Goal: Task Accomplishment & Management: Use online tool/utility

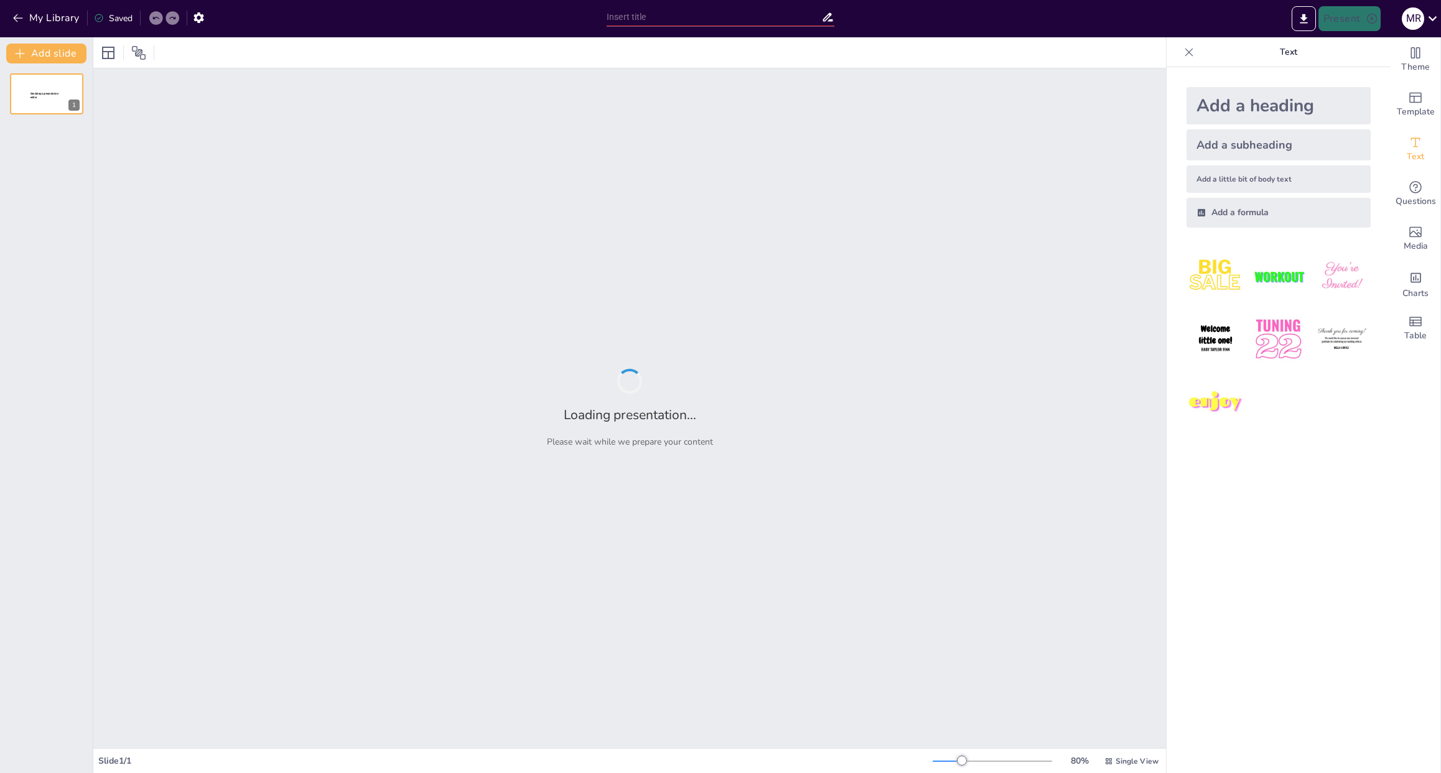
type input "Imported Del Factum al a Emocion.pptx"
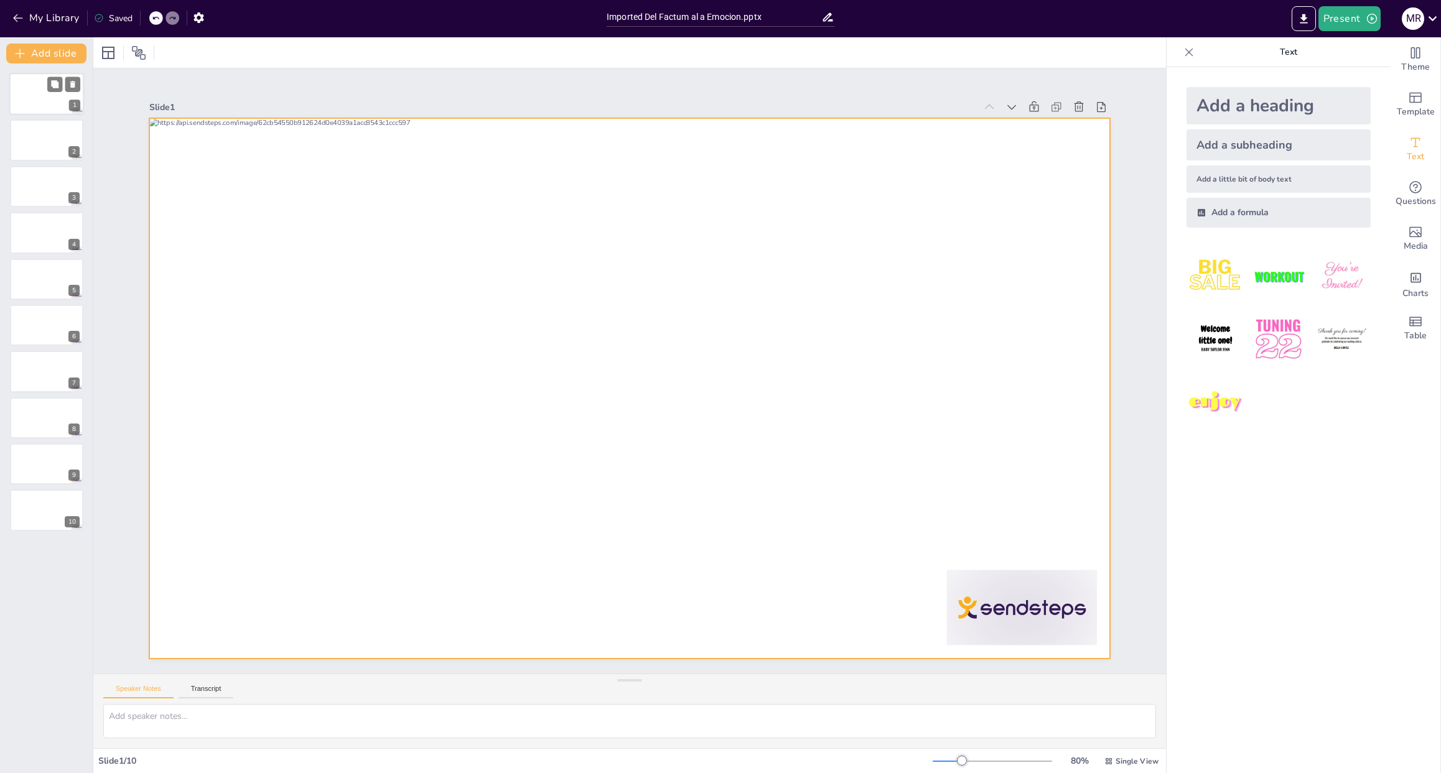
click at [24, 101] on div at bounding box center [46, 94] width 75 height 42
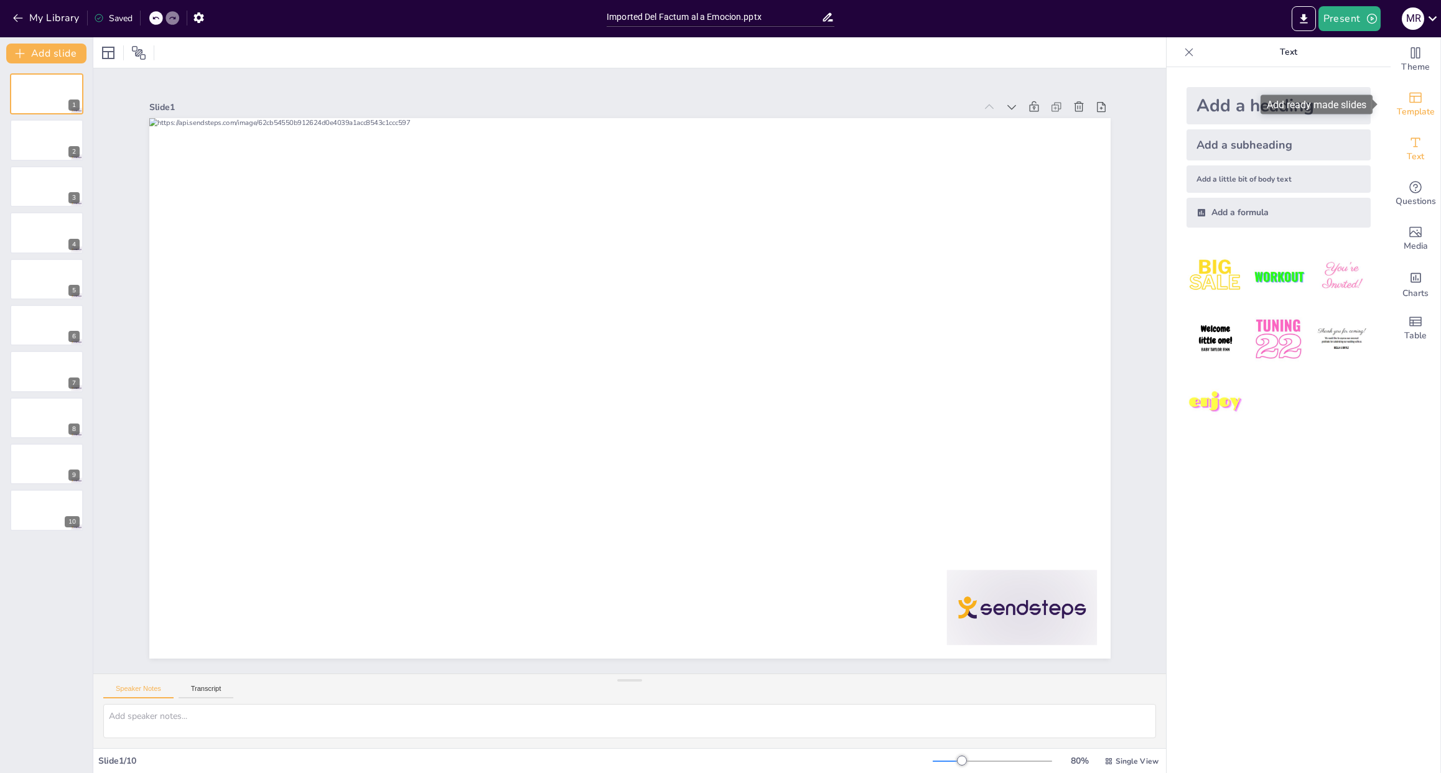
click at [1407, 106] on span "Template" at bounding box center [1415, 112] width 38 height 14
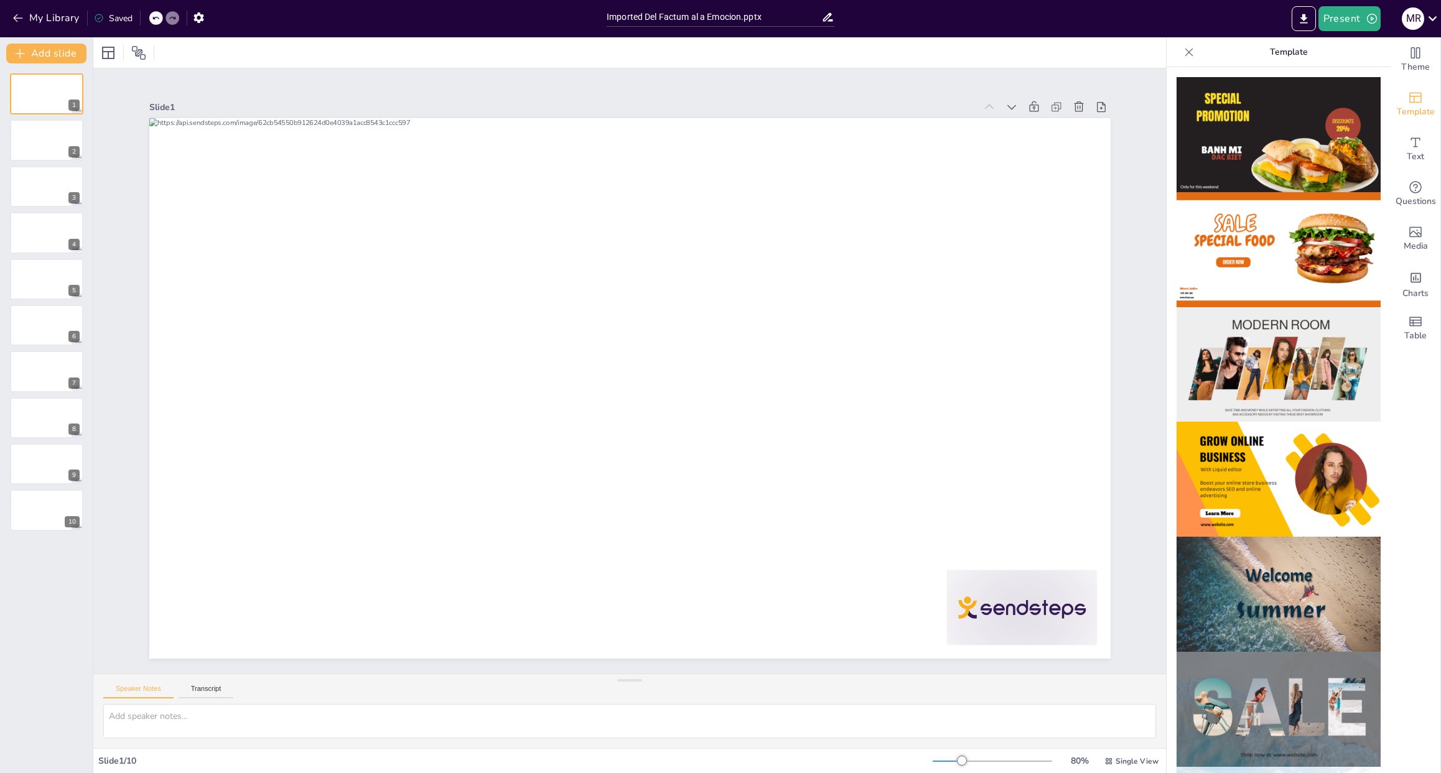
click at [1253, 335] on img at bounding box center [1278, 364] width 204 height 115
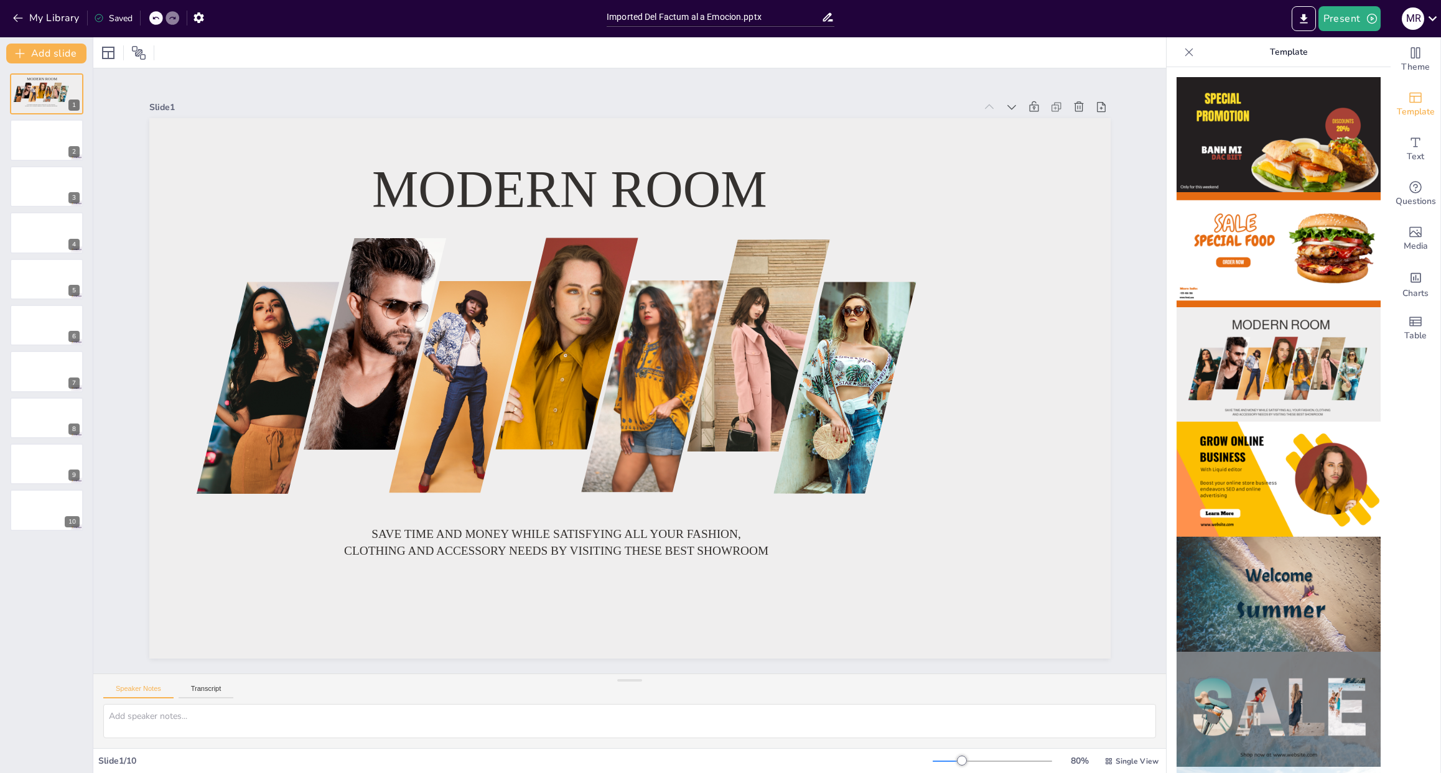
click at [1265, 468] on img at bounding box center [1278, 479] width 204 height 115
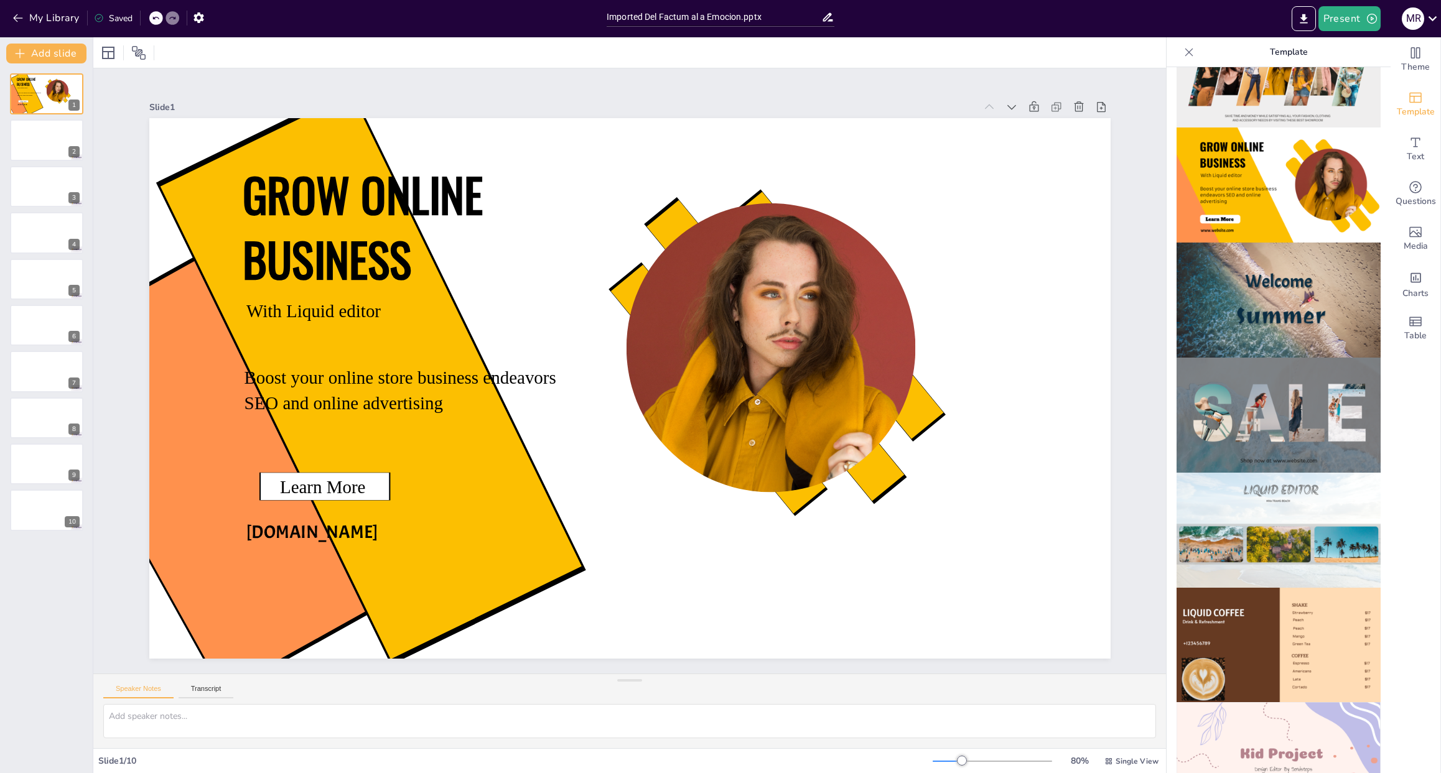
scroll to position [205, 0]
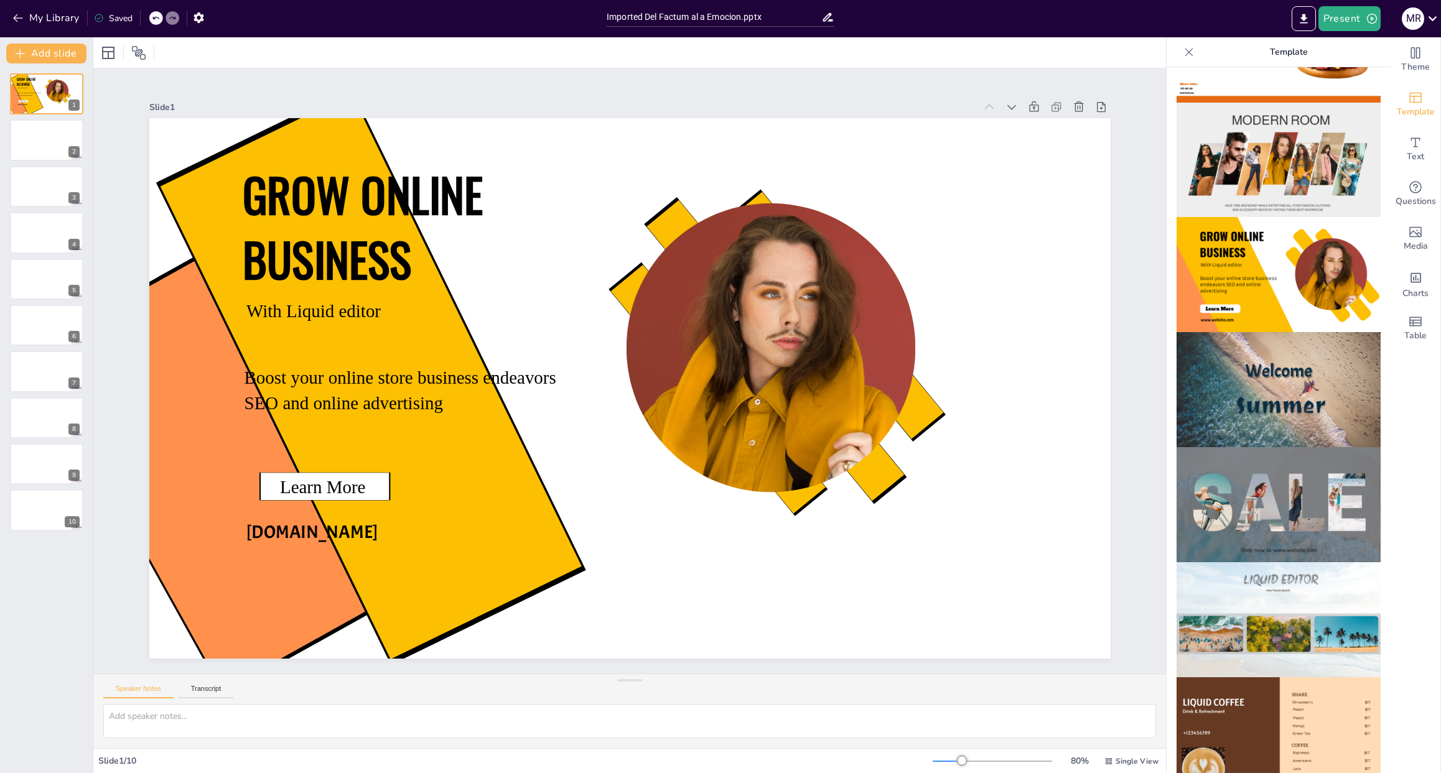
click at [1275, 467] on img at bounding box center [1278, 504] width 204 height 115
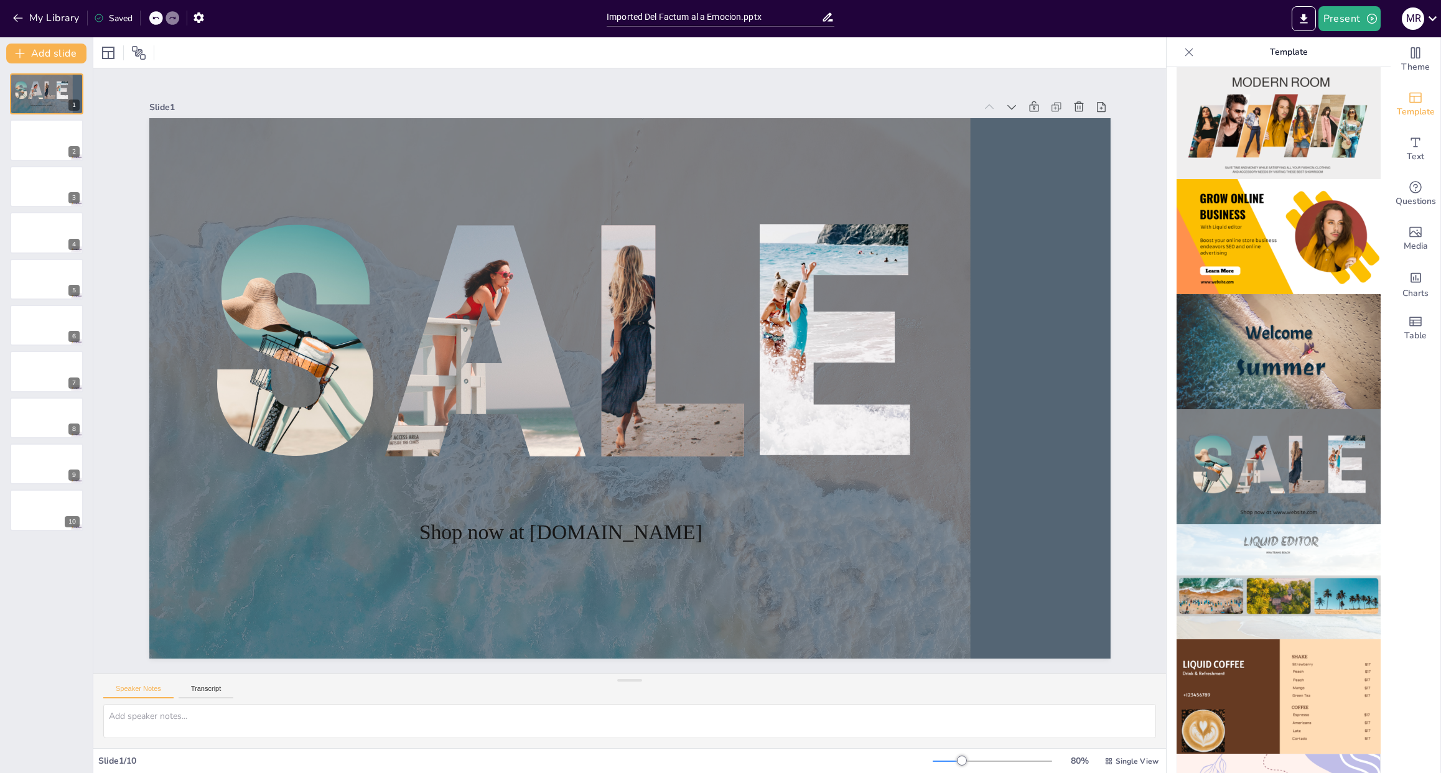
scroll to position [0, 0]
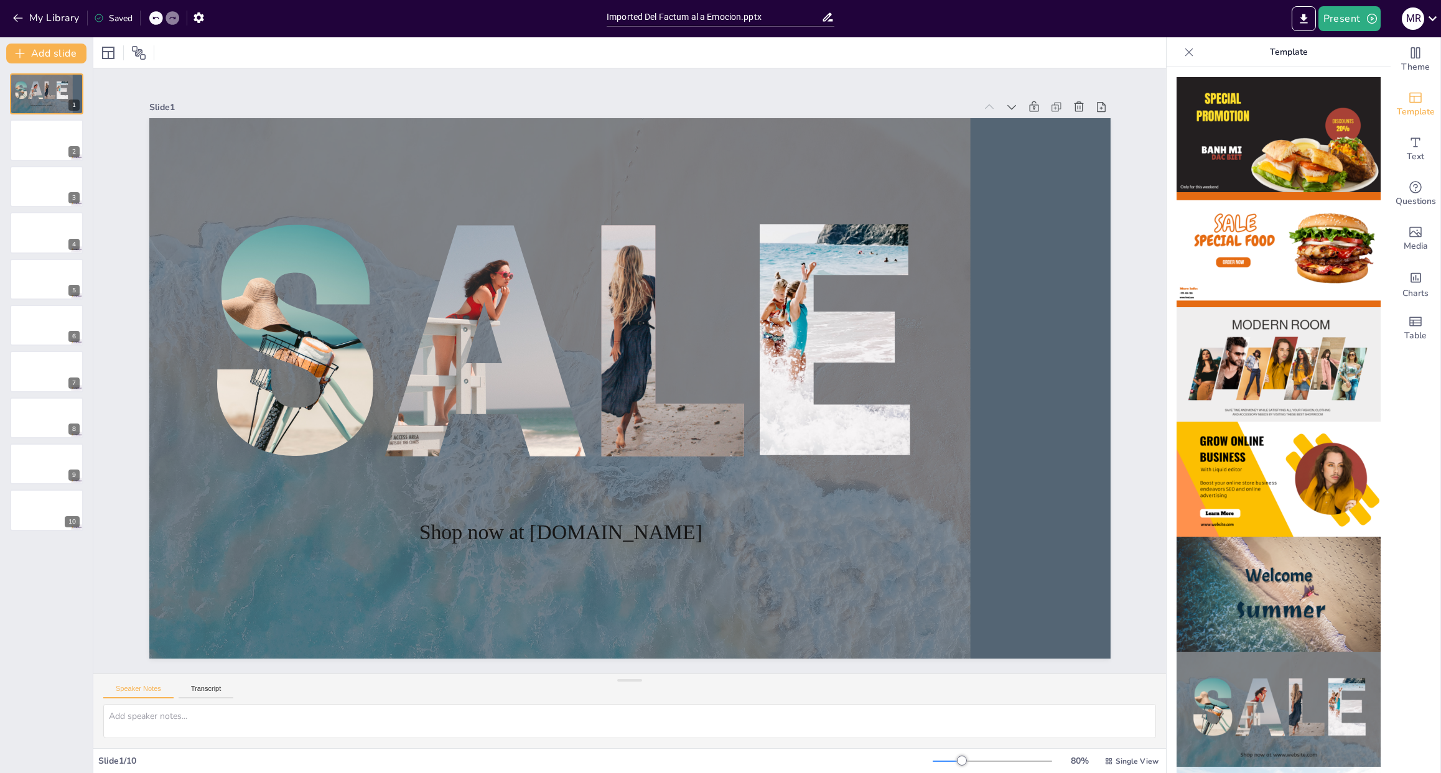
click at [1288, 226] on img at bounding box center [1278, 249] width 204 height 115
click at [1286, 227] on img at bounding box center [1278, 249] width 204 height 115
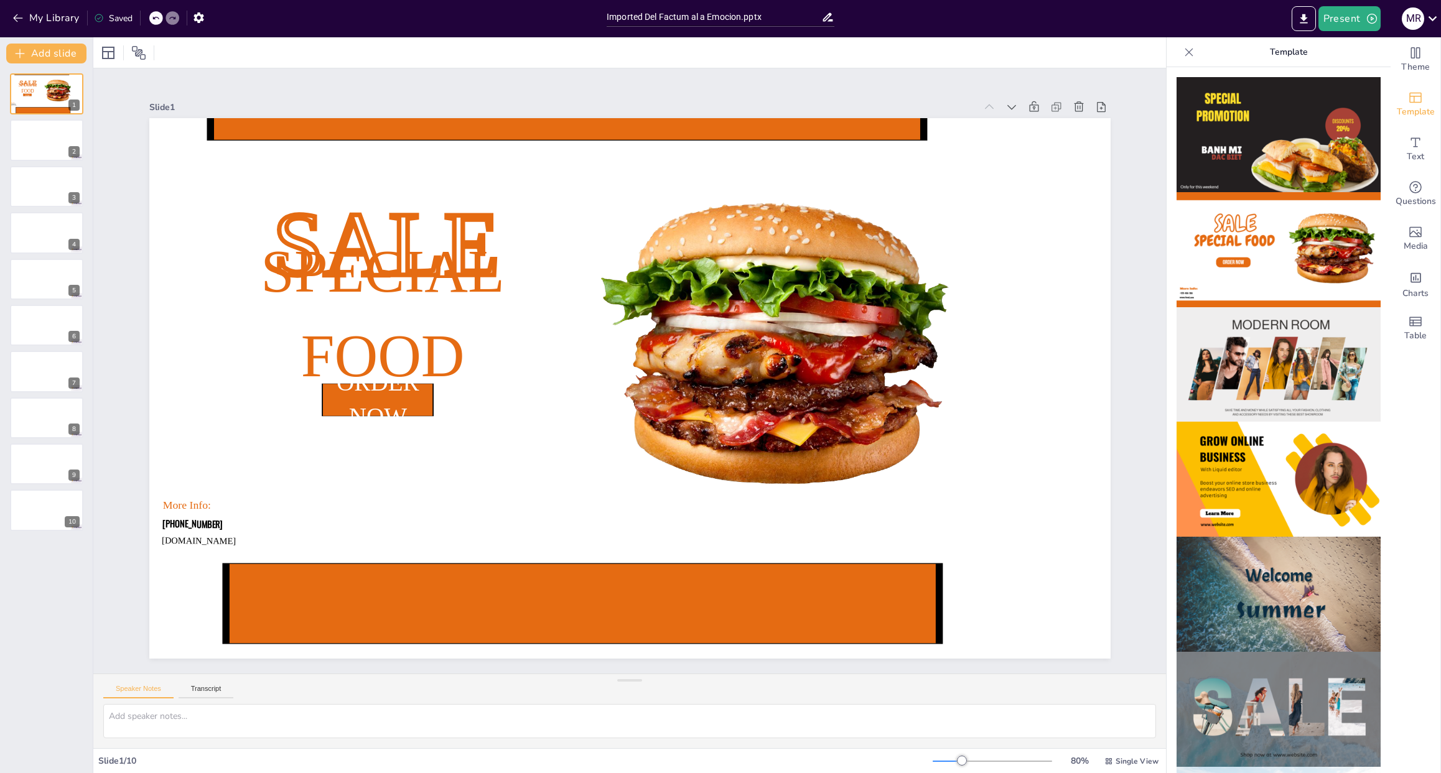
click at [1287, 371] on img at bounding box center [1278, 364] width 204 height 115
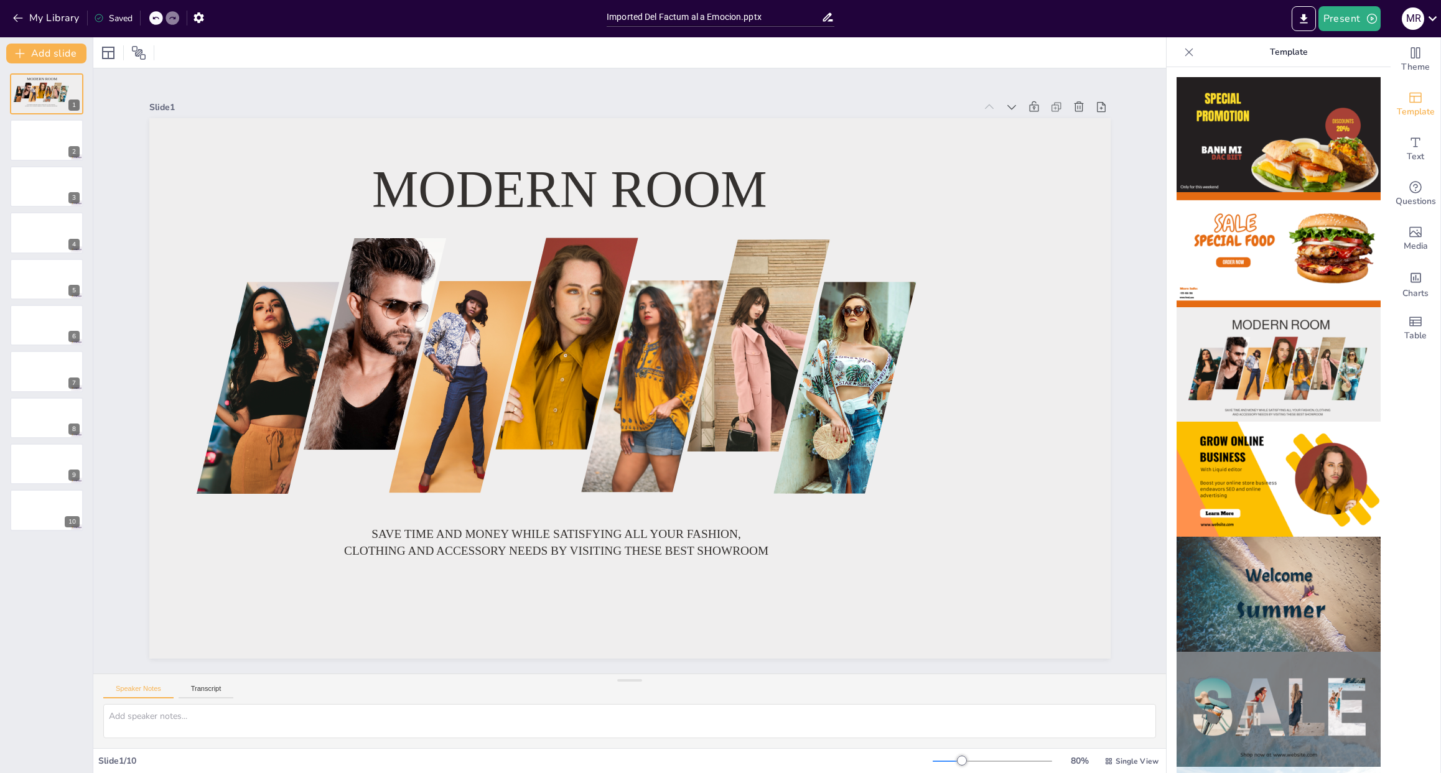
click at [1275, 148] on img at bounding box center [1278, 134] width 204 height 115
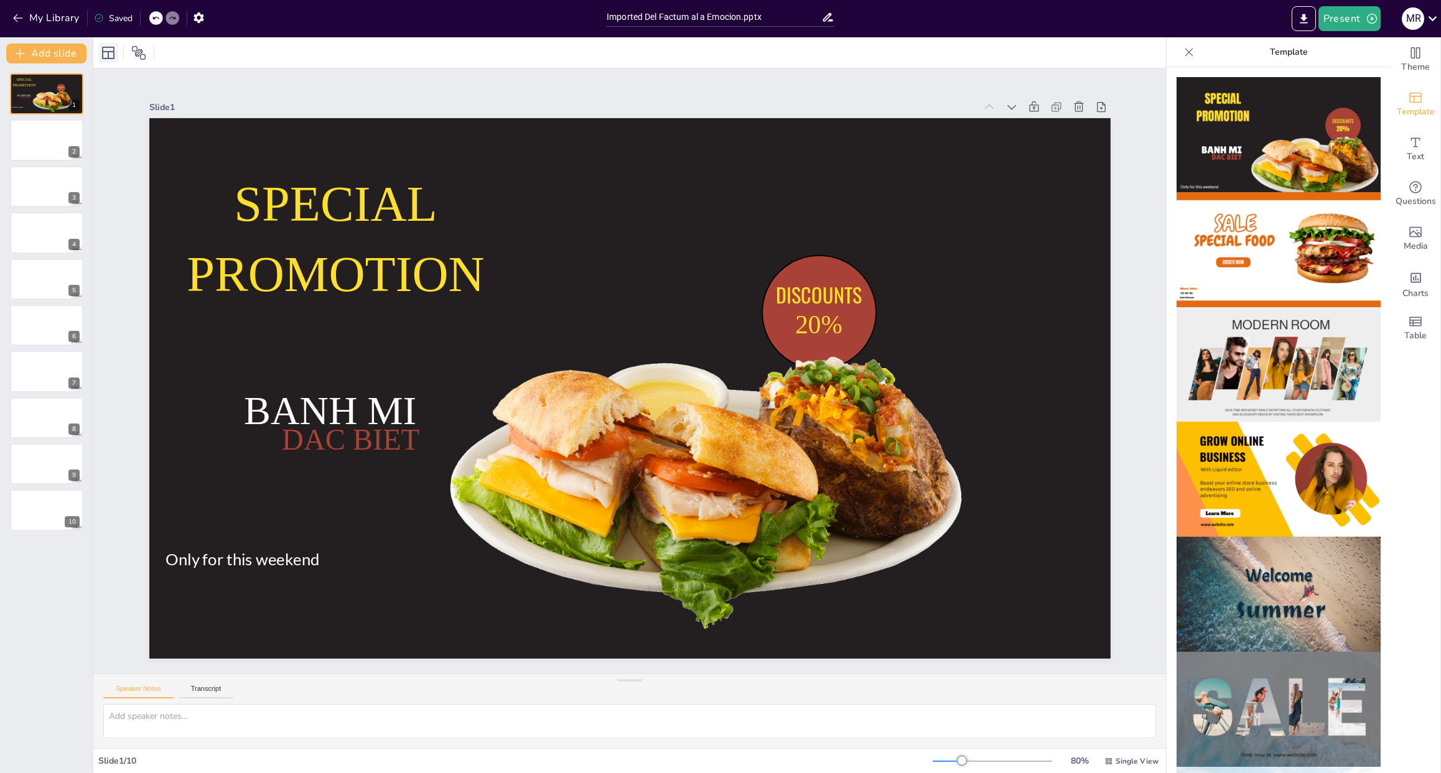
click at [106, 55] on icon at bounding box center [108, 52] width 15 height 15
click at [47, 91] on div at bounding box center [63, 84] width 33 height 15
click at [52, 136] on button at bounding box center [54, 130] width 15 height 15
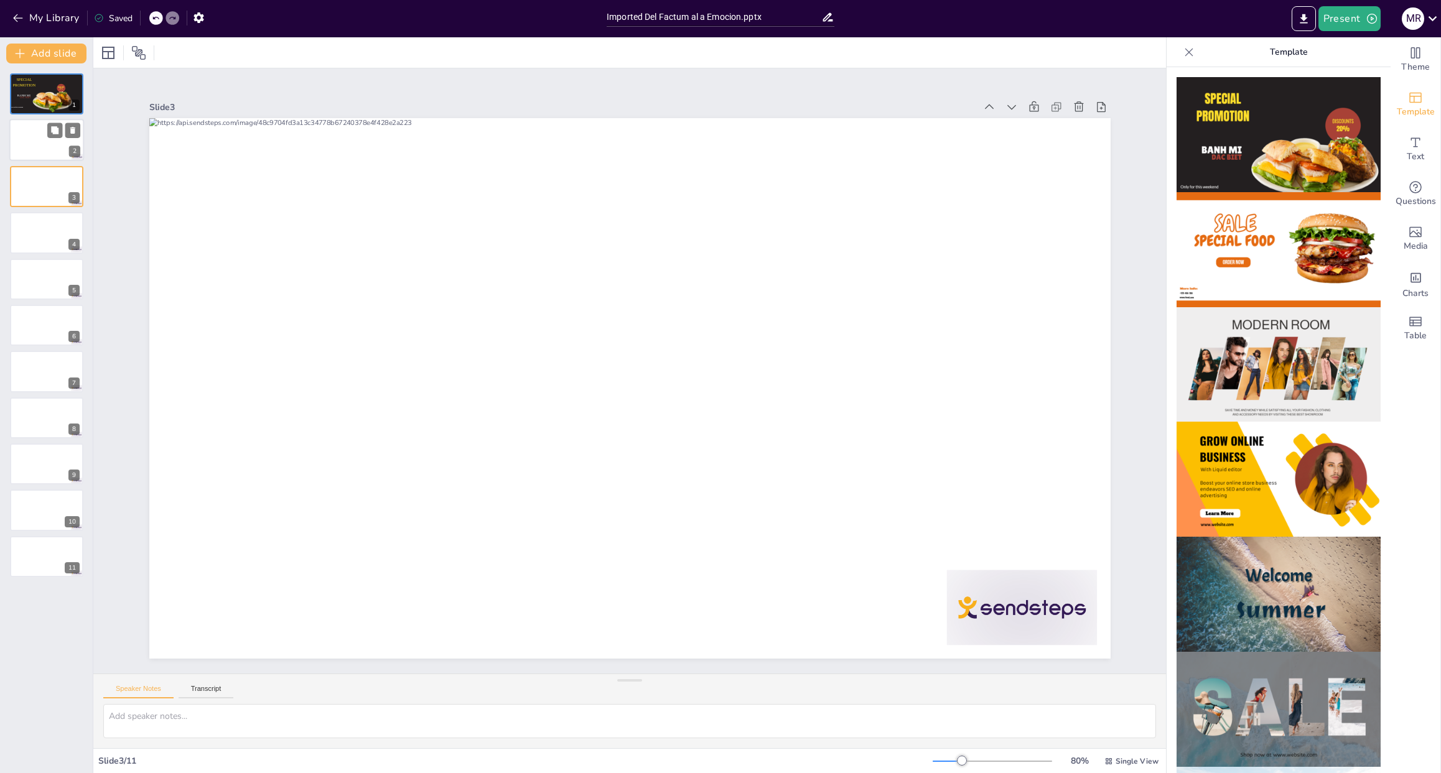
click at [27, 146] on div at bounding box center [46, 140] width 75 height 42
click at [1182, 54] on icon at bounding box center [1188, 52] width 12 height 12
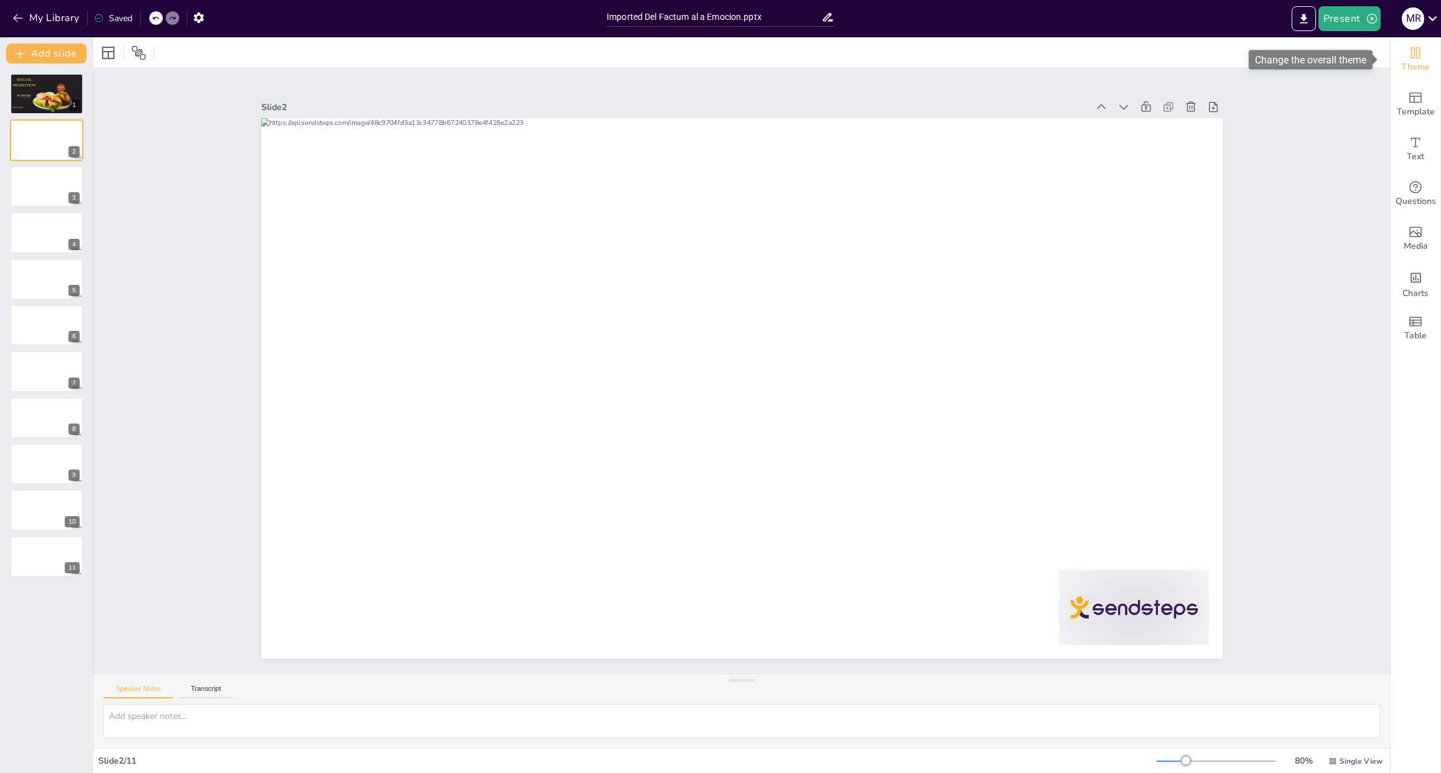
click at [1414, 63] on span "Theme" at bounding box center [1415, 67] width 29 height 14
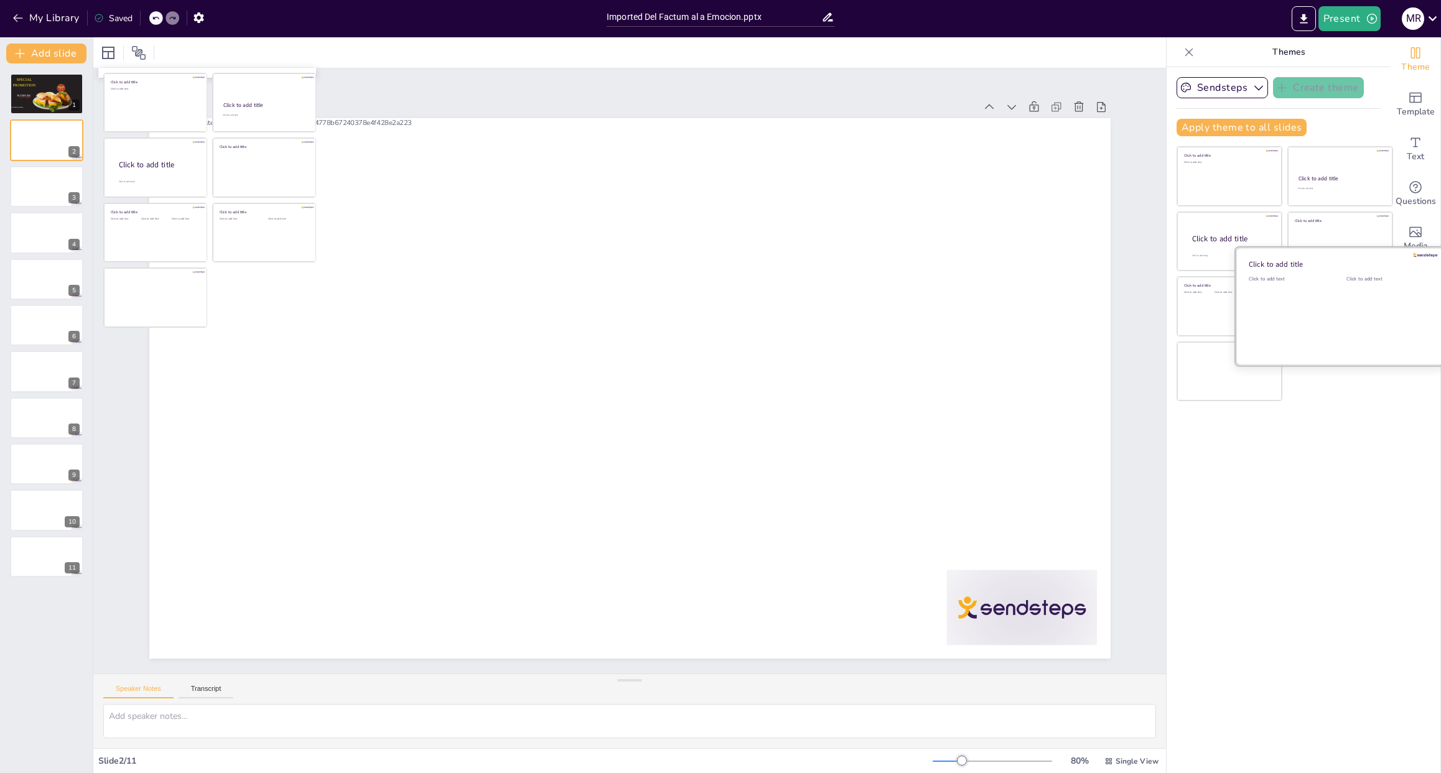
click at [1346, 309] on div "Click to add text" at bounding box center [1385, 314] width 79 height 77
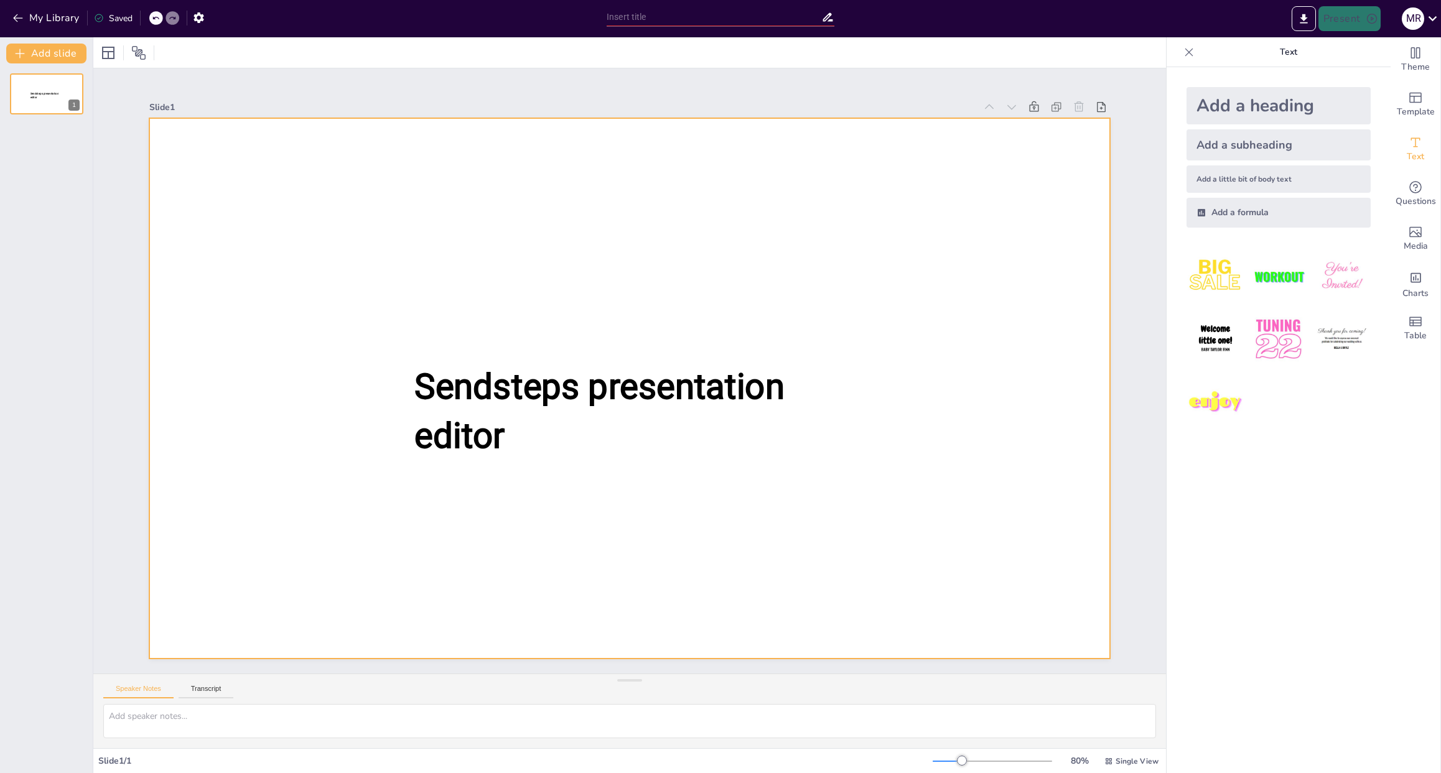
type input "New Sendsteps"
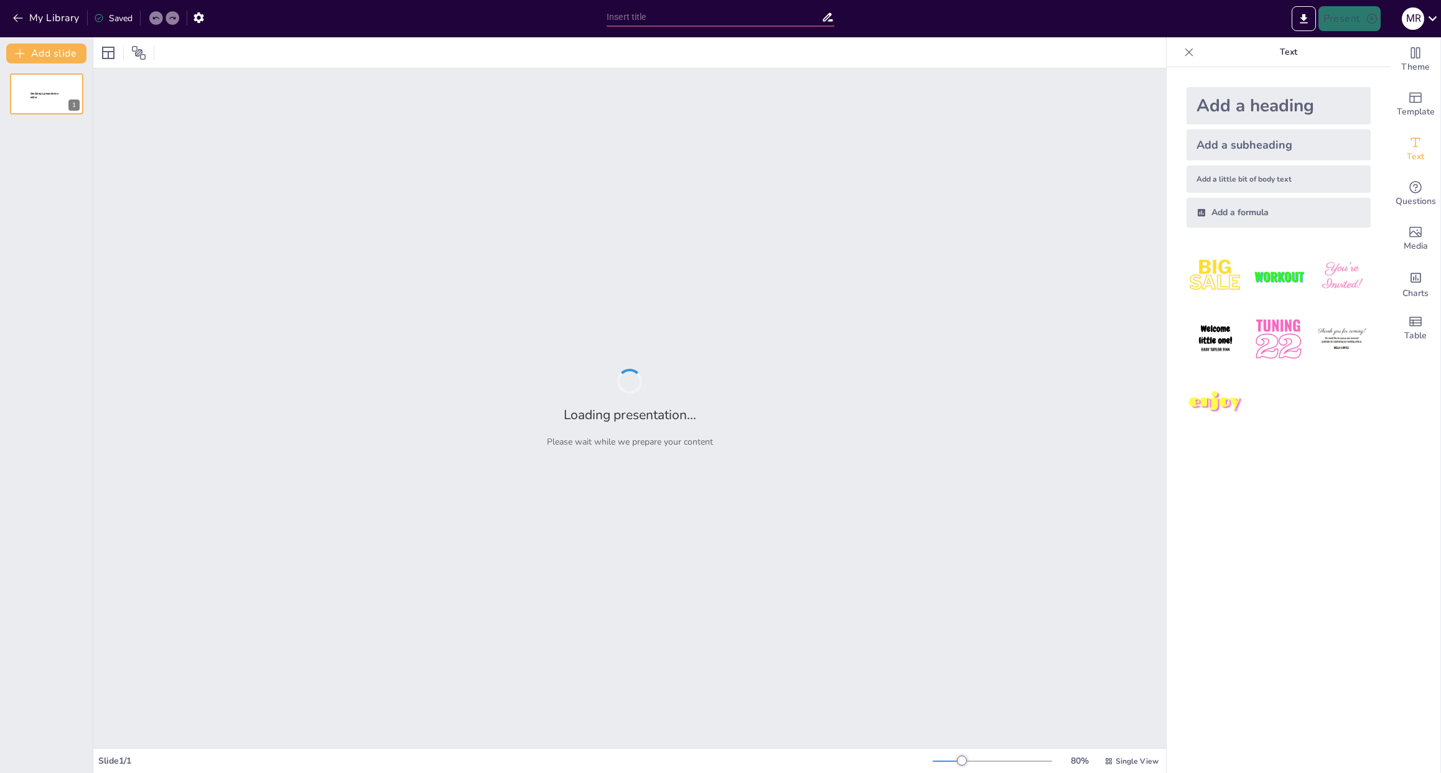
type input "Reencontrando la Verdad: Factum y Emoción en la Predicación Actual"
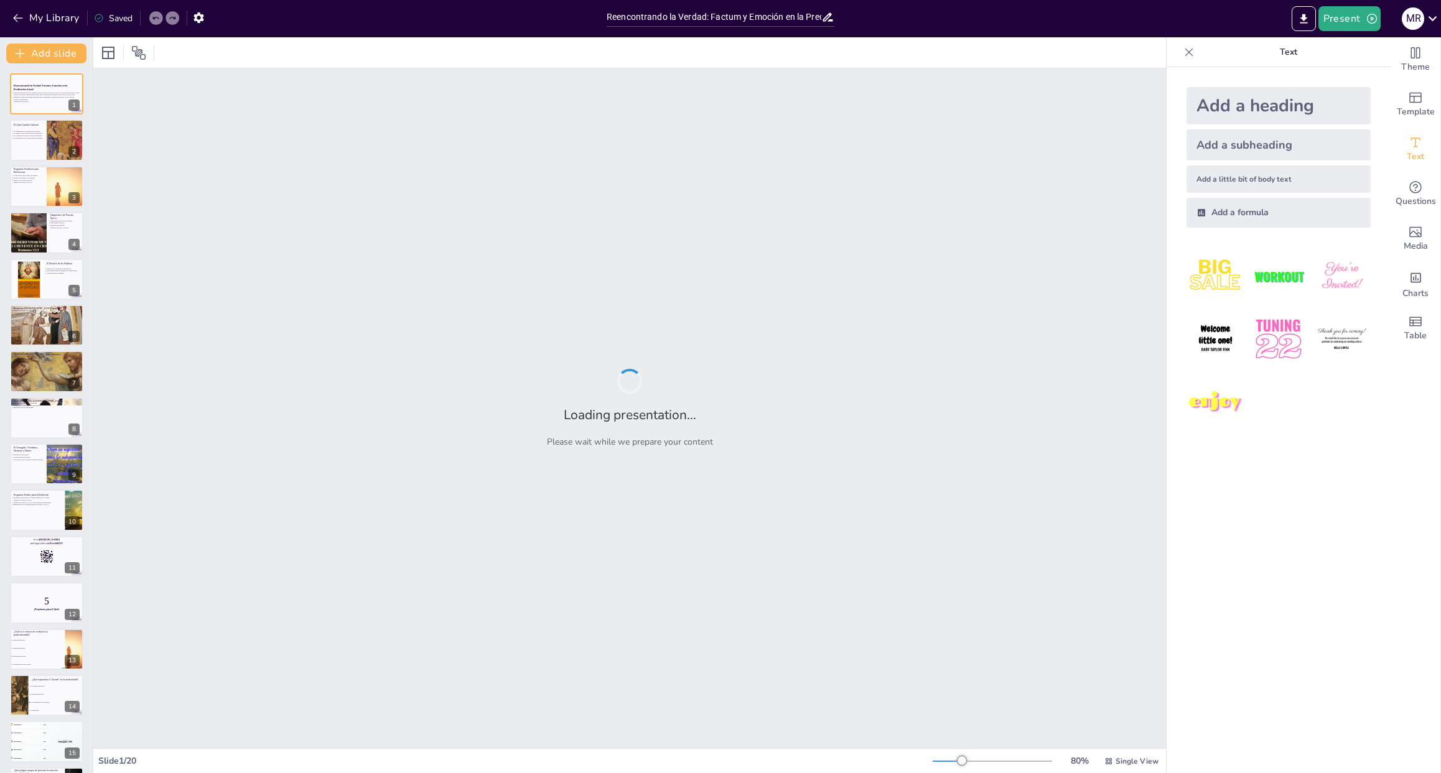
checkbox input "true"
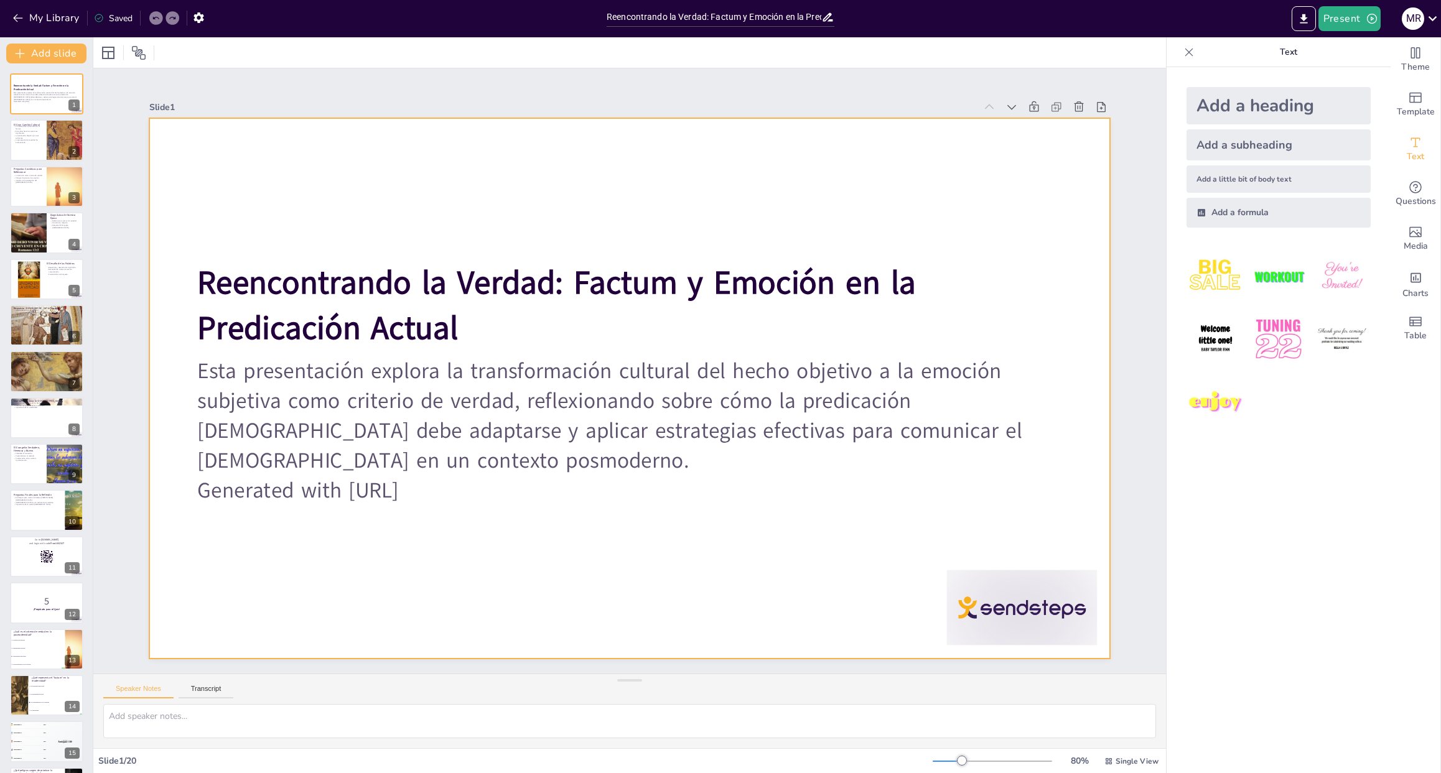
checkbox input "true"
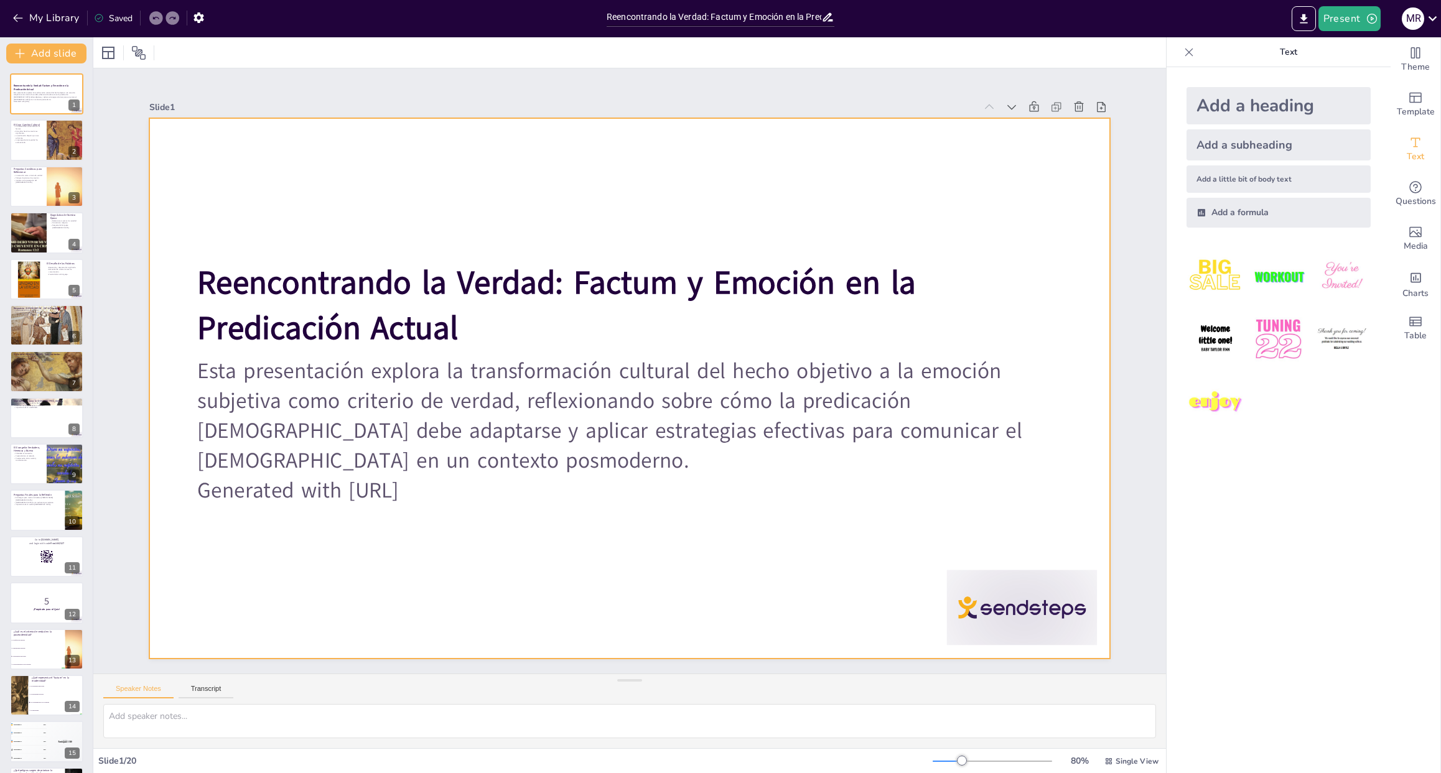
checkbox input "true"
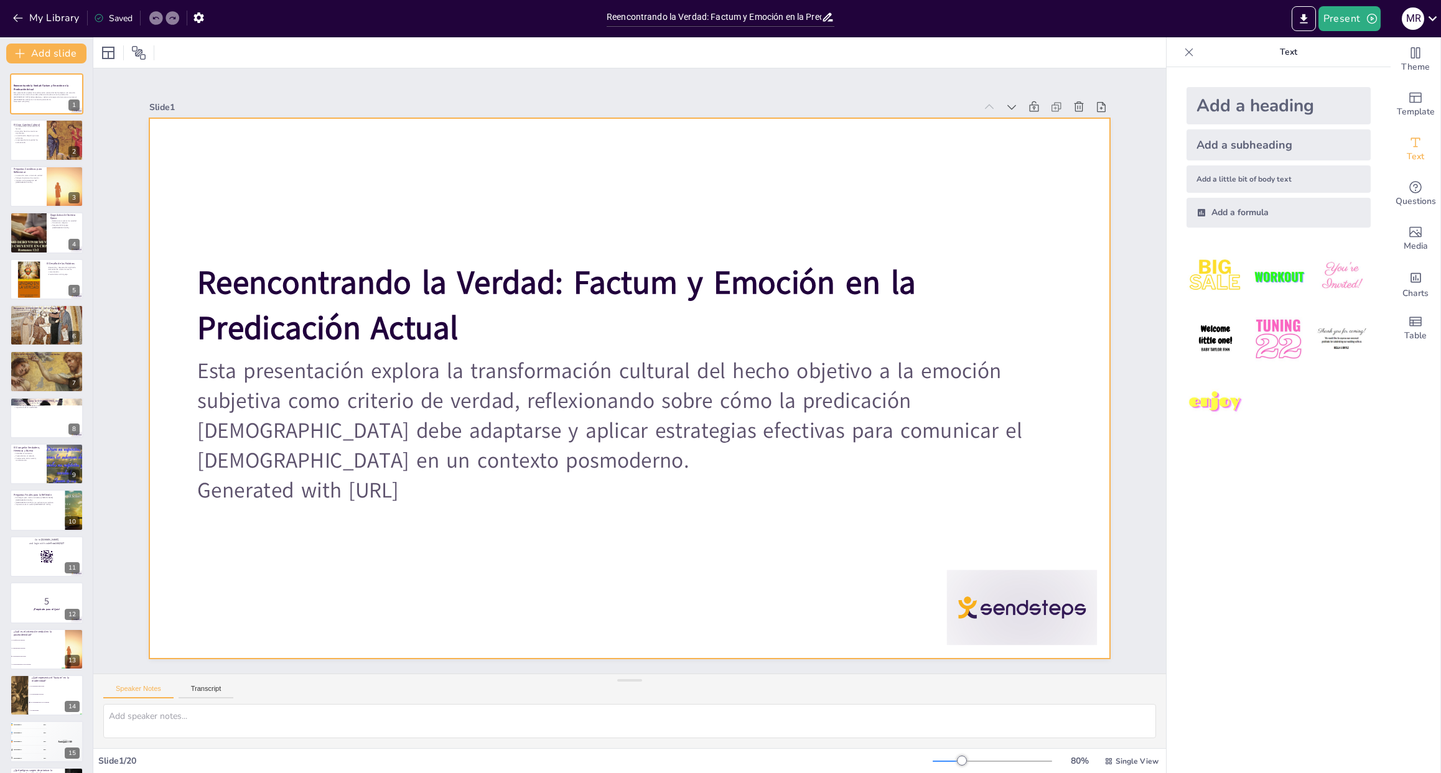
checkbox input "true"
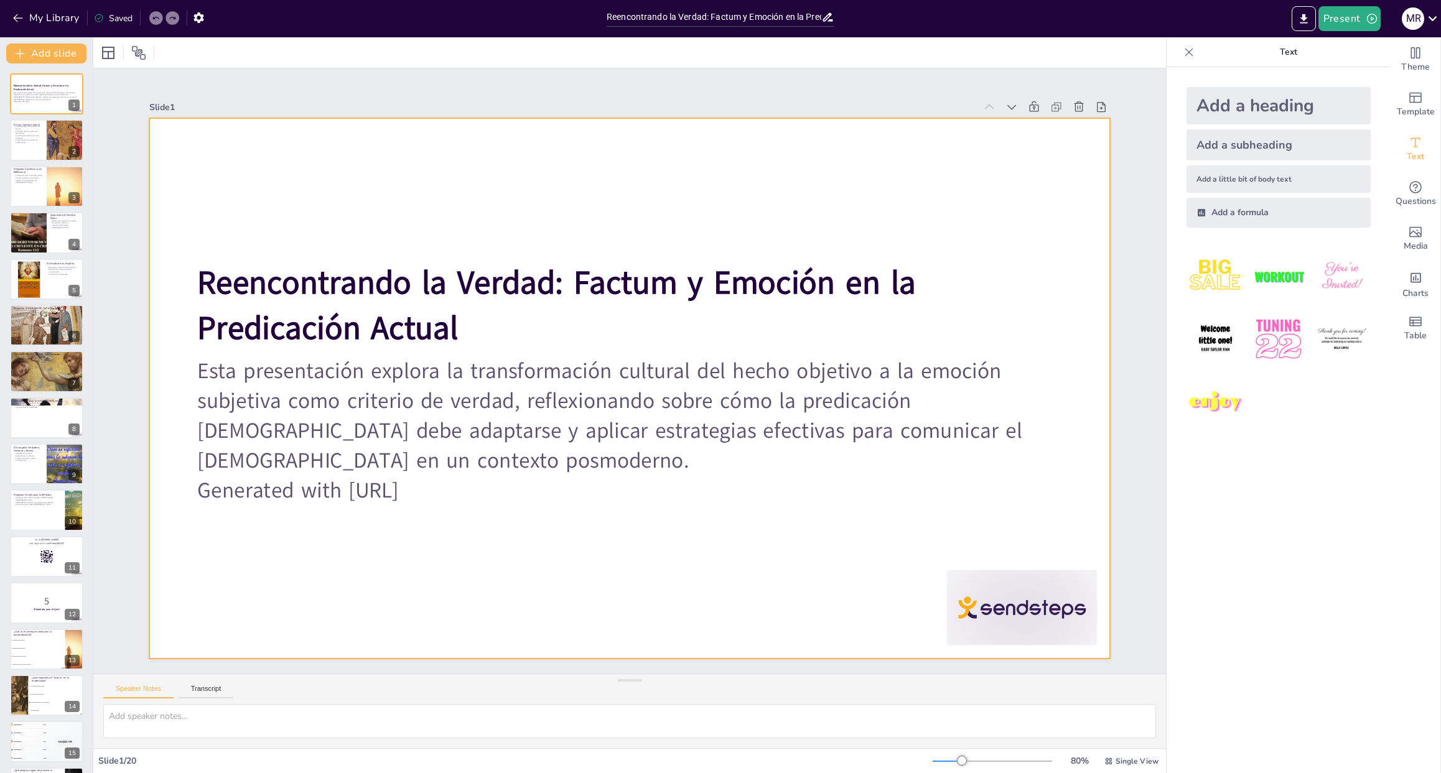
checkbox input "true"
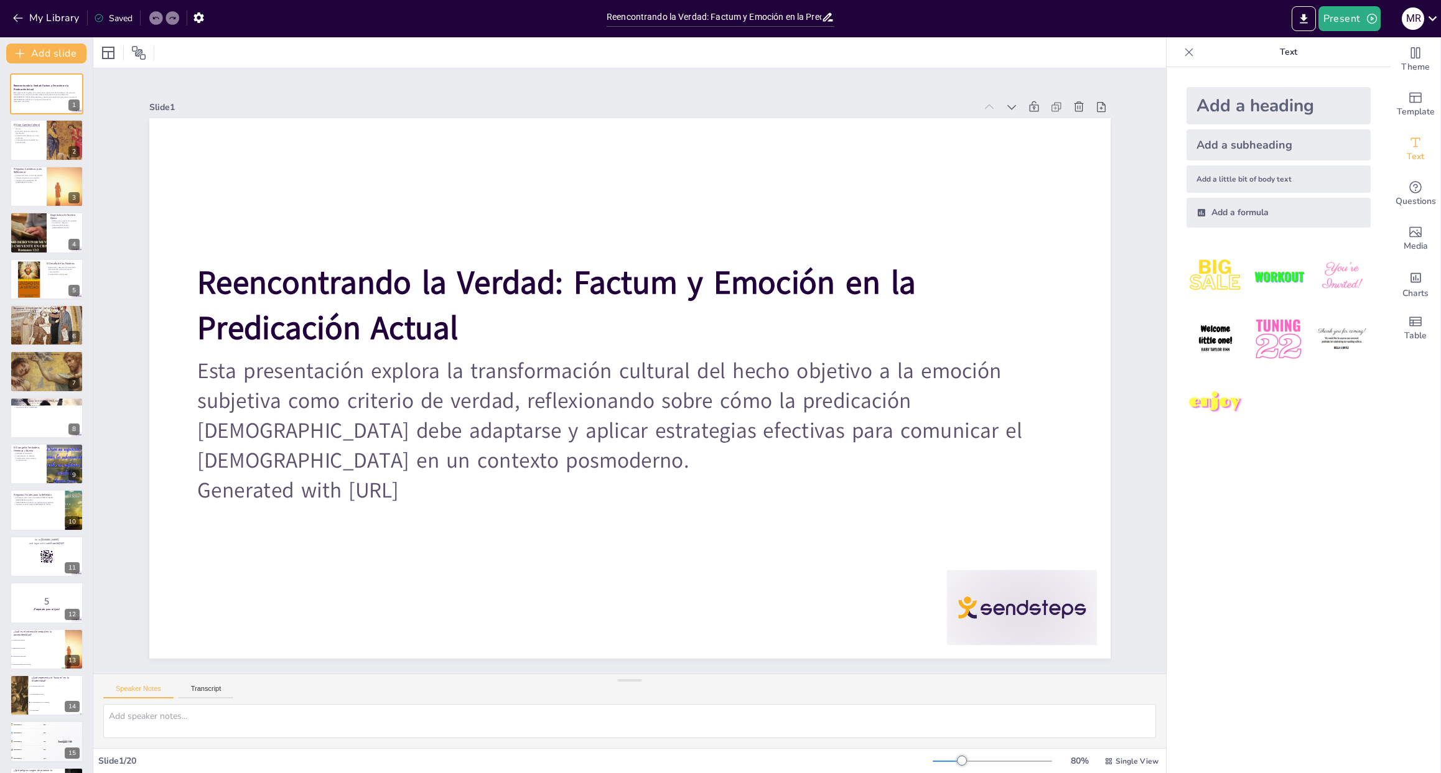
checkbox input "true"
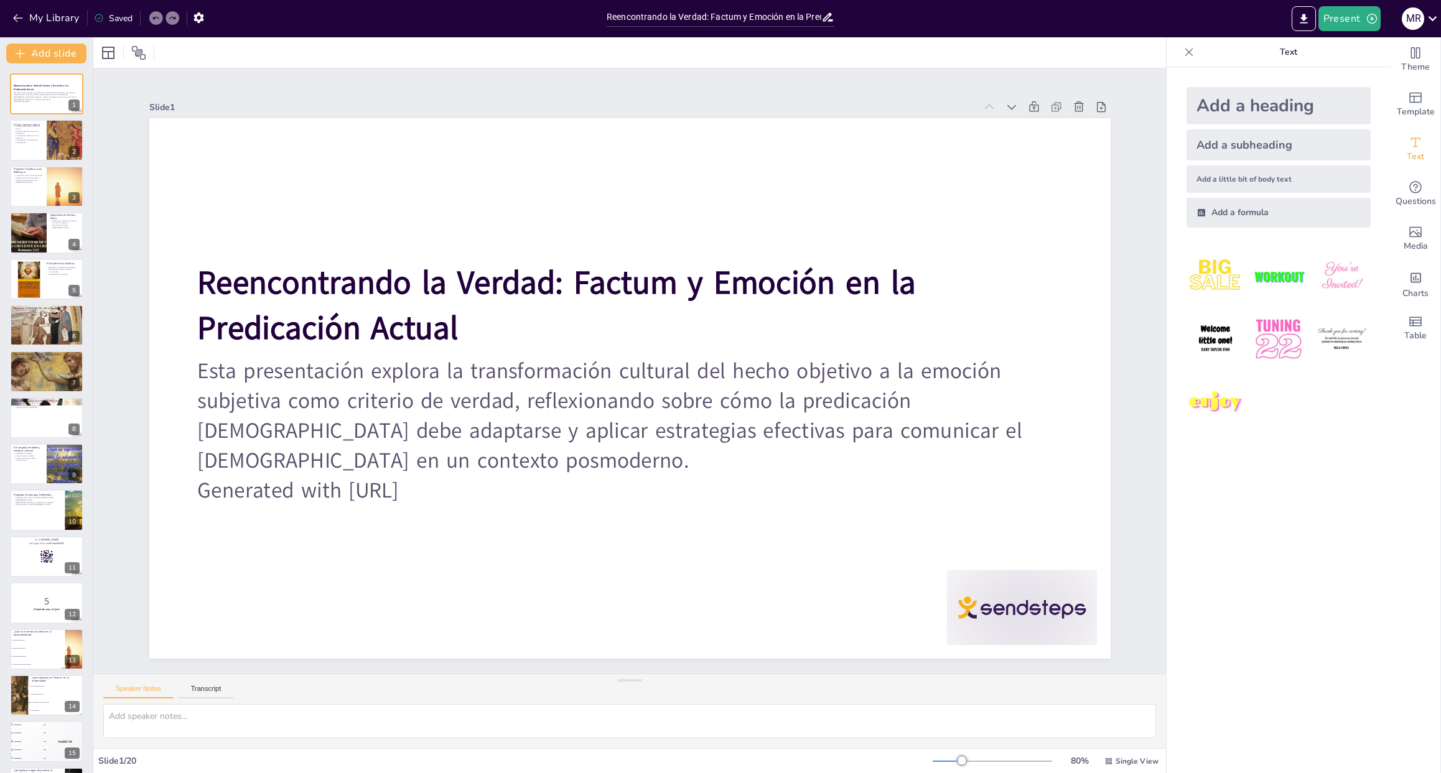
checkbox input "true"
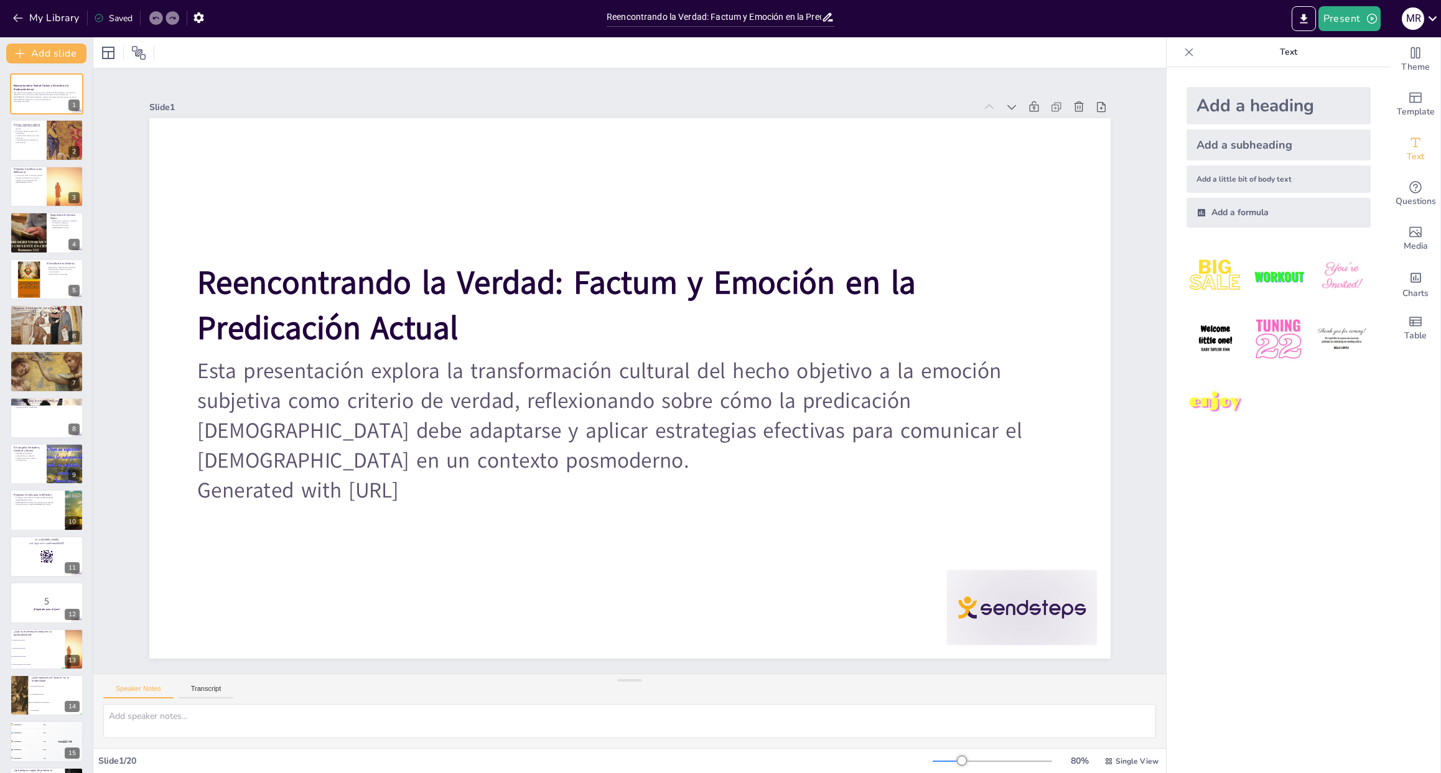
checkbox input "true"
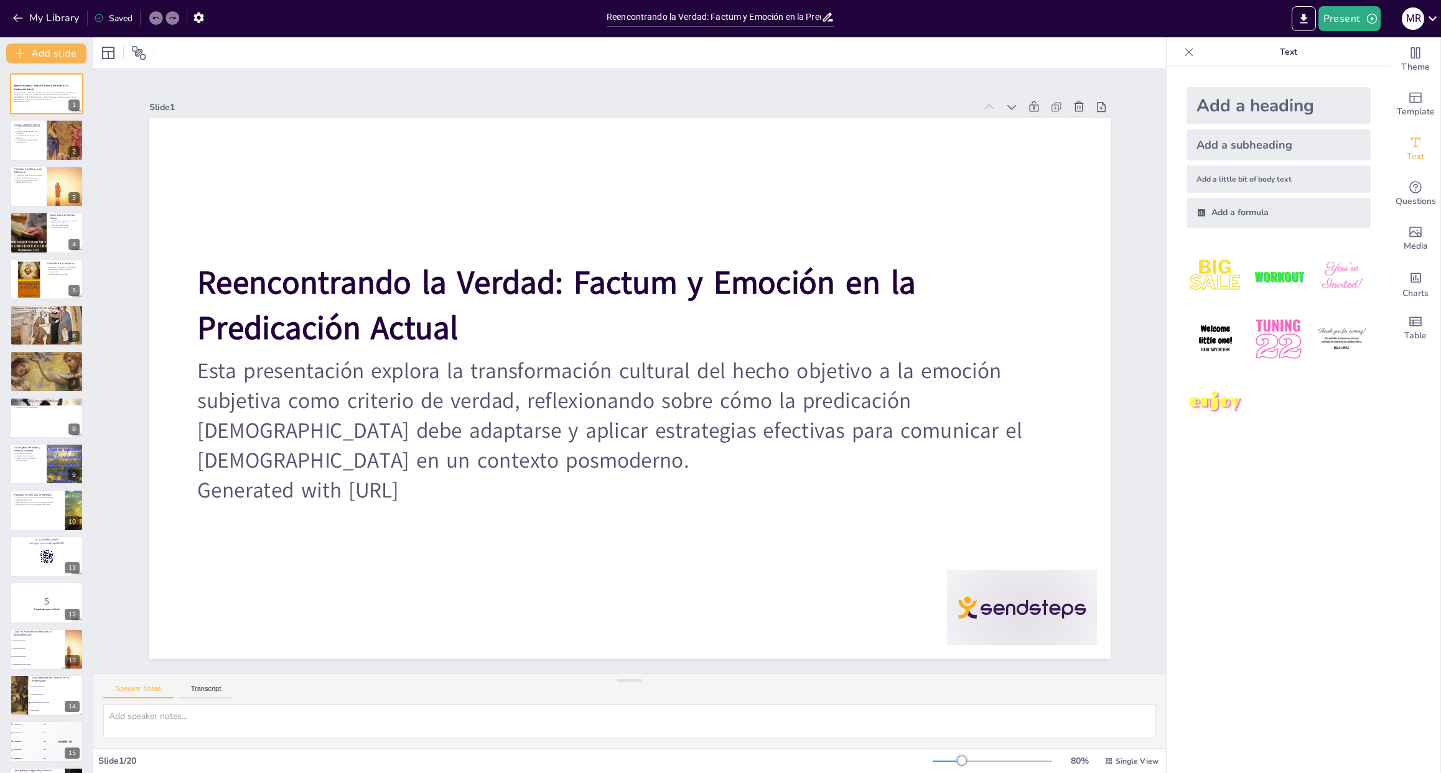
checkbox input "true"
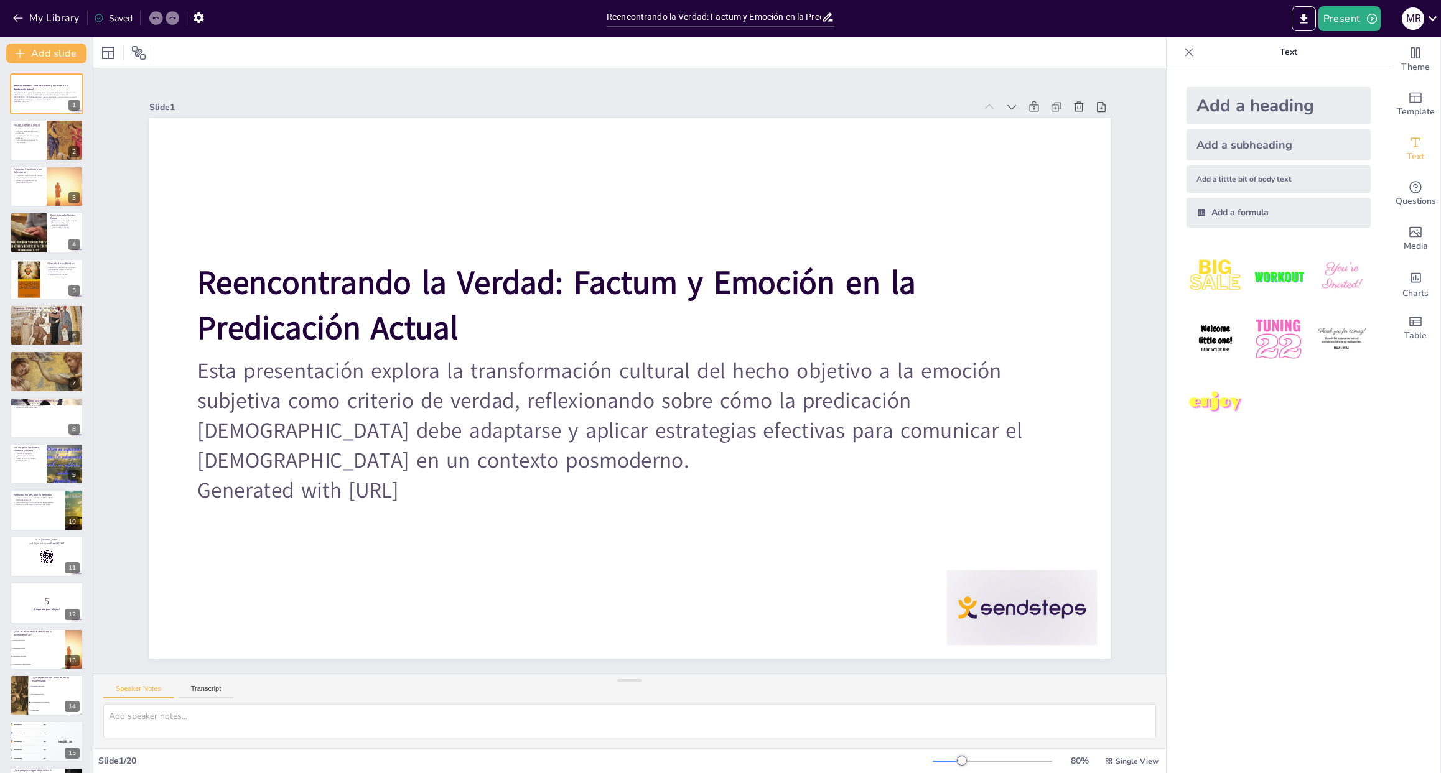
checkbox input "true"
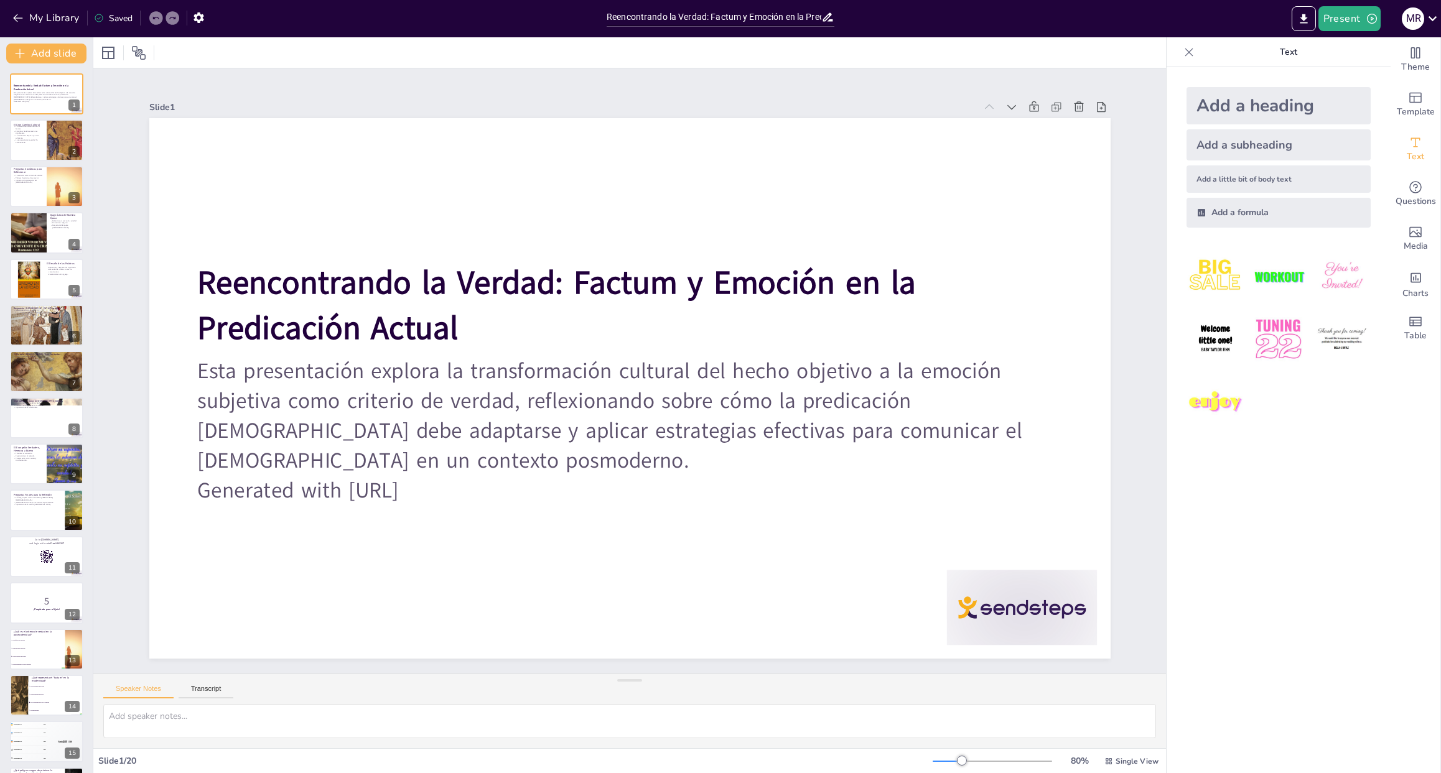
checkbox input "true"
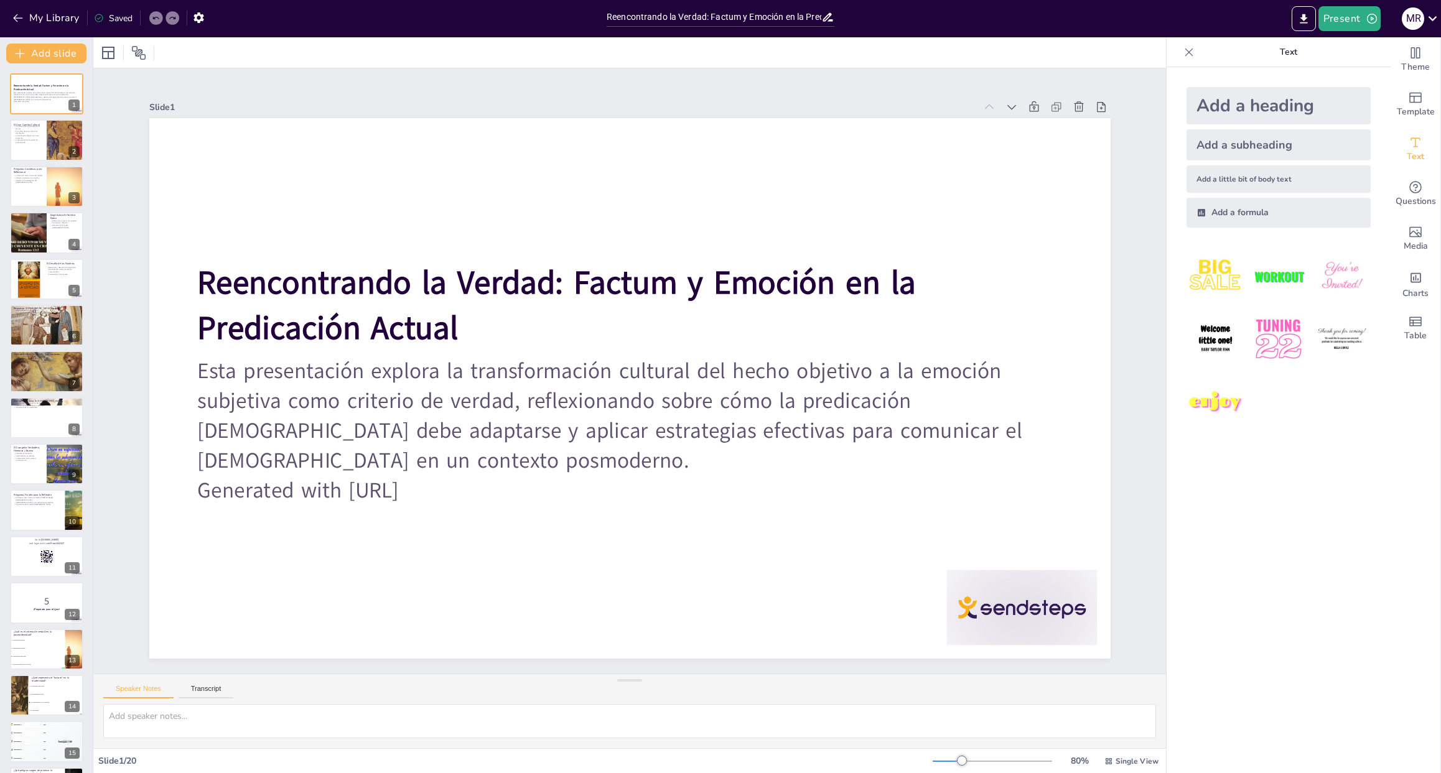
checkbox input "true"
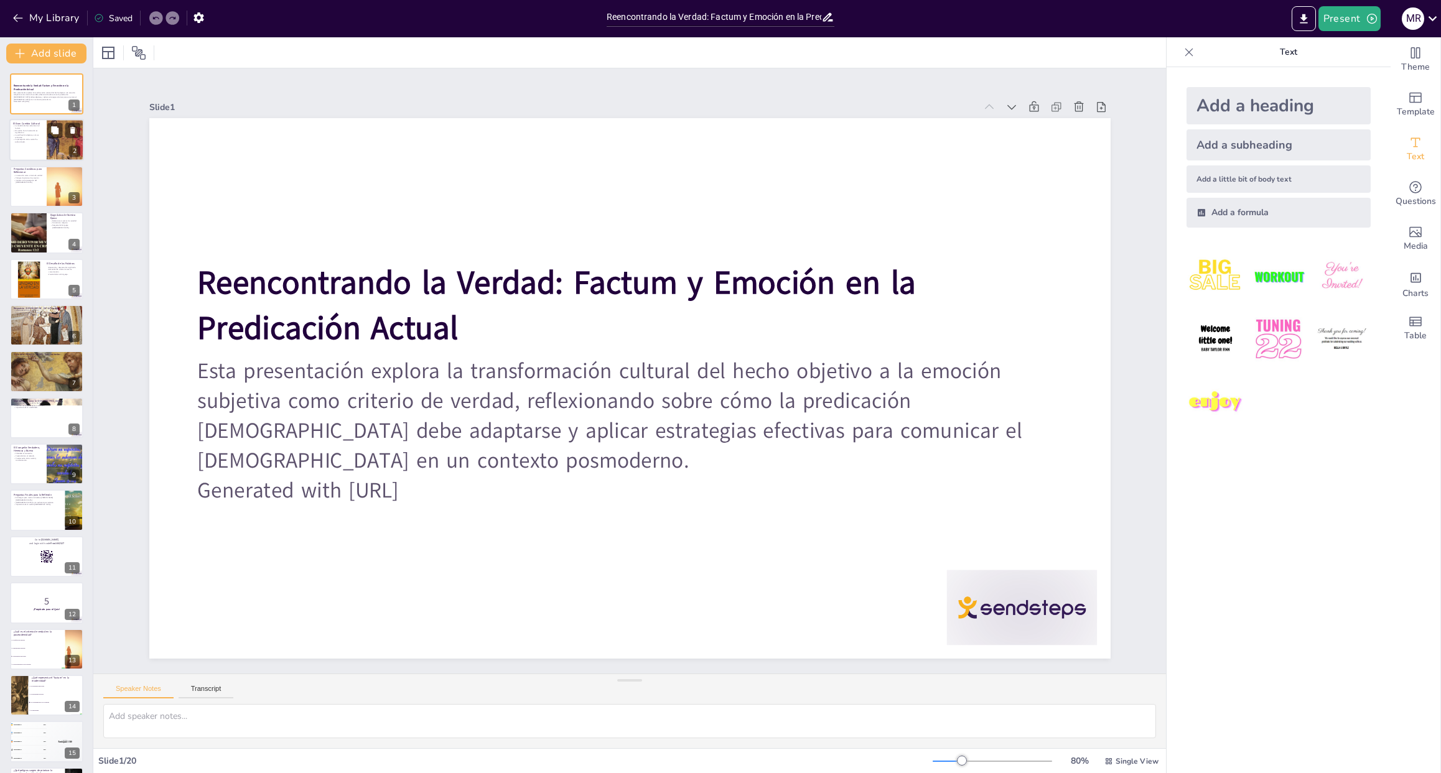
checkbox input "true"
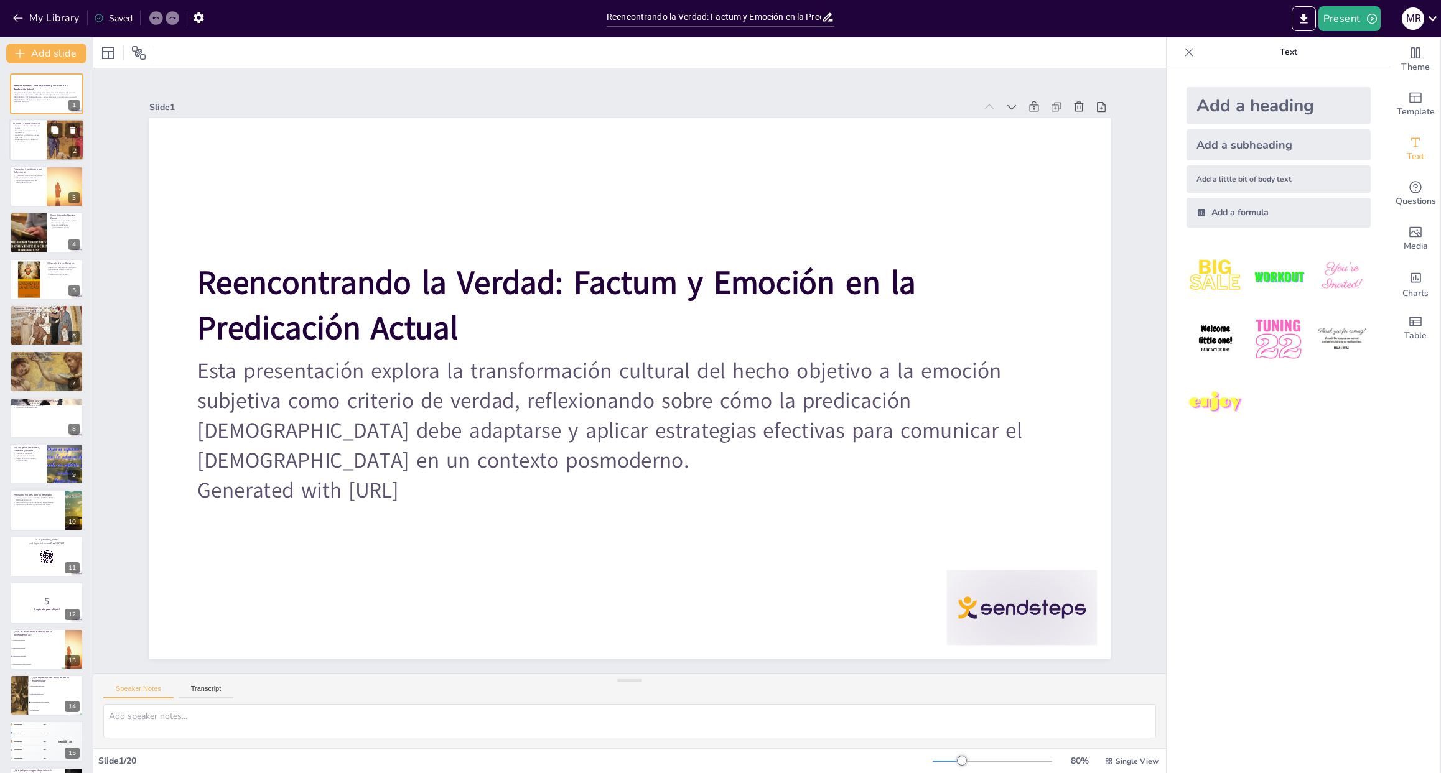
checkbox input "true"
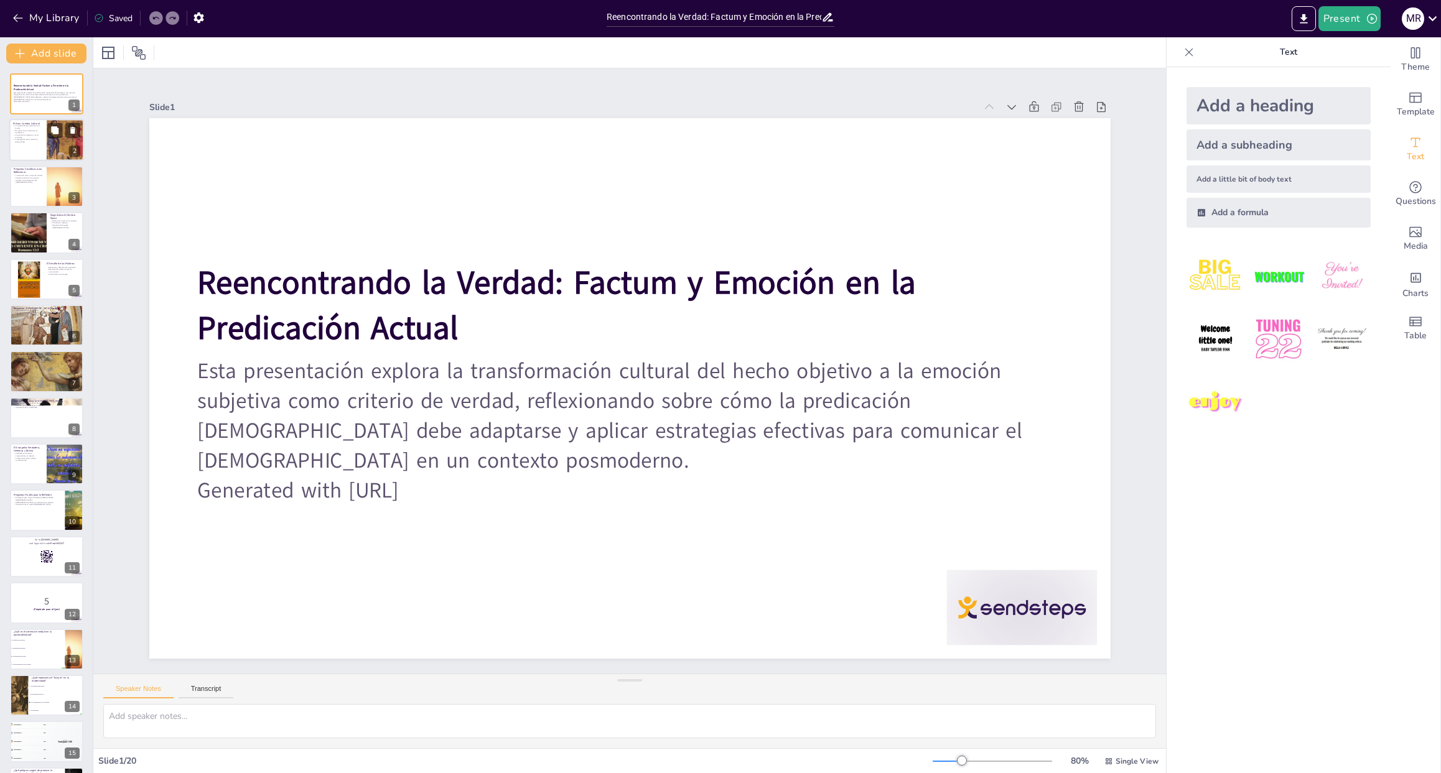
click at [18, 134] on p "El cambio hacia la emoción es significativo." at bounding box center [28, 131] width 30 height 4
type textarea "La modernidad se enfocaba en el hecho, donde la verdad era vista como algo obje…"
checkbox input "true"
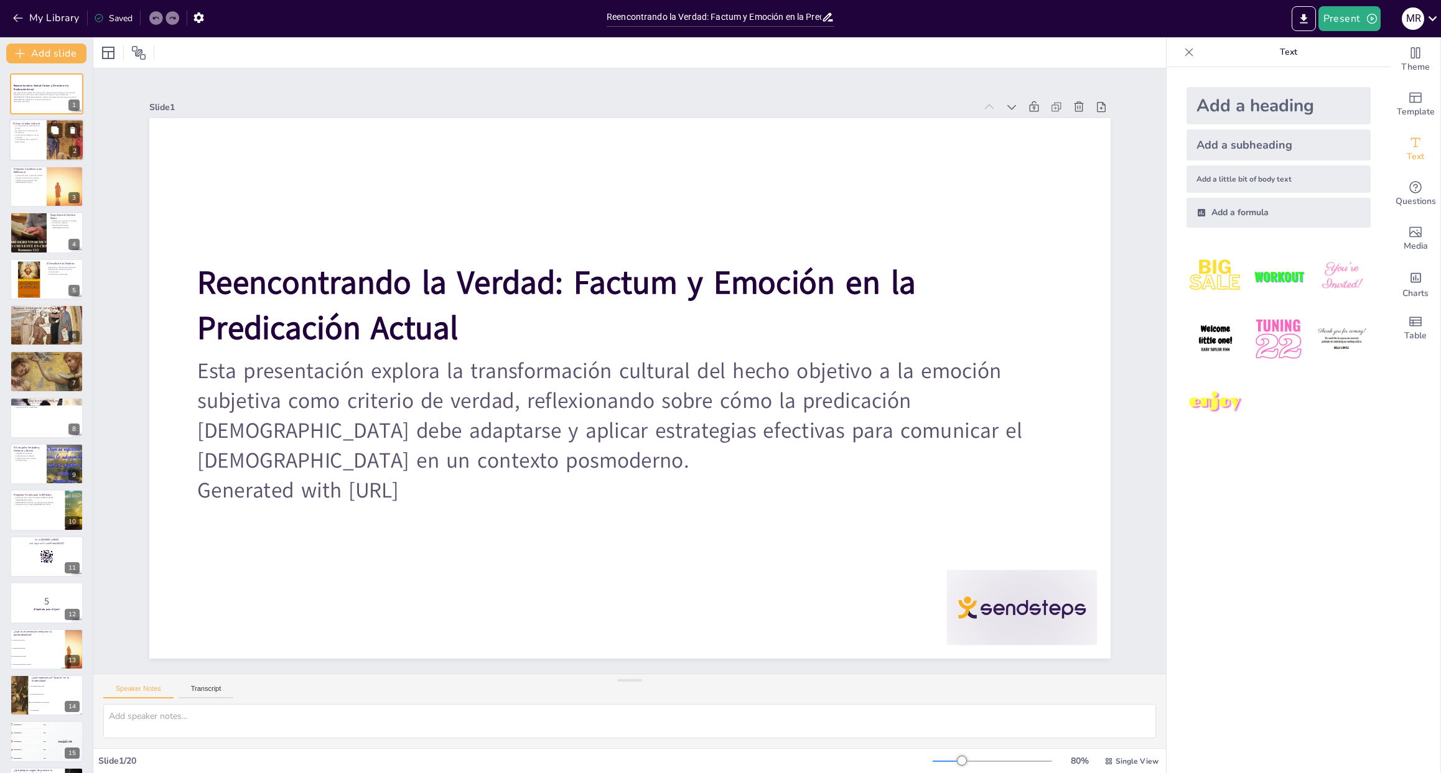
checkbox input "true"
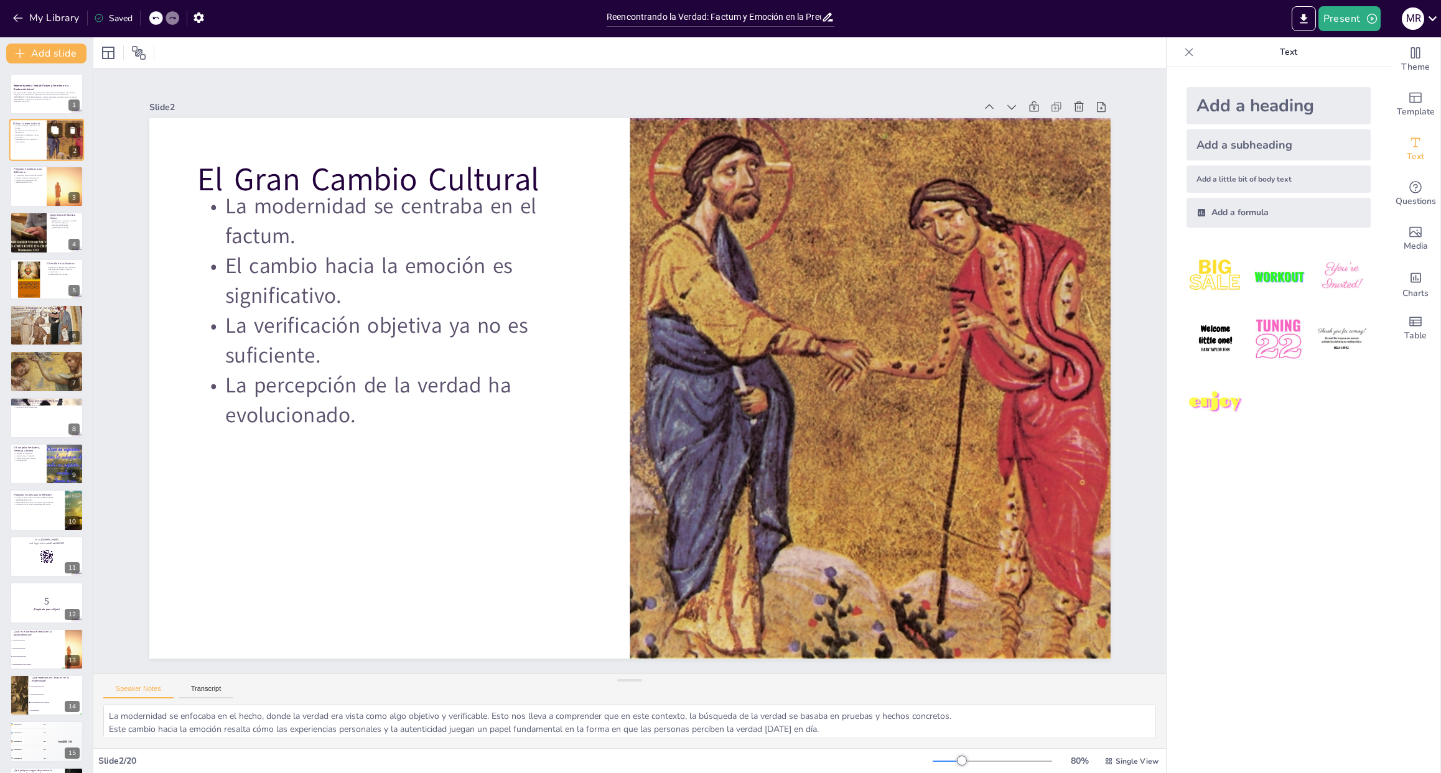
checkbox input "true"
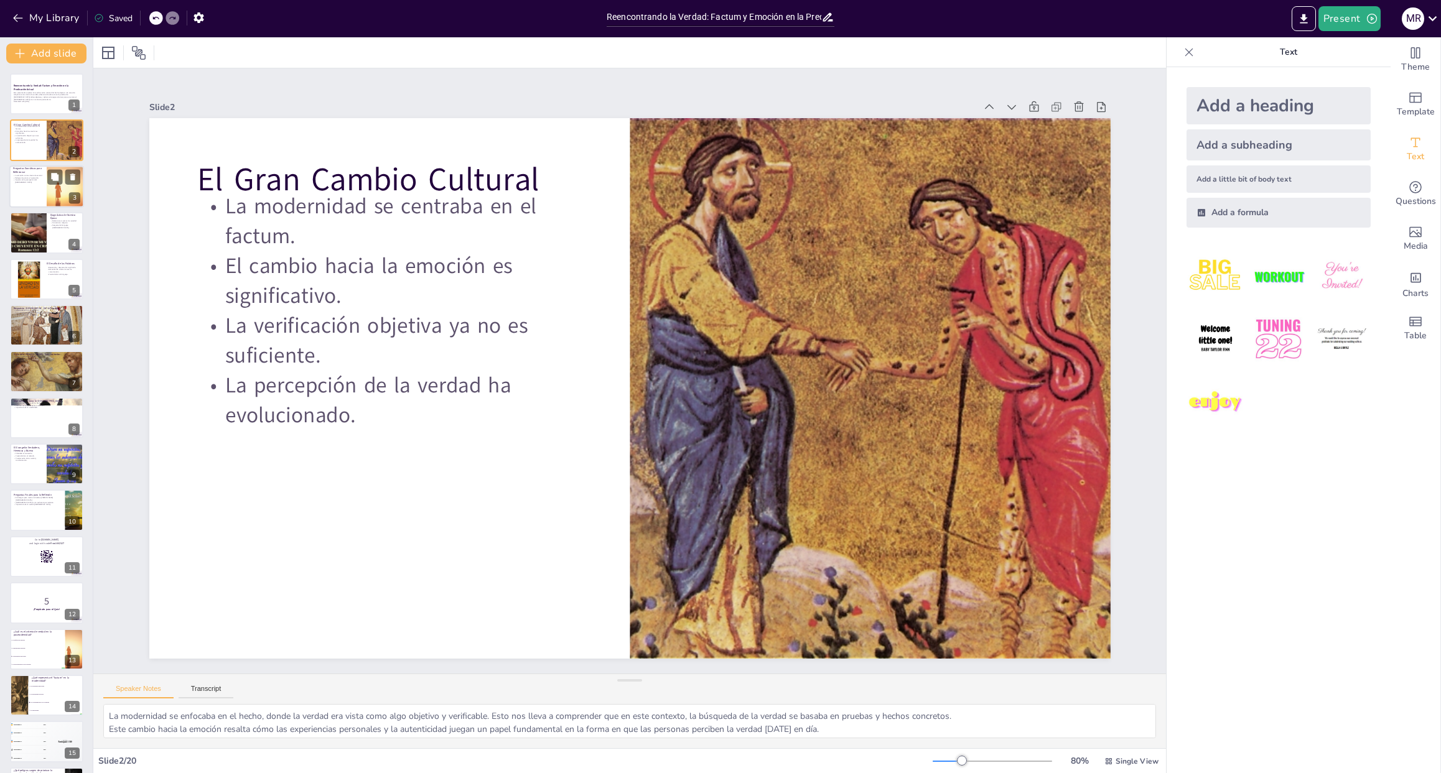
checkbox input "true"
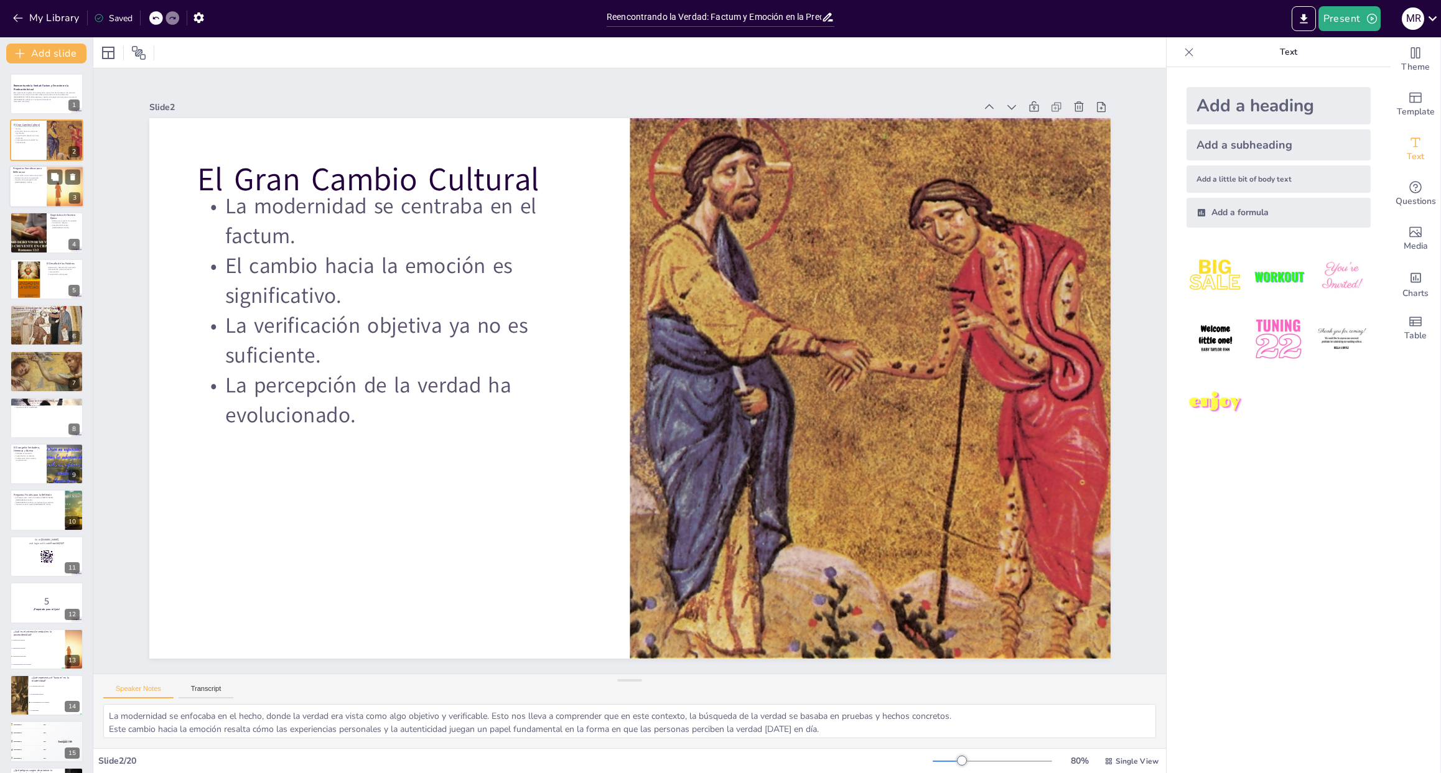
checkbox input "true"
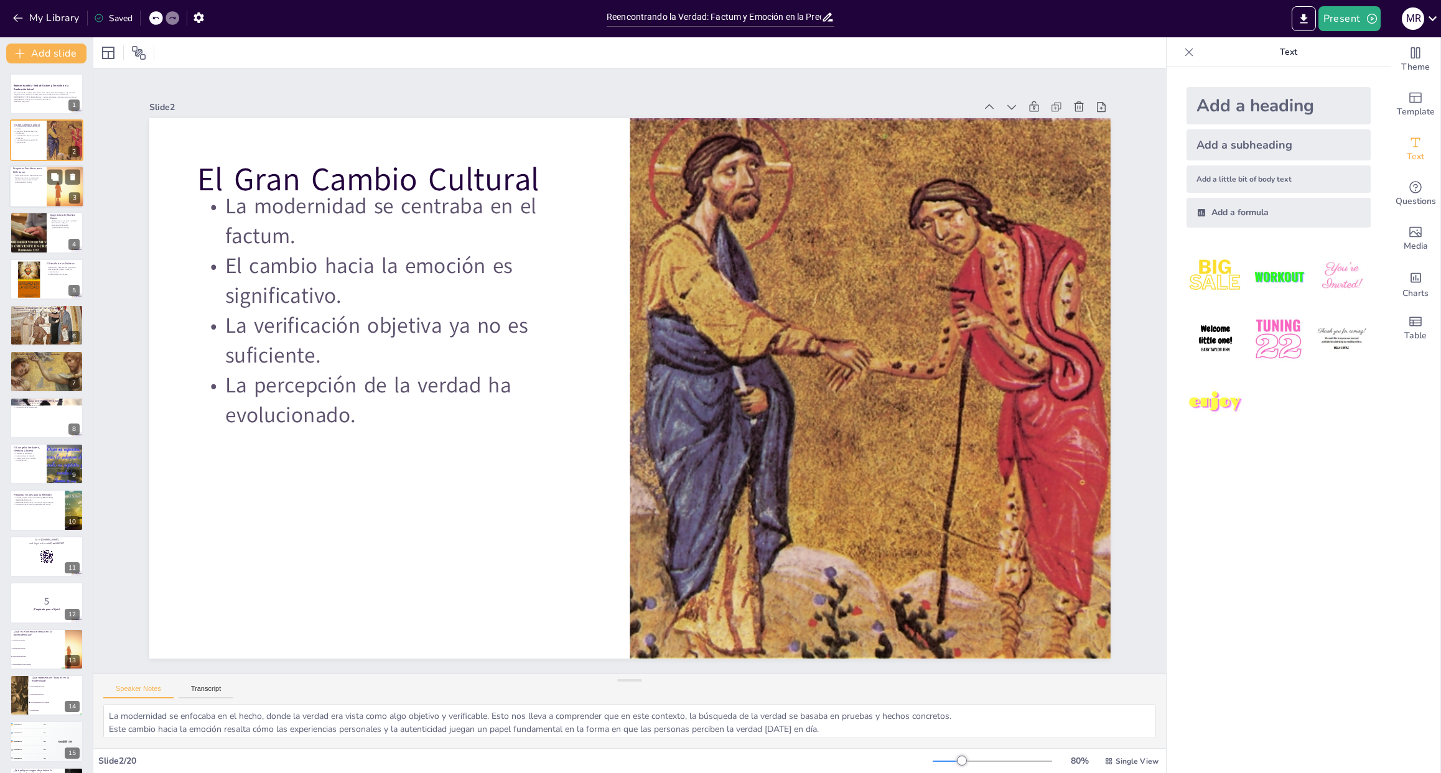
checkbox input "true"
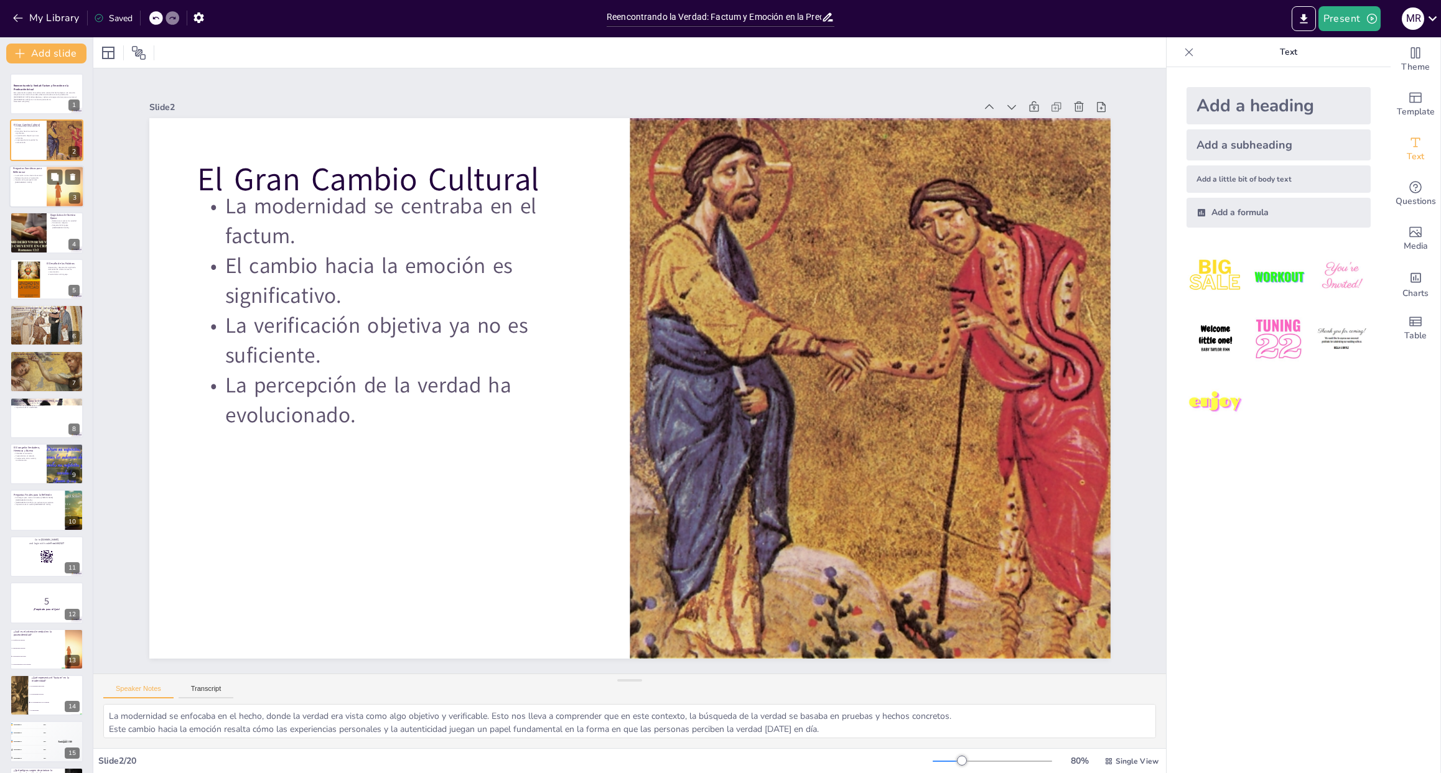
checkbox input "true"
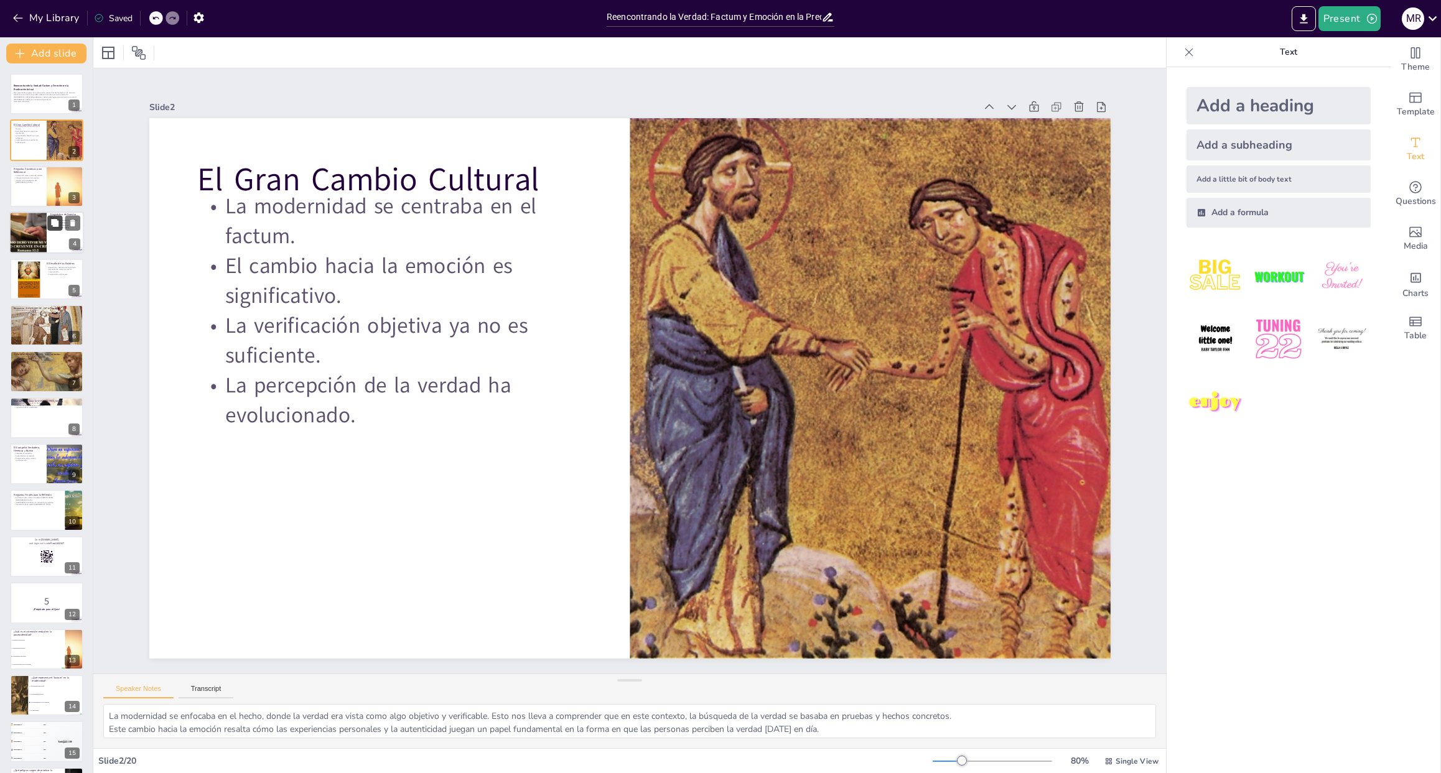
checkbox input "true"
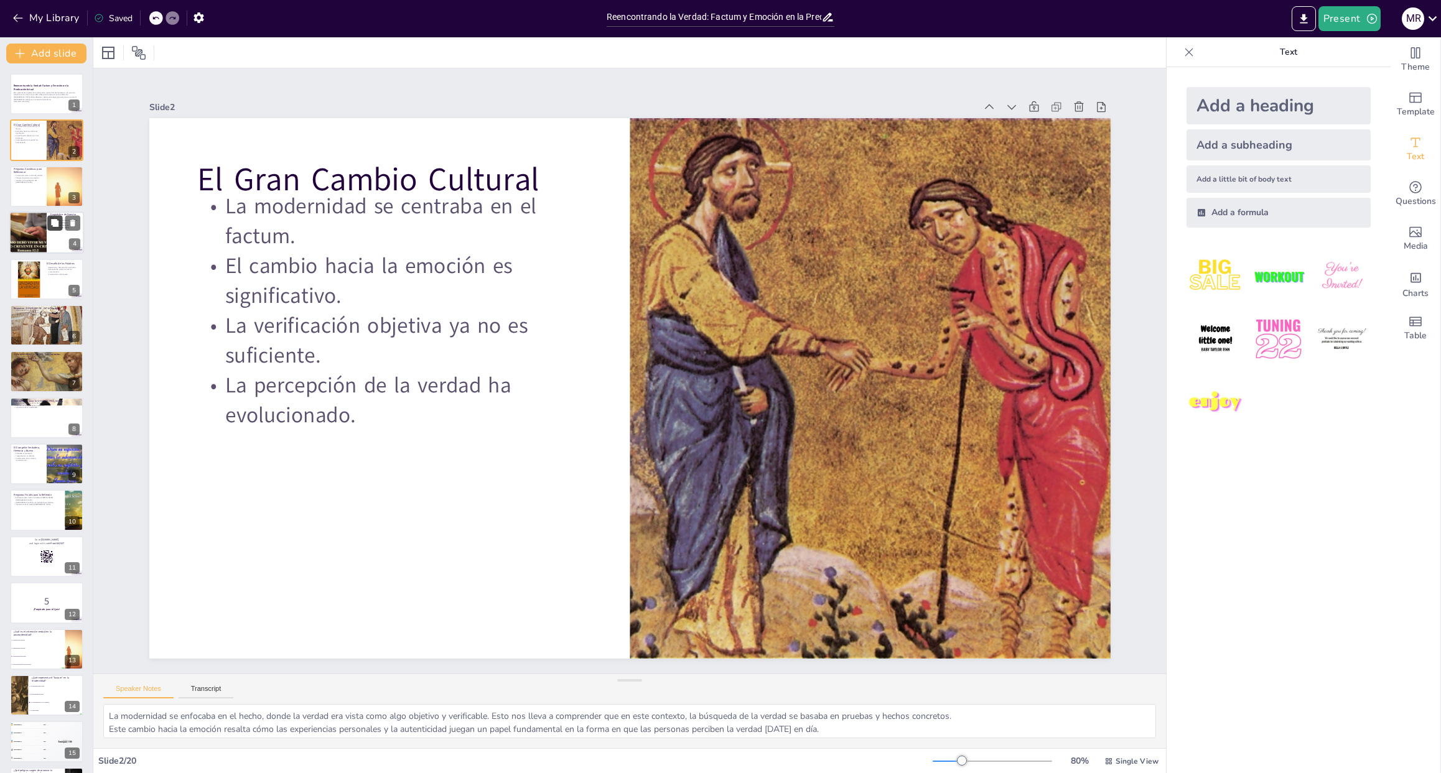
click at [49, 229] on button at bounding box center [54, 223] width 15 height 15
type textarea "El relativismo moral se ha convertido en una característica definitoria de nues…"
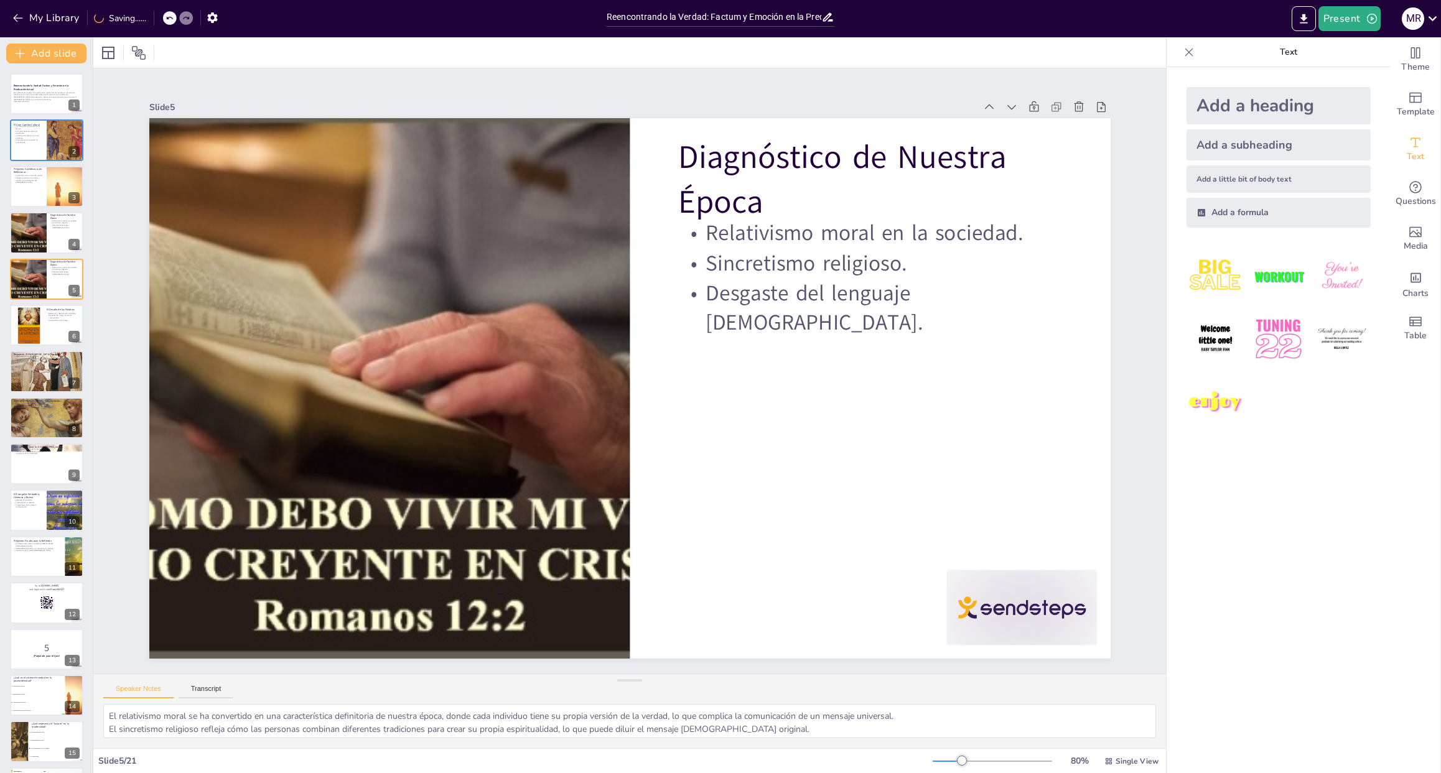
checkbox input "true"
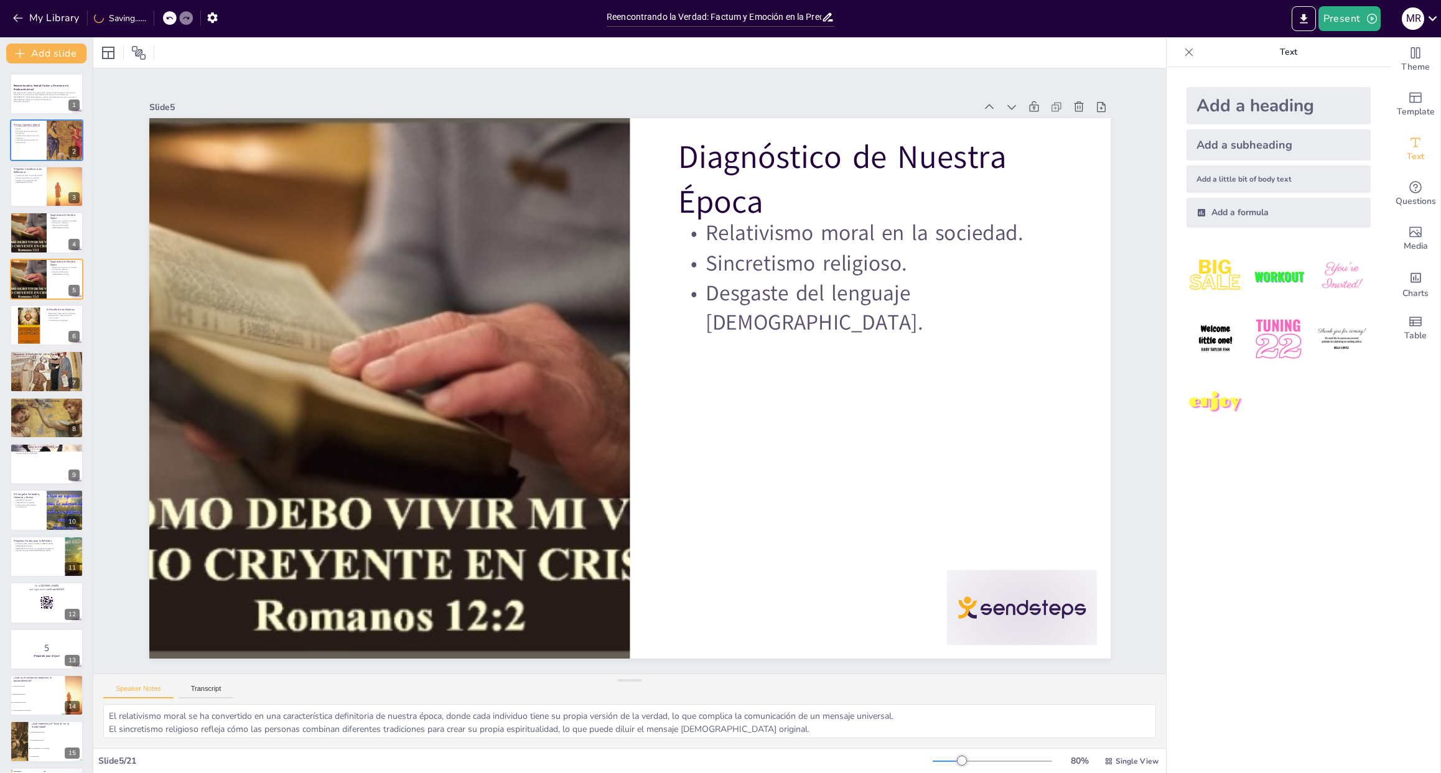
checkbox input "true"
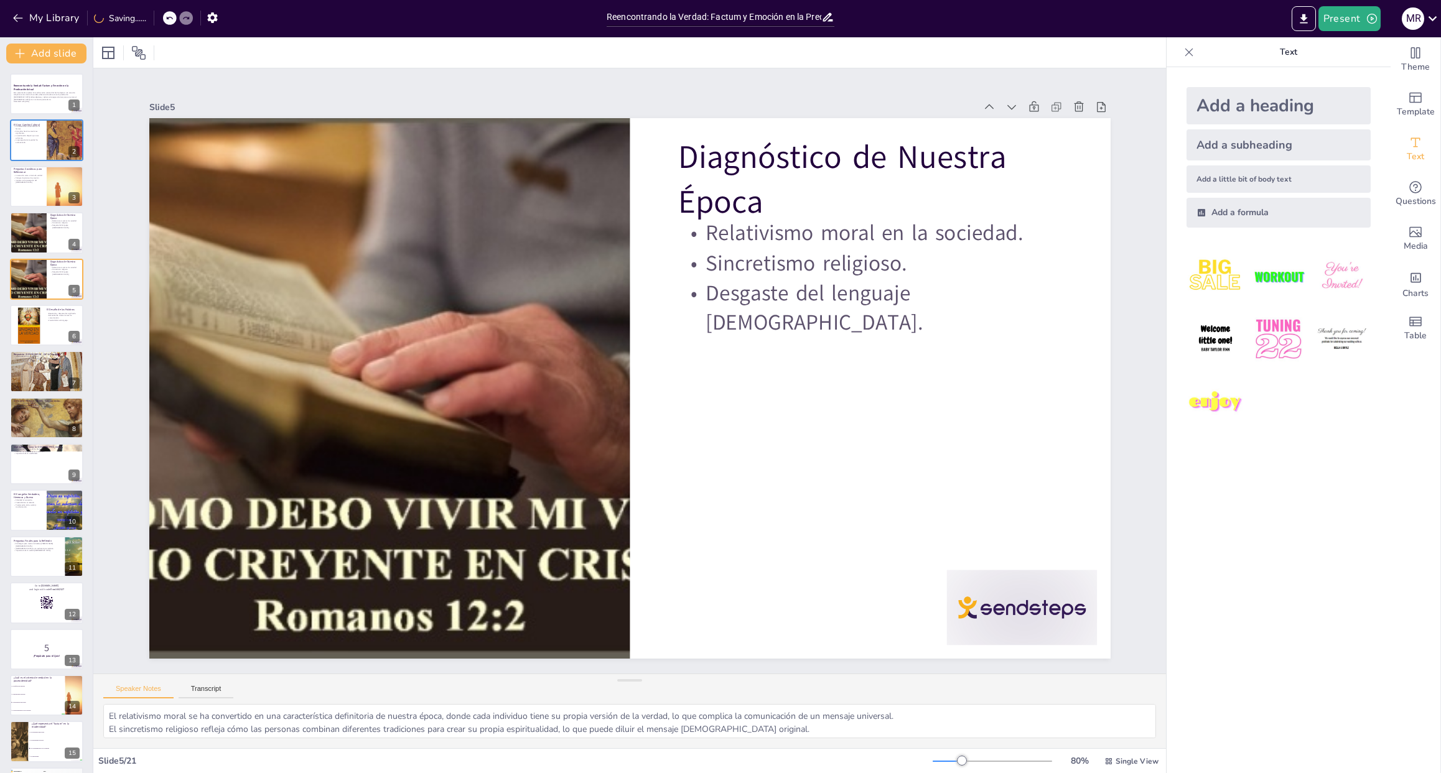
checkbox input "true"
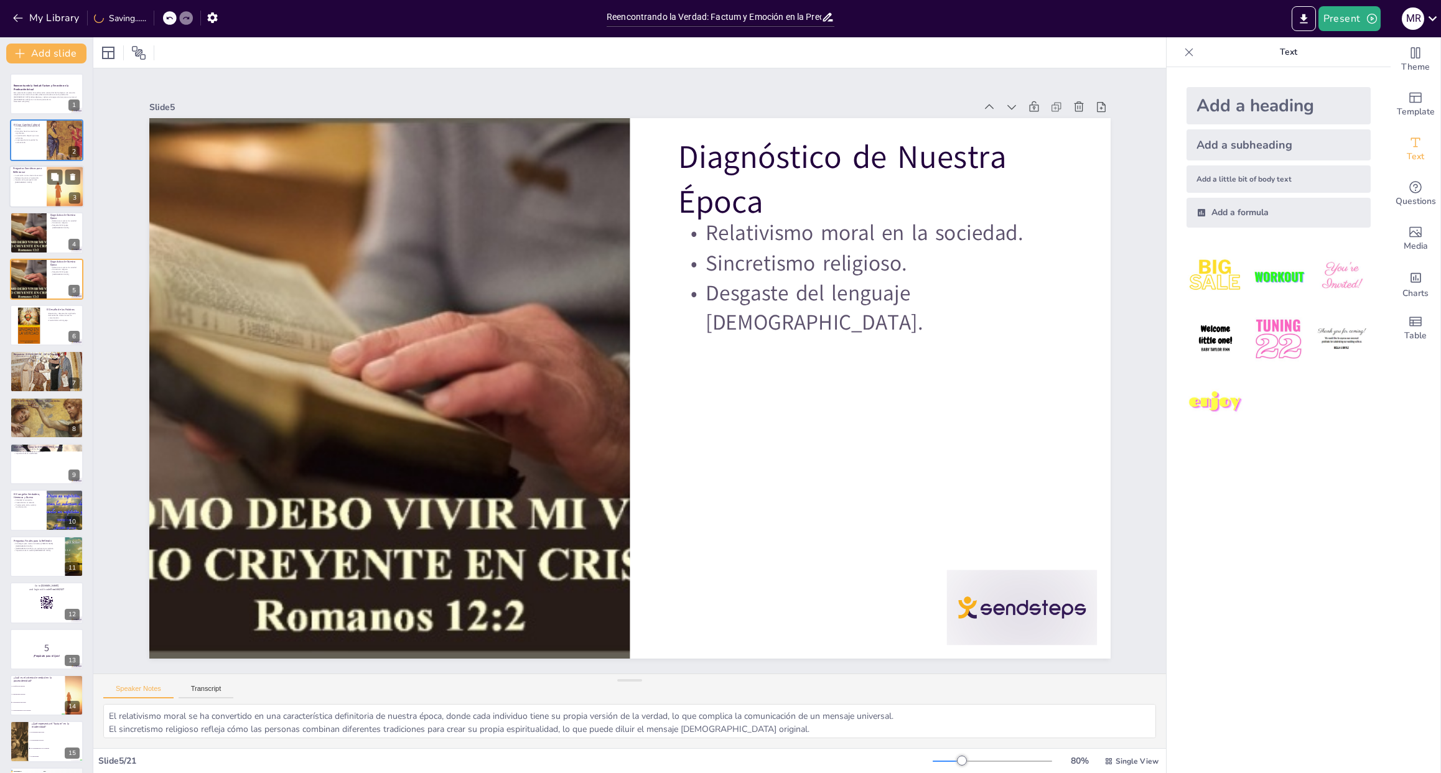
checkbox input "true"
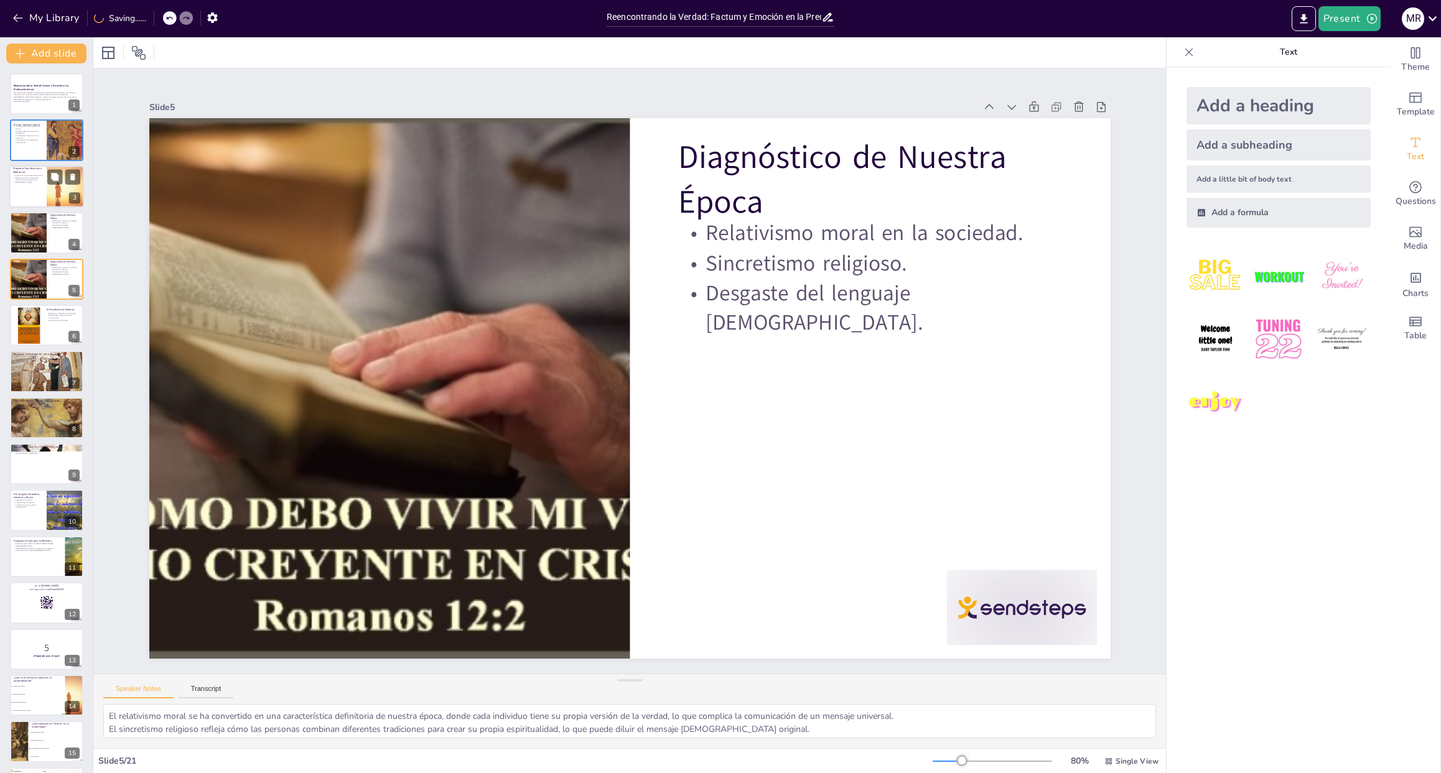
checkbox input "true"
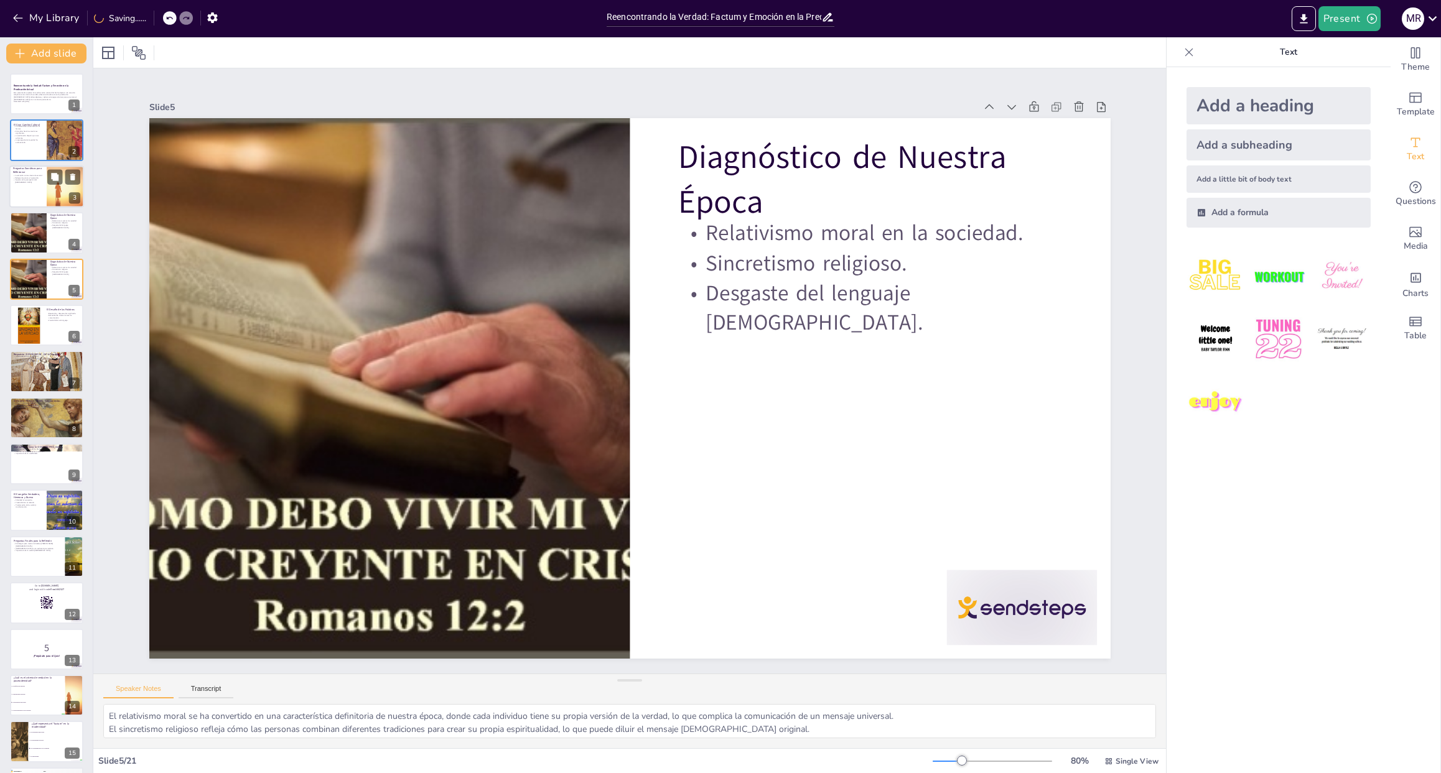
checkbox input "true"
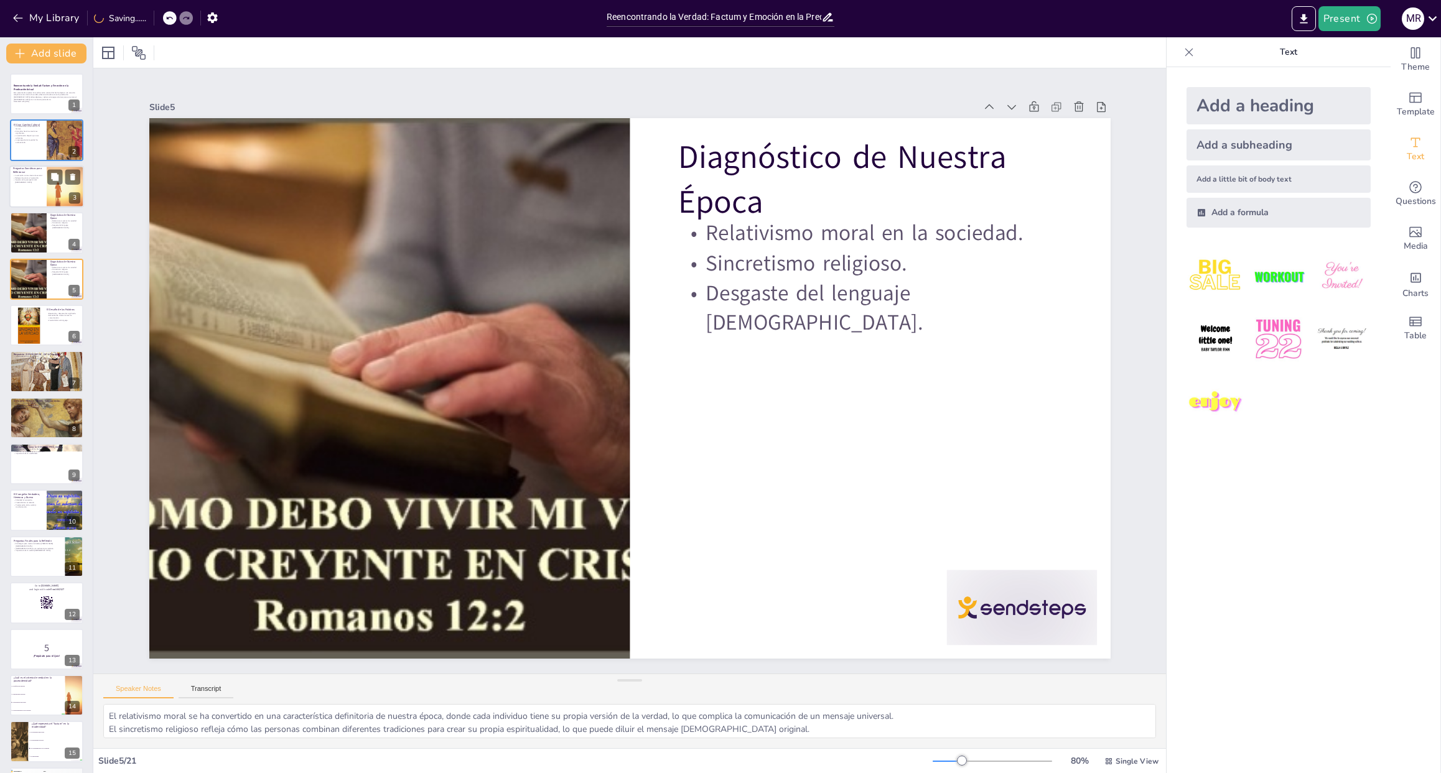
click at [29, 177] on p "Peligros de priorizar la emoción." at bounding box center [28, 178] width 30 height 2
type textarea "Al cuestionar si la emoción es suficiente como criterio de verdad, estamos invi…"
checkbox input "true"
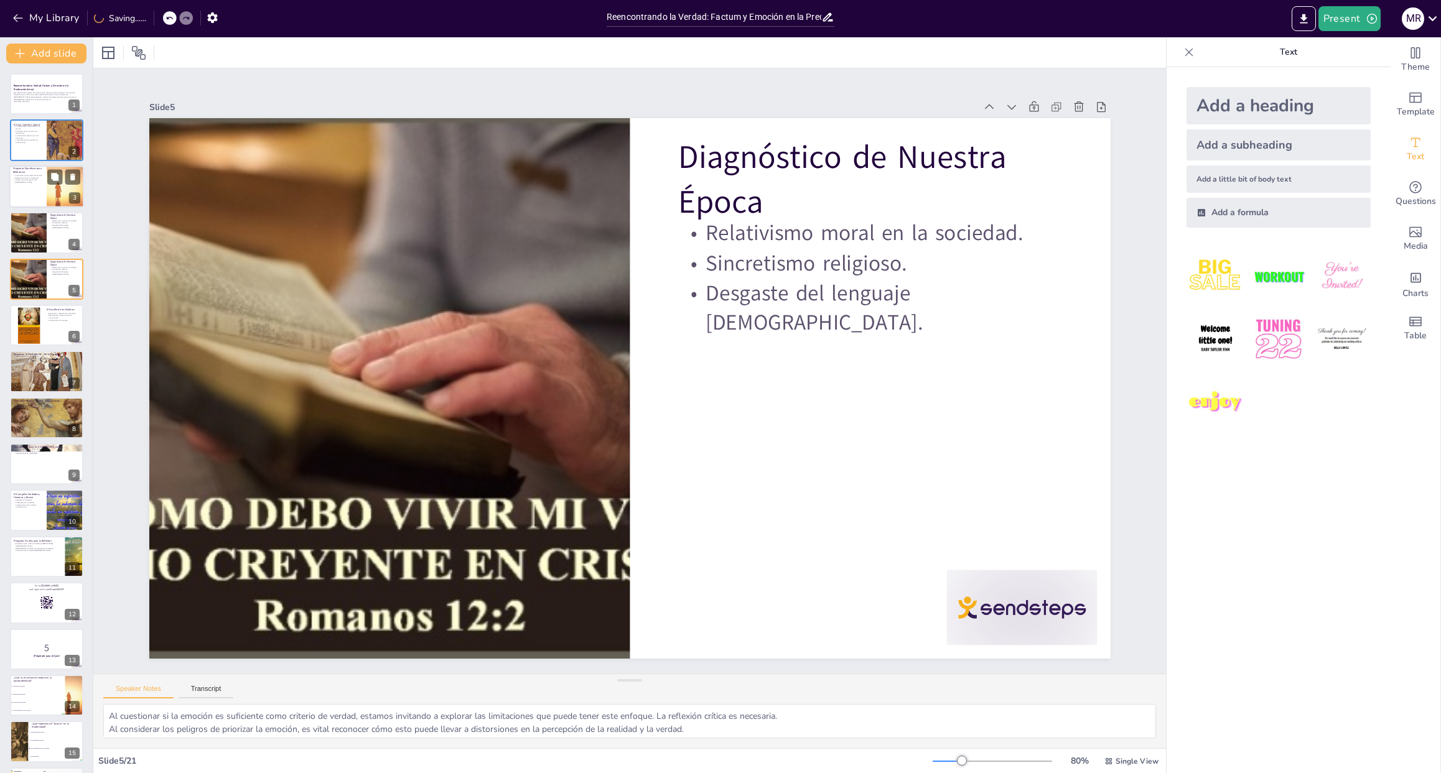
checkbox input "true"
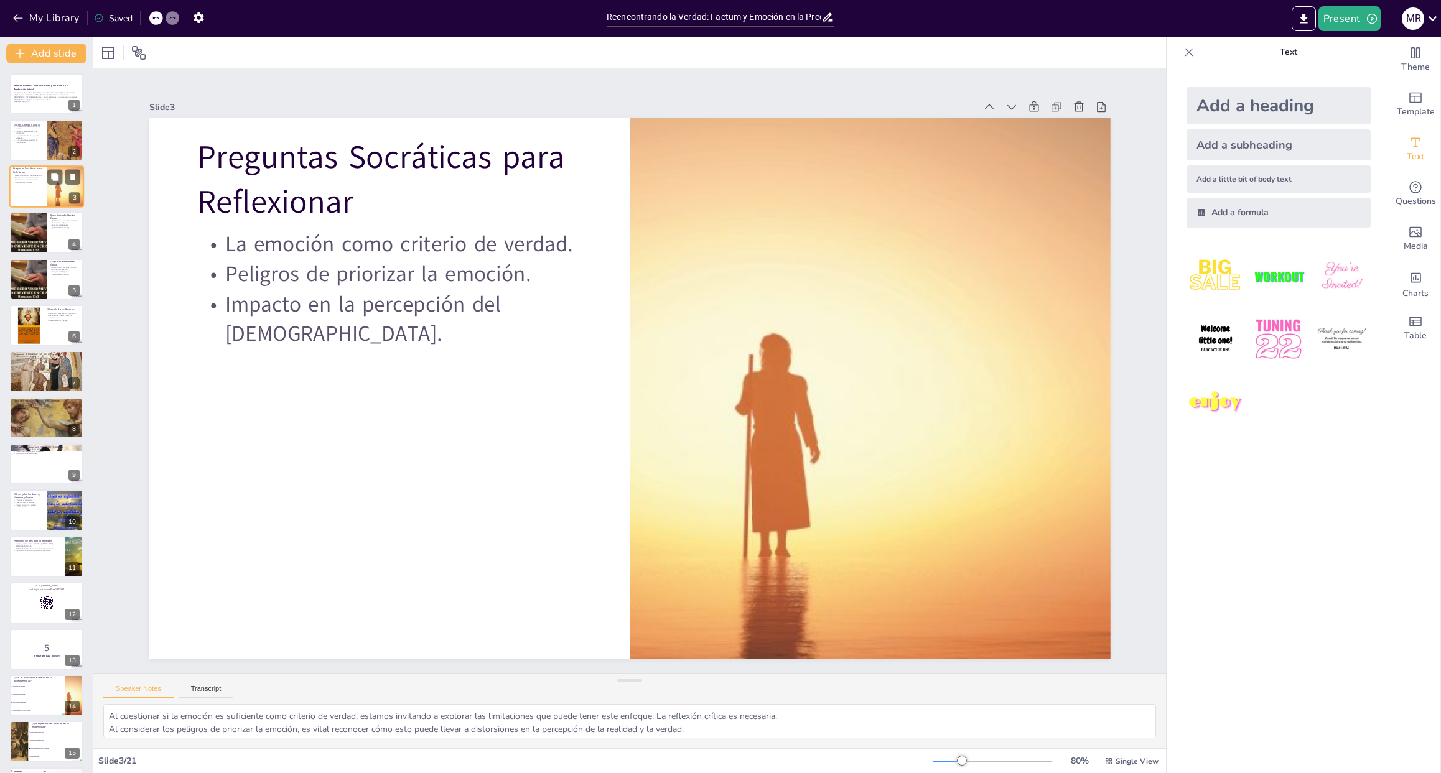
checkbox input "true"
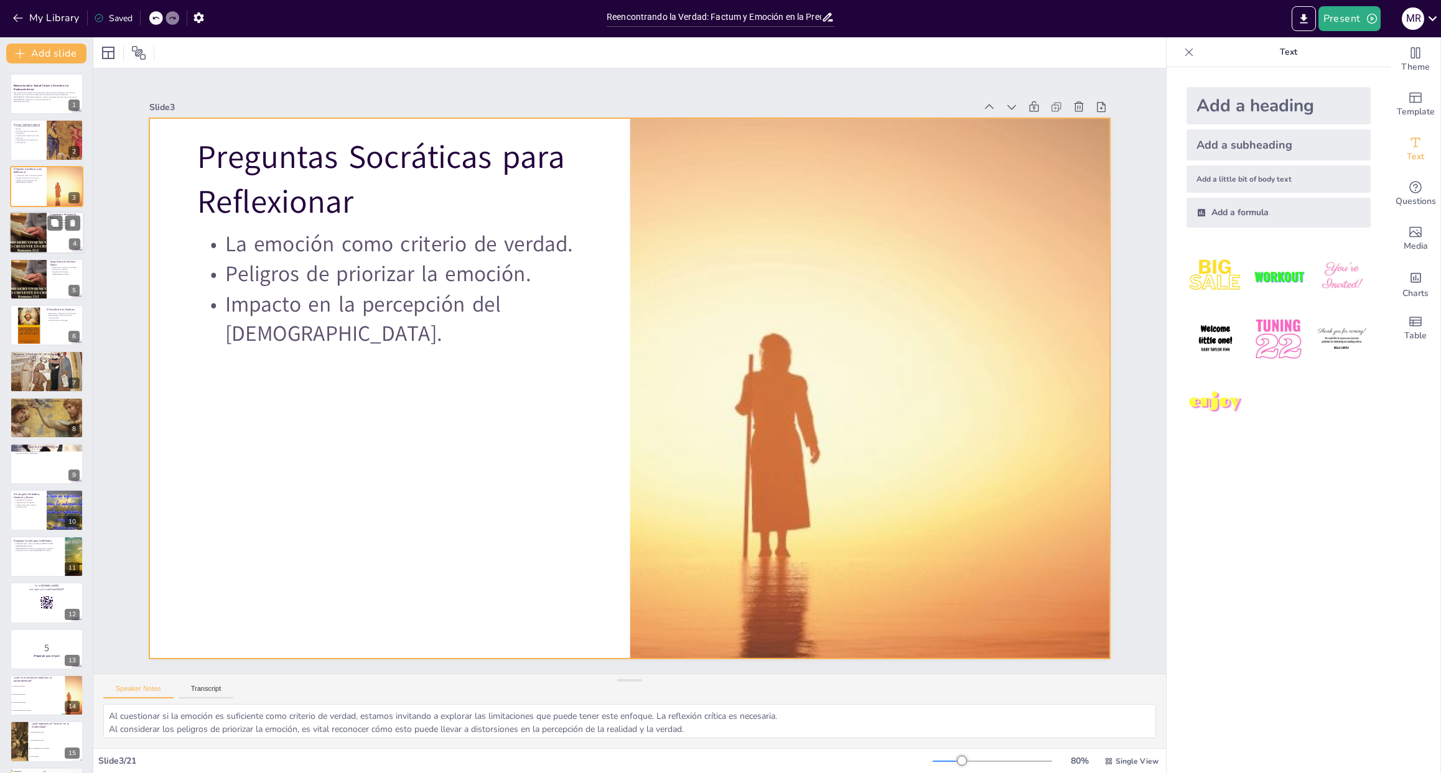
checkbox input "true"
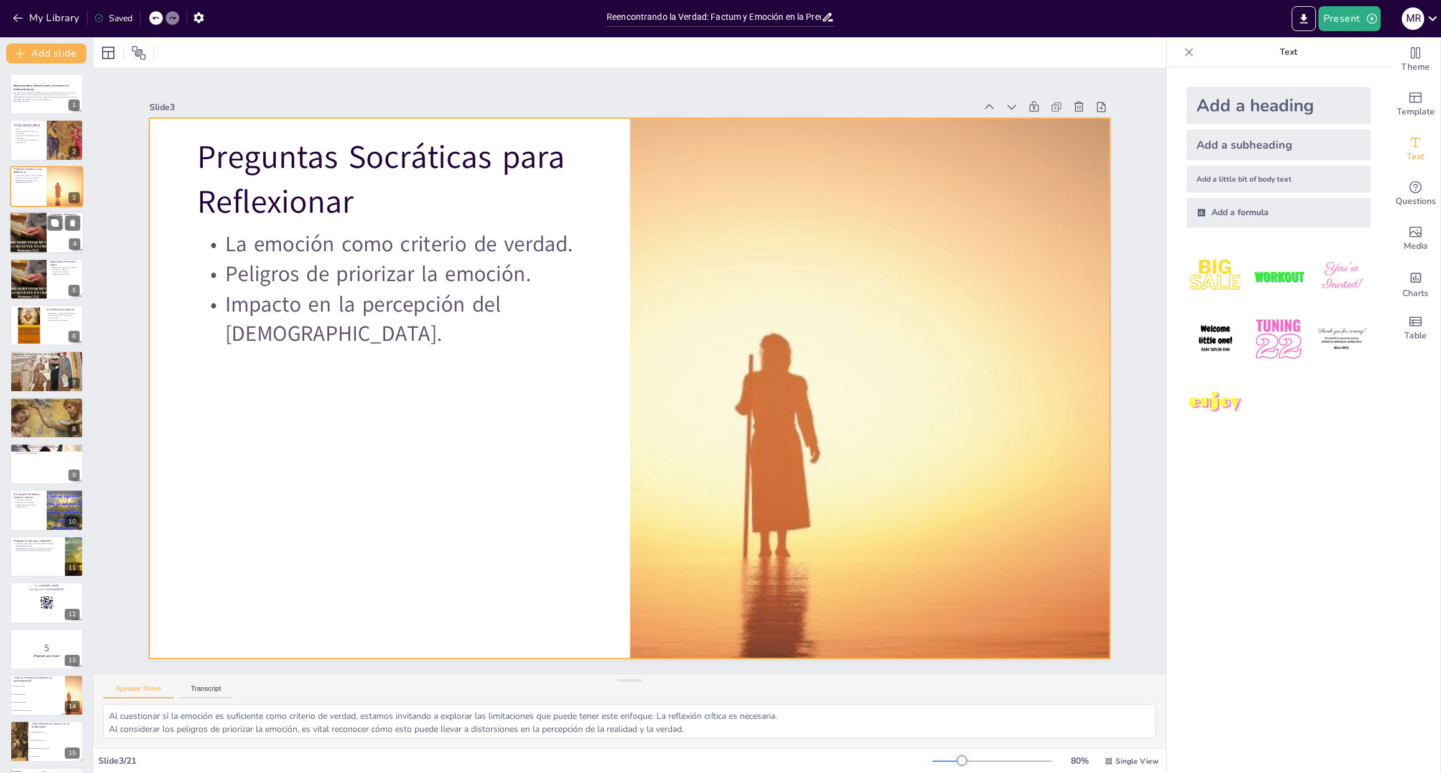
checkbox input "true"
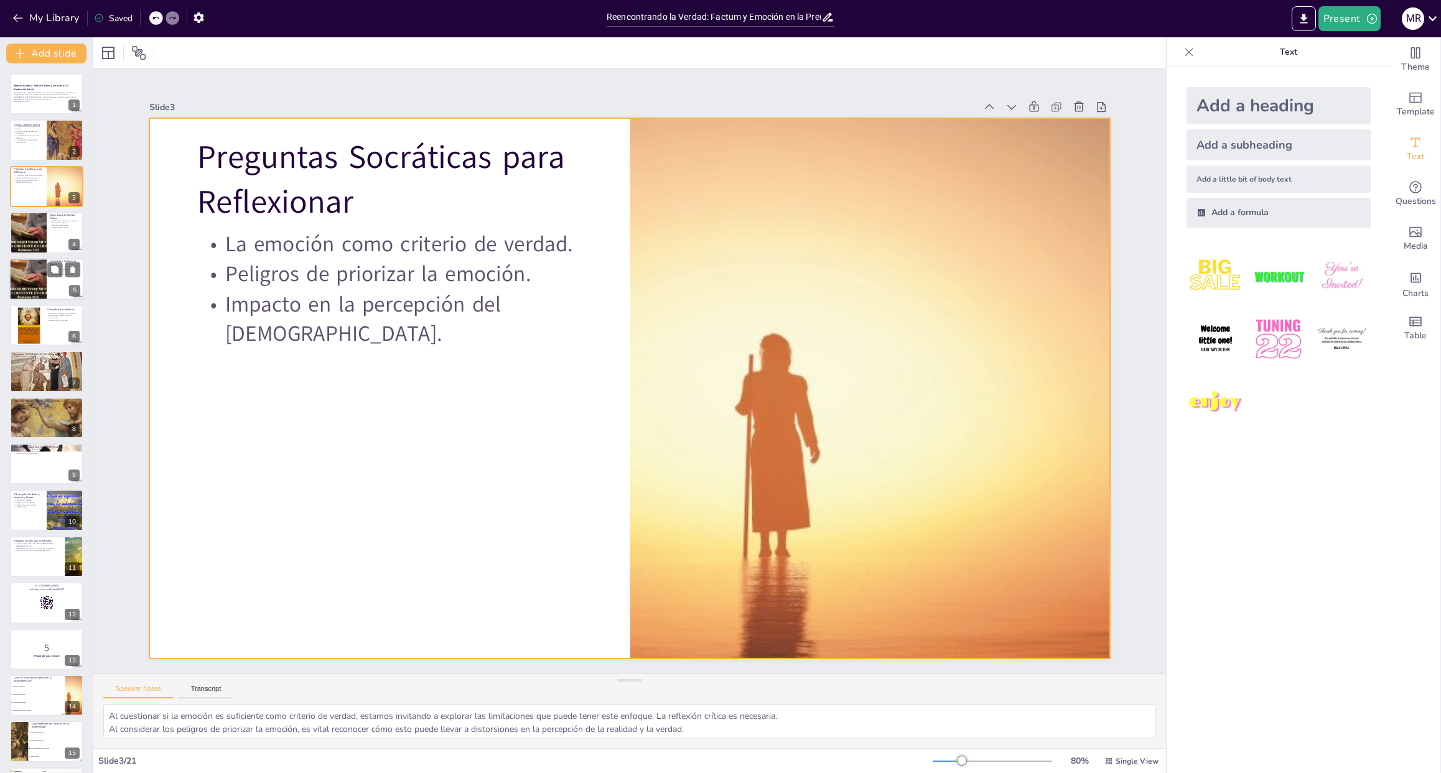
checkbox input "true"
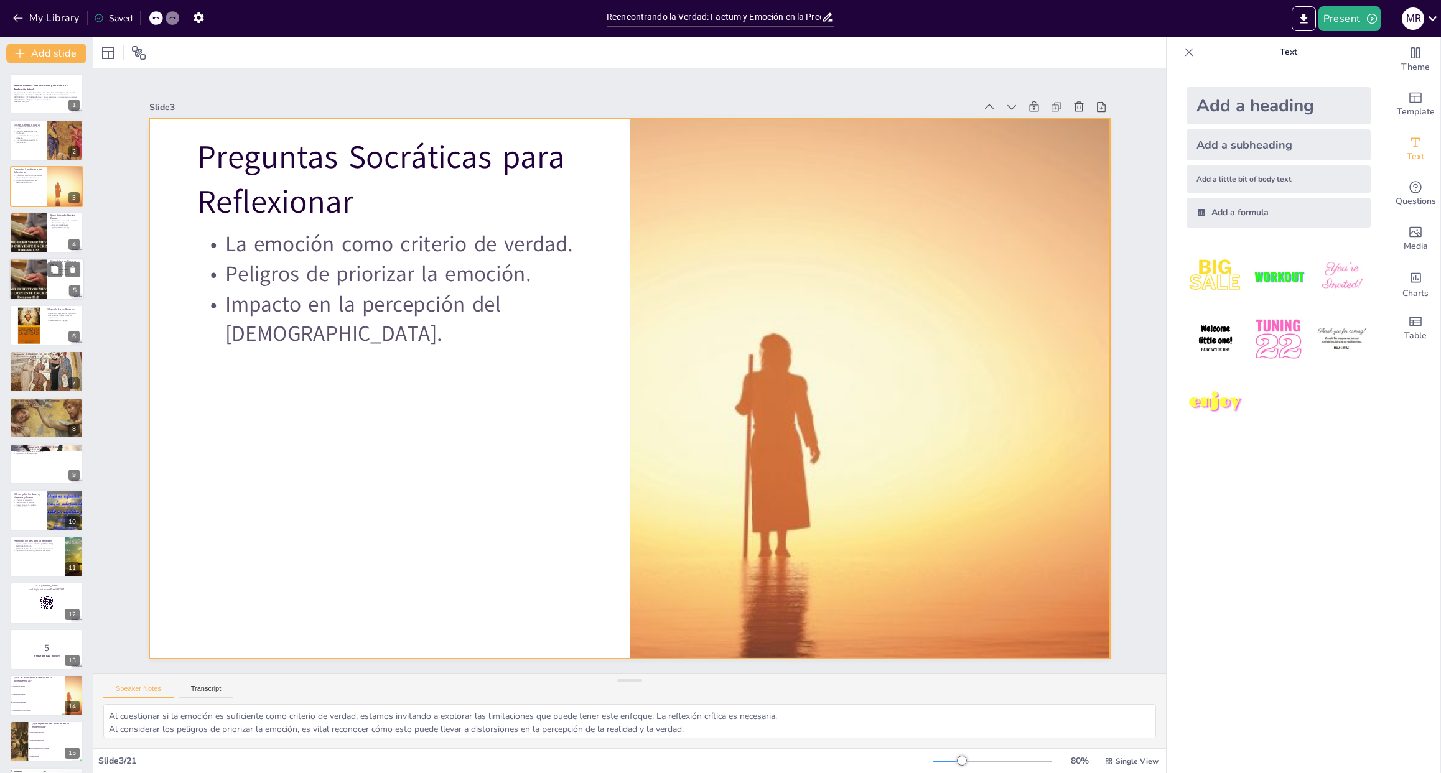
checkbox input "true"
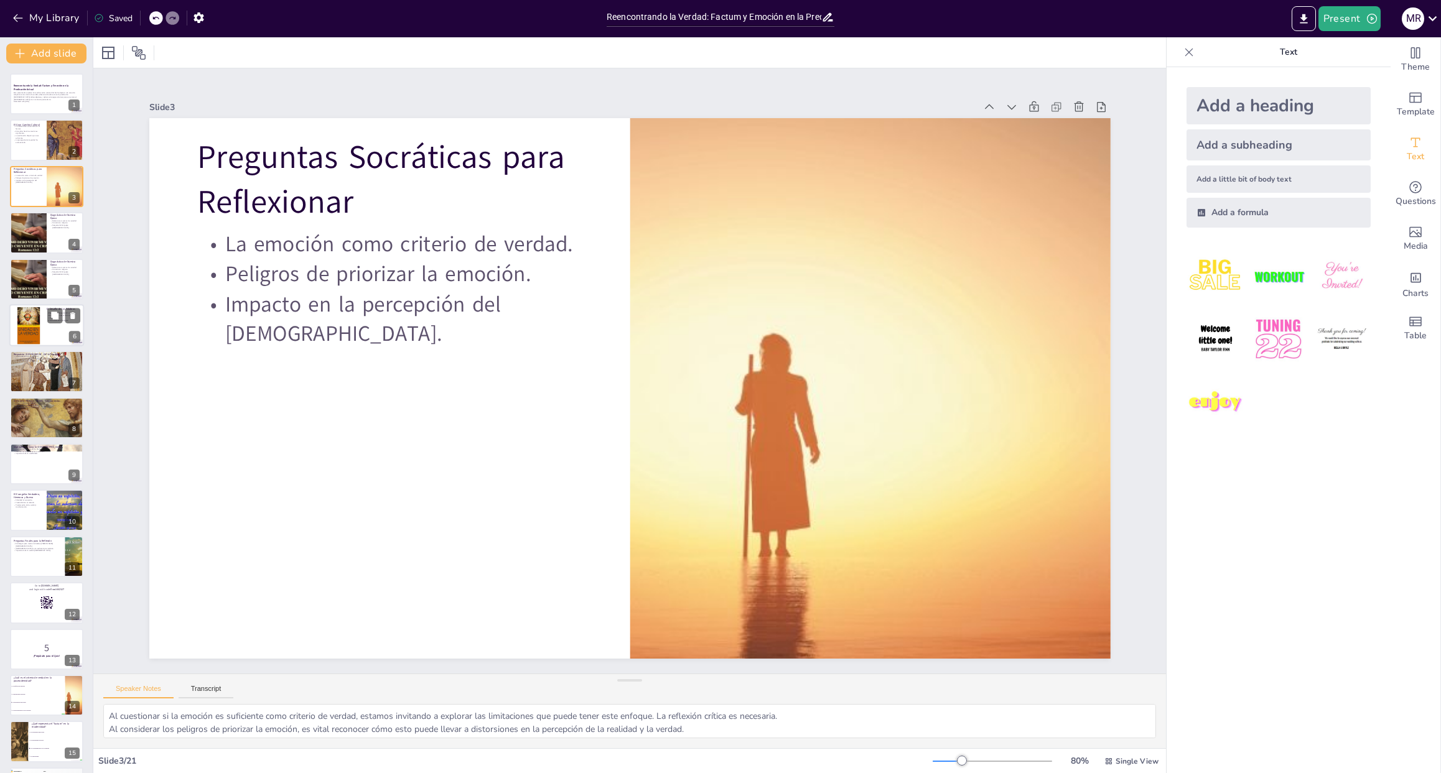
checkbox input "true"
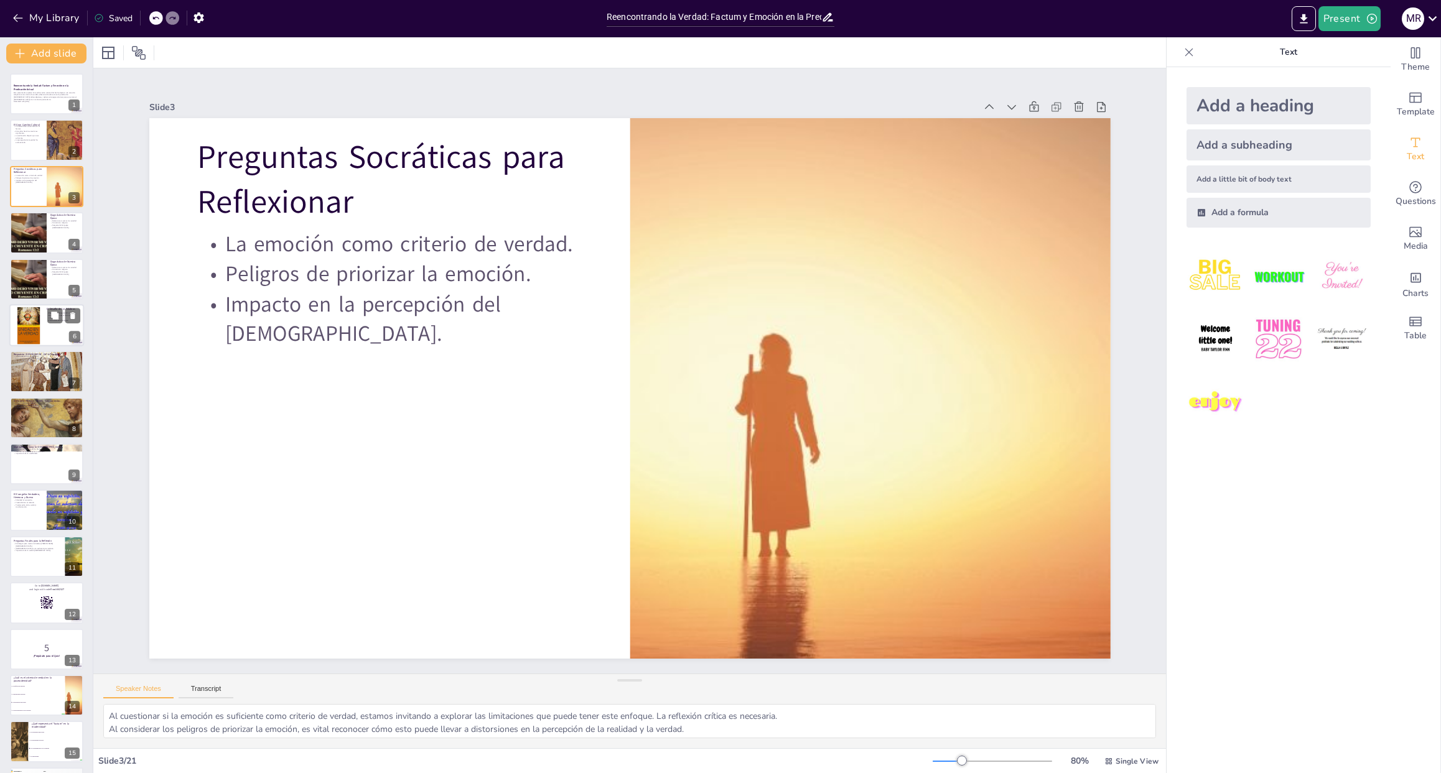
checkbox input "true"
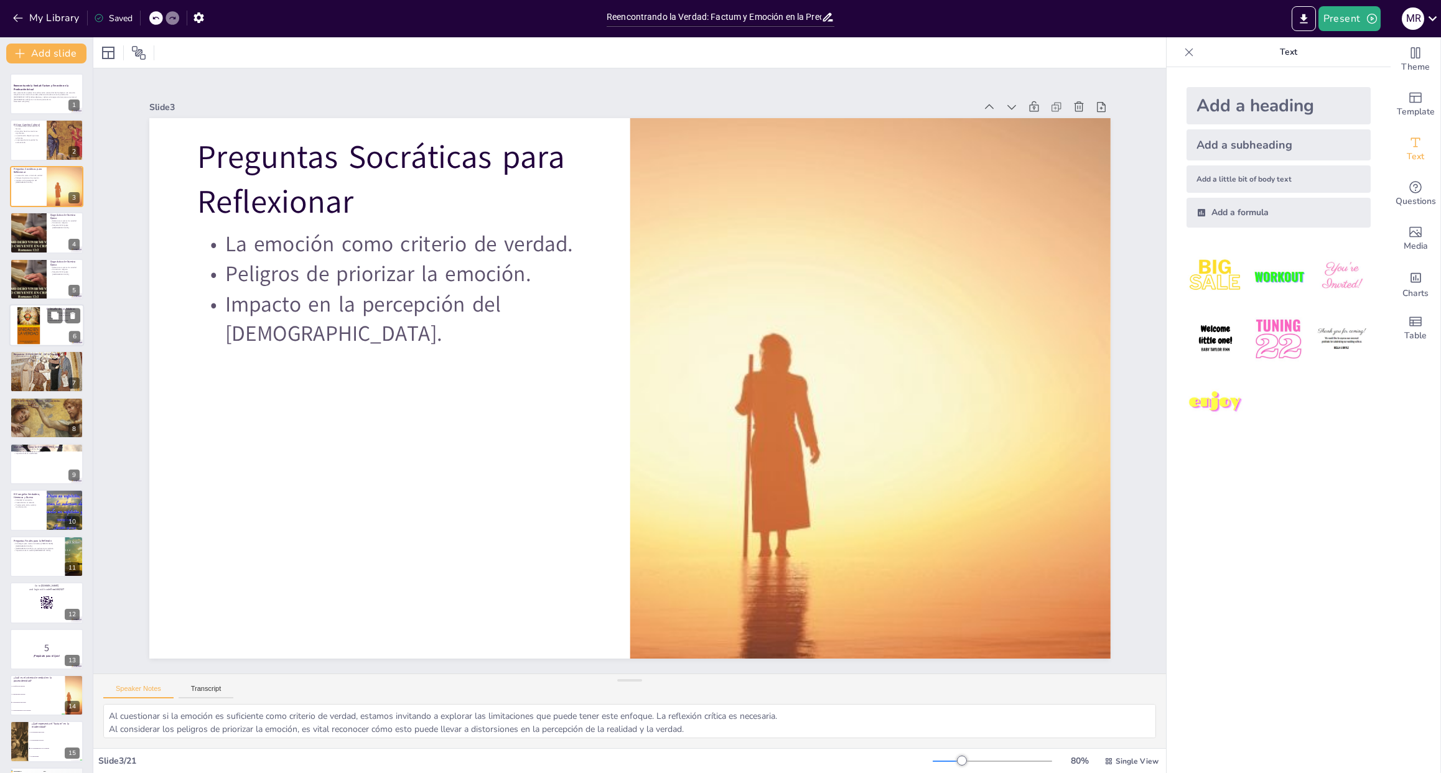
click at [35, 312] on div at bounding box center [28, 325] width 30 height 42
type textarea "La repetición de términos puede llevar a que pierdan su significado original. E…"
checkbox input "true"
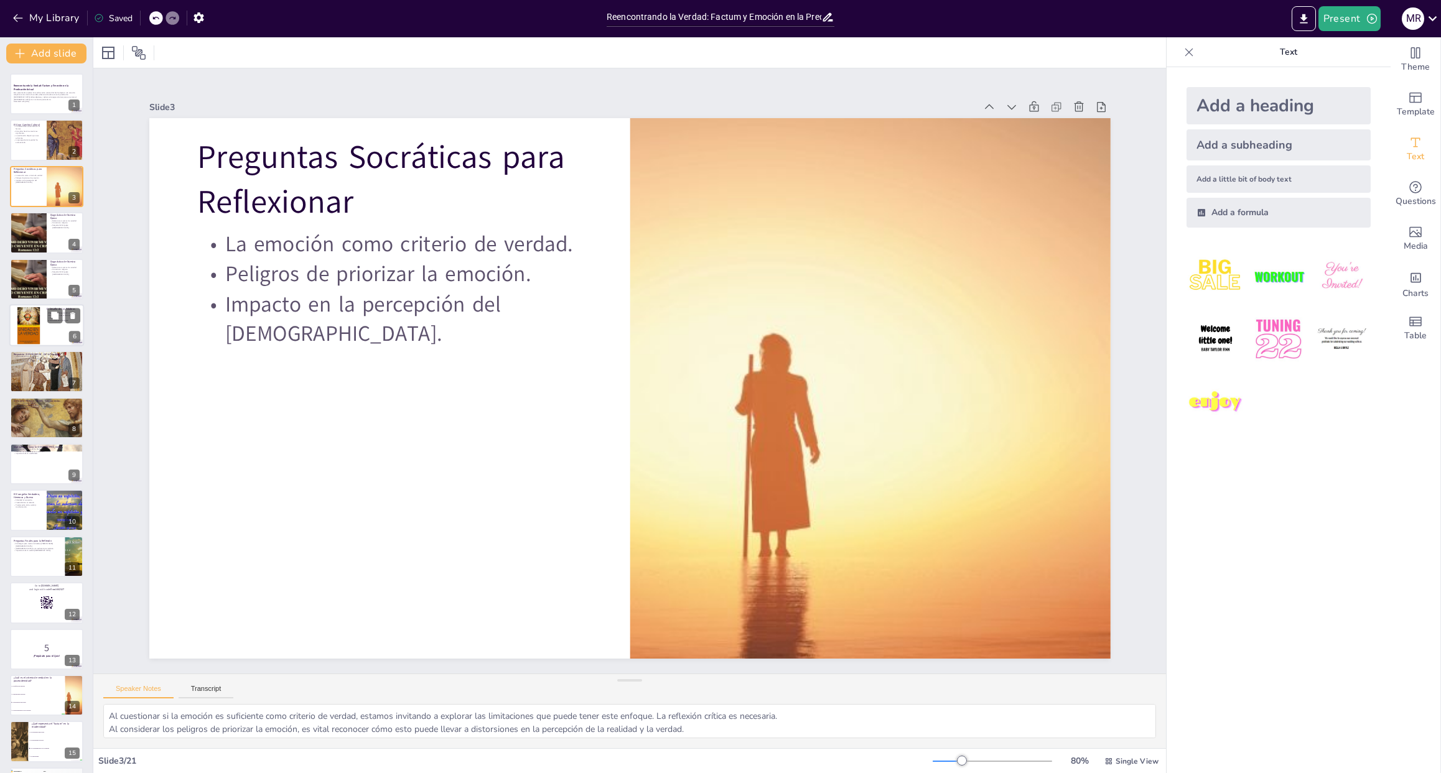
checkbox input "true"
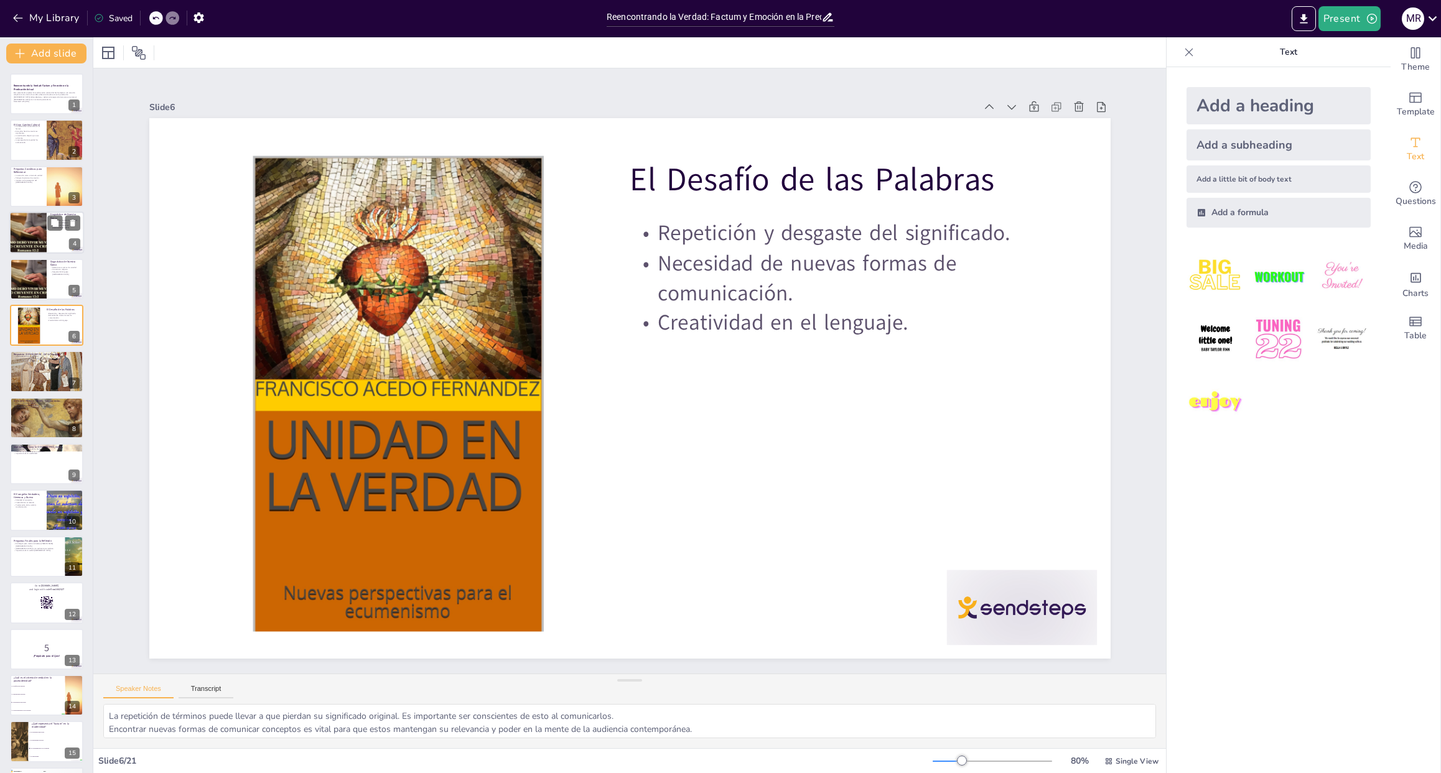
checkbox input "true"
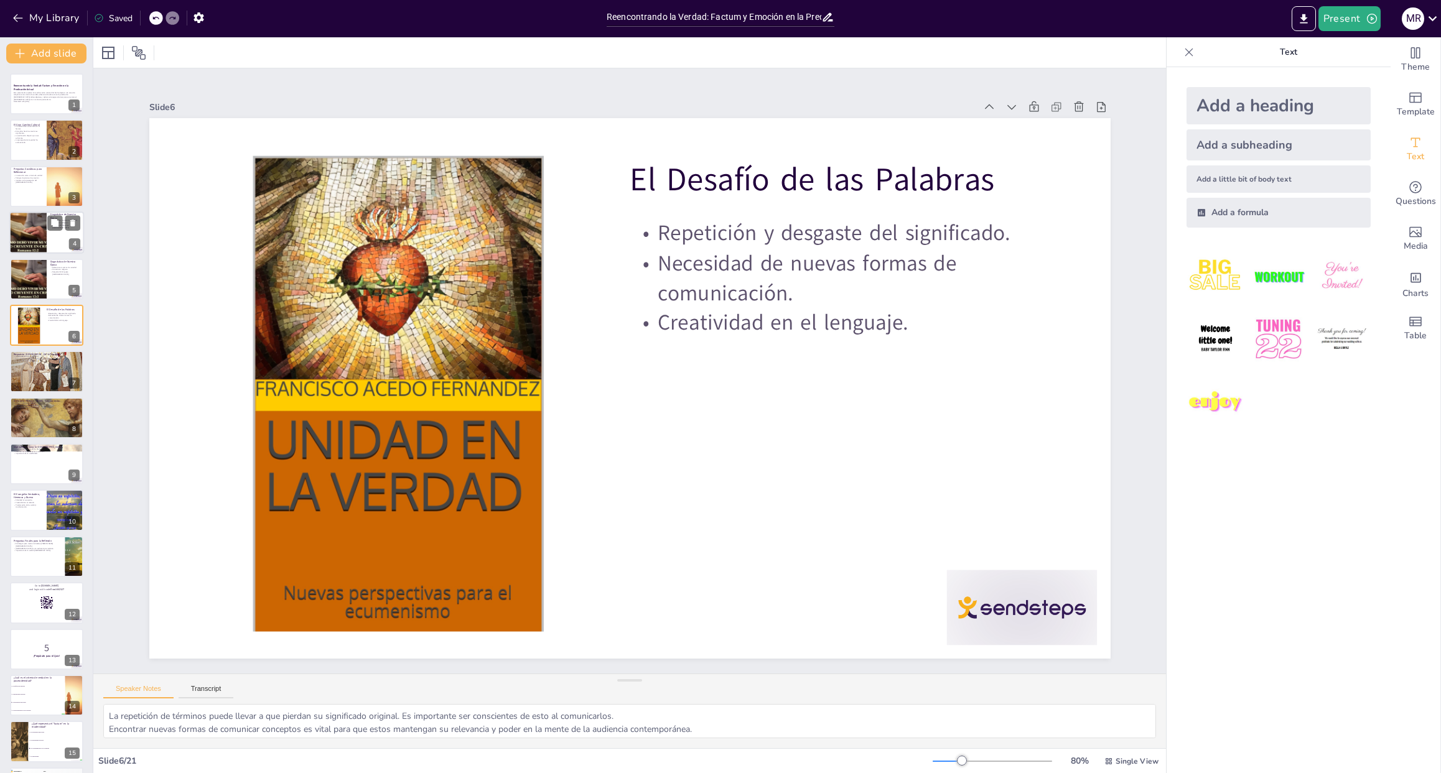
checkbox input "true"
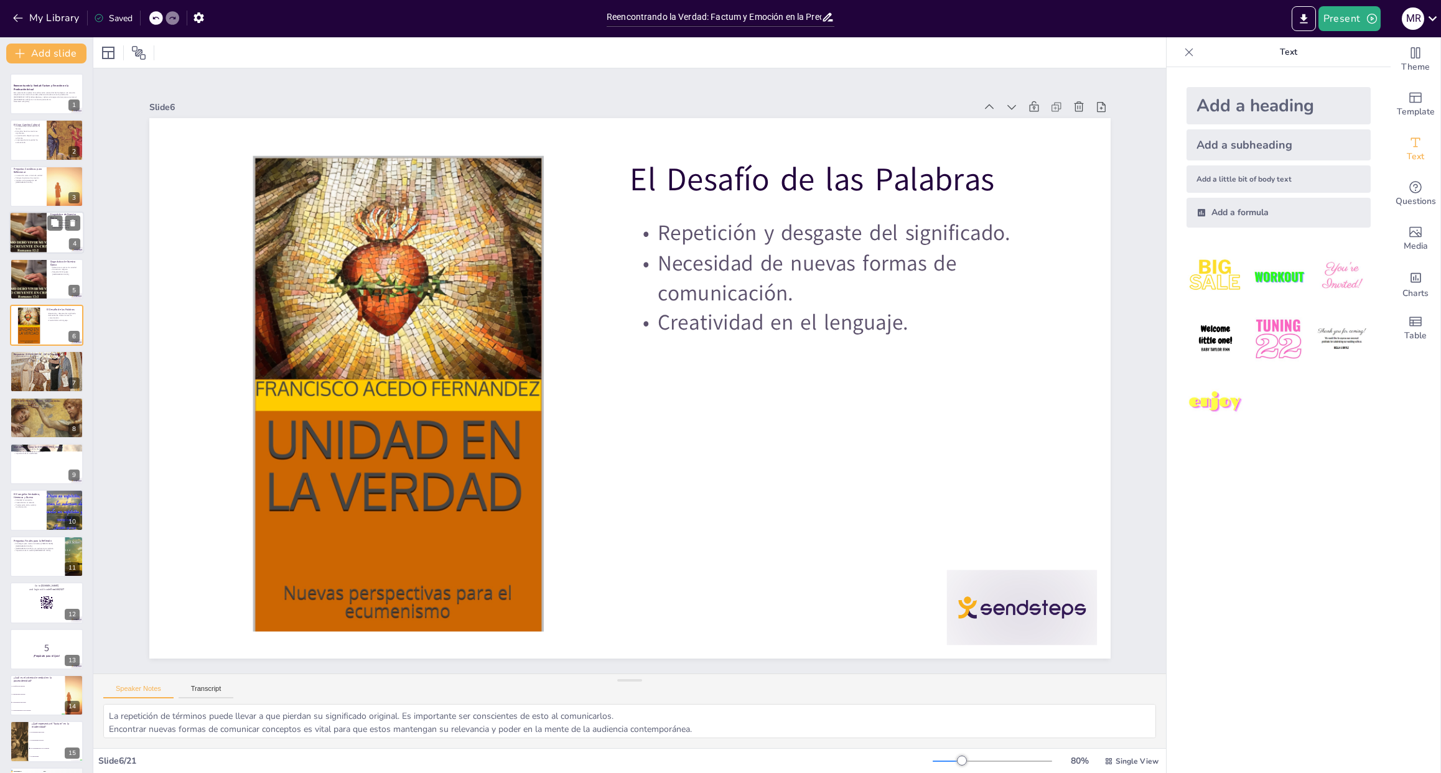
checkbox input "true"
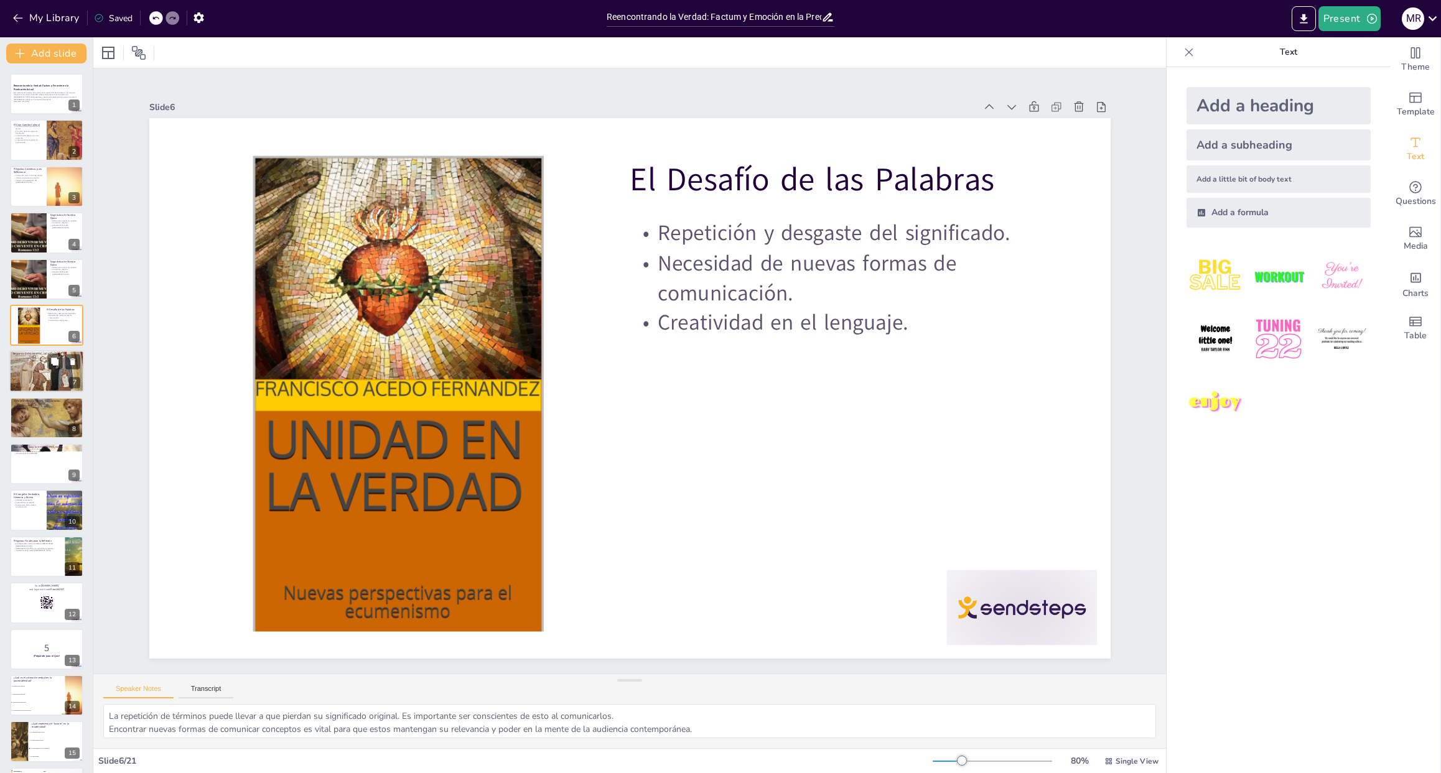
click at [40, 376] on div at bounding box center [46, 371] width 75 height 50
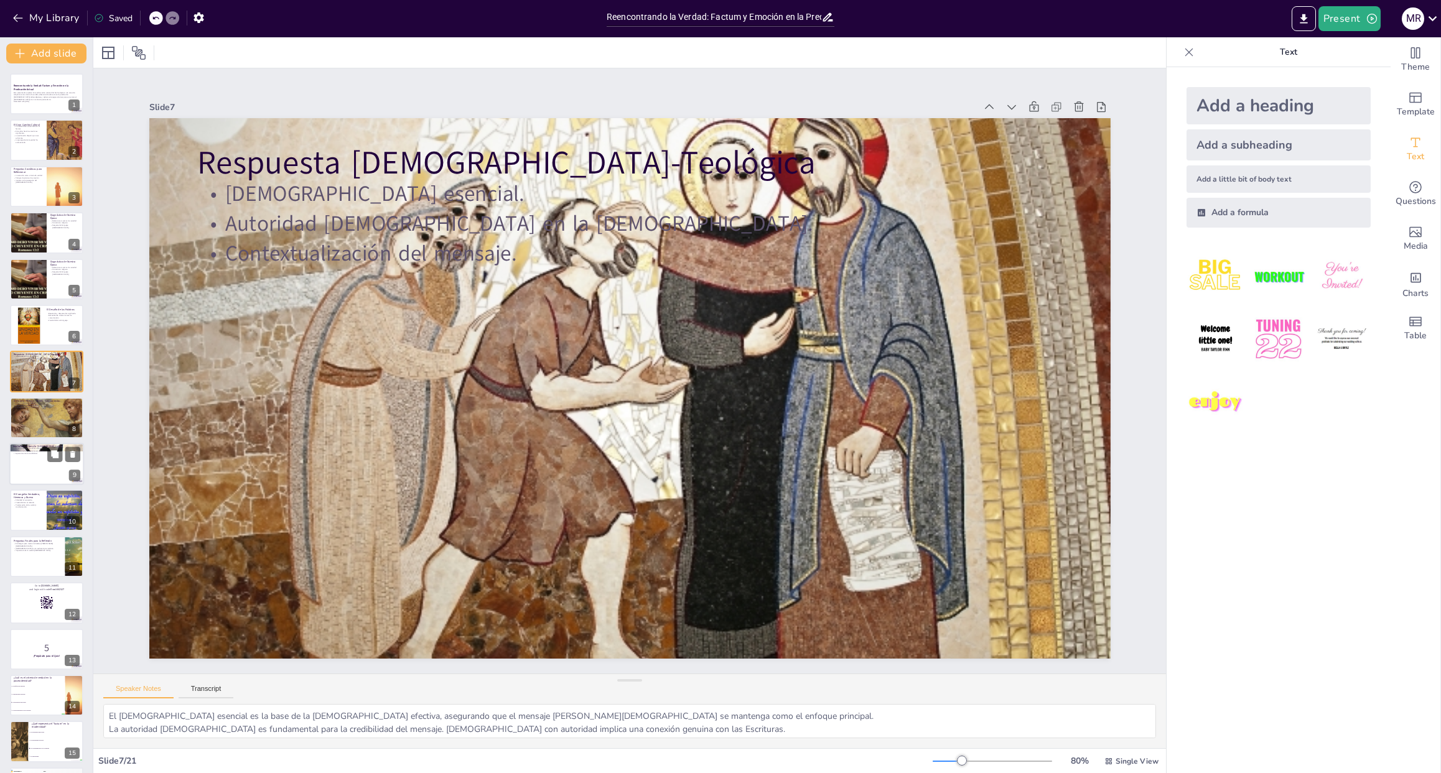
click at [26, 467] on div at bounding box center [46, 464] width 75 height 42
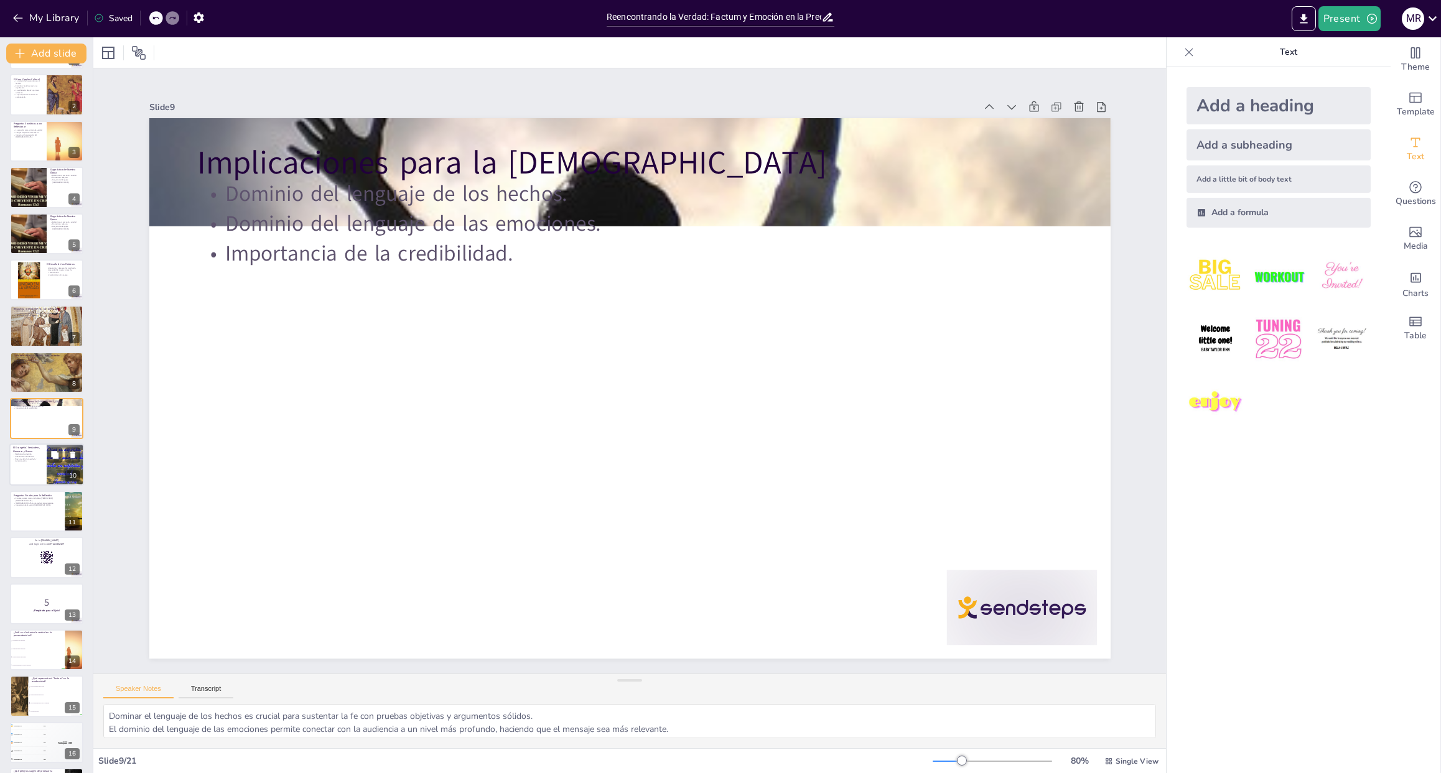
click at [27, 477] on div at bounding box center [46, 465] width 75 height 42
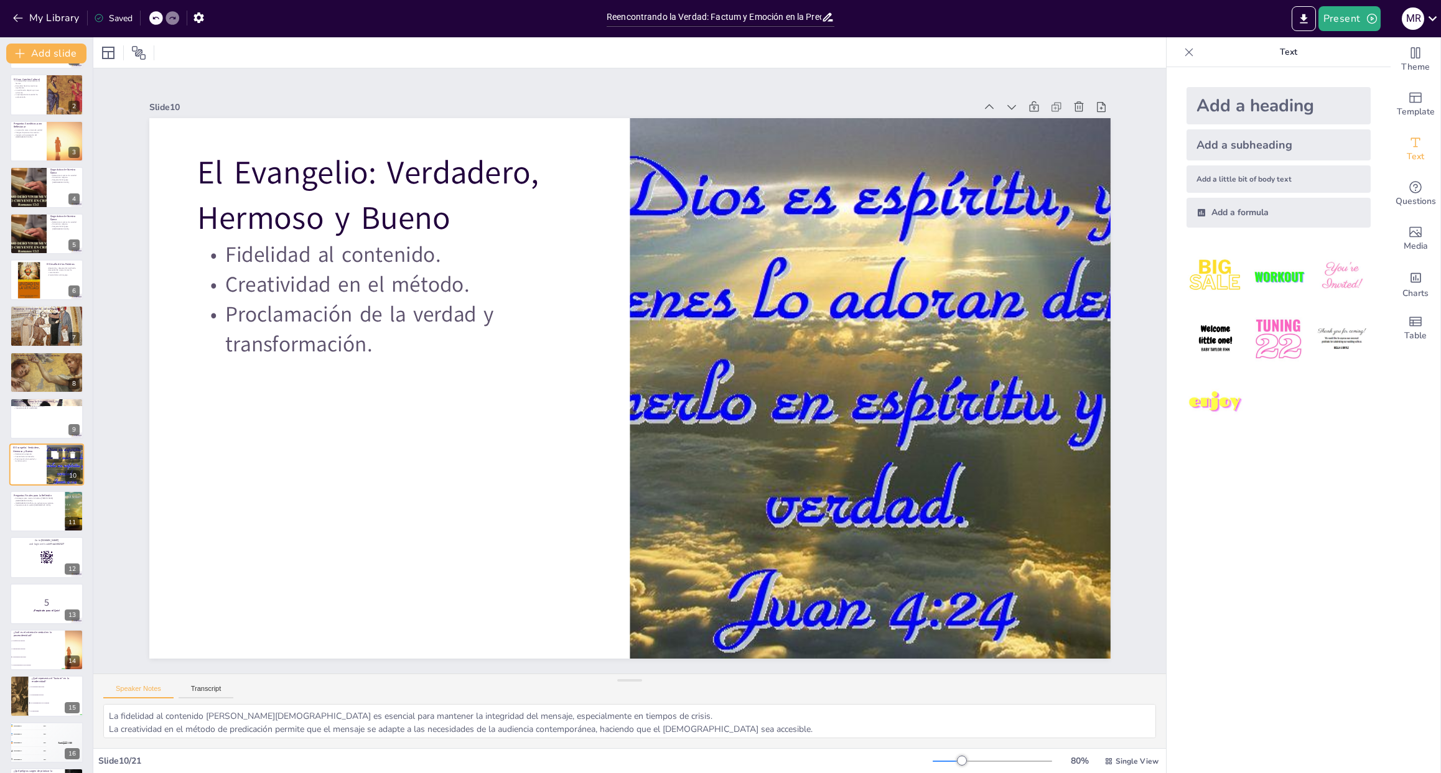
scroll to position [92, 0]
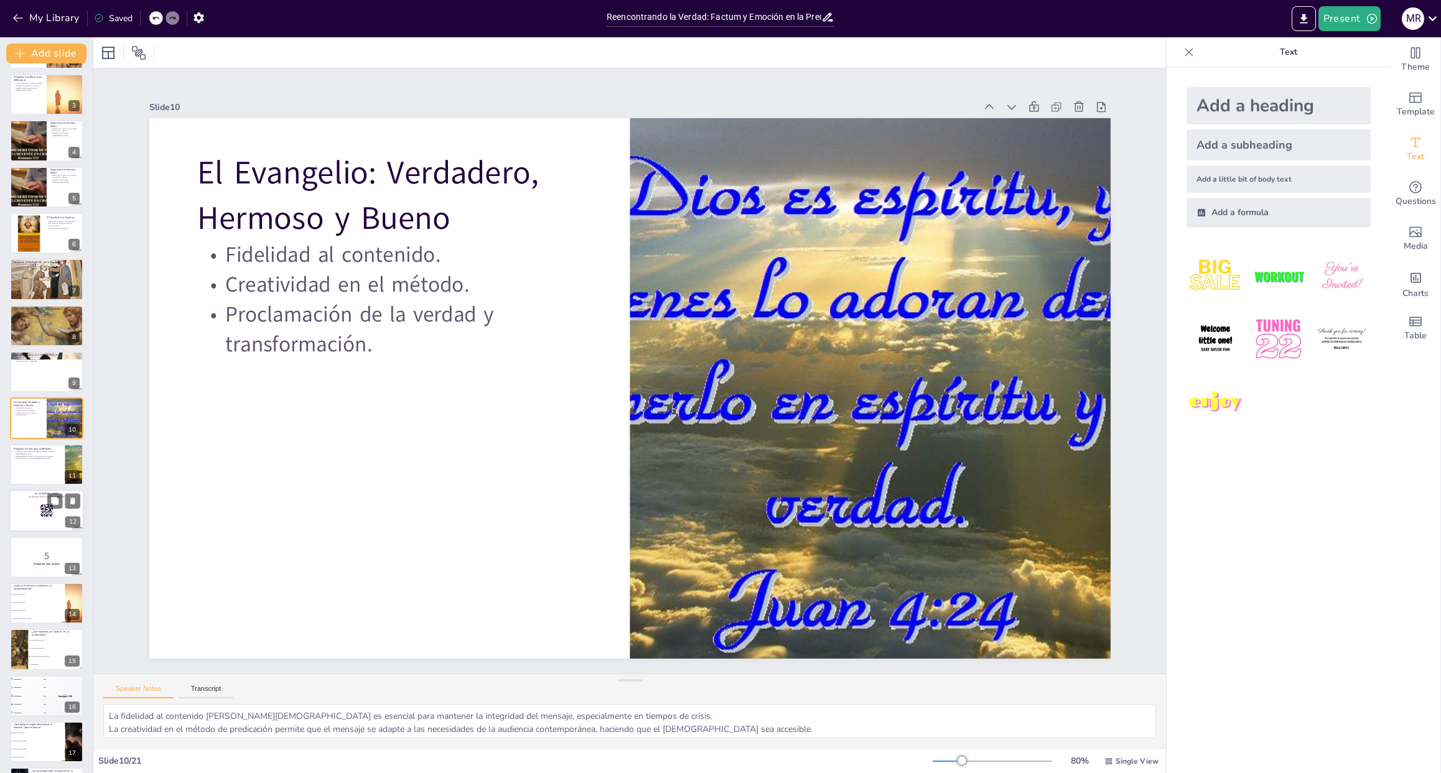
click at [28, 517] on div at bounding box center [46, 511] width 75 height 42
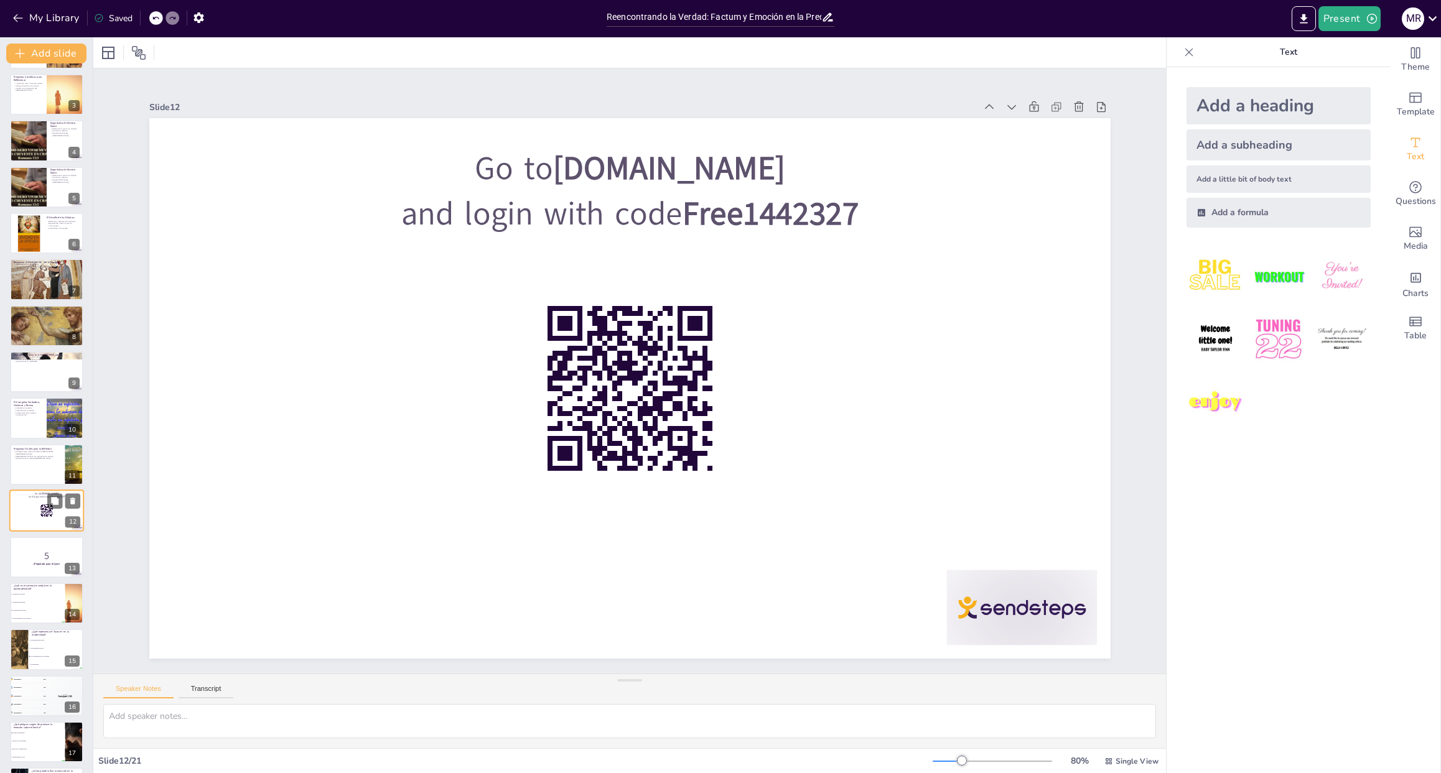
scroll to position [185, 0]
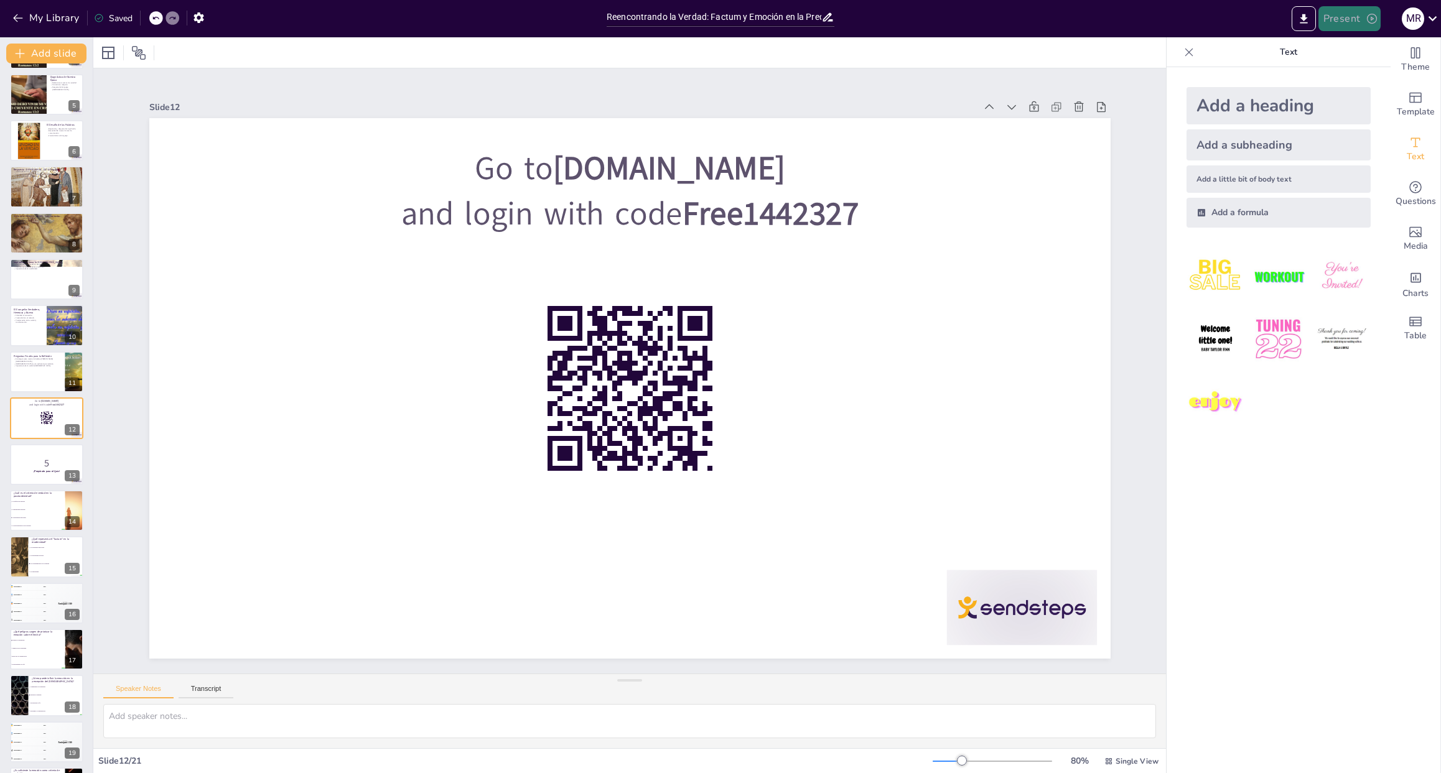
click at [1344, 27] on button "Present" at bounding box center [1349, 18] width 62 height 25
click at [1344, 47] on li "Preview presentation" at bounding box center [1368, 46] width 98 height 20
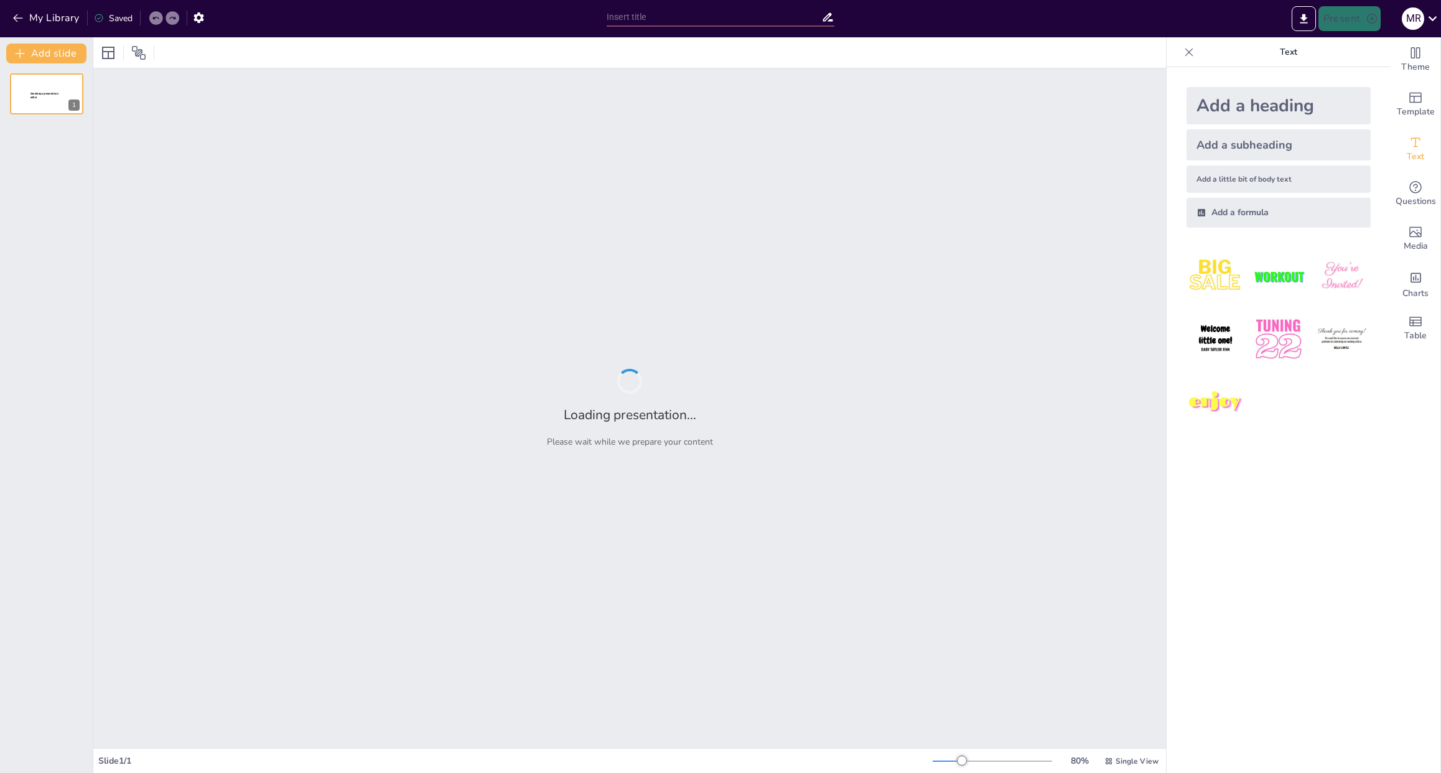
type input "Reencontrando la Verdad: Factum y Emoción en la Predicación Actual"
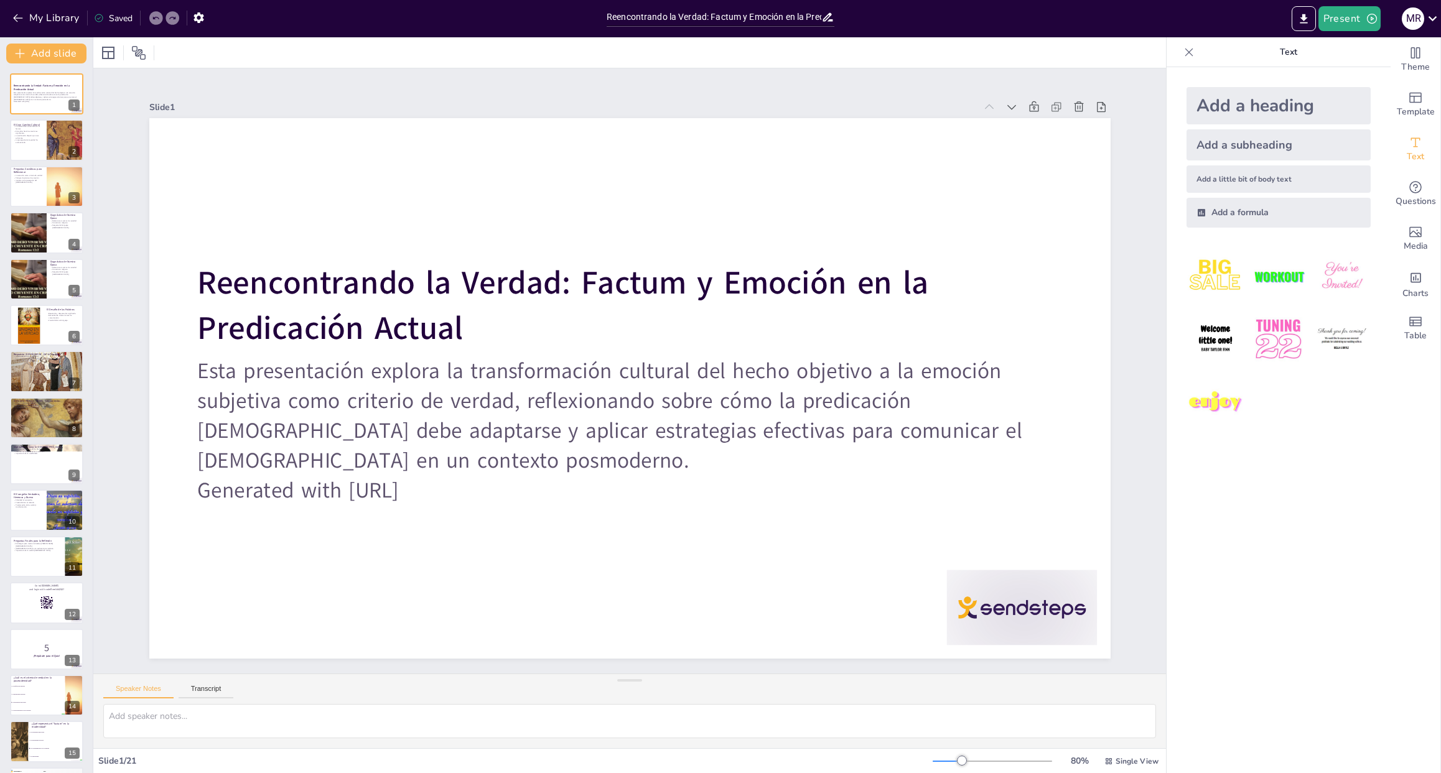
checkbox input "true"
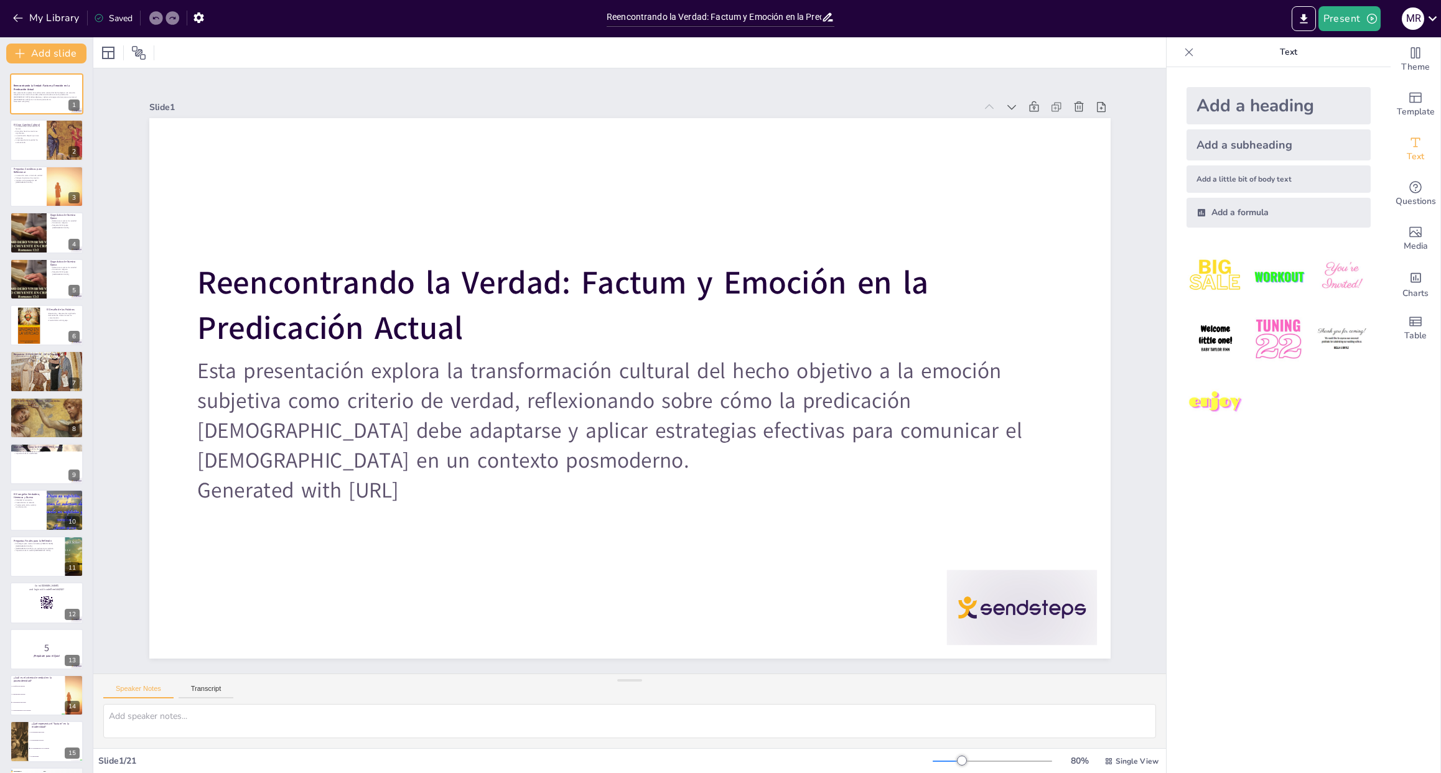
click at [1035, 37] on div "Present M R" at bounding box center [1140, 18] width 600 height 37
click at [1361, 17] on button "Present" at bounding box center [1349, 18] width 62 height 25
click at [1356, 70] on li "Play presentation" at bounding box center [1368, 77] width 98 height 20
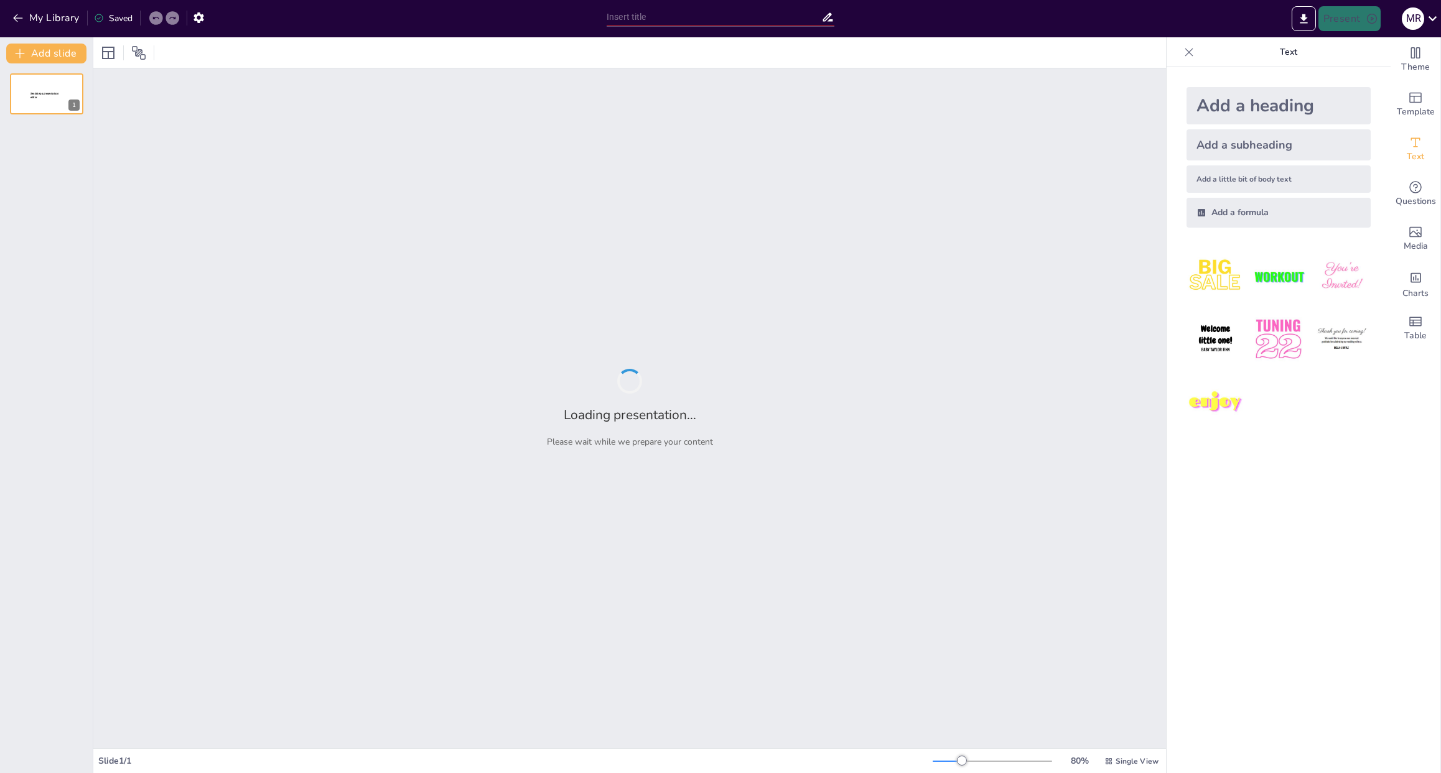
type input "Reencontrando la Verdad: Factum y Emoción en la Predicación Actual"
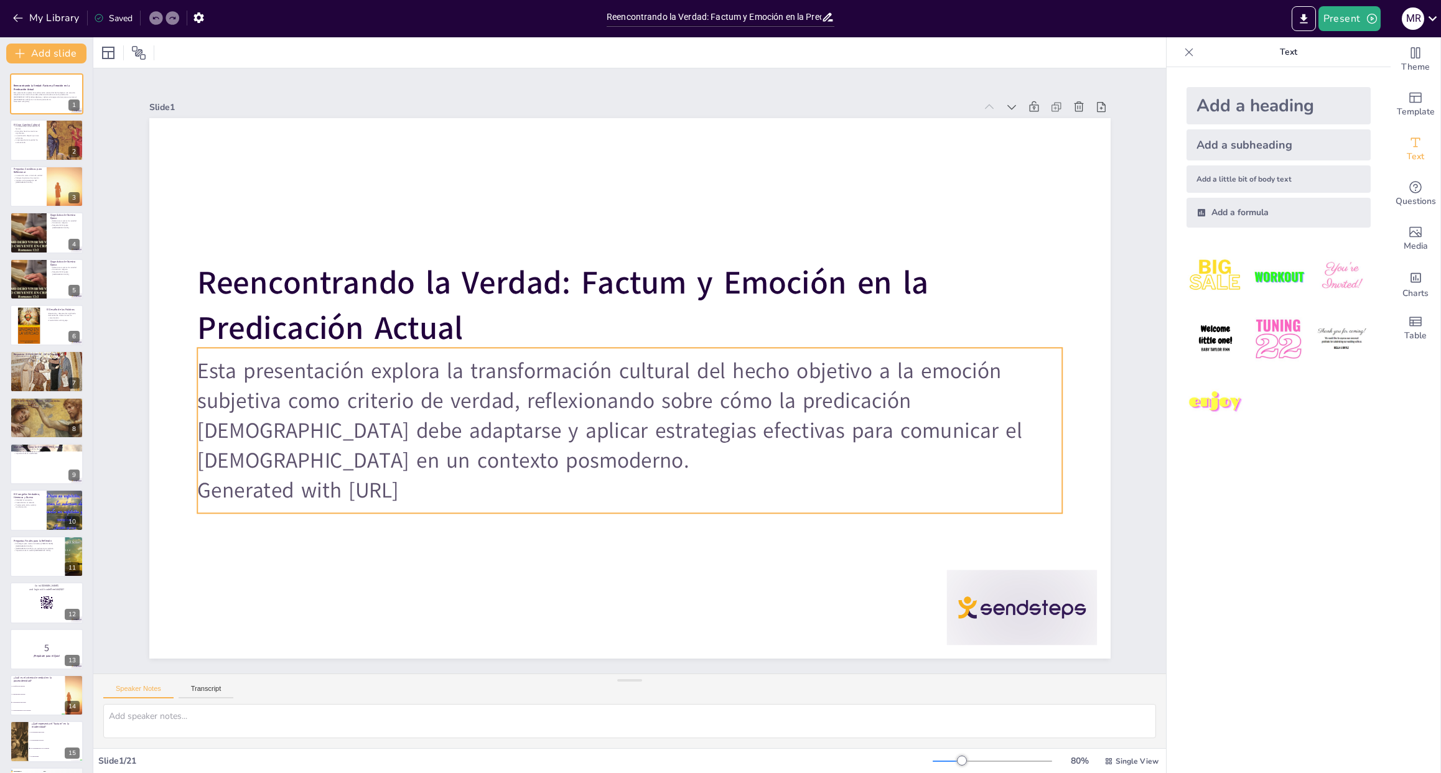
checkbox input "true"
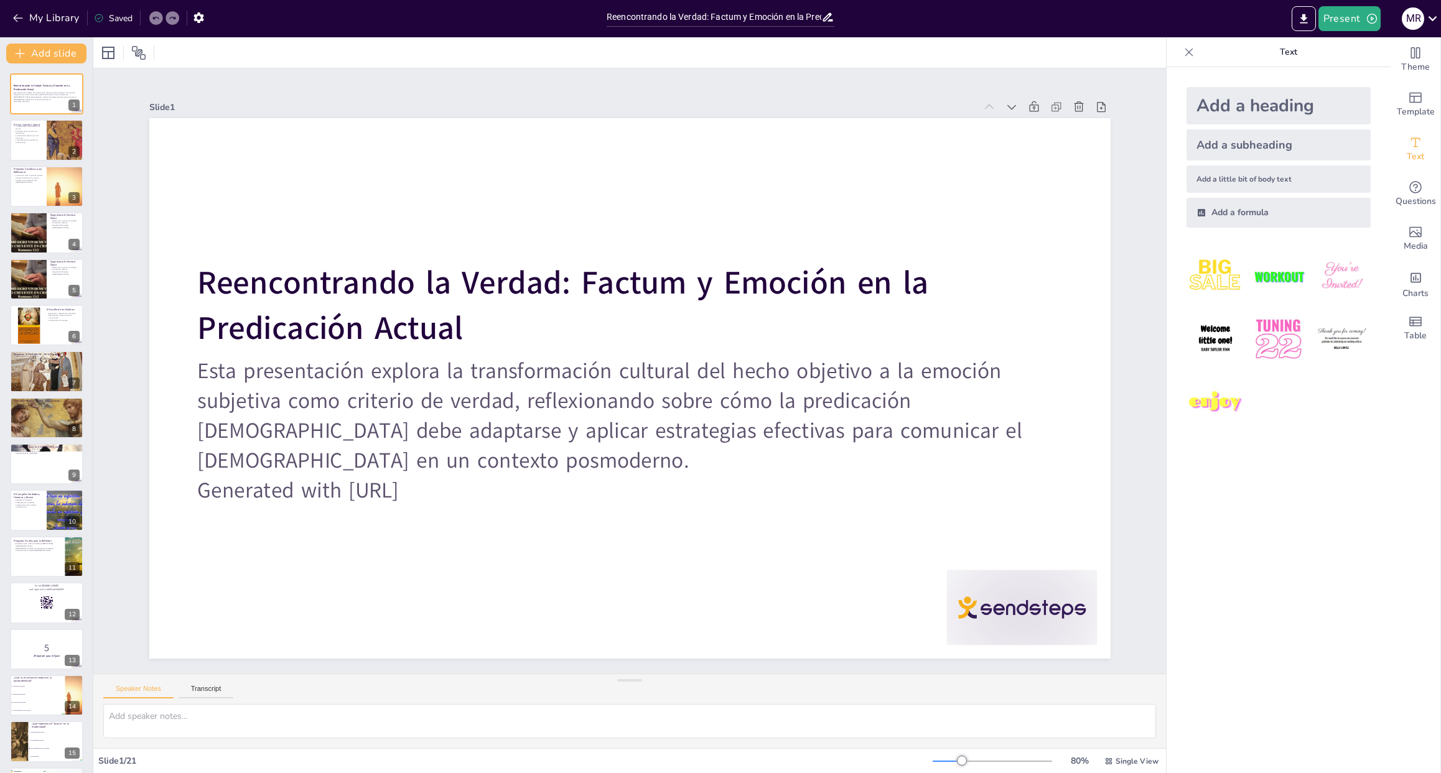
click at [936, 62] on div at bounding box center [629, 52] width 1072 height 30
checkbox input "true"
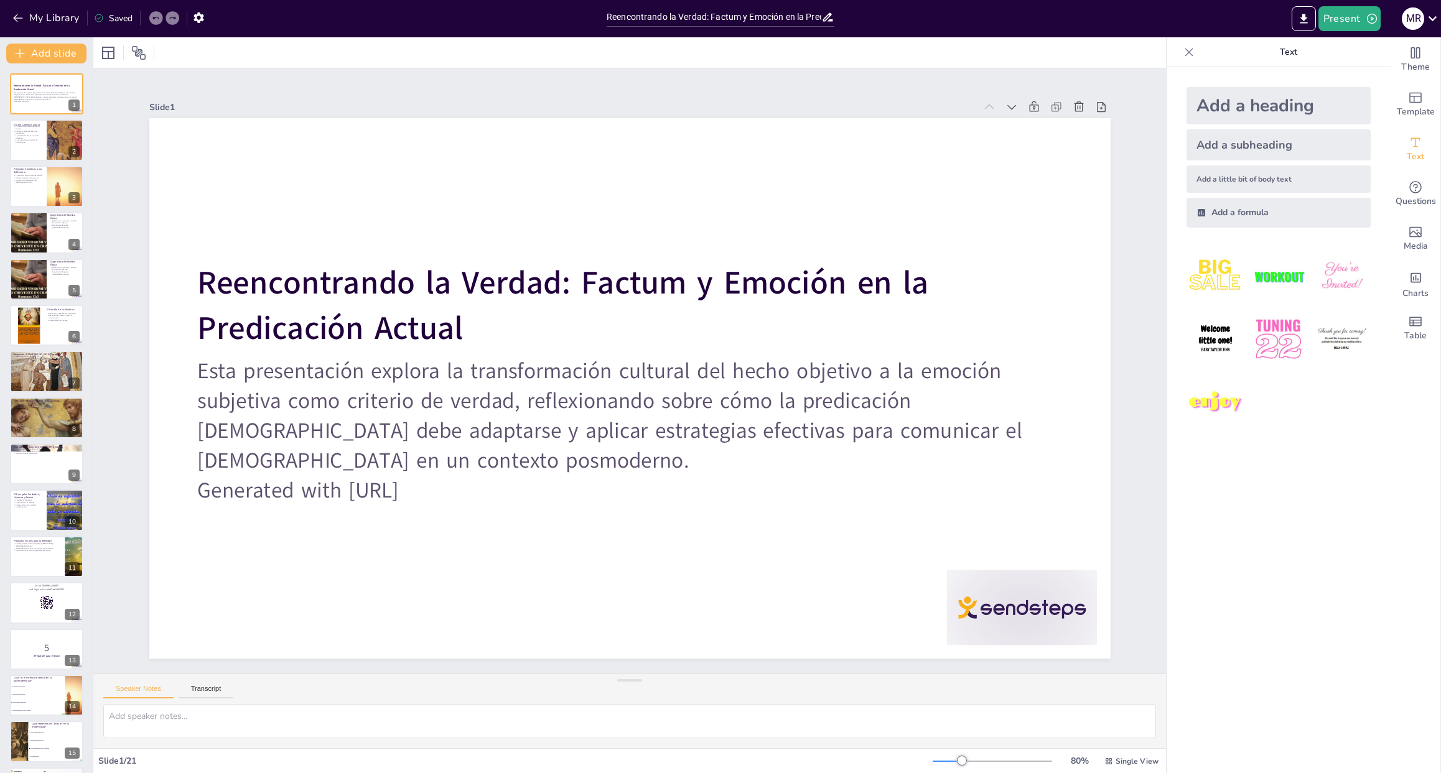
checkbox input "true"
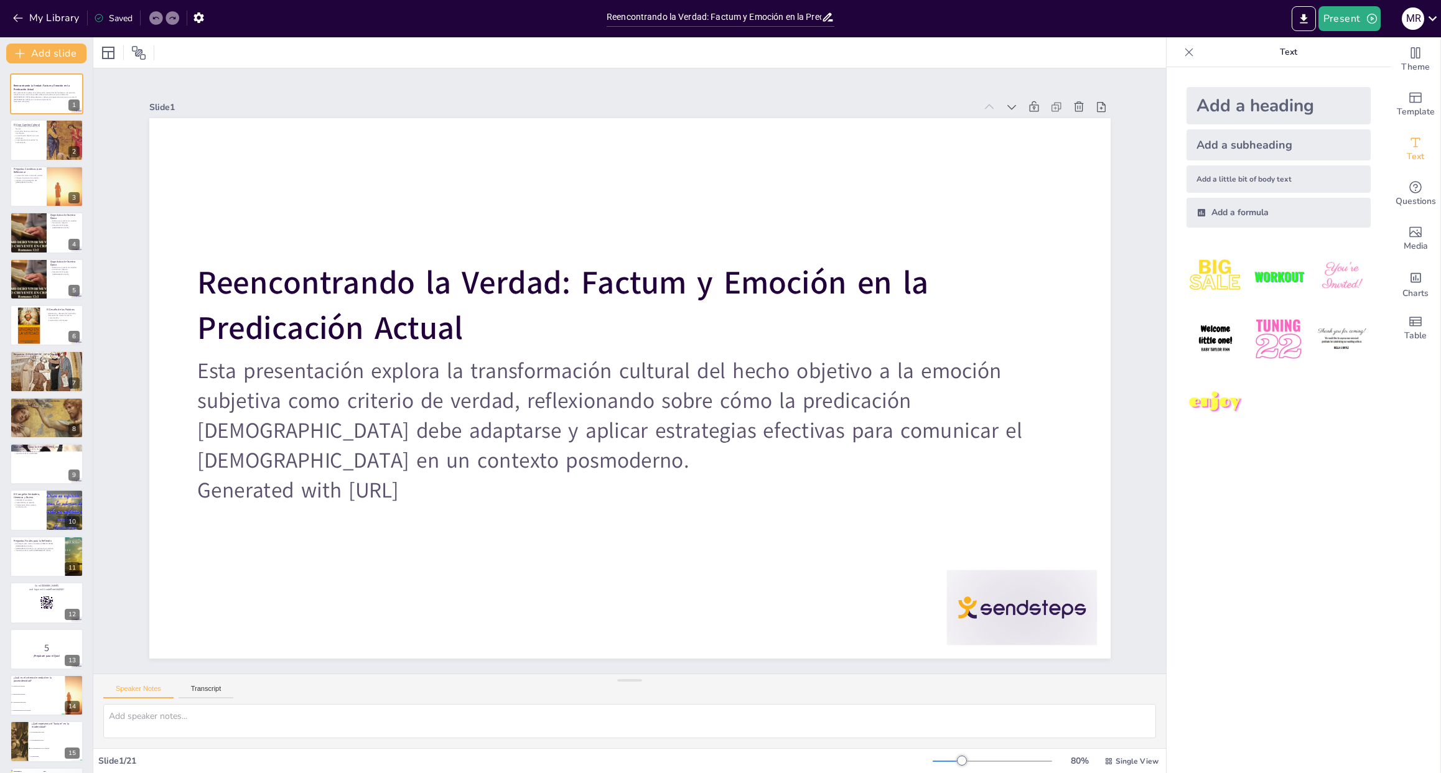
checkbox input "true"
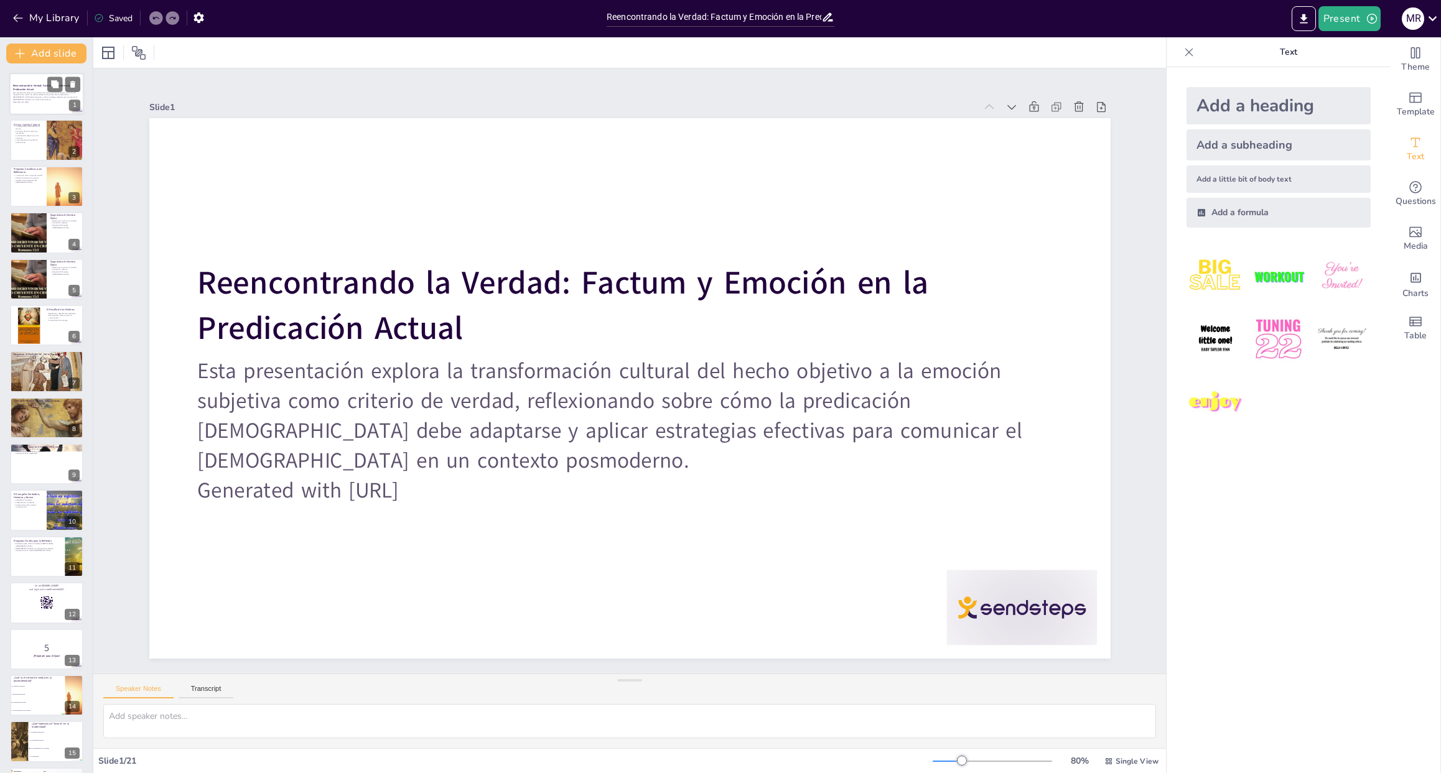
checkbox input "true"
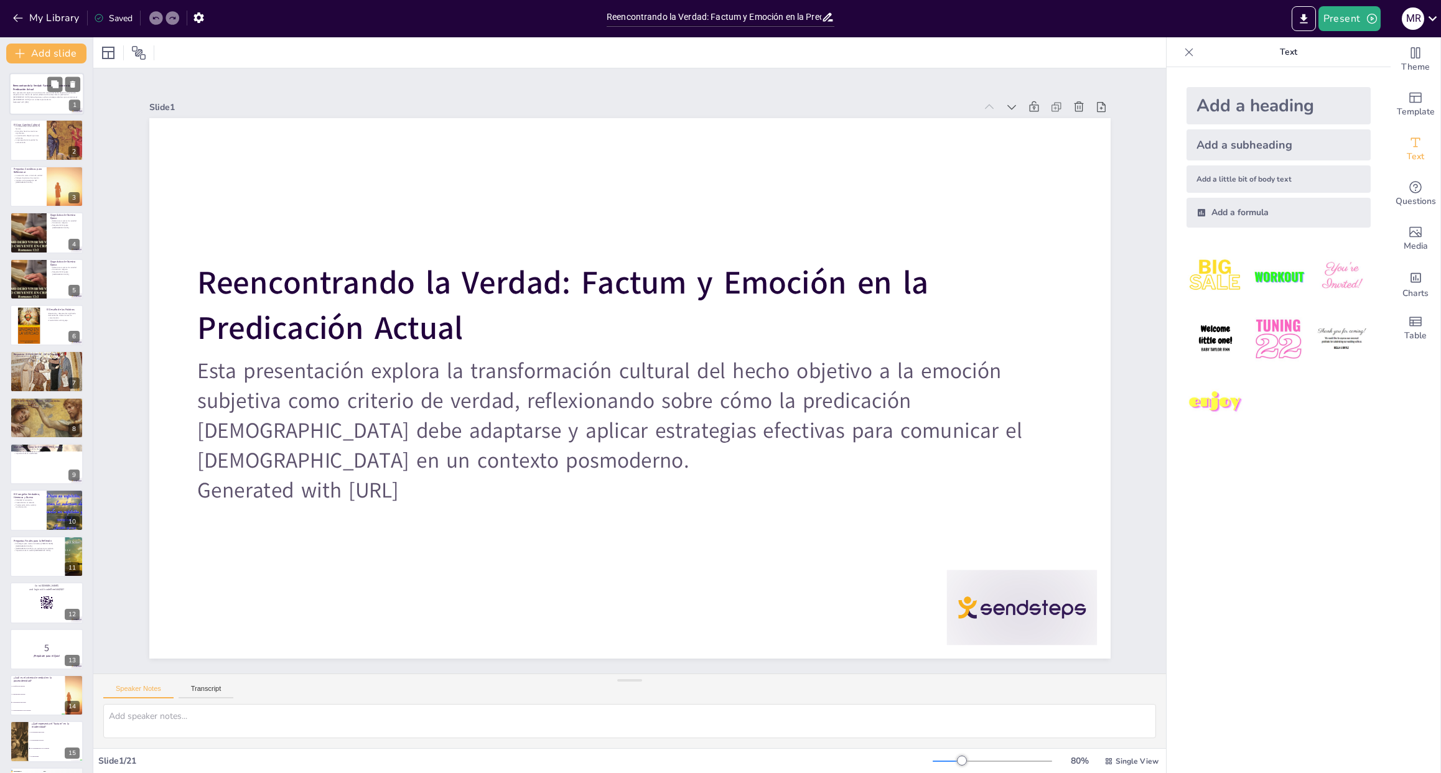
checkbox input "true"
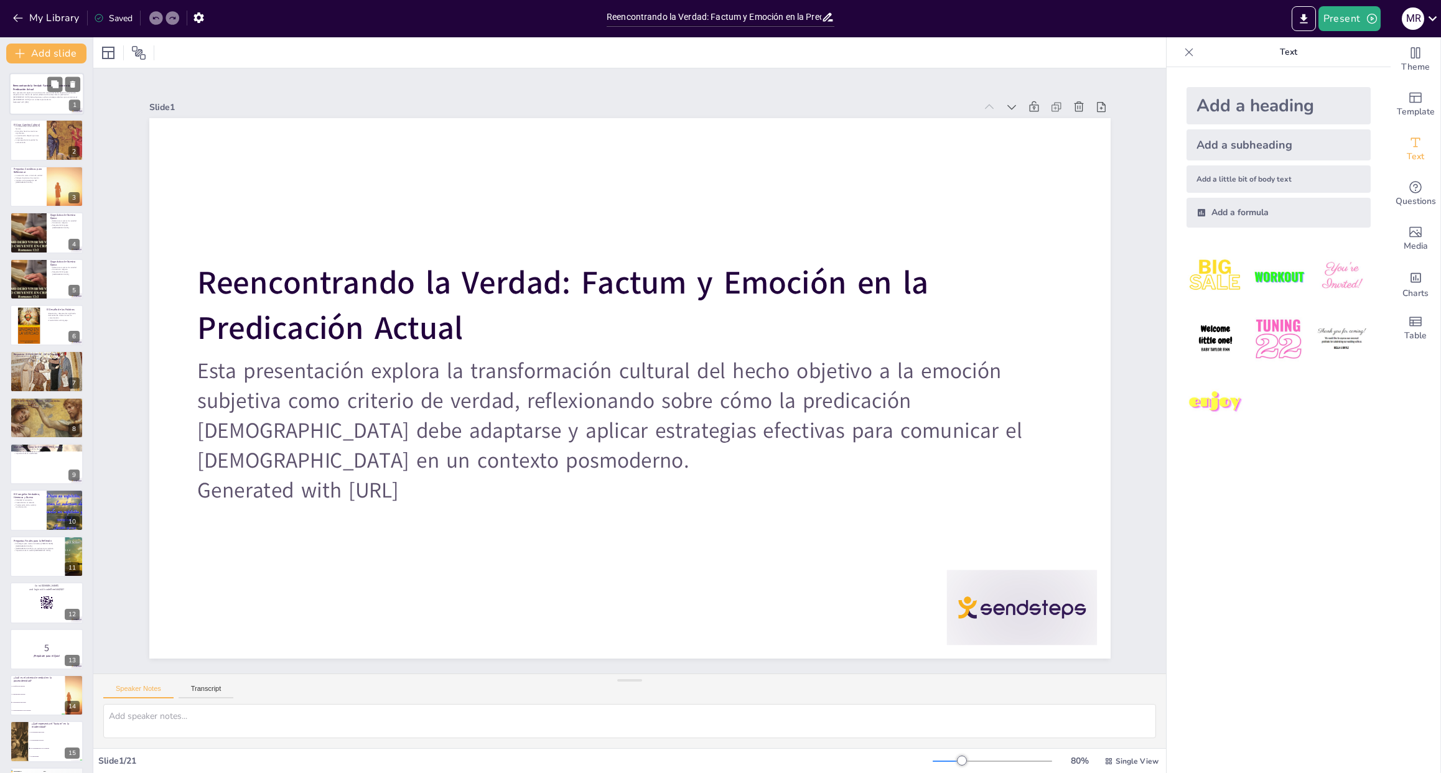
checkbox input "true"
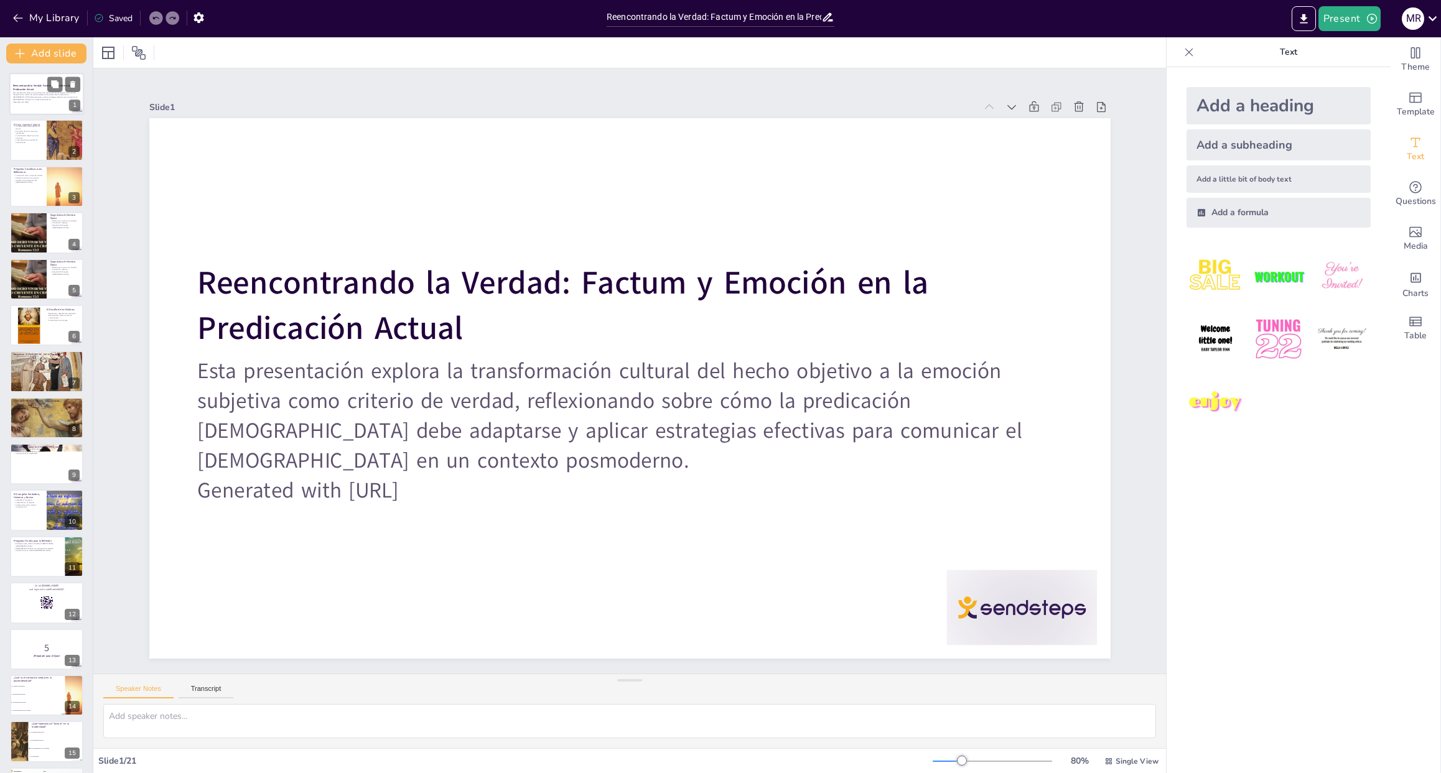
checkbox input "true"
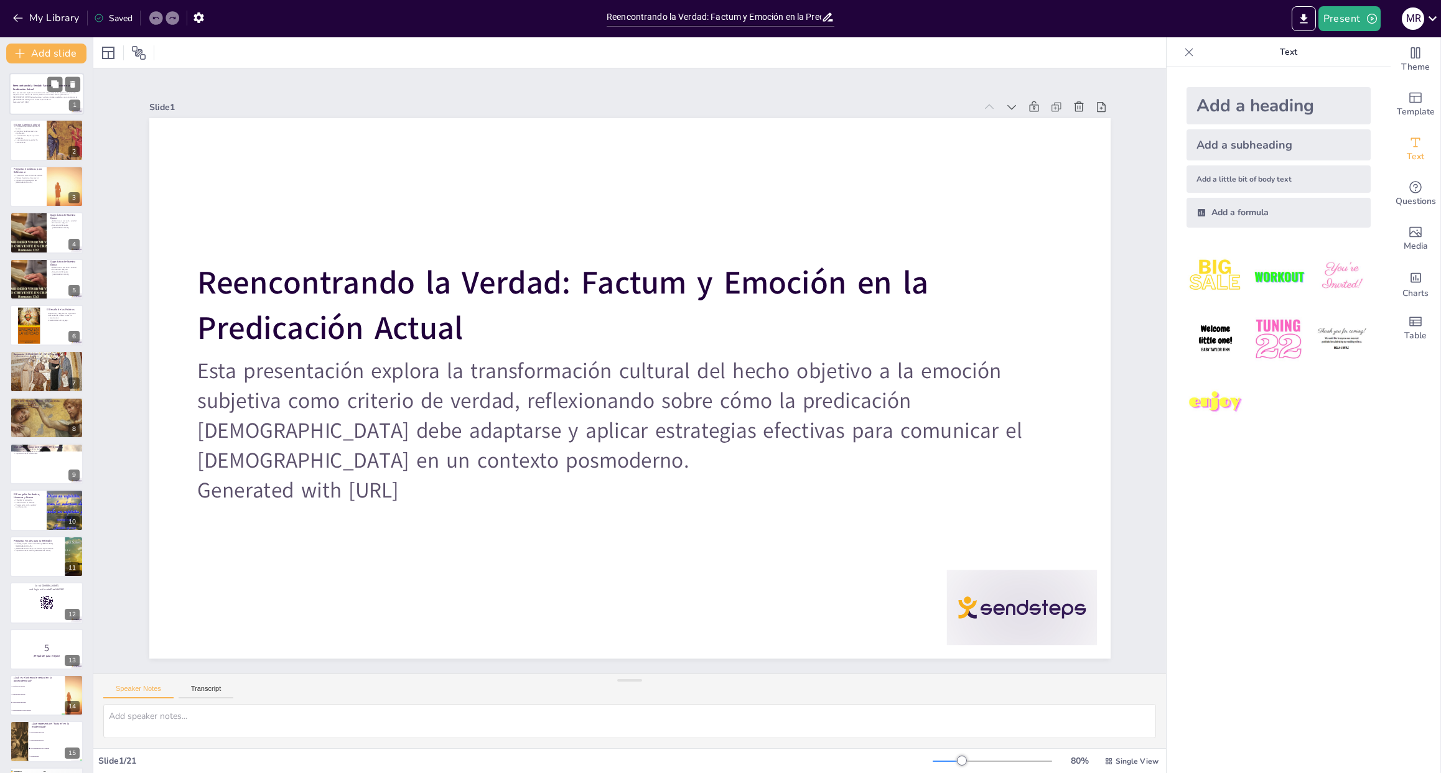
checkbox input "true"
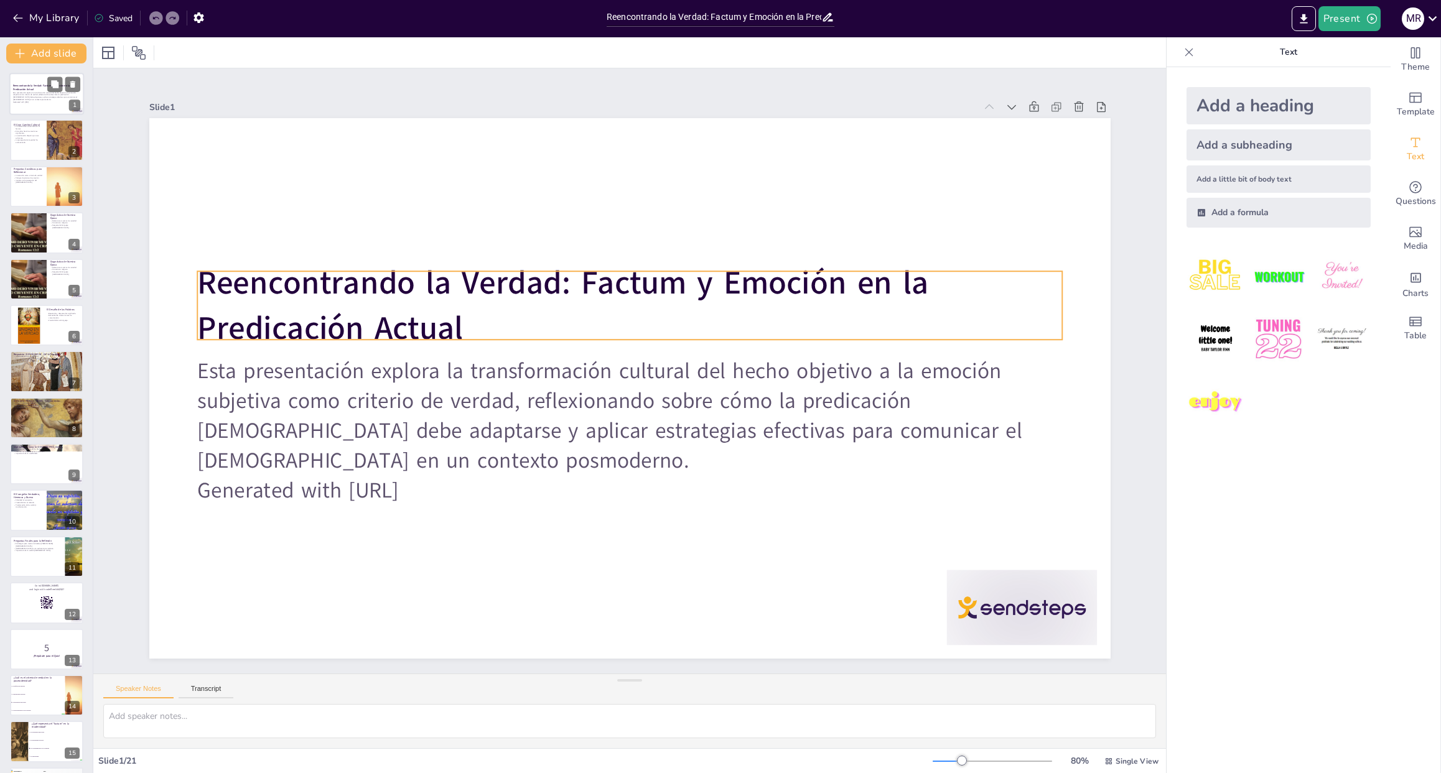
checkbox input "true"
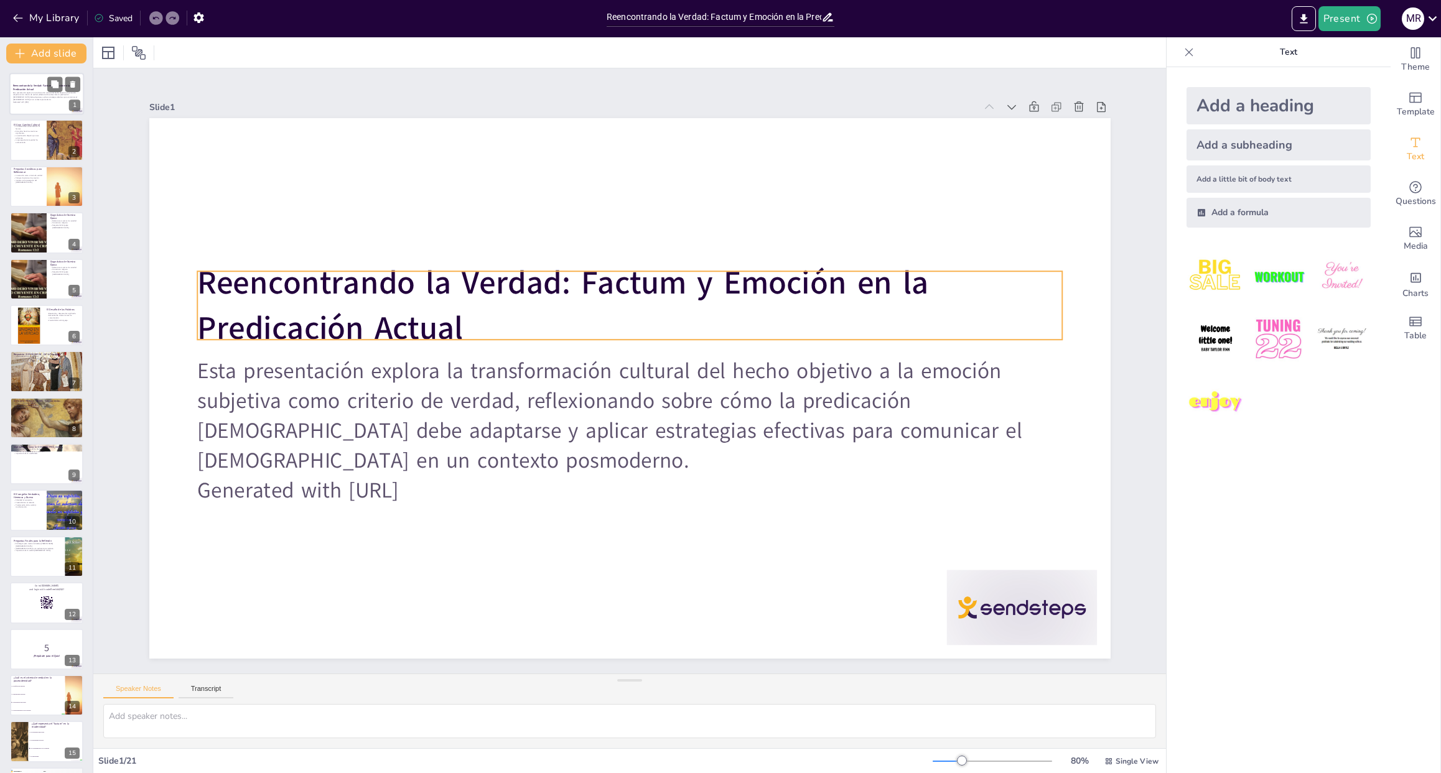
checkbox input "true"
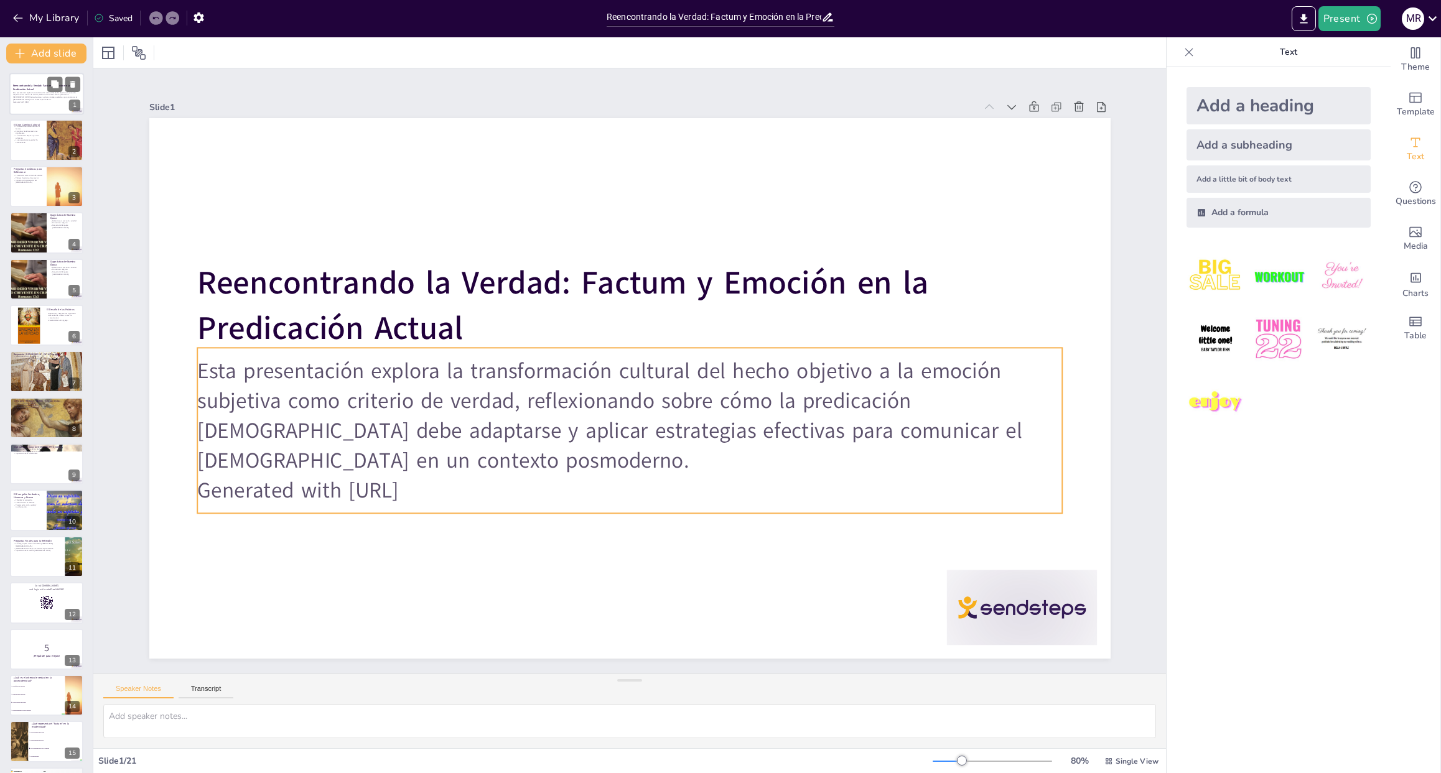
click at [40, 95] on p "Esta presentación explora la transformación cultural del hecho objetivo a la em…" at bounding box center [46, 95] width 67 height 9
checkbox input "true"
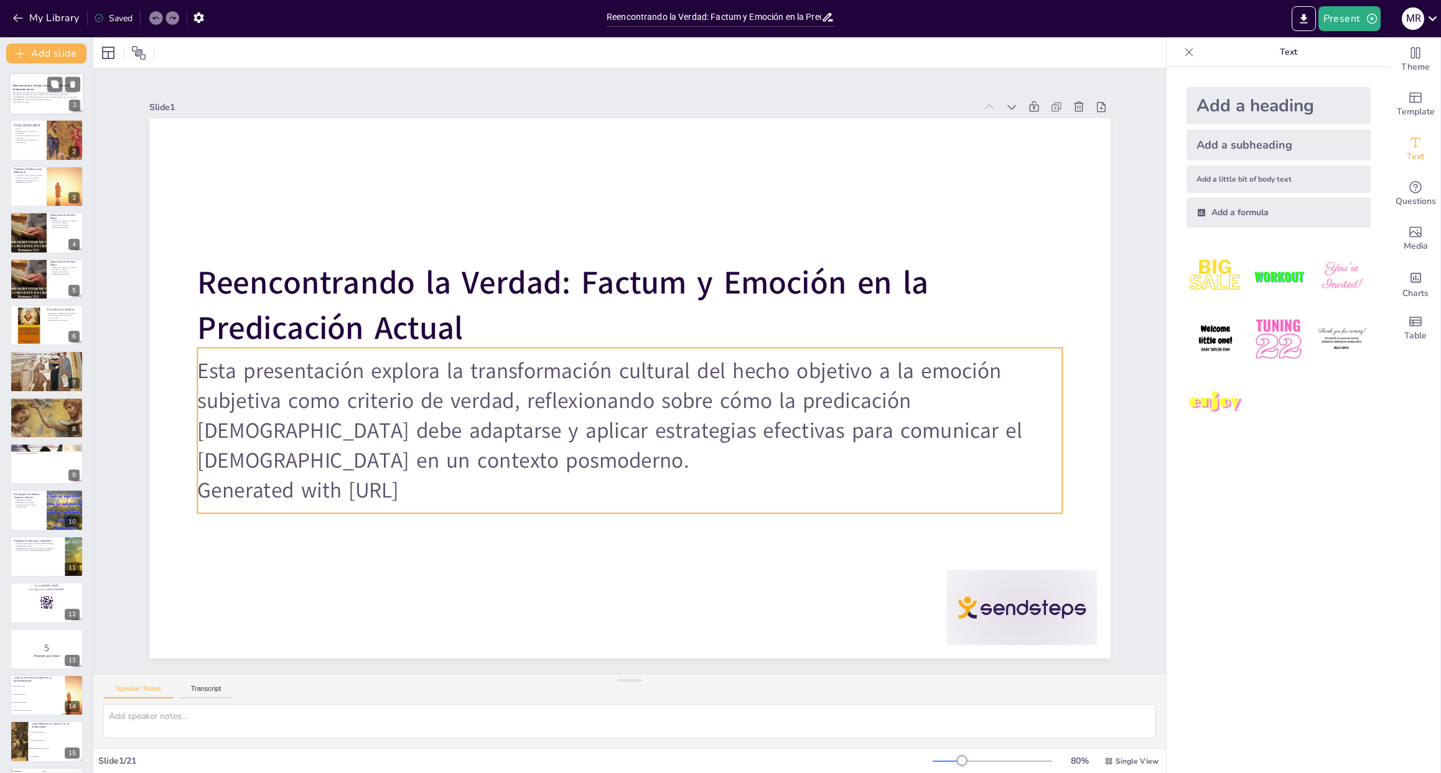
checkbox input "true"
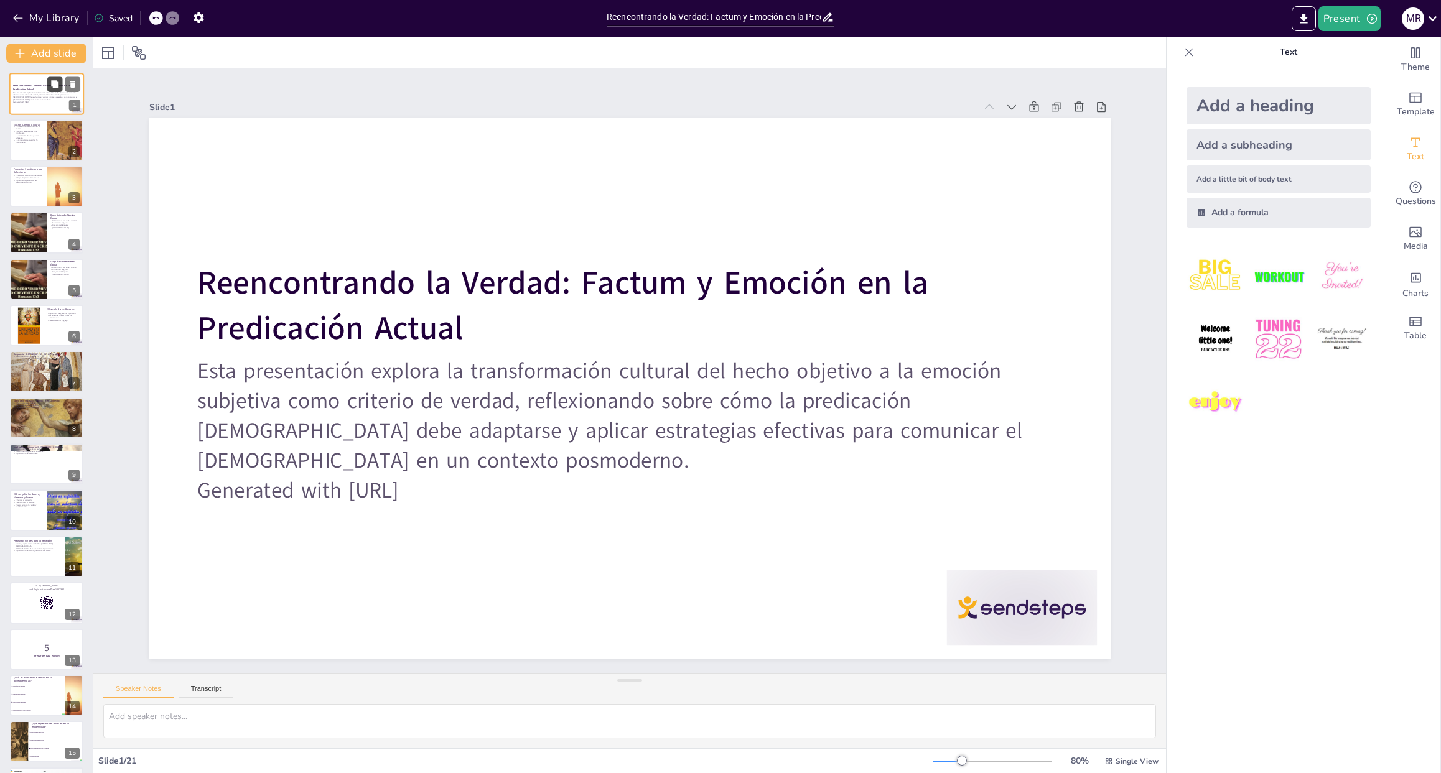
checkbox input "true"
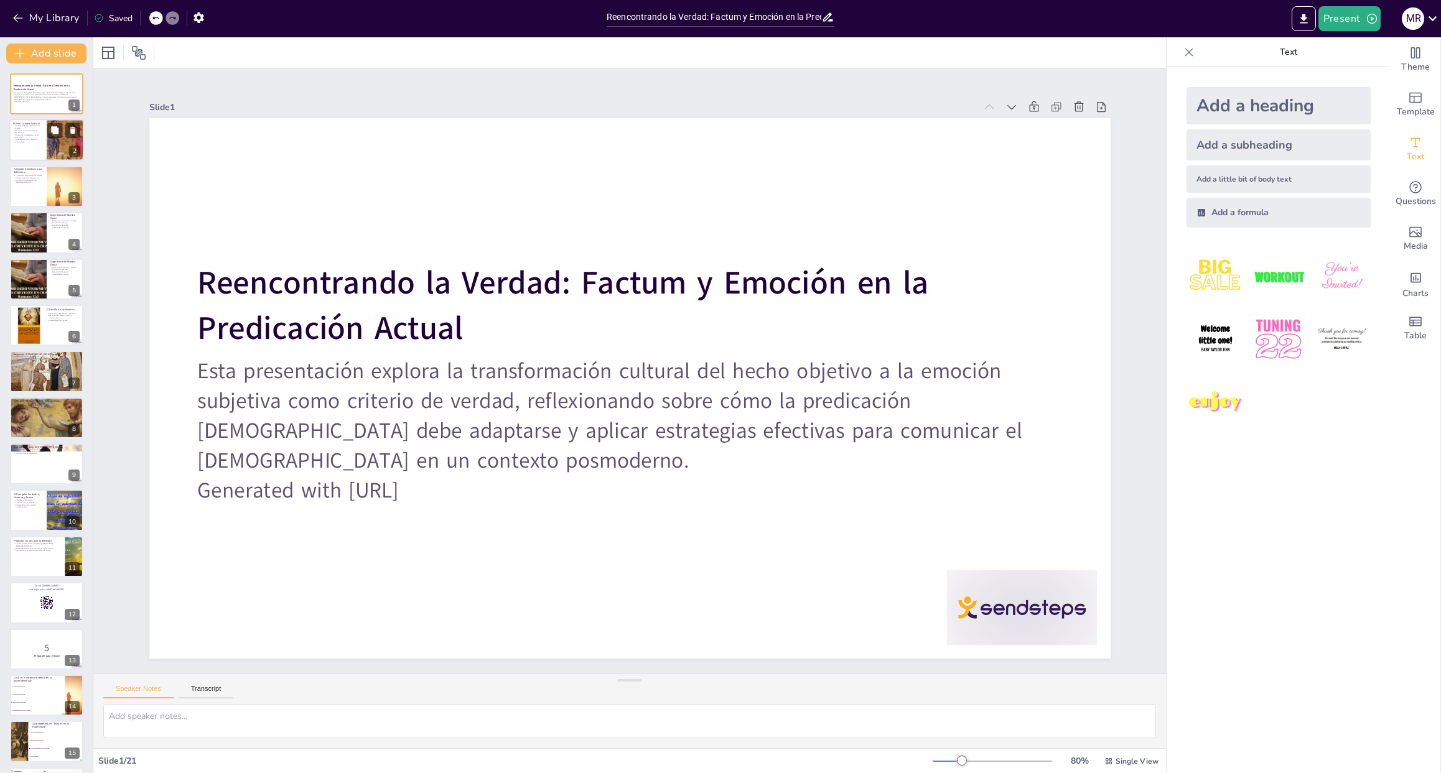
checkbox input "true"
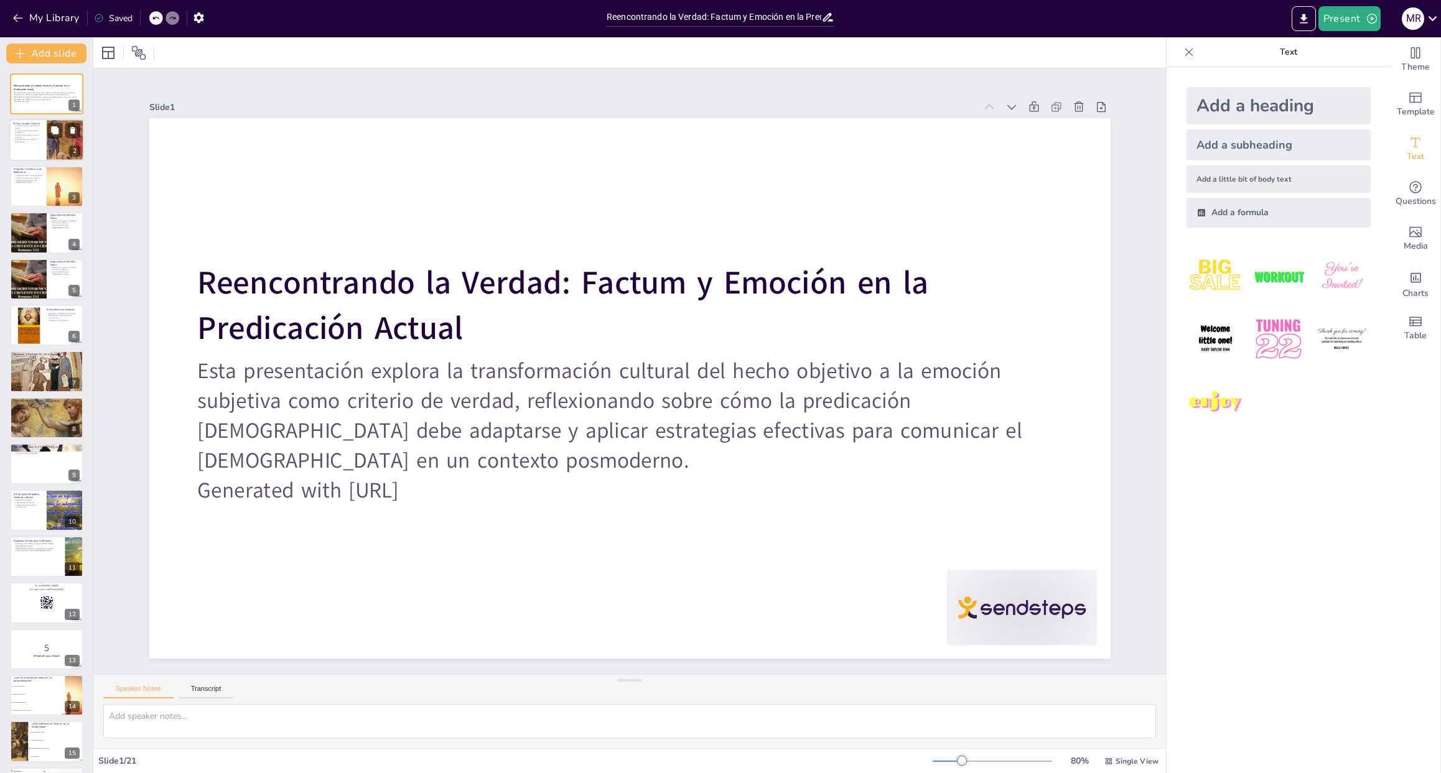
checkbox input "true"
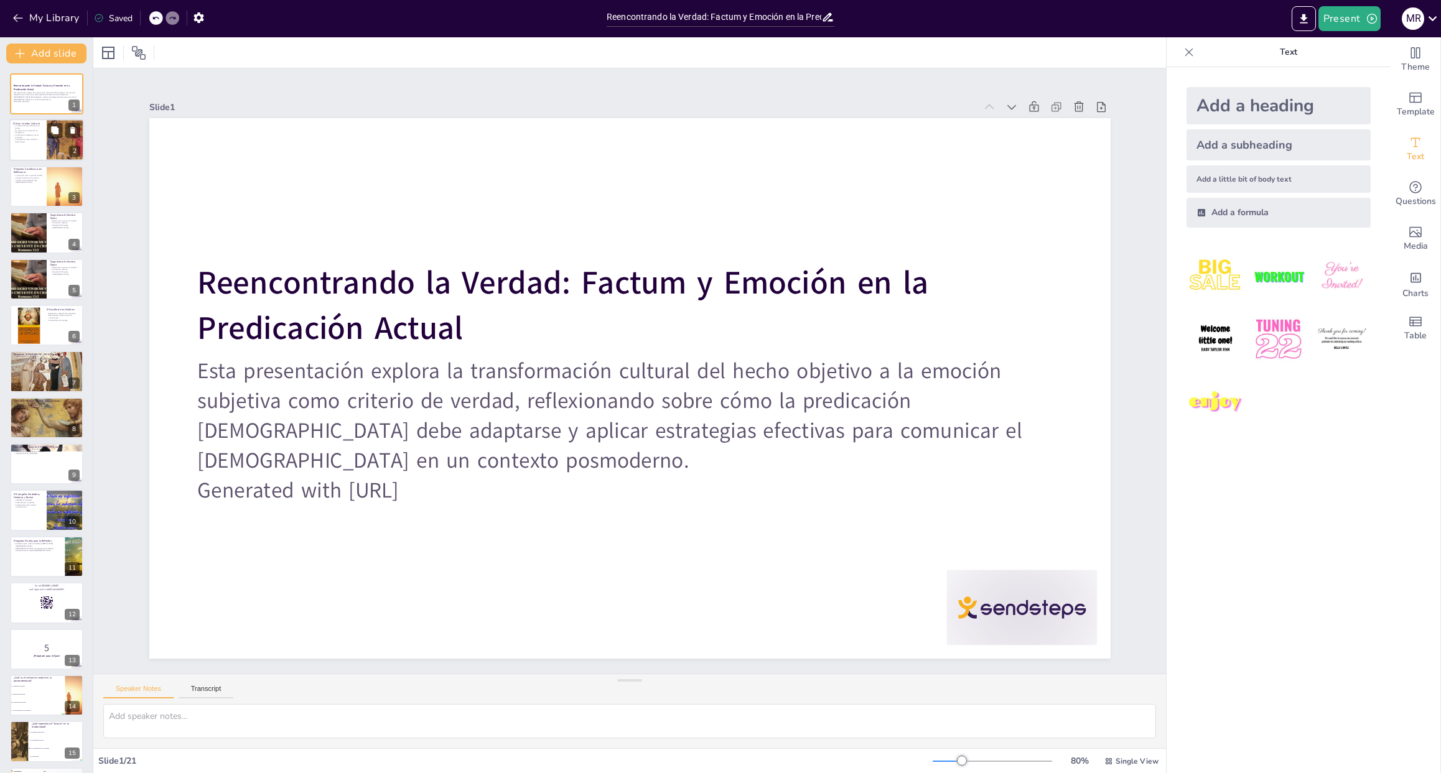
checkbox input "true"
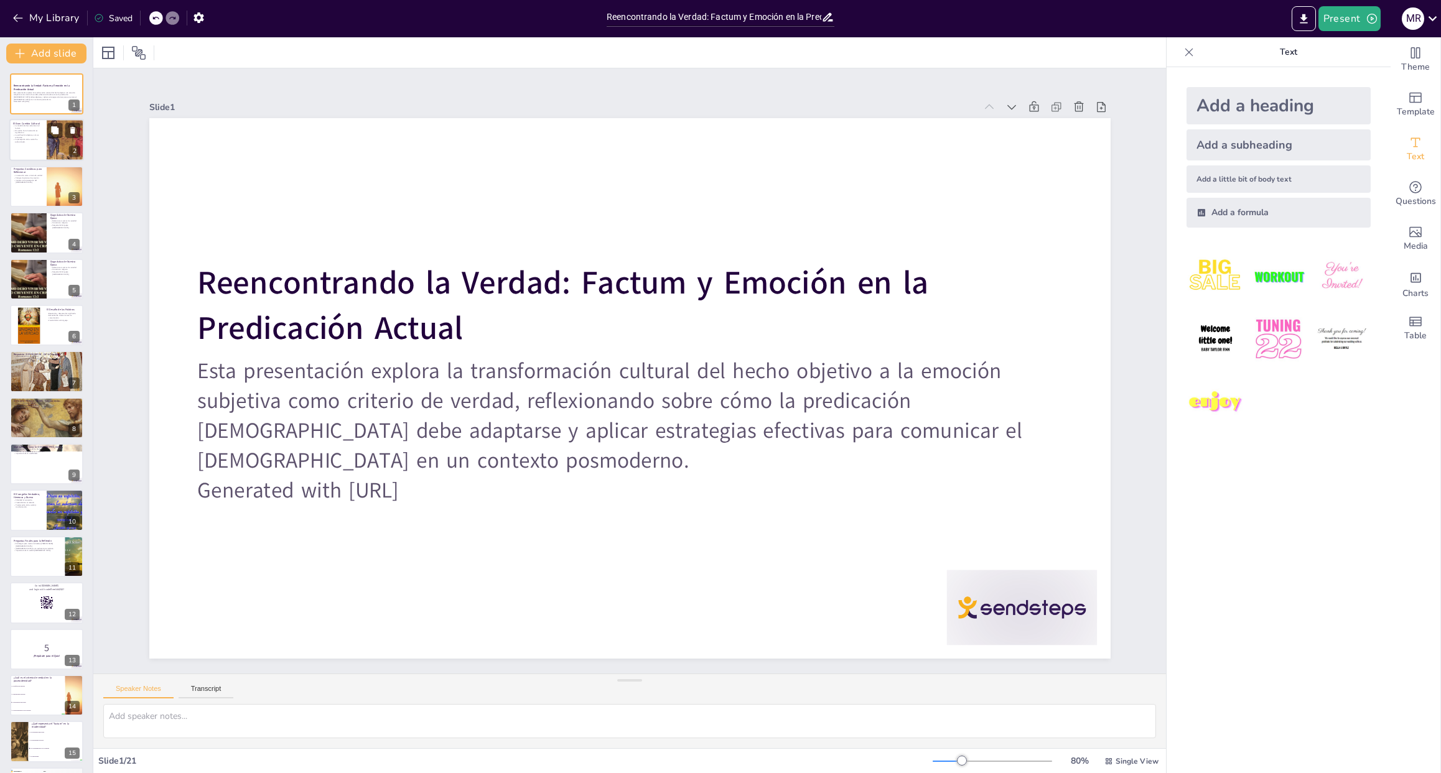
click at [19, 132] on p "El cambio hacia la emoción es significativo." at bounding box center [28, 131] width 30 height 4
type textarea "La modernidad se enfocaba en el hecho, donde la verdad era vista como algo obje…"
checkbox input "true"
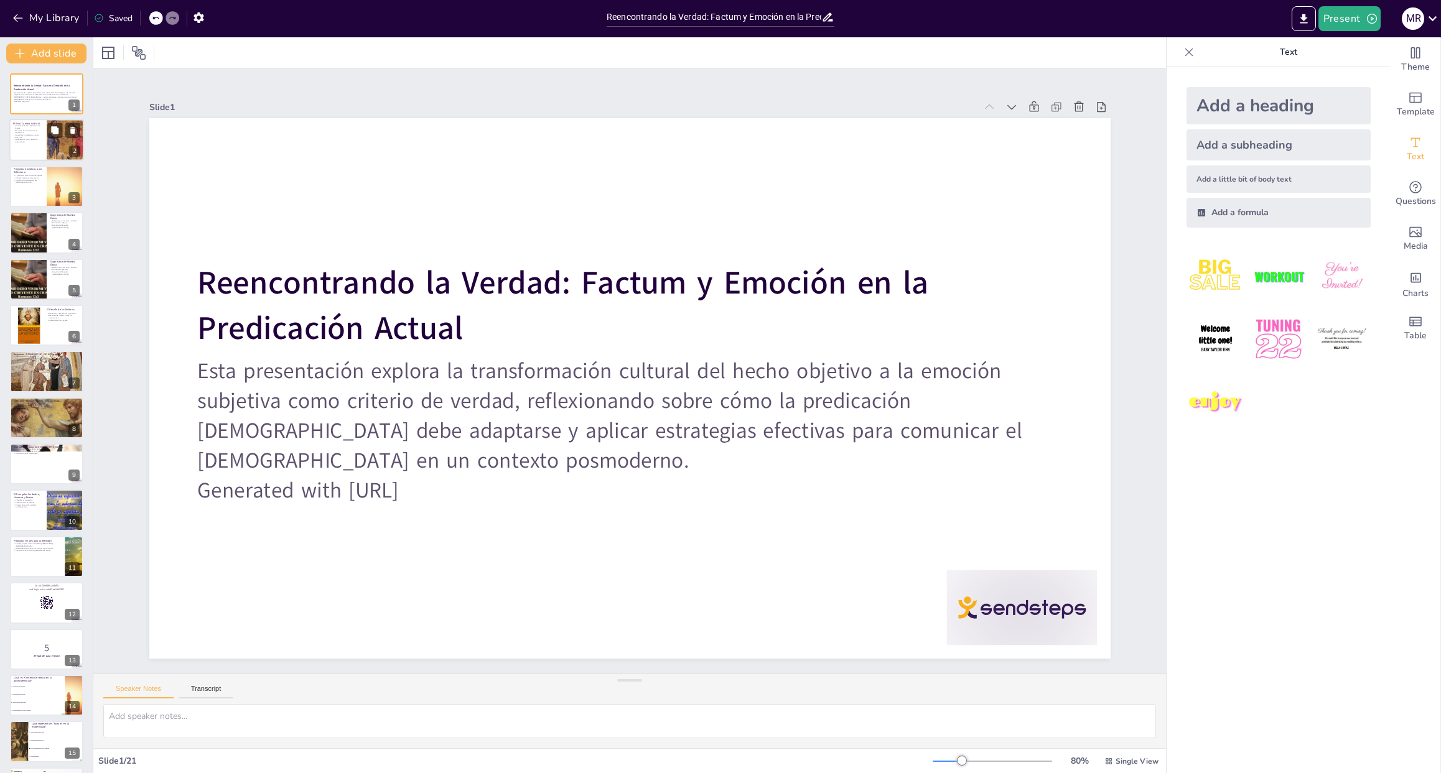
checkbox input "true"
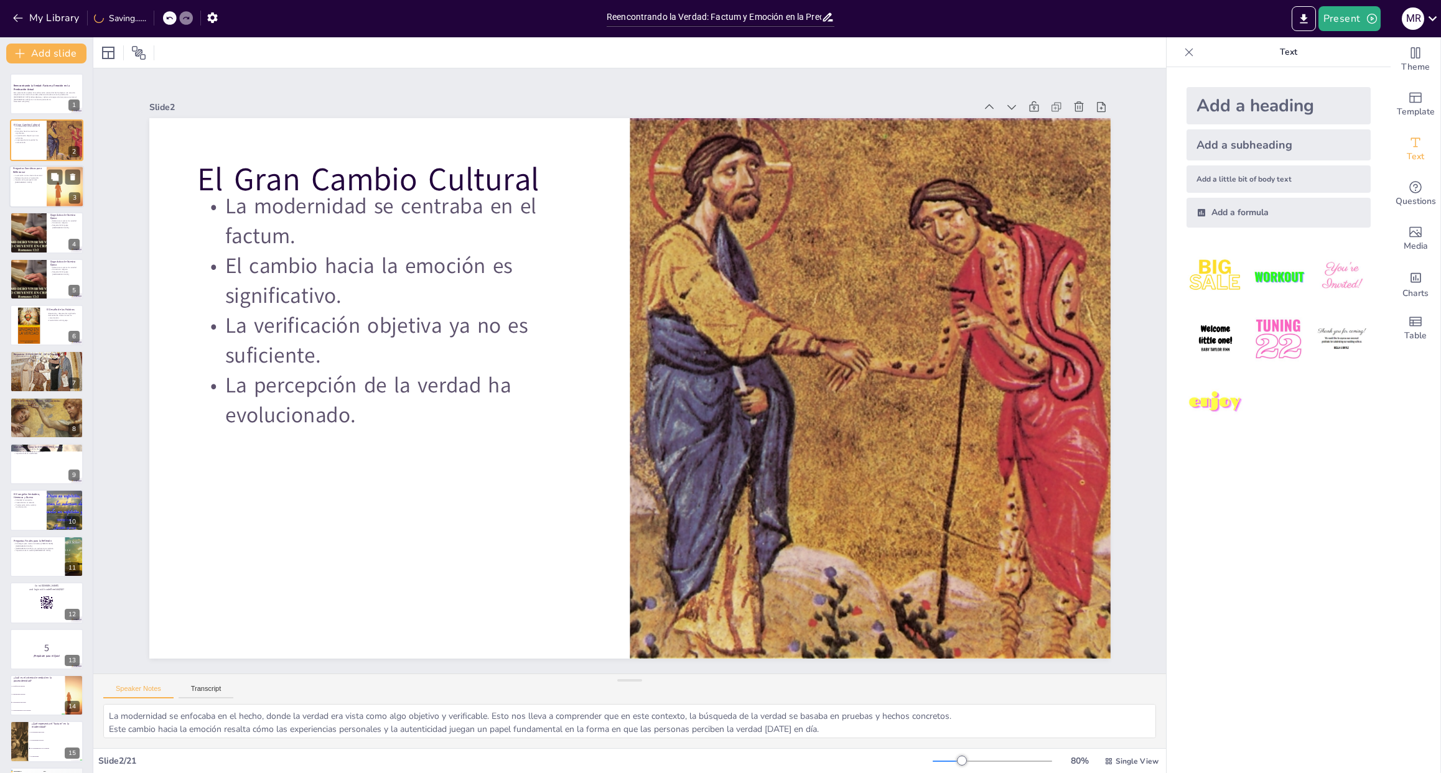
checkbox input "true"
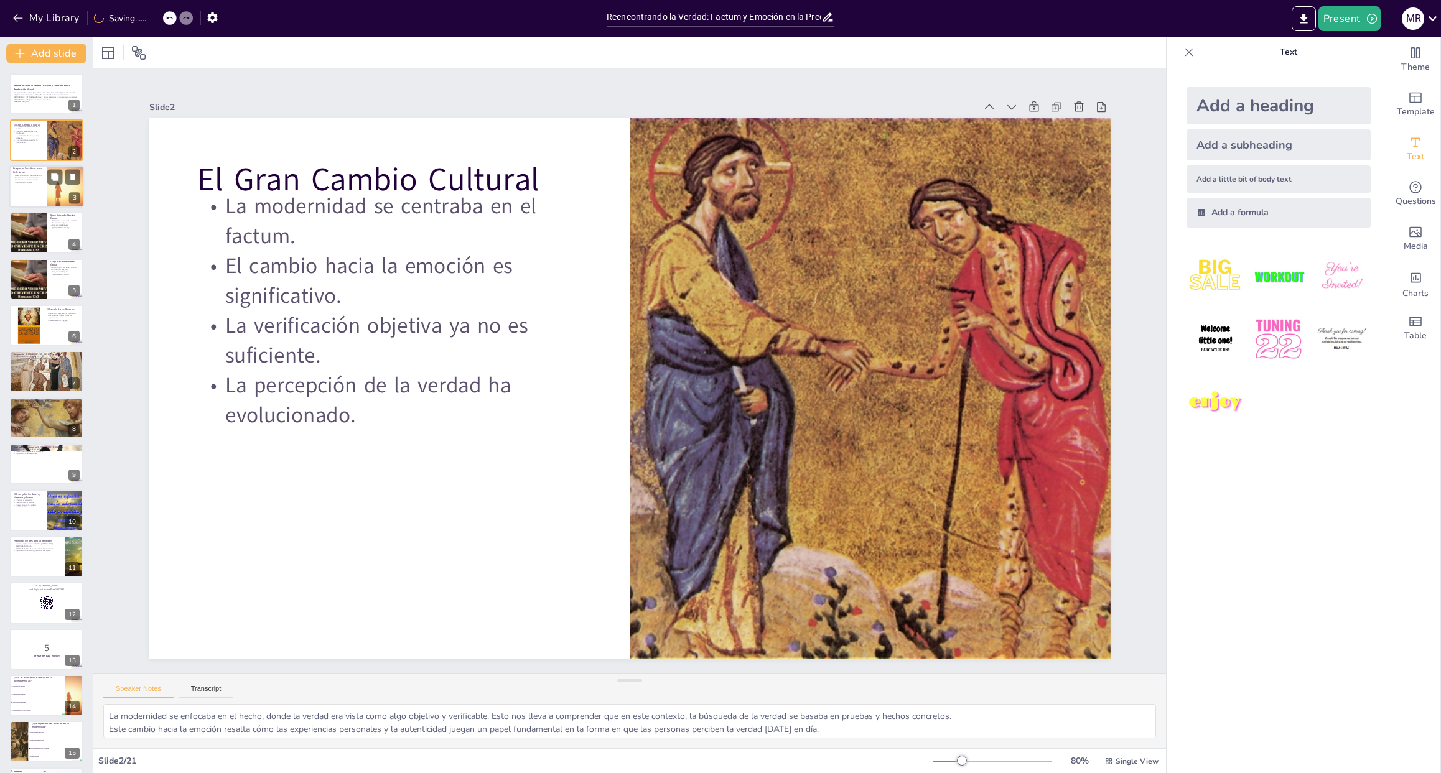
checkbox input "true"
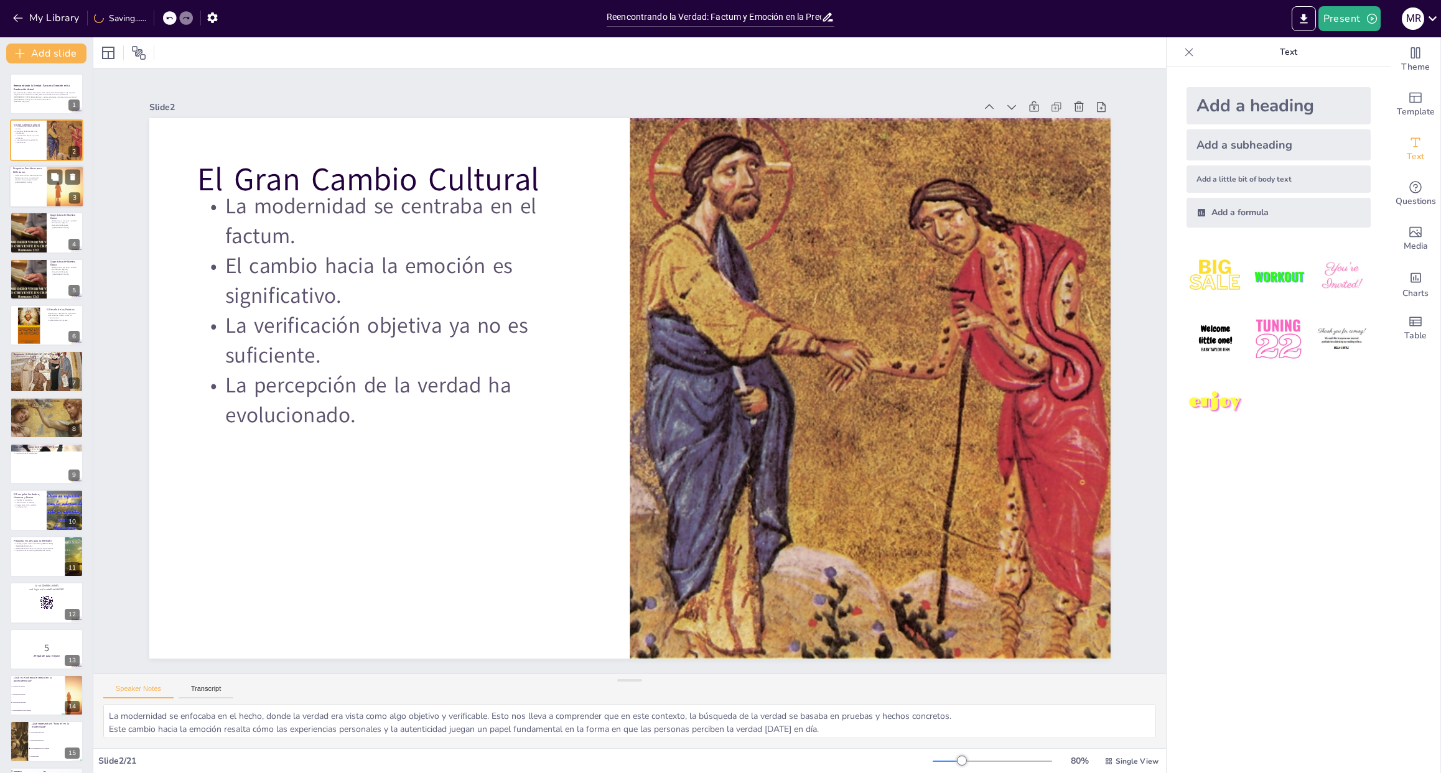
checkbox input "true"
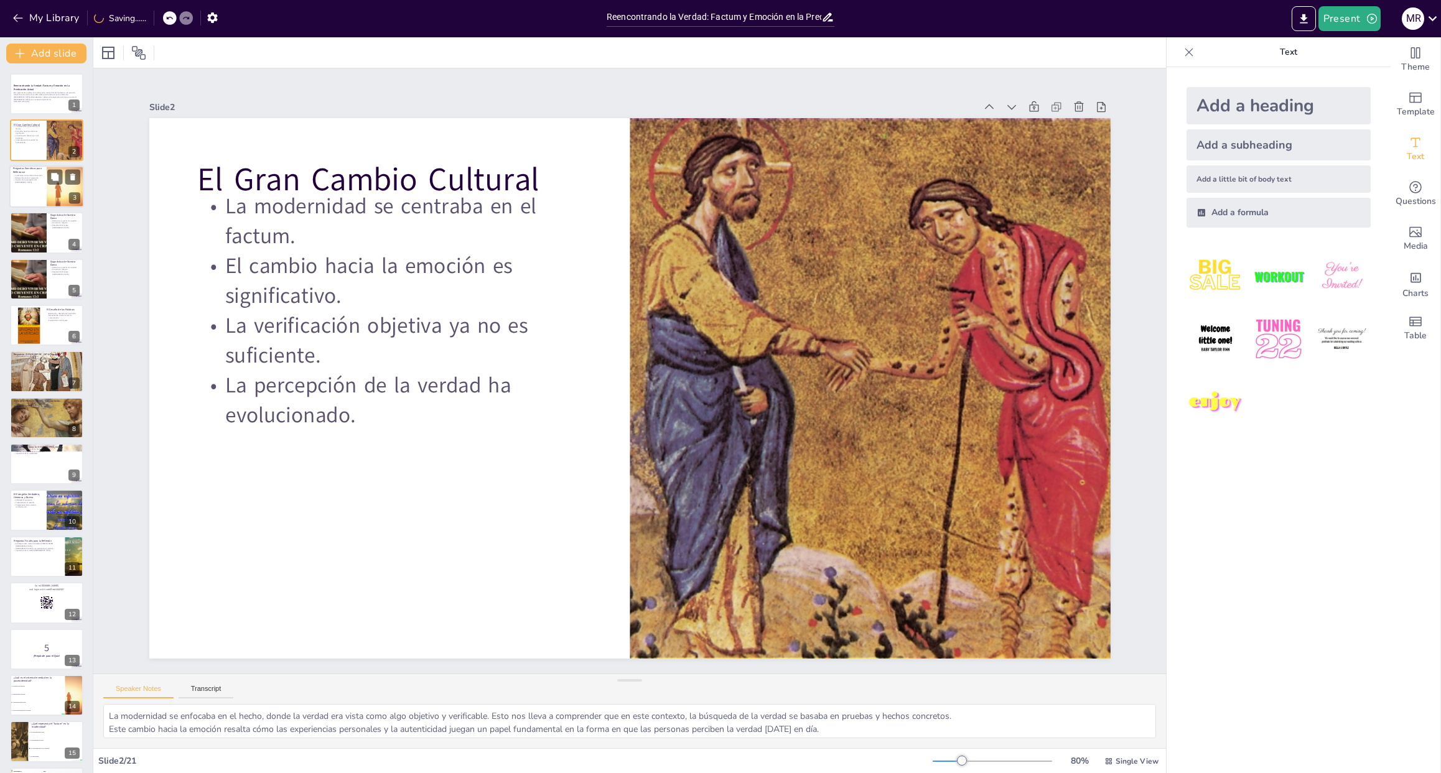
click at [32, 200] on div at bounding box center [46, 186] width 75 height 42
type textarea "Al cuestionar si la emoción es suficiente como criterio de verdad, estamos invi…"
checkbox input "true"
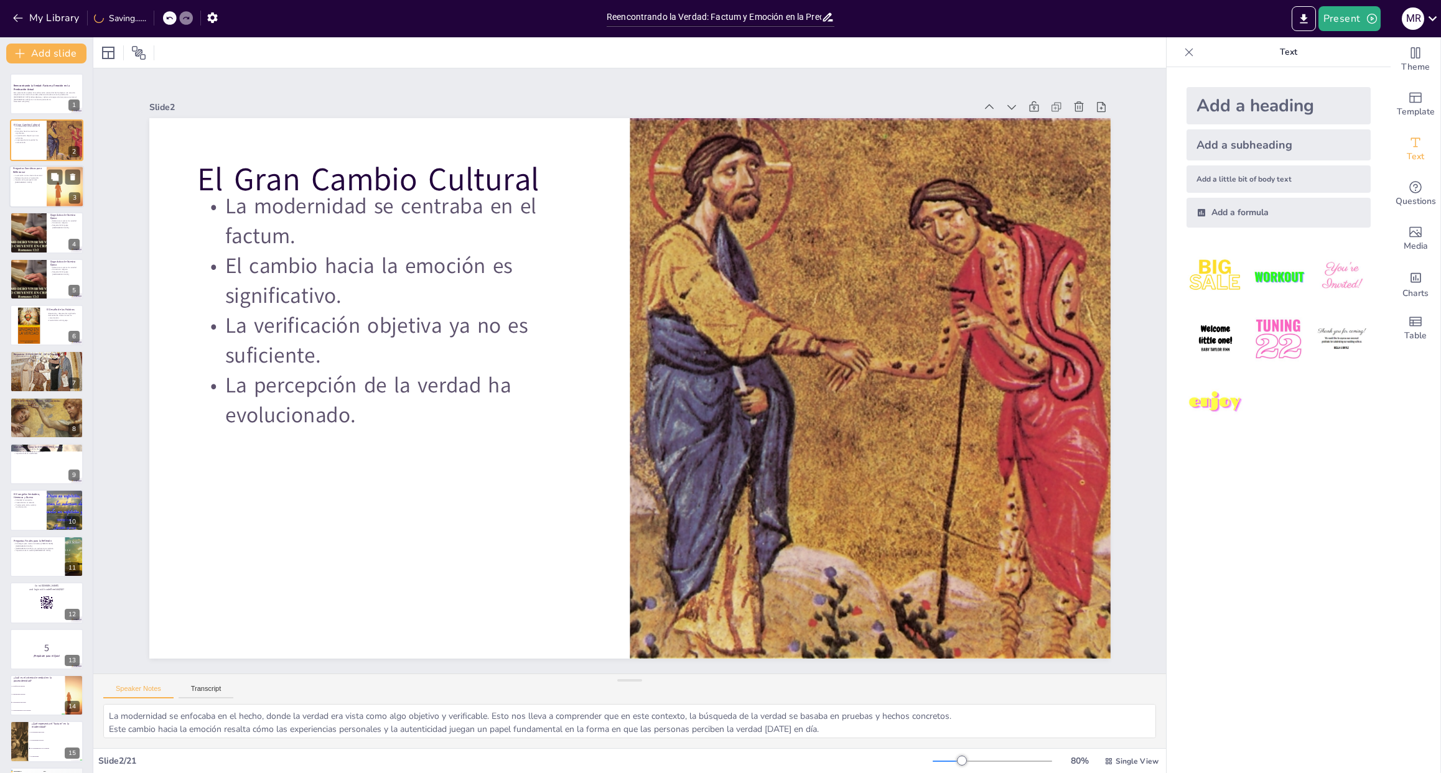
checkbox input "true"
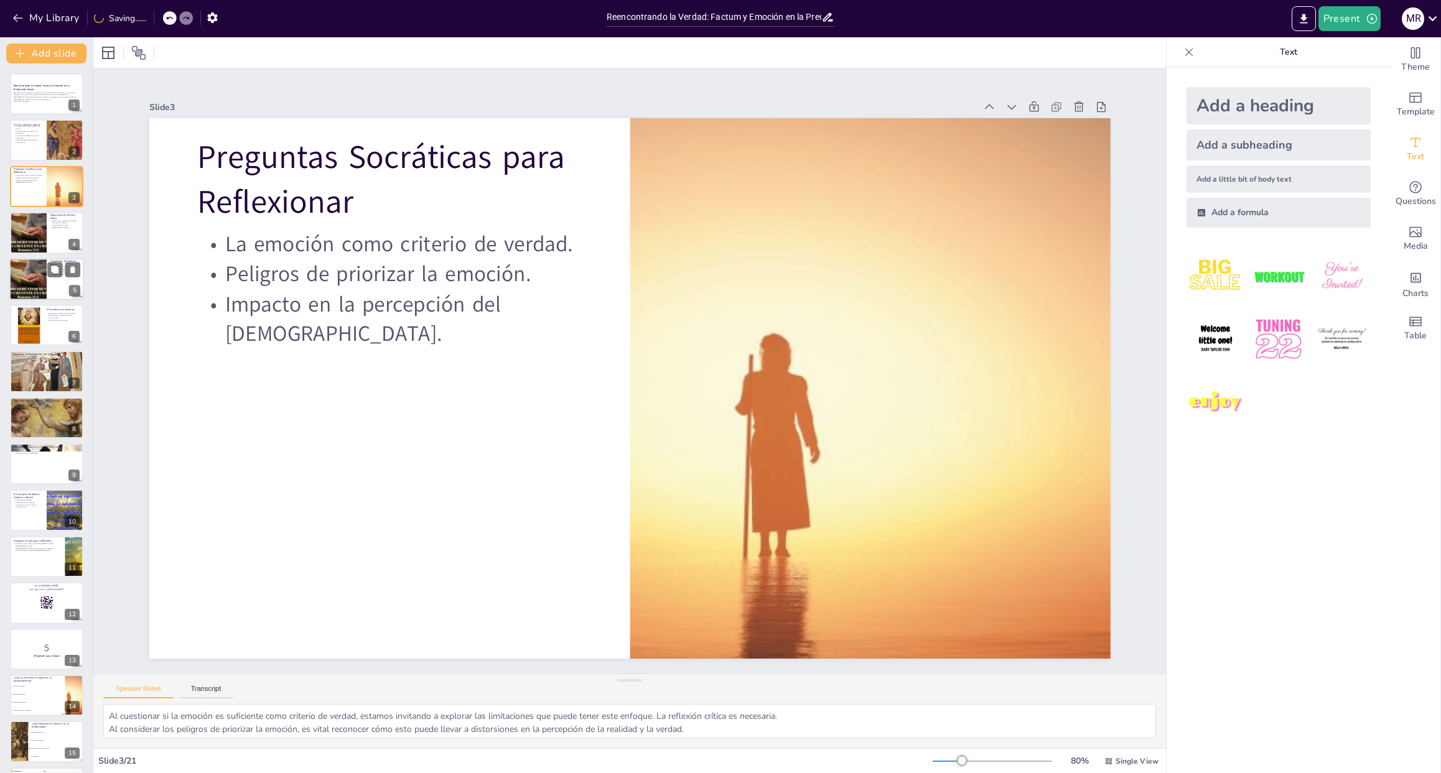
checkbox input "true"
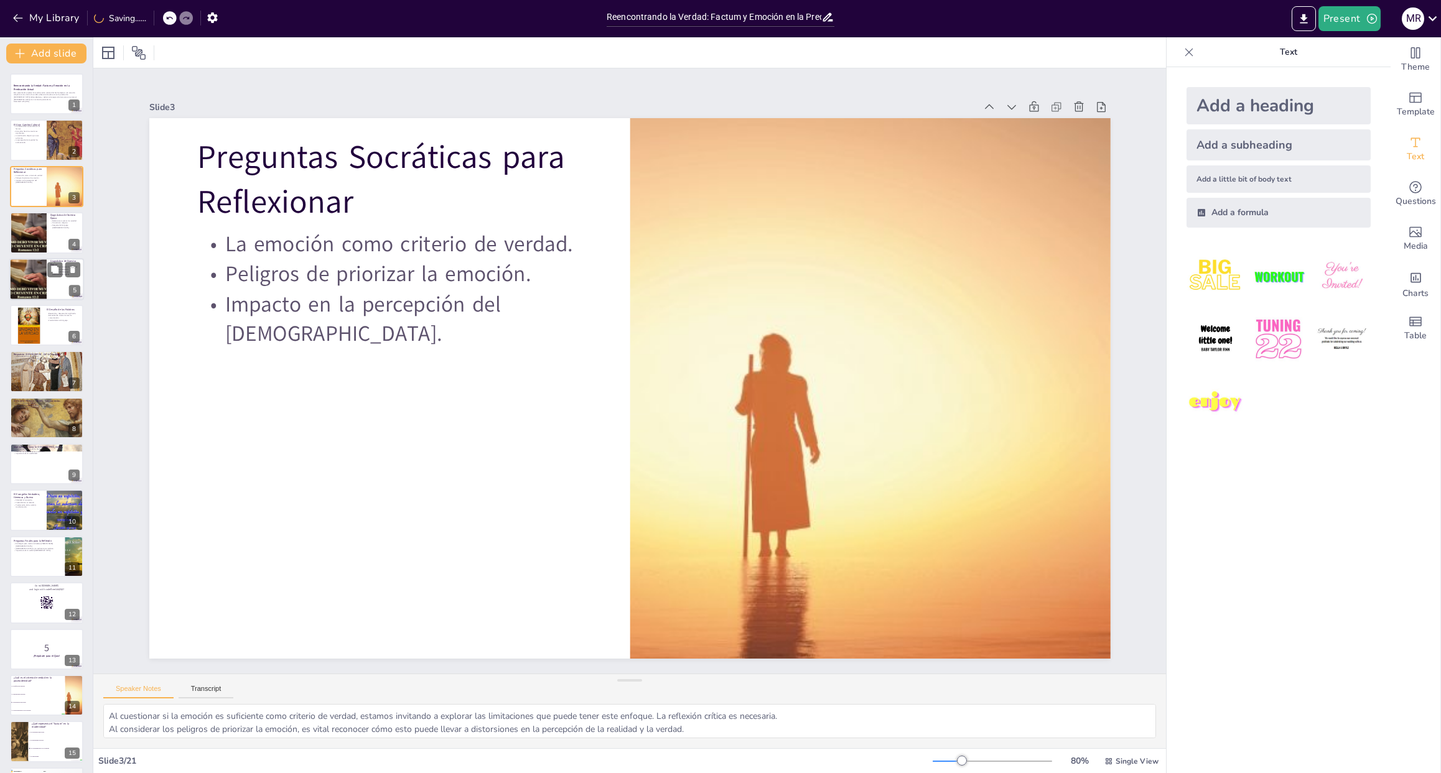
checkbox input "true"
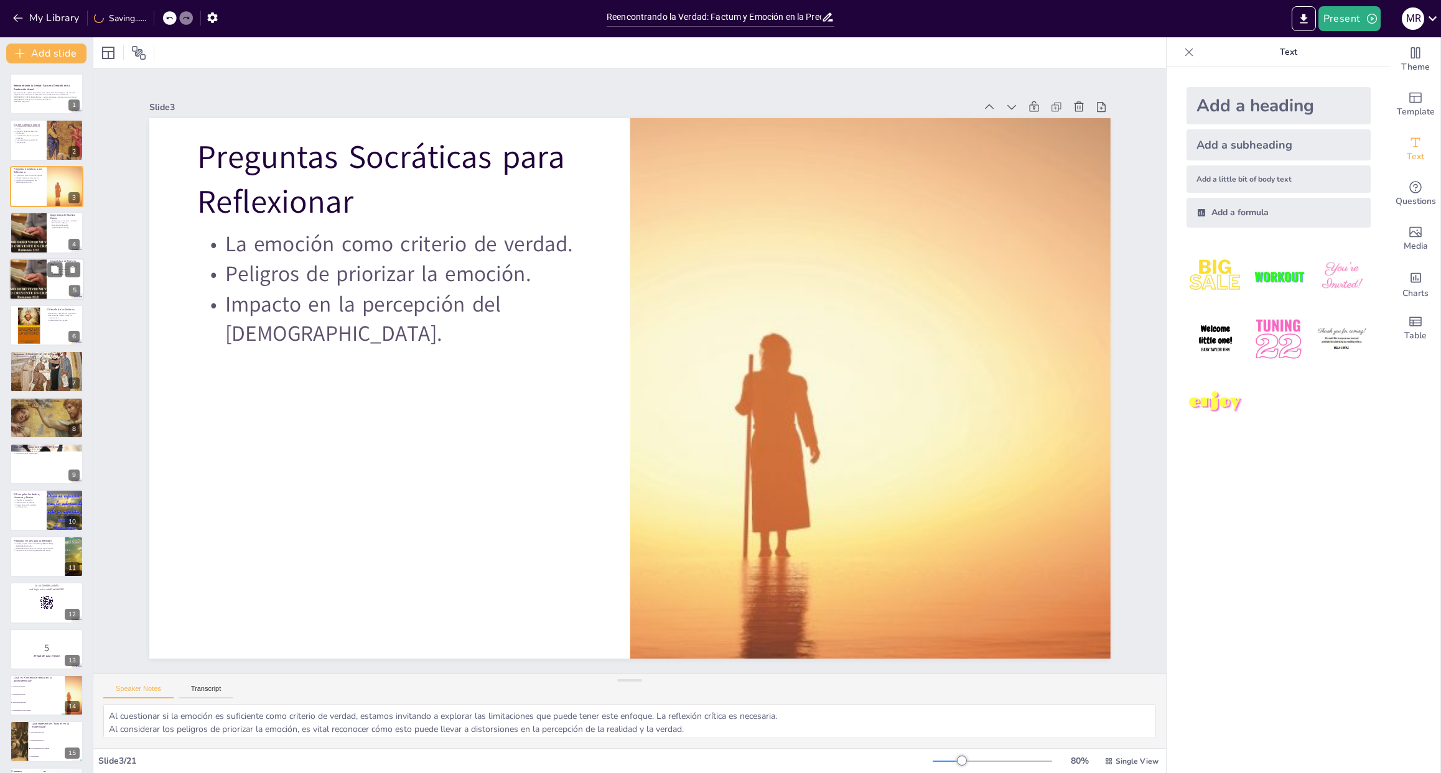
checkbox input "true"
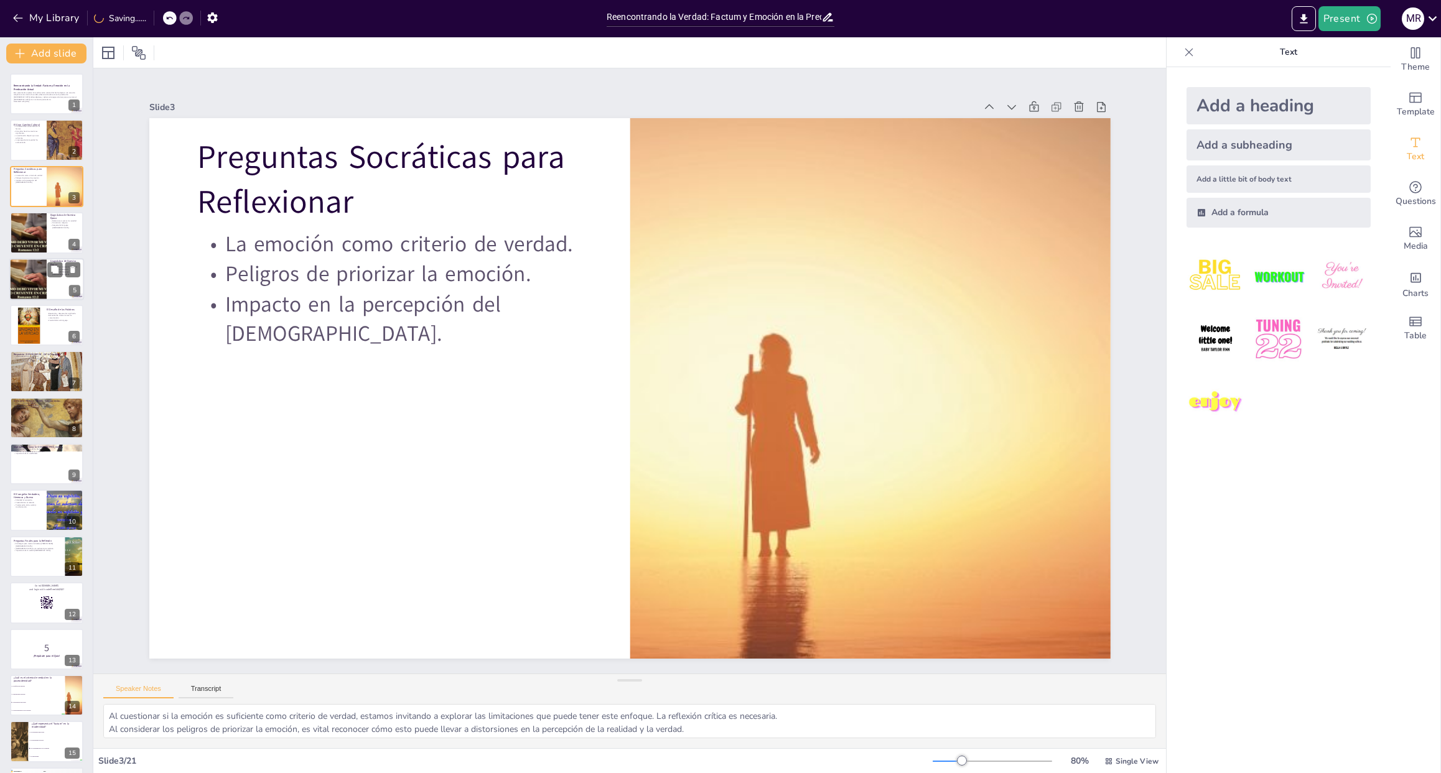
checkbox input "true"
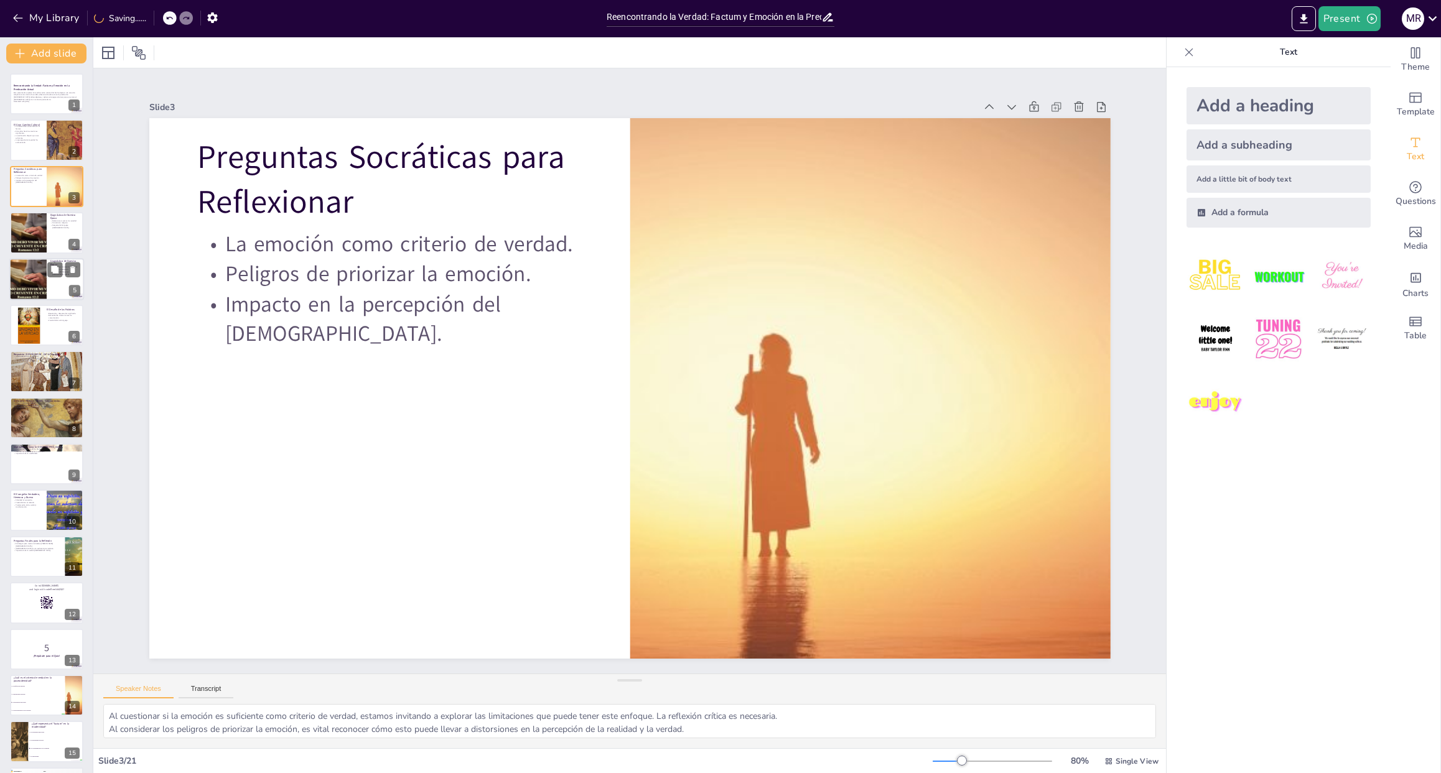
click at [31, 262] on div at bounding box center [28, 279] width 61 height 42
type textarea "El relativismo moral se ha convertido en una característica definitoria de nues…"
checkbox input "true"
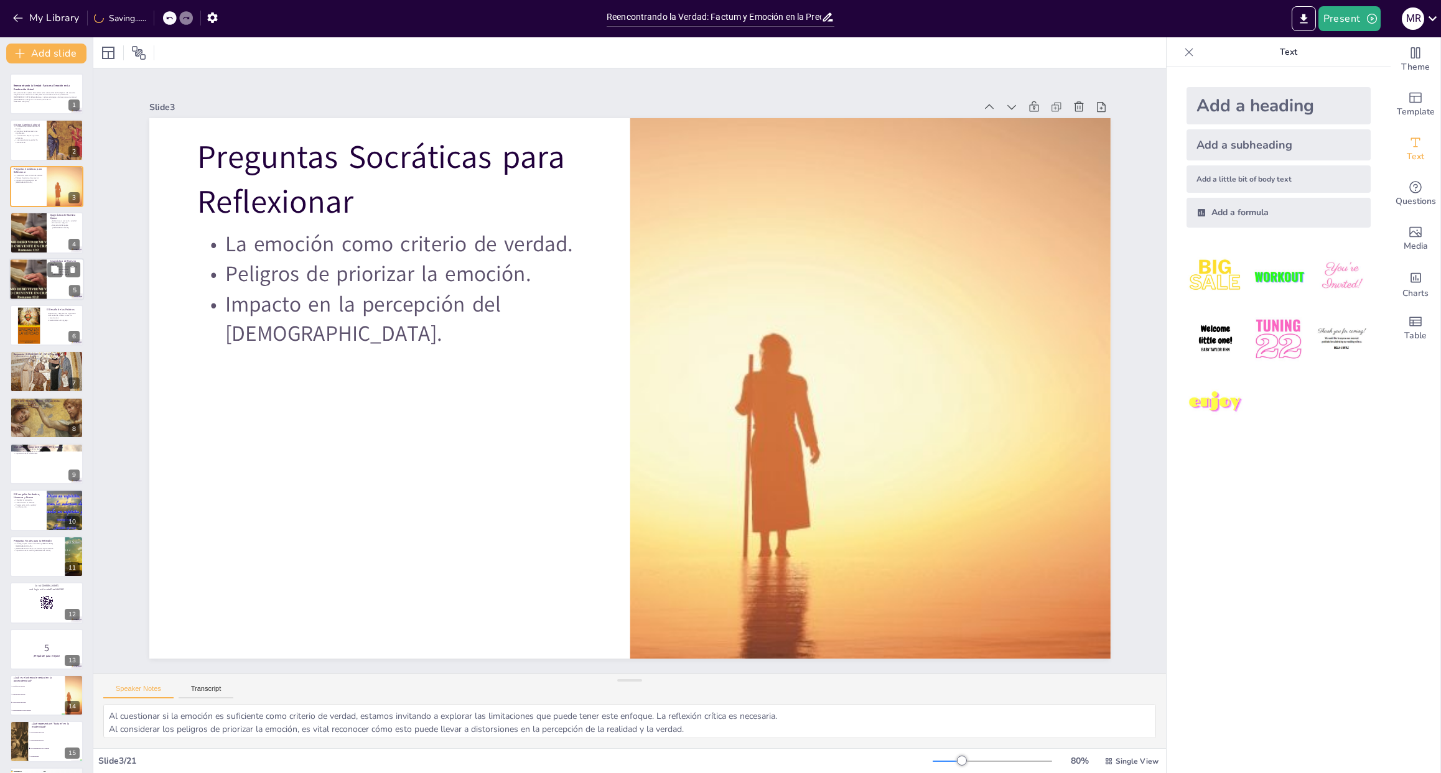
checkbox input "true"
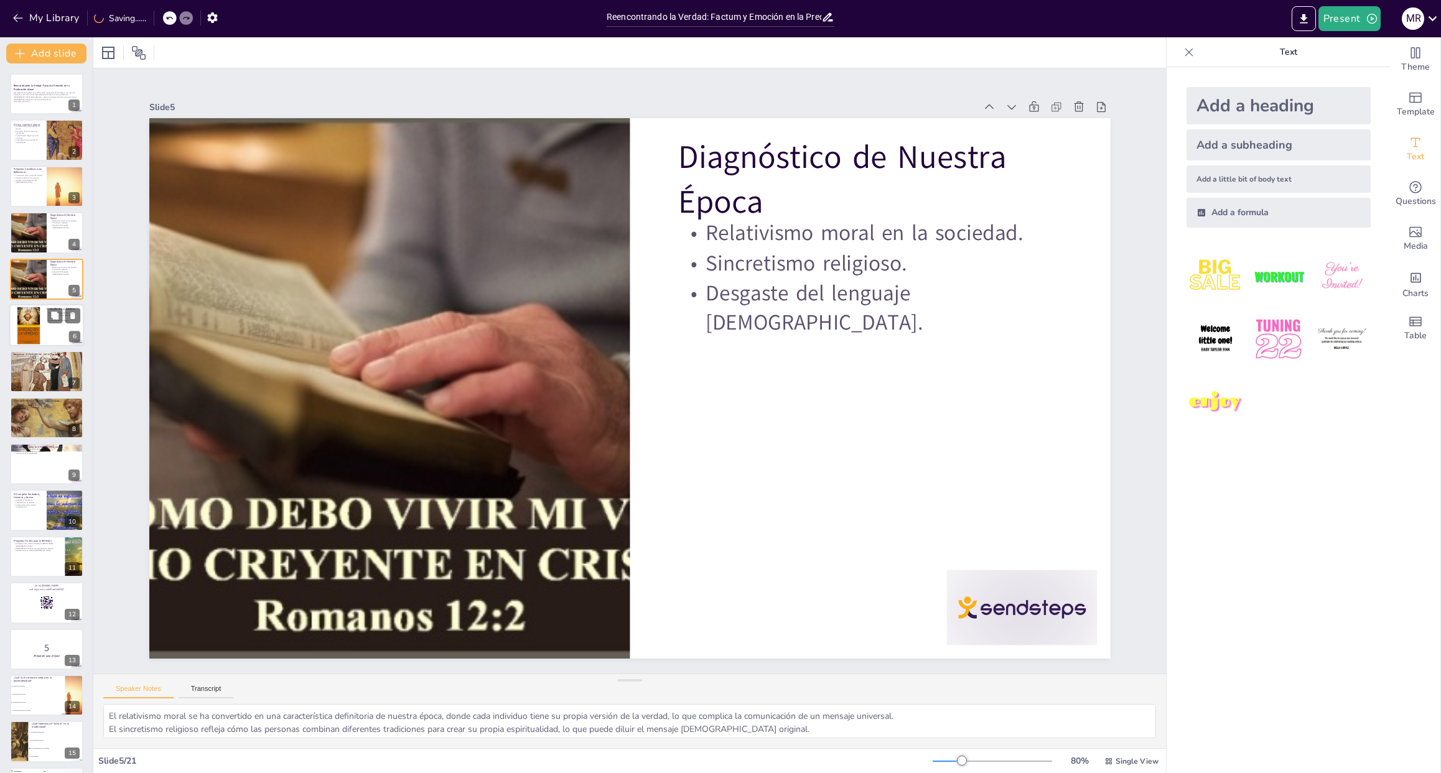
checkbox input "true"
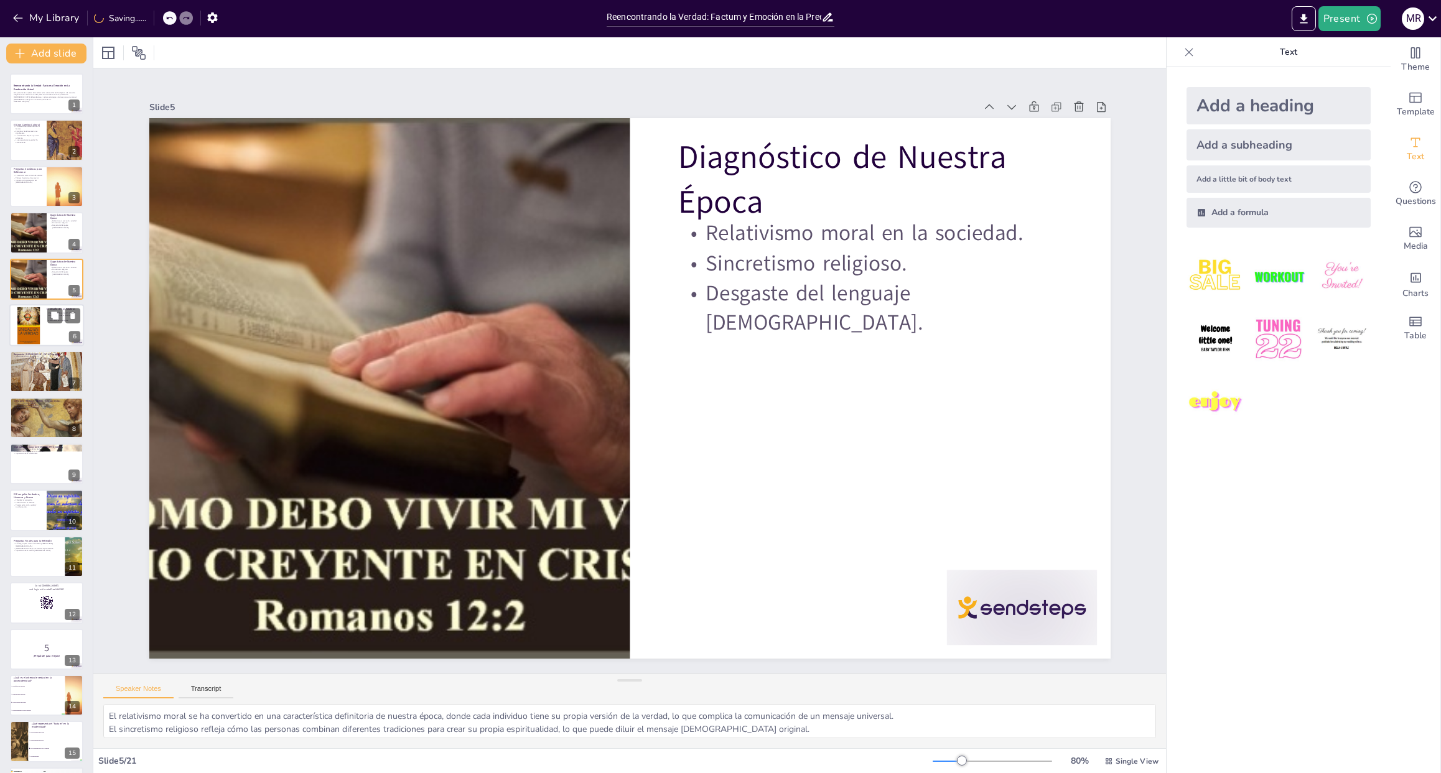
checkbox input "true"
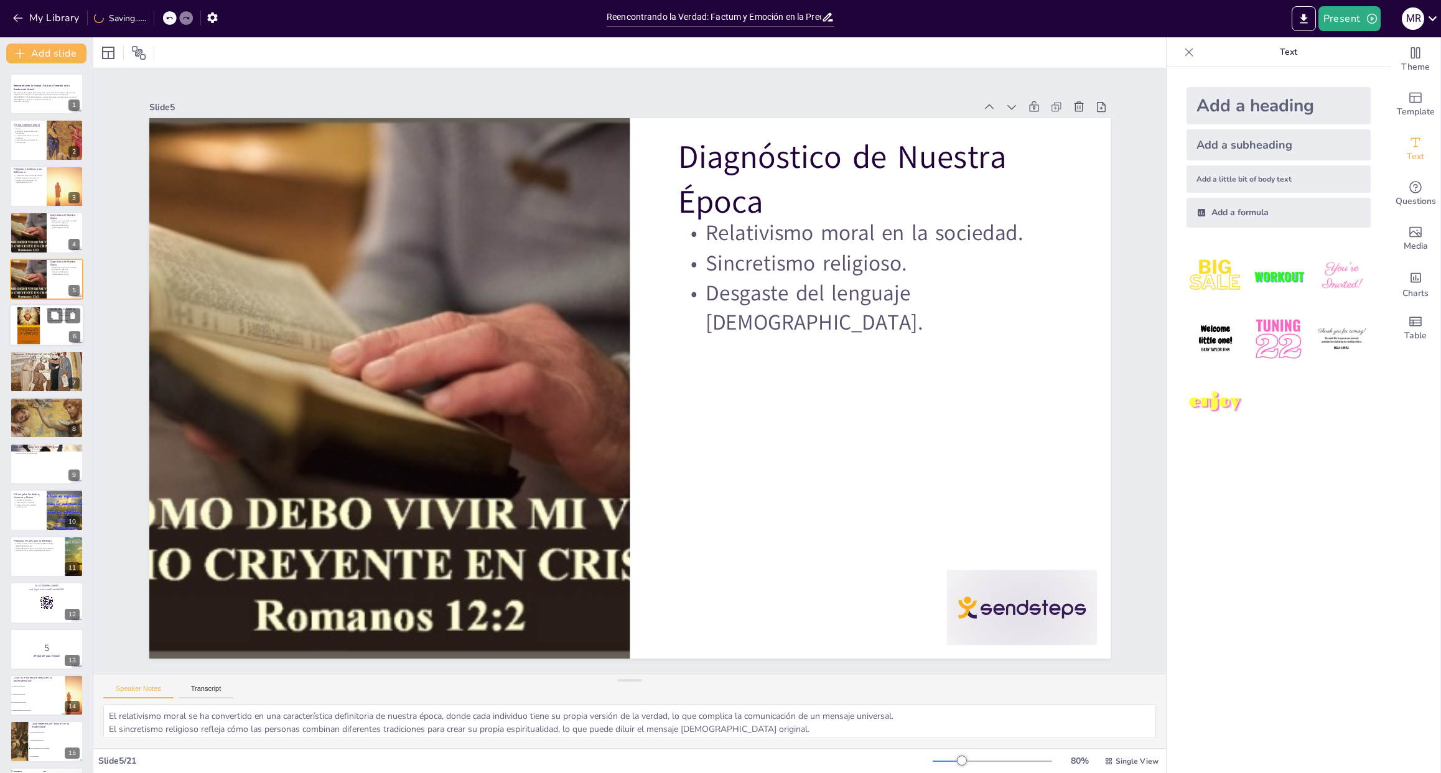
checkbox input "true"
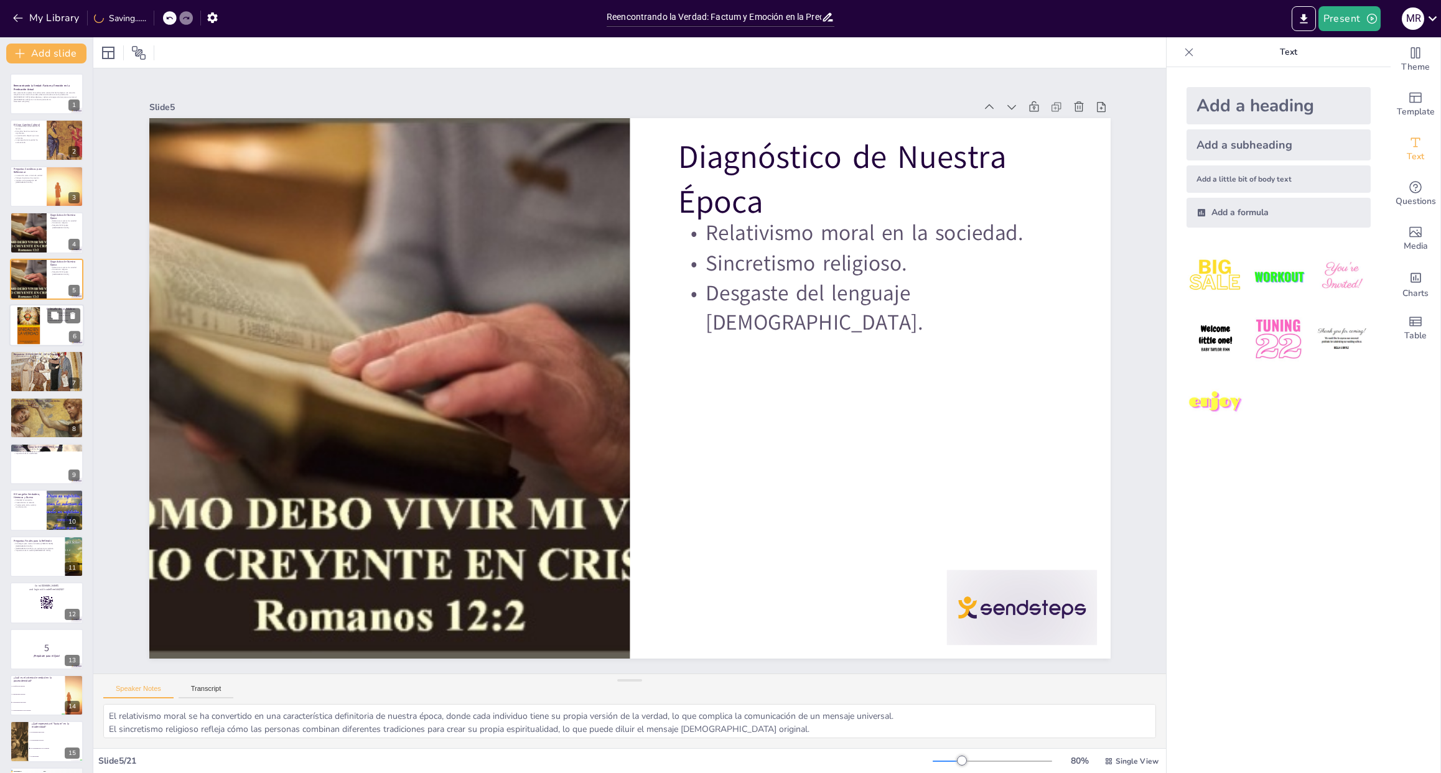
checkbox input "true"
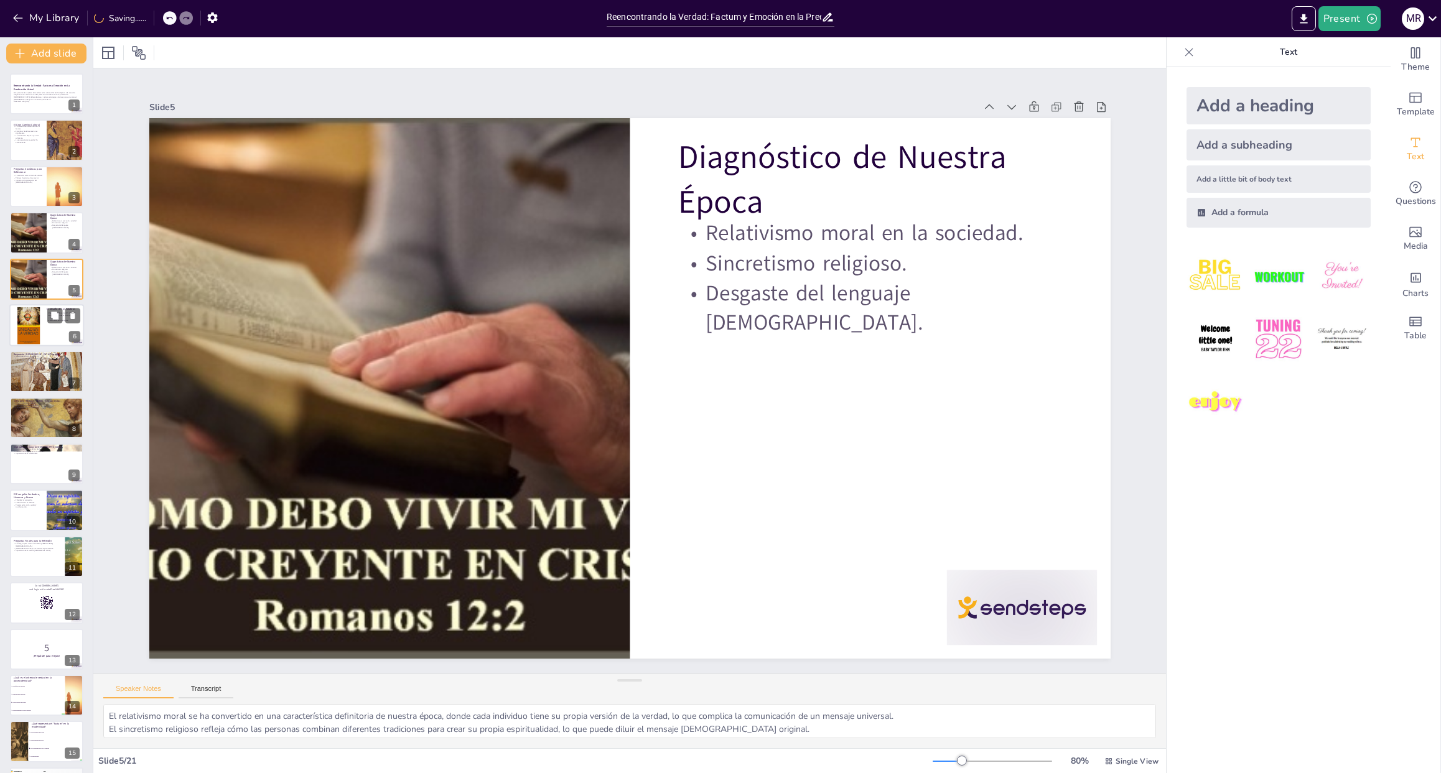
click at [35, 345] on div "El Desafío de las Palabras Repetición y desgaste del significado. Necesidad de …" at bounding box center [46, 325] width 75 height 42
type textarea "La repetición de términos puede llevar a que pierdan su significado original. E…"
checkbox input "true"
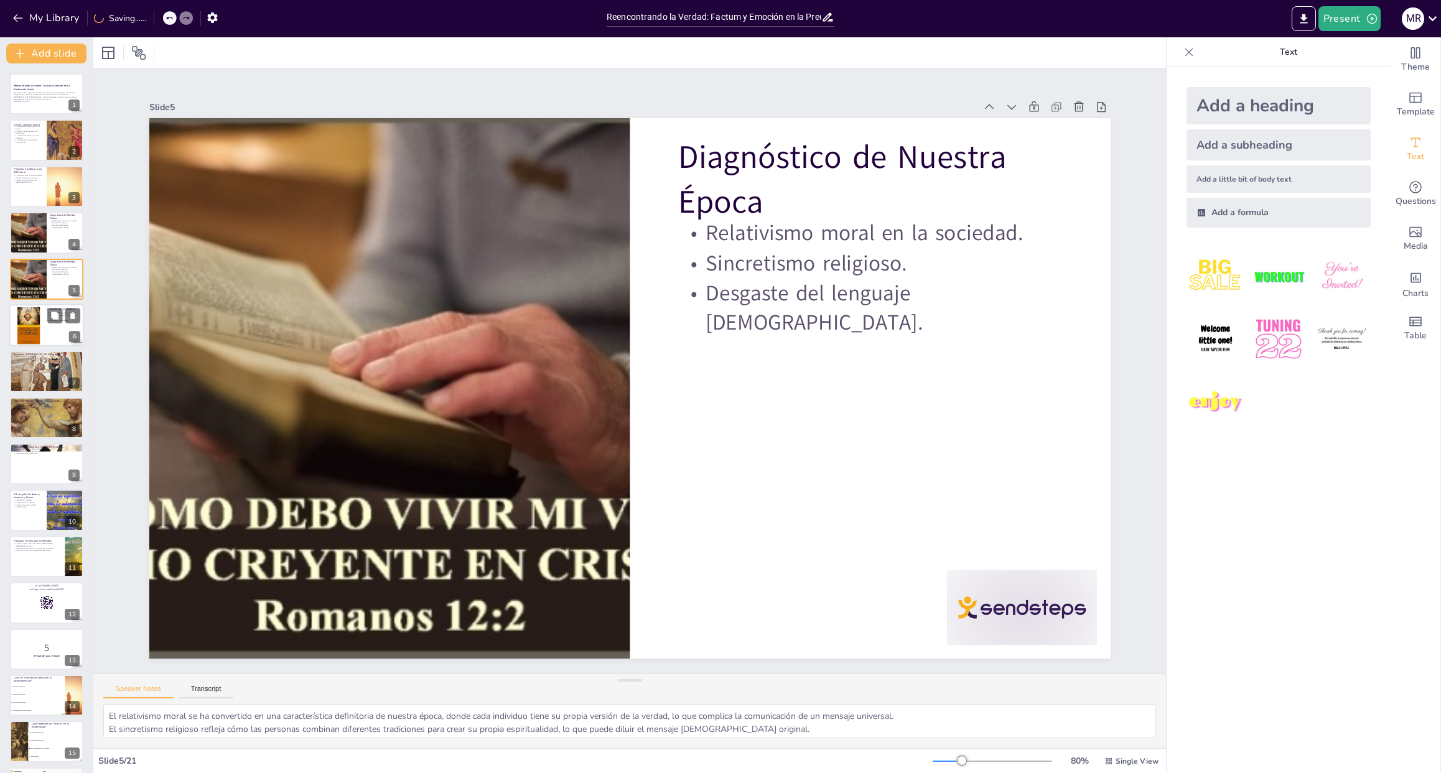
checkbox input "true"
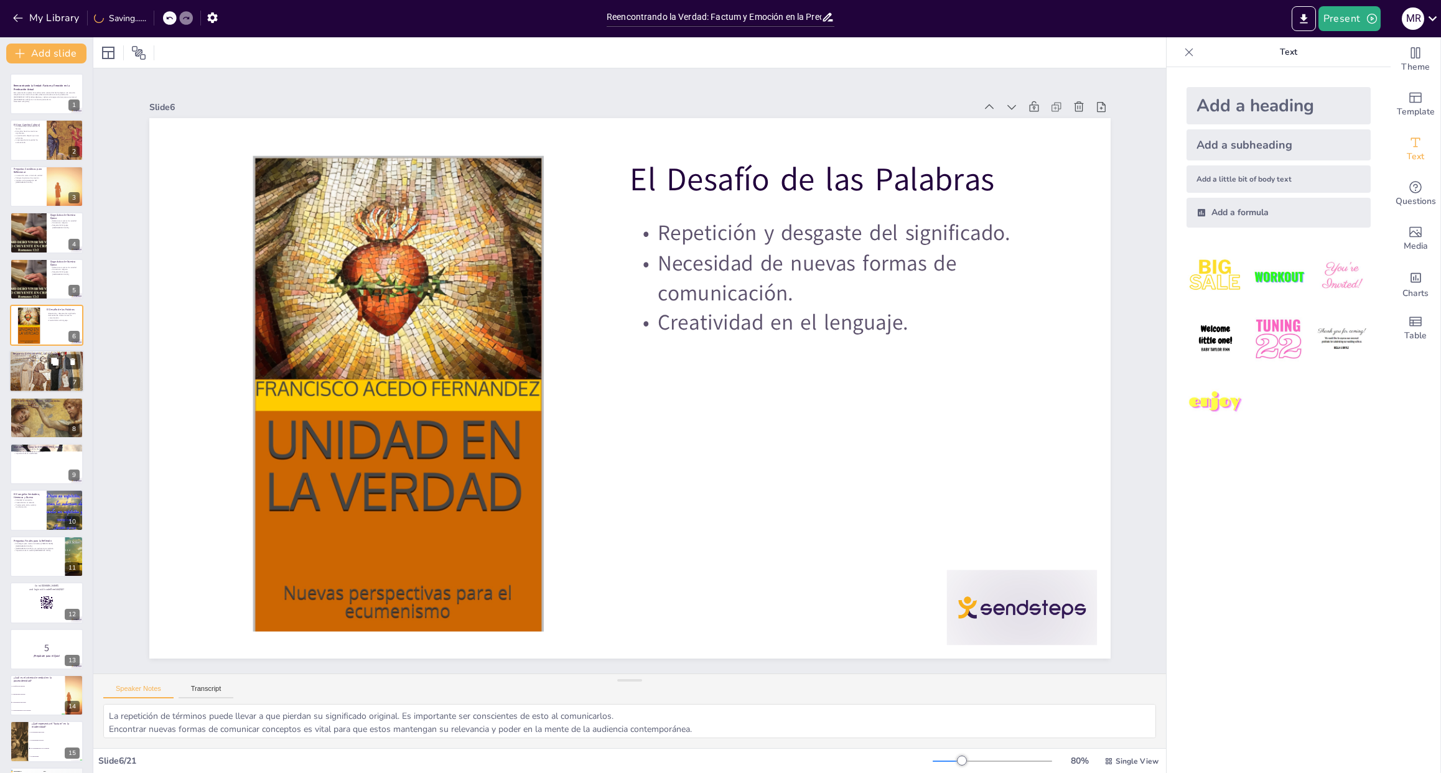
checkbox input "true"
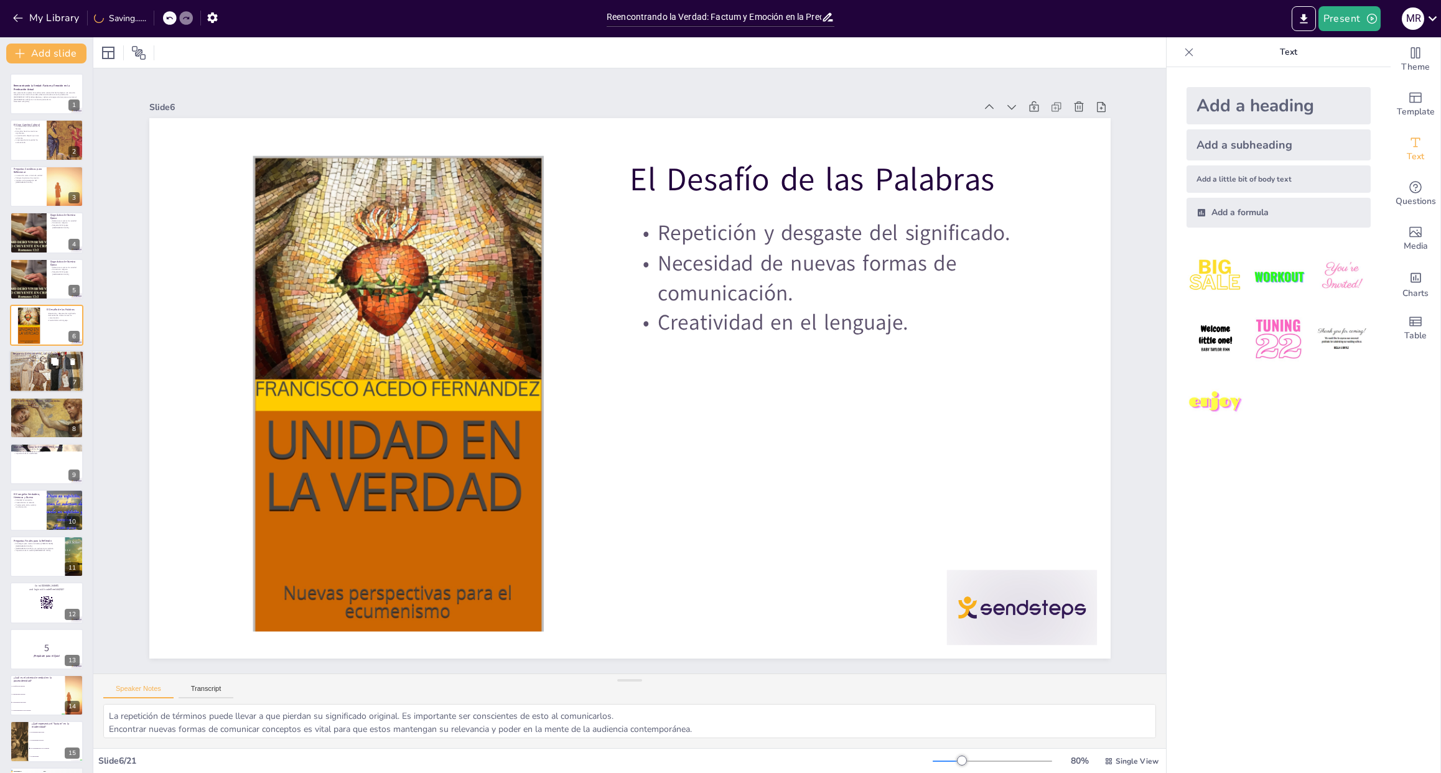
checkbox input "true"
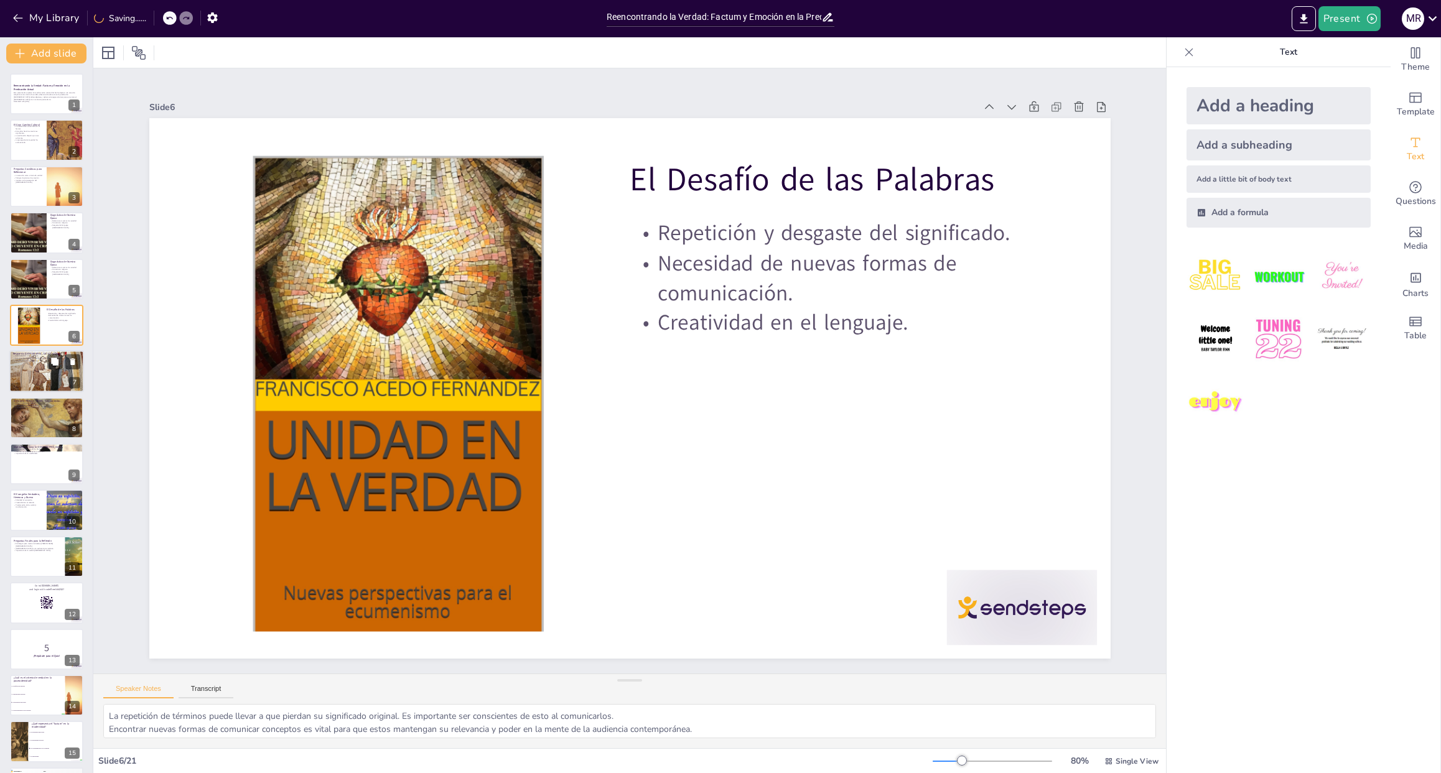
checkbox input "true"
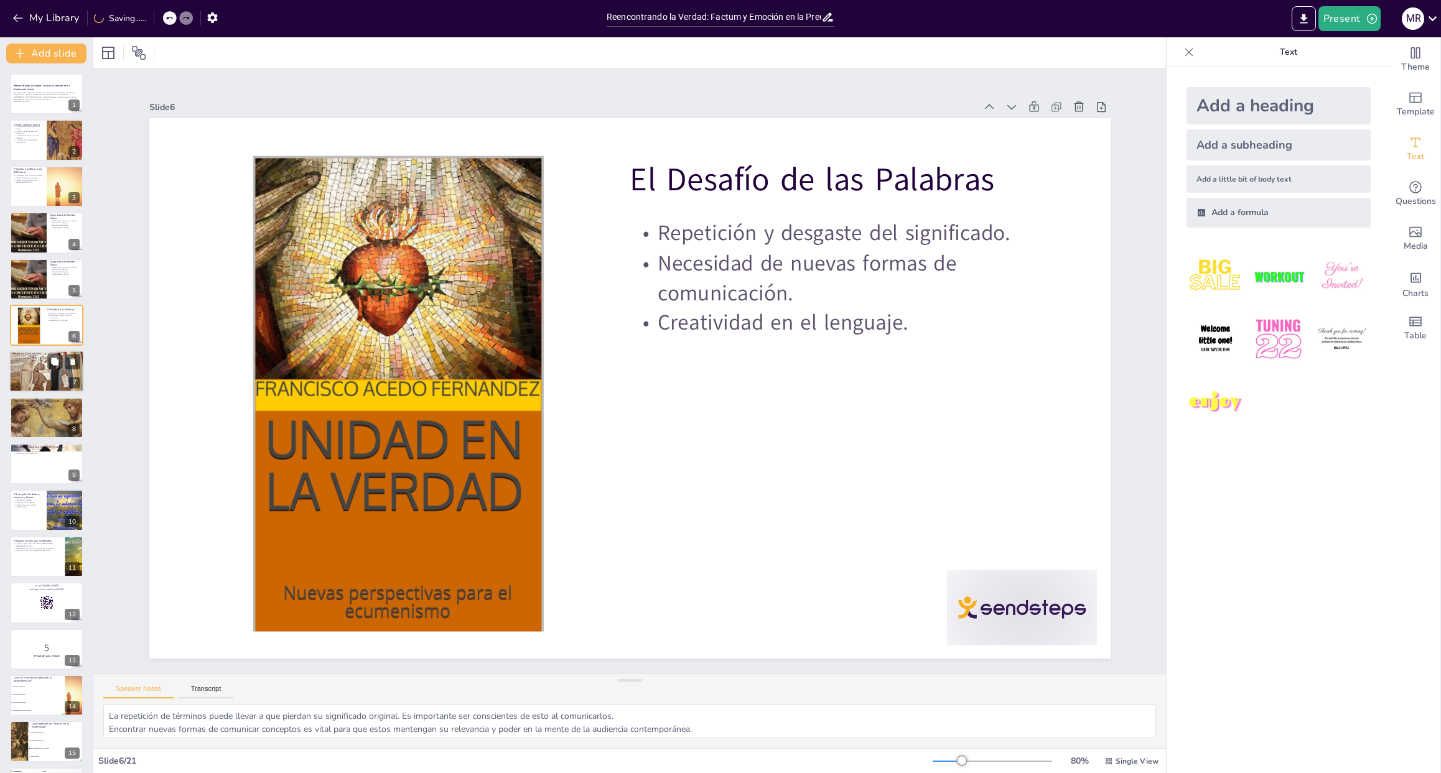
checkbox input "true"
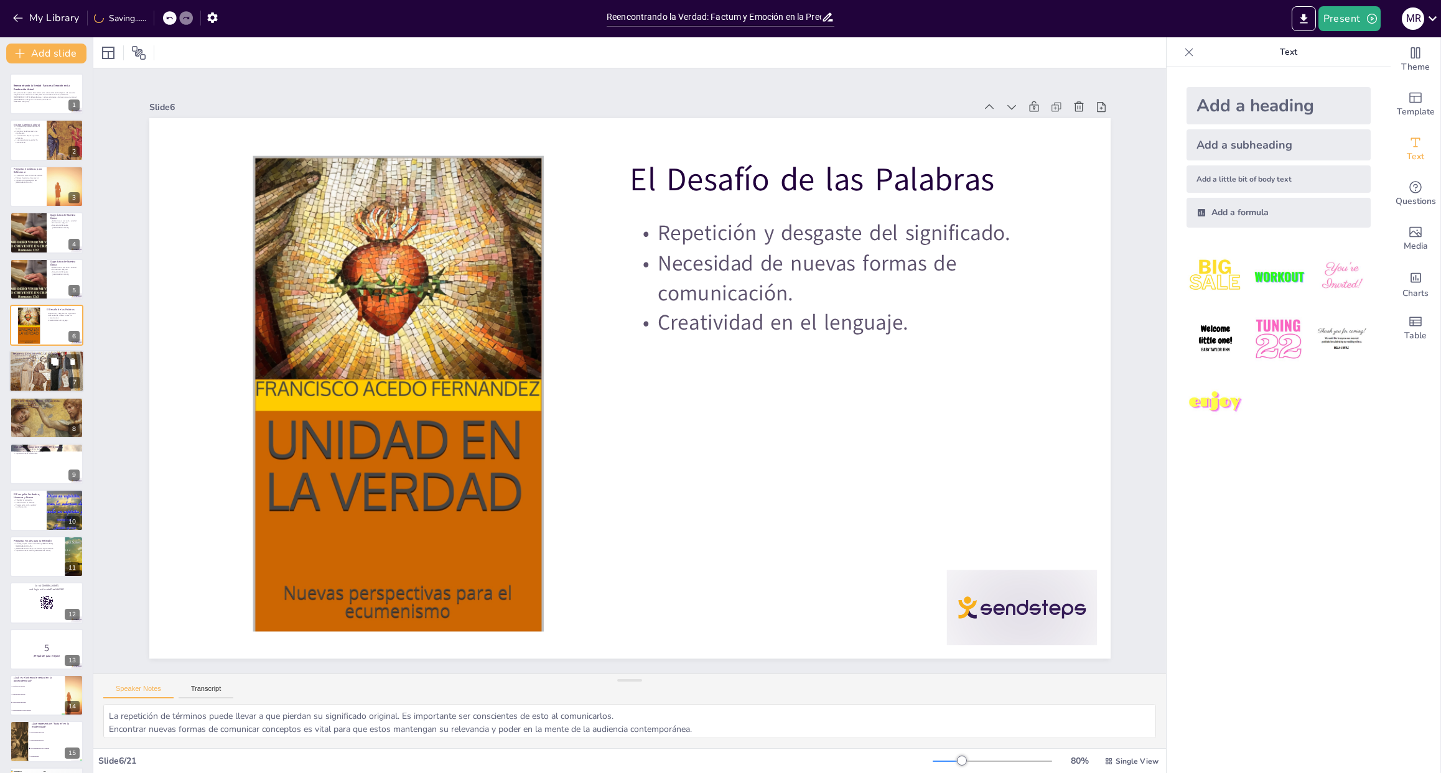
checkbox input "true"
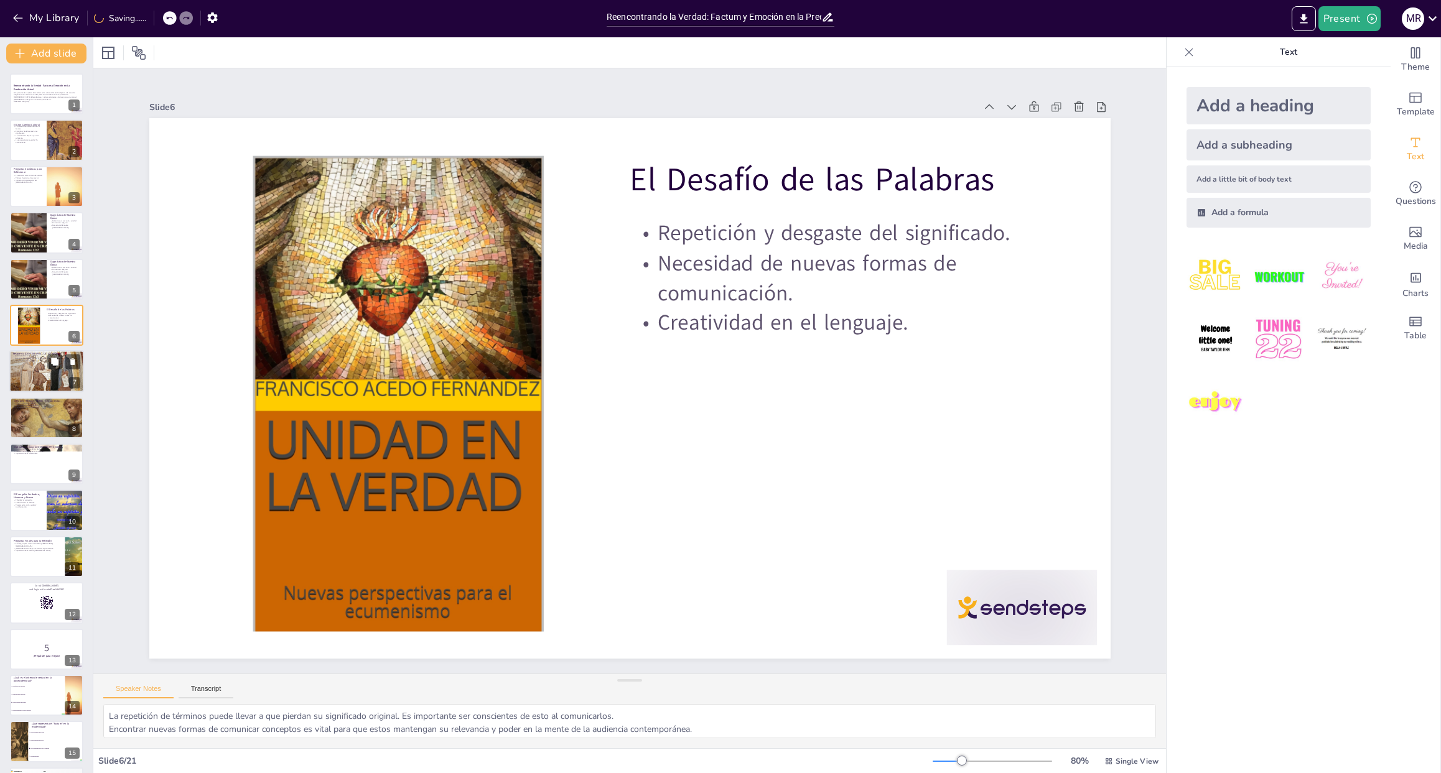
click at [28, 374] on div at bounding box center [46, 371] width 75 height 50
type textarea "El [DEMOGRAPHIC_DATA] esencial es la base de la [DEMOGRAPHIC_DATA] efectiva, as…"
checkbox input "true"
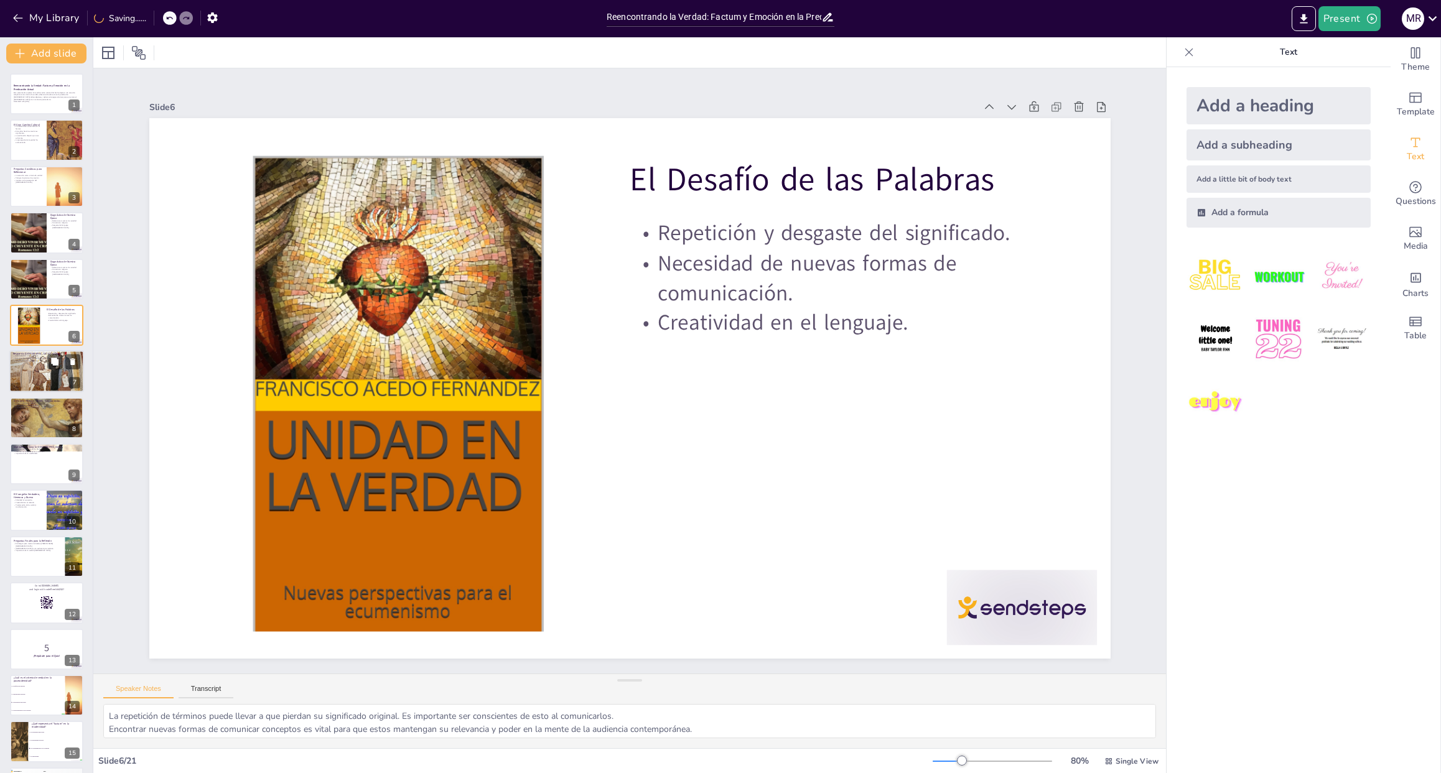
checkbox input "true"
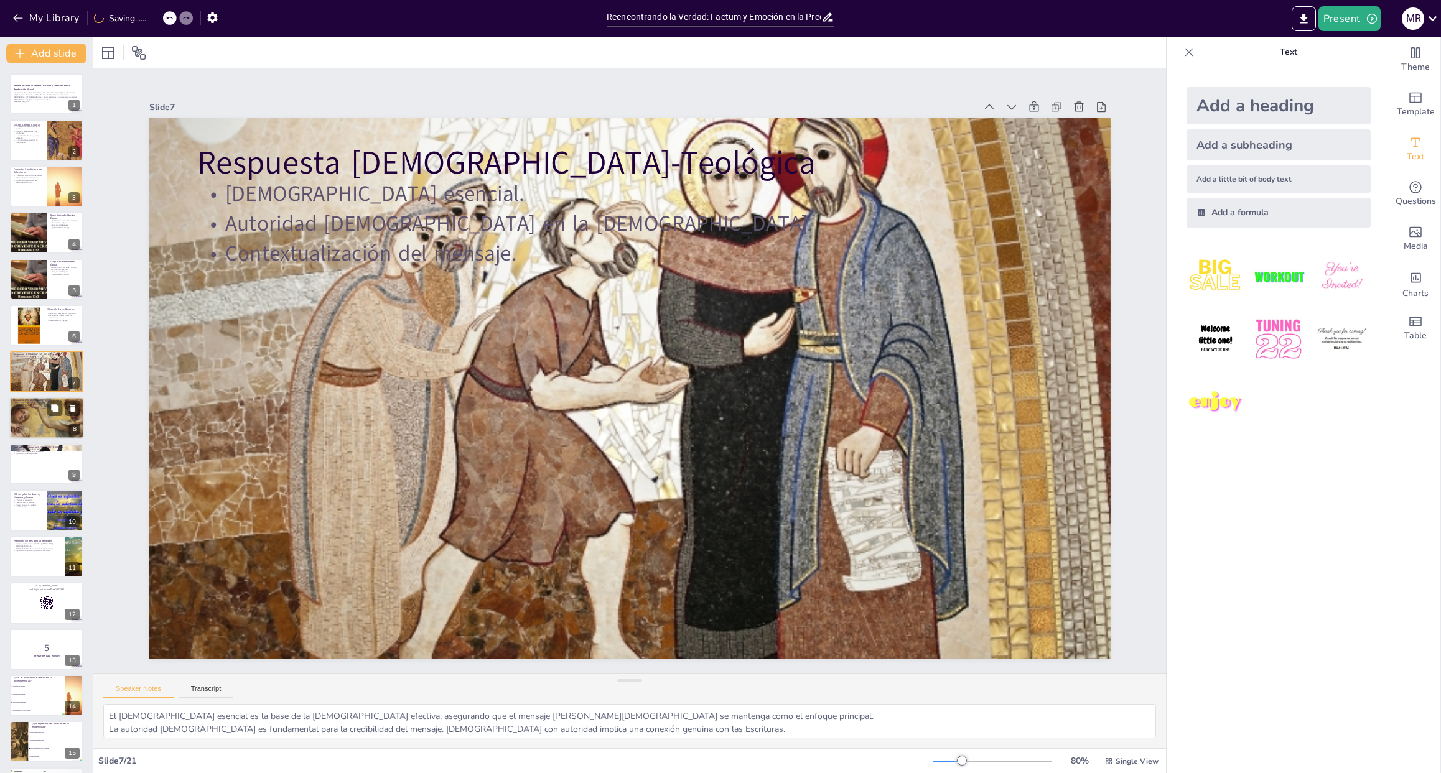
checkbox input "true"
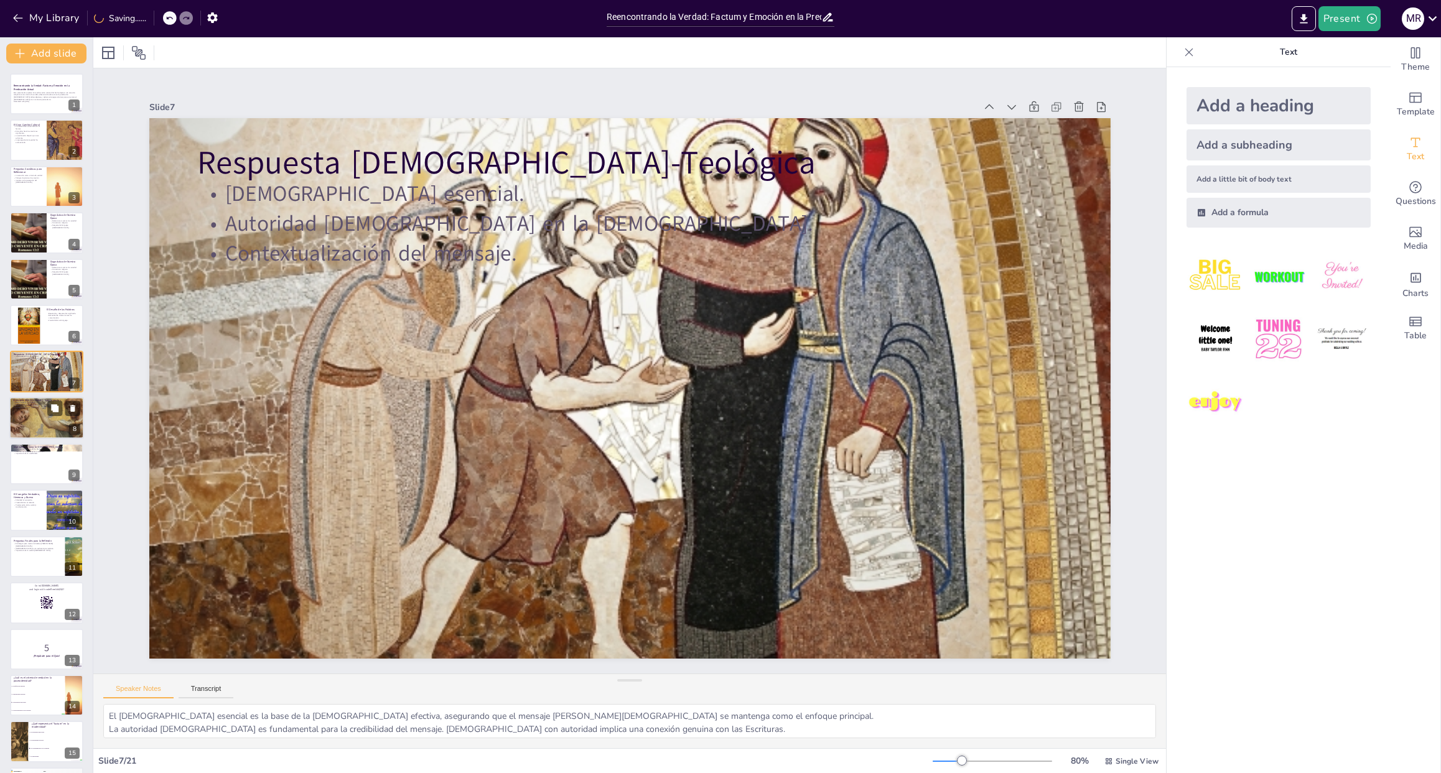
checkbox input "true"
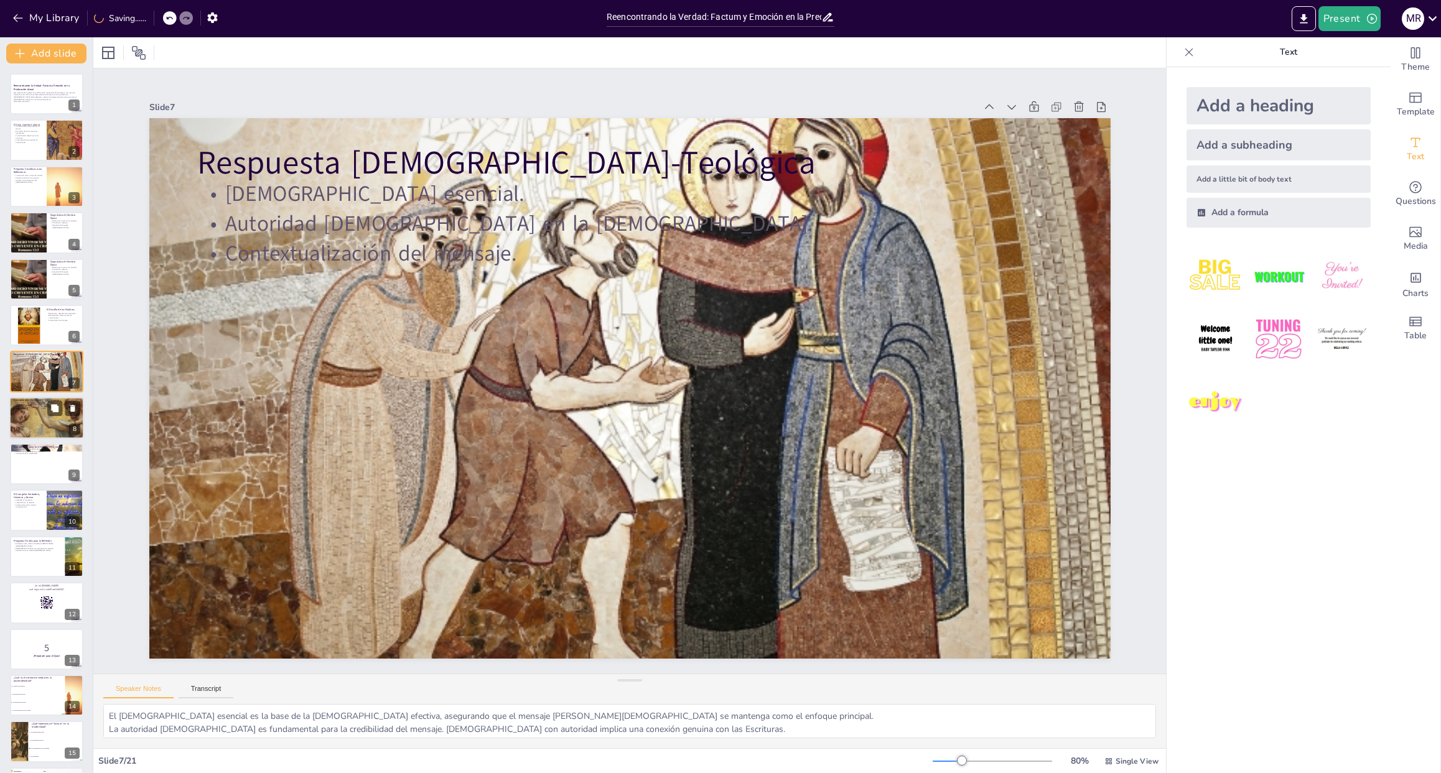
checkbox input "true"
click at [29, 416] on div at bounding box center [46, 417] width 75 height 53
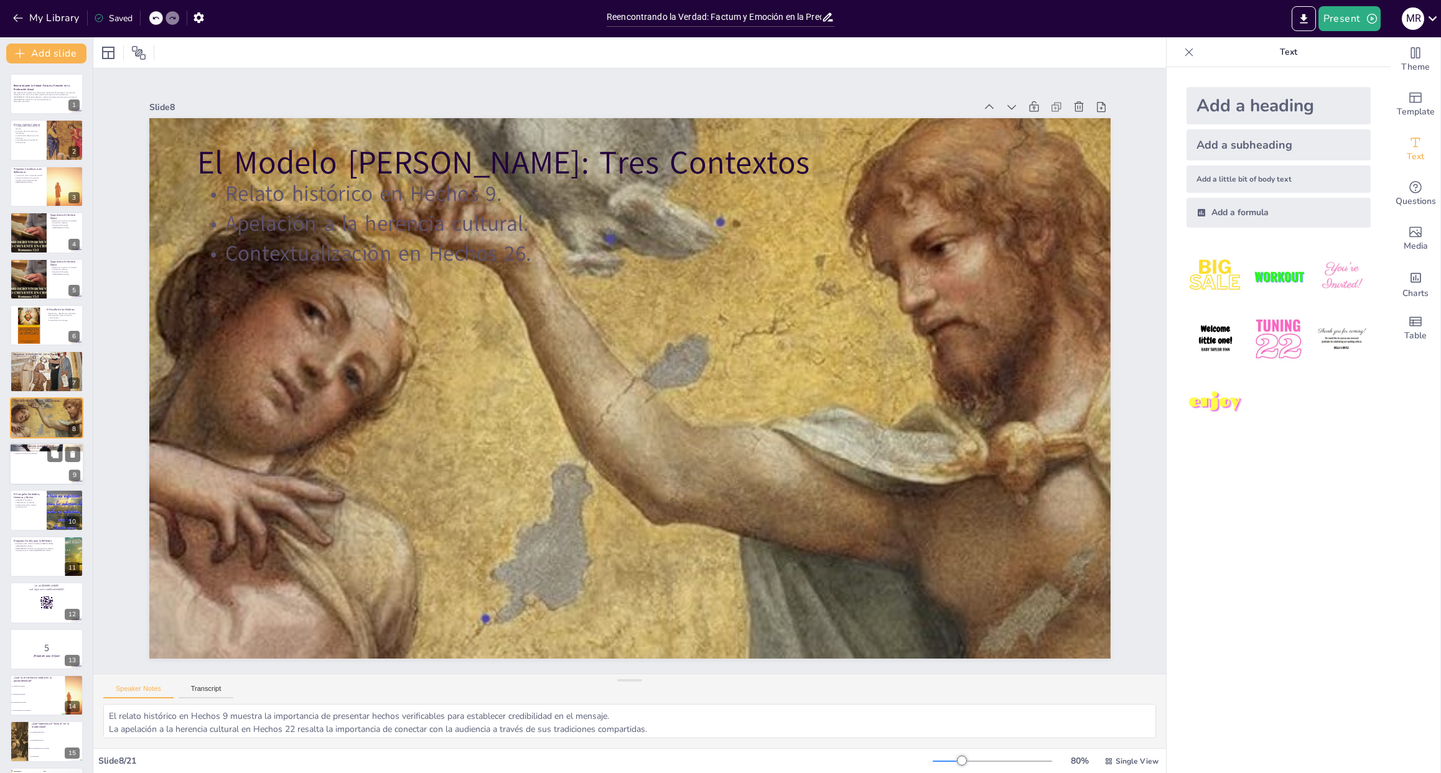
click at [29, 482] on div at bounding box center [46, 464] width 75 height 42
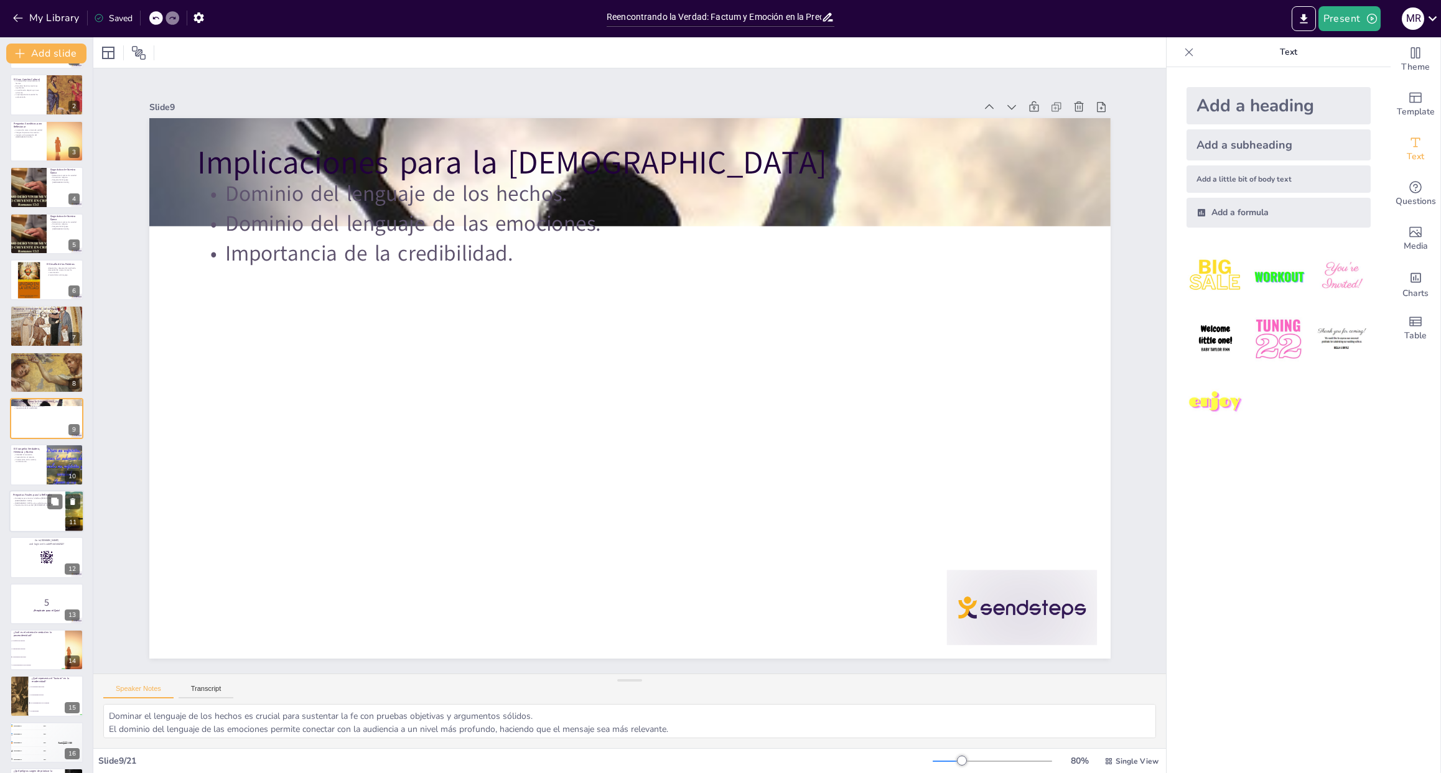
click at [34, 511] on div at bounding box center [46, 511] width 75 height 42
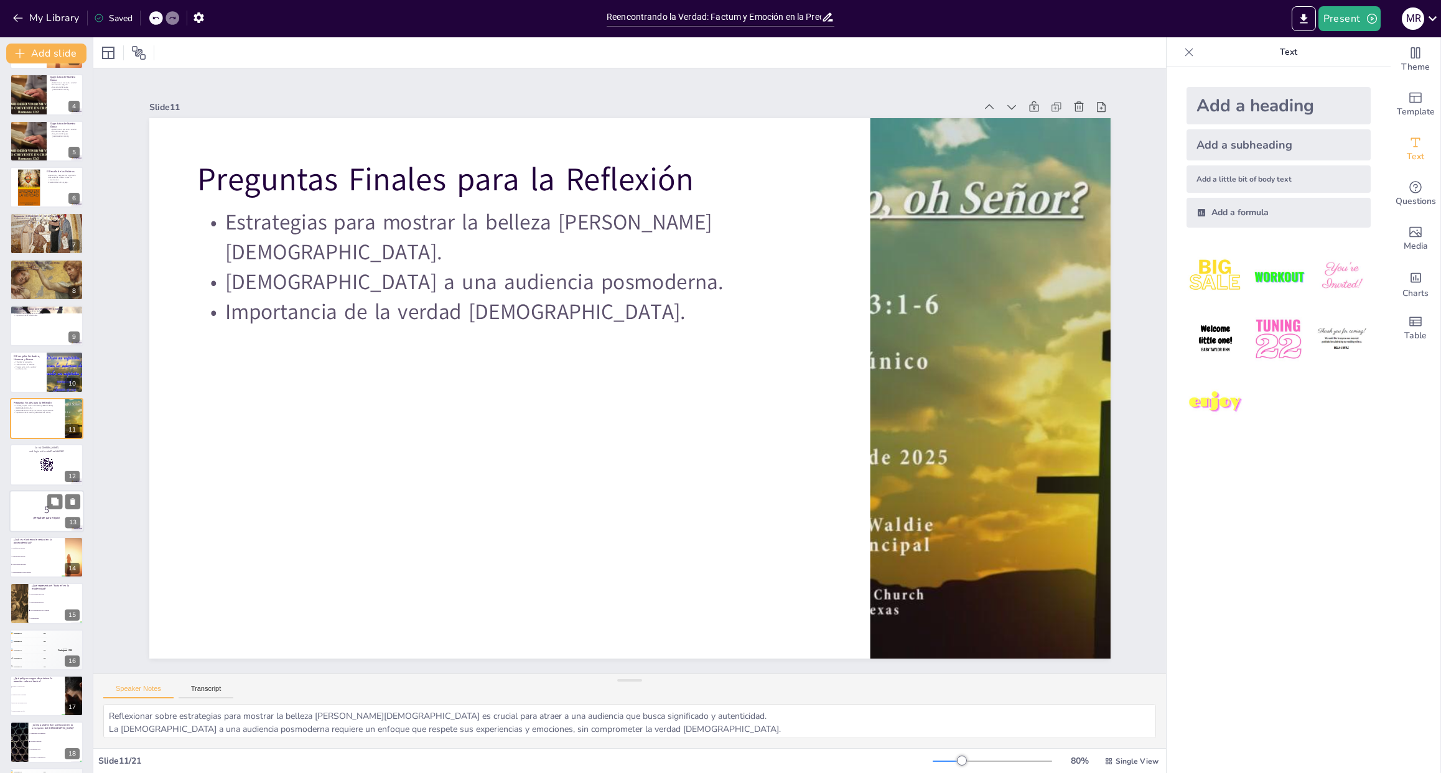
scroll to position [277, 0]
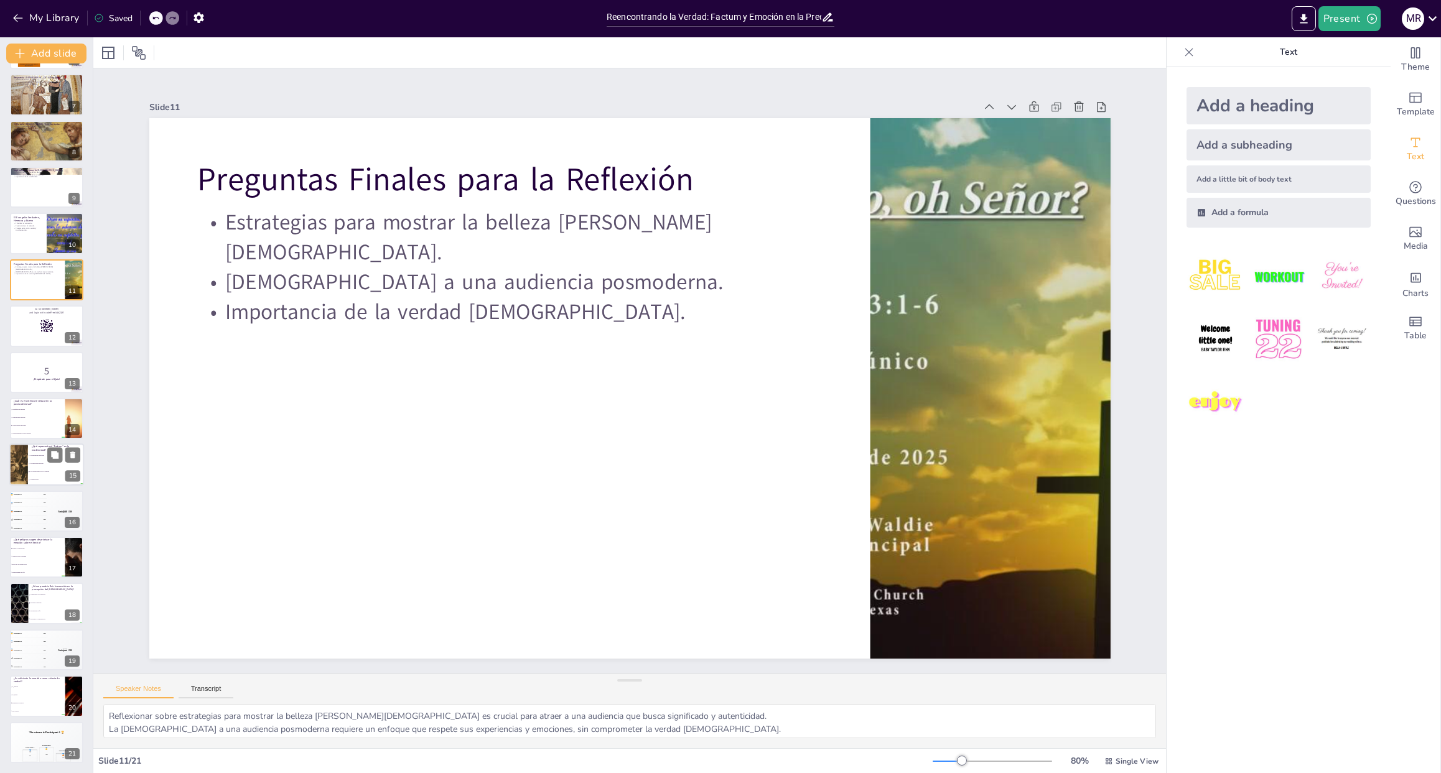
click at [31, 460] on li "La autenticidad personal" at bounding box center [56, 464] width 56 height 8
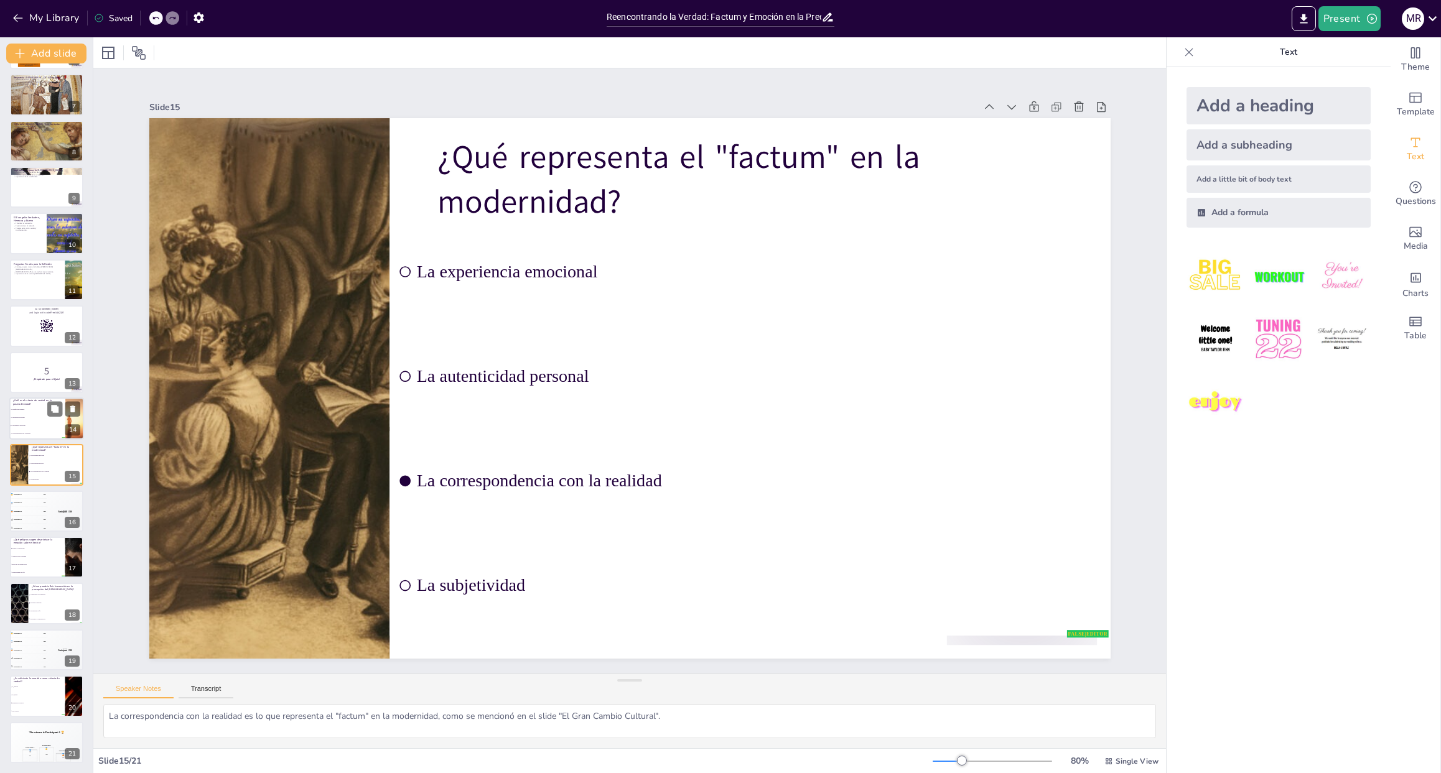
click at [34, 414] on li "La autenticidad personal" at bounding box center [37, 418] width 56 height 8
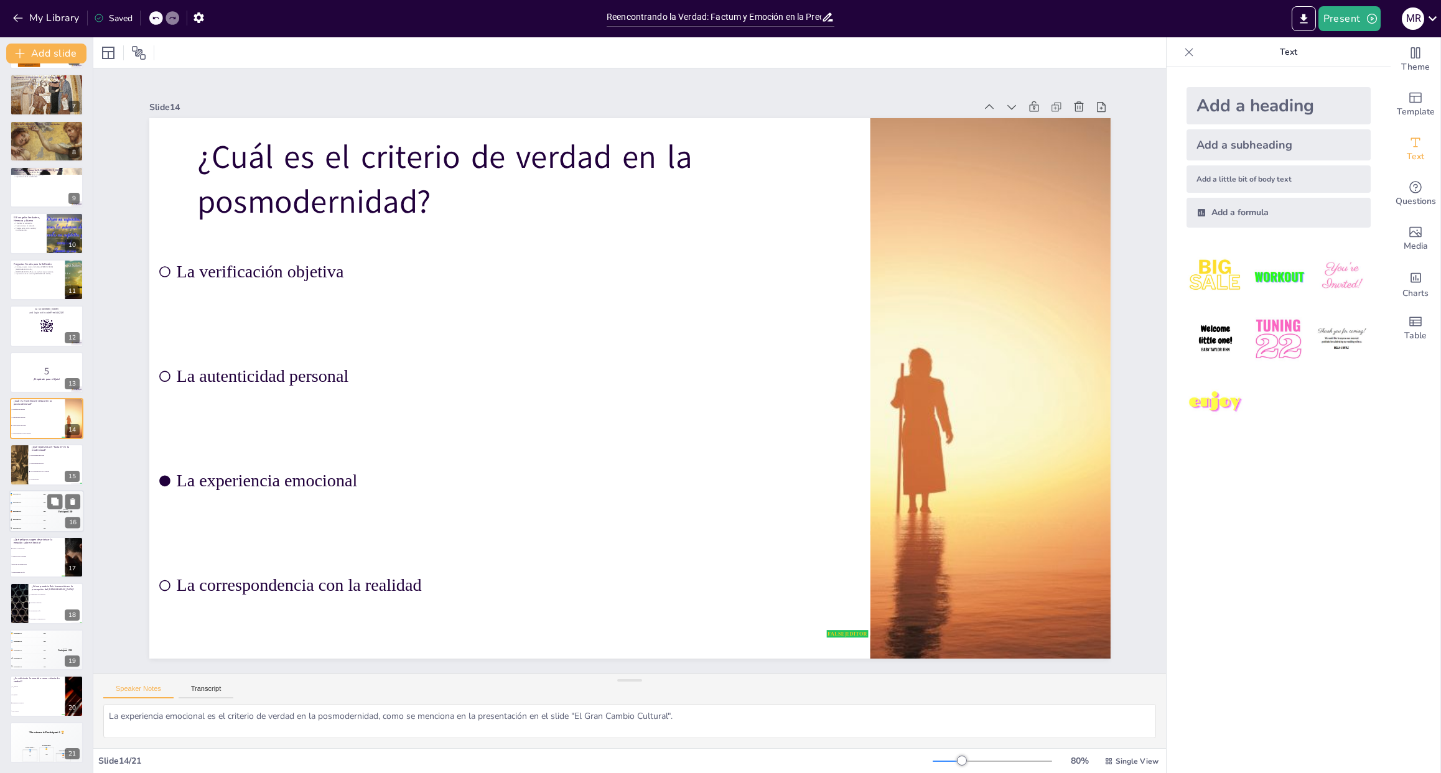
click at [14, 513] on div "🥉 Participant 3 300" at bounding box center [27, 511] width 37 height 8
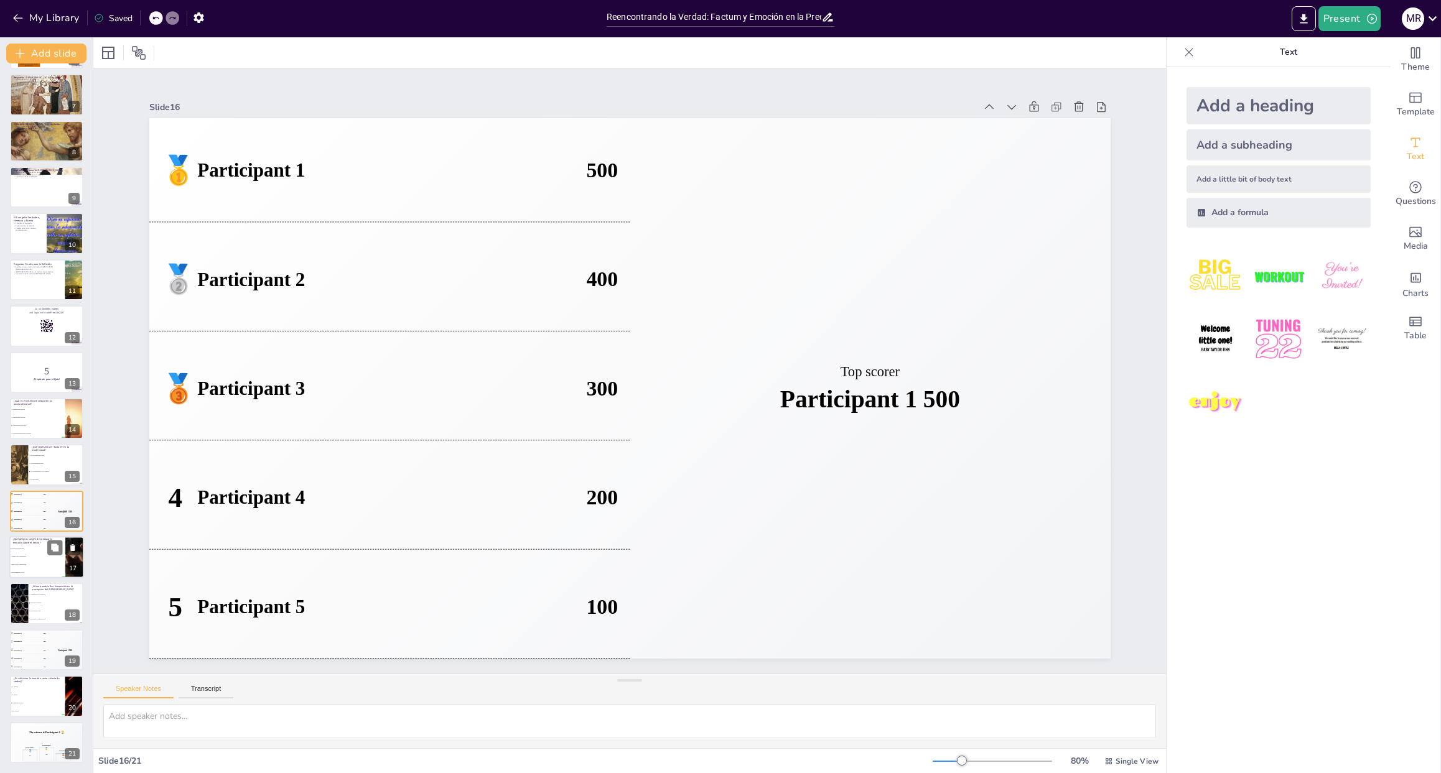
click at [37, 572] on span "Fortalecimiento de la fe" at bounding box center [37, 573] width 53 height 2
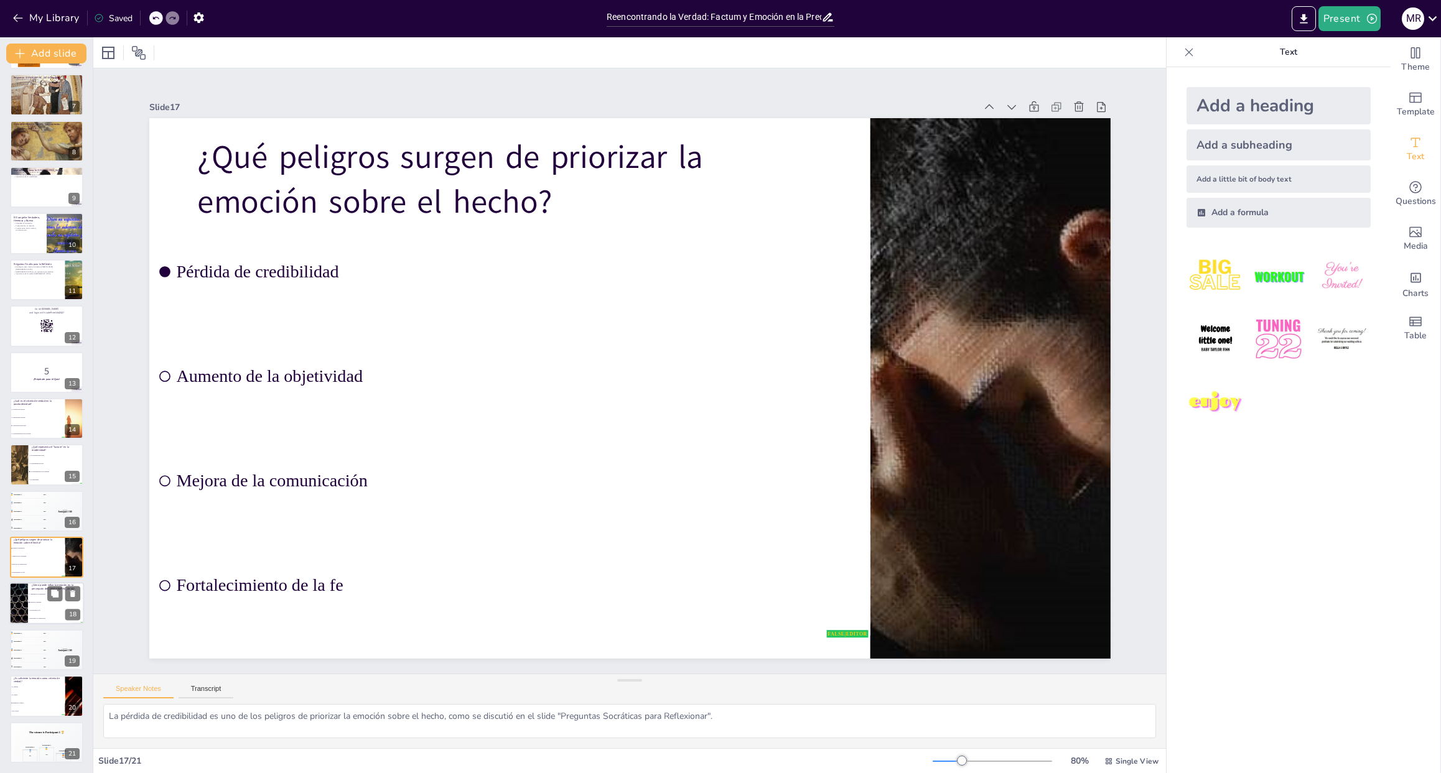
click at [43, 618] on span "Mejorando la comunicación" at bounding box center [56, 619] width 53 height 2
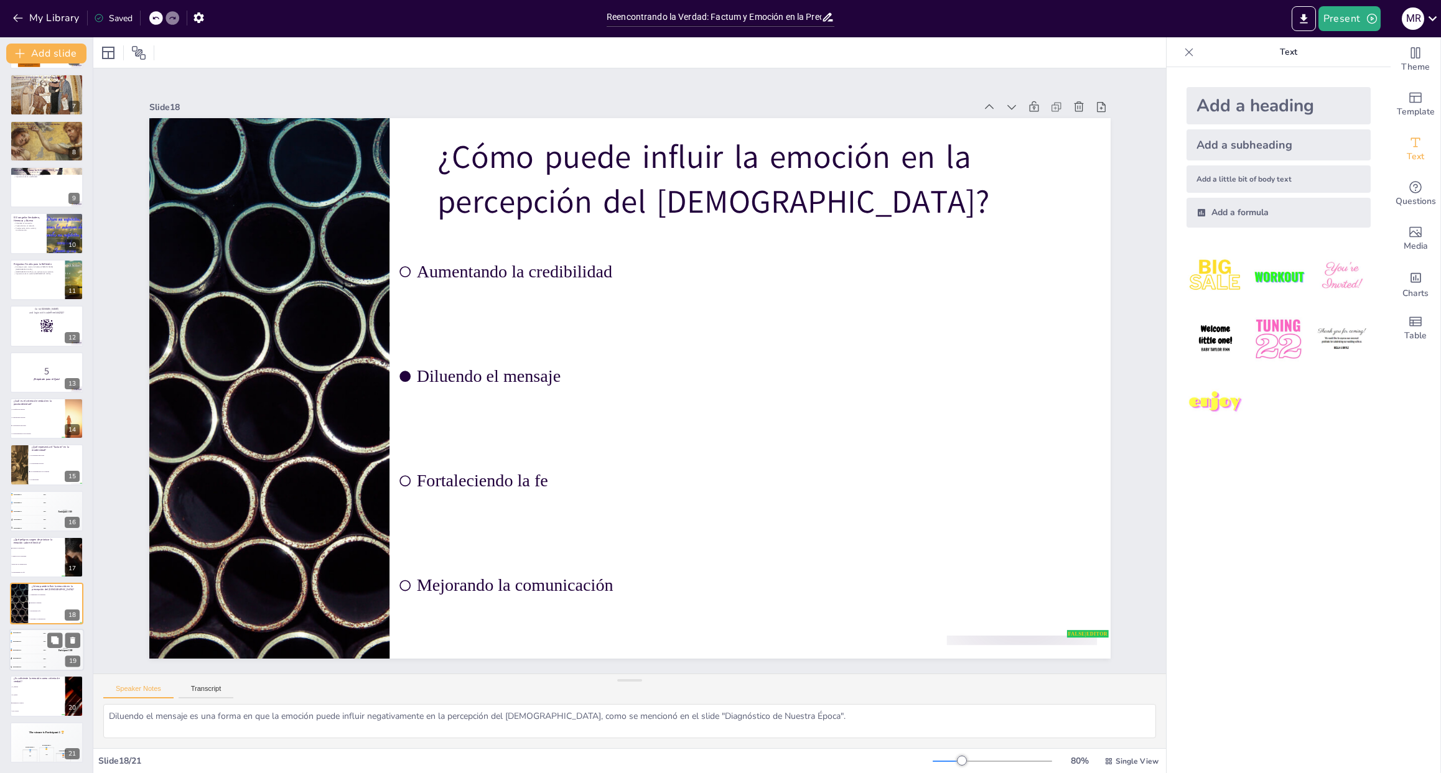
click at [30, 658] on div "4 Participant 4 200" at bounding box center [27, 658] width 37 height 8
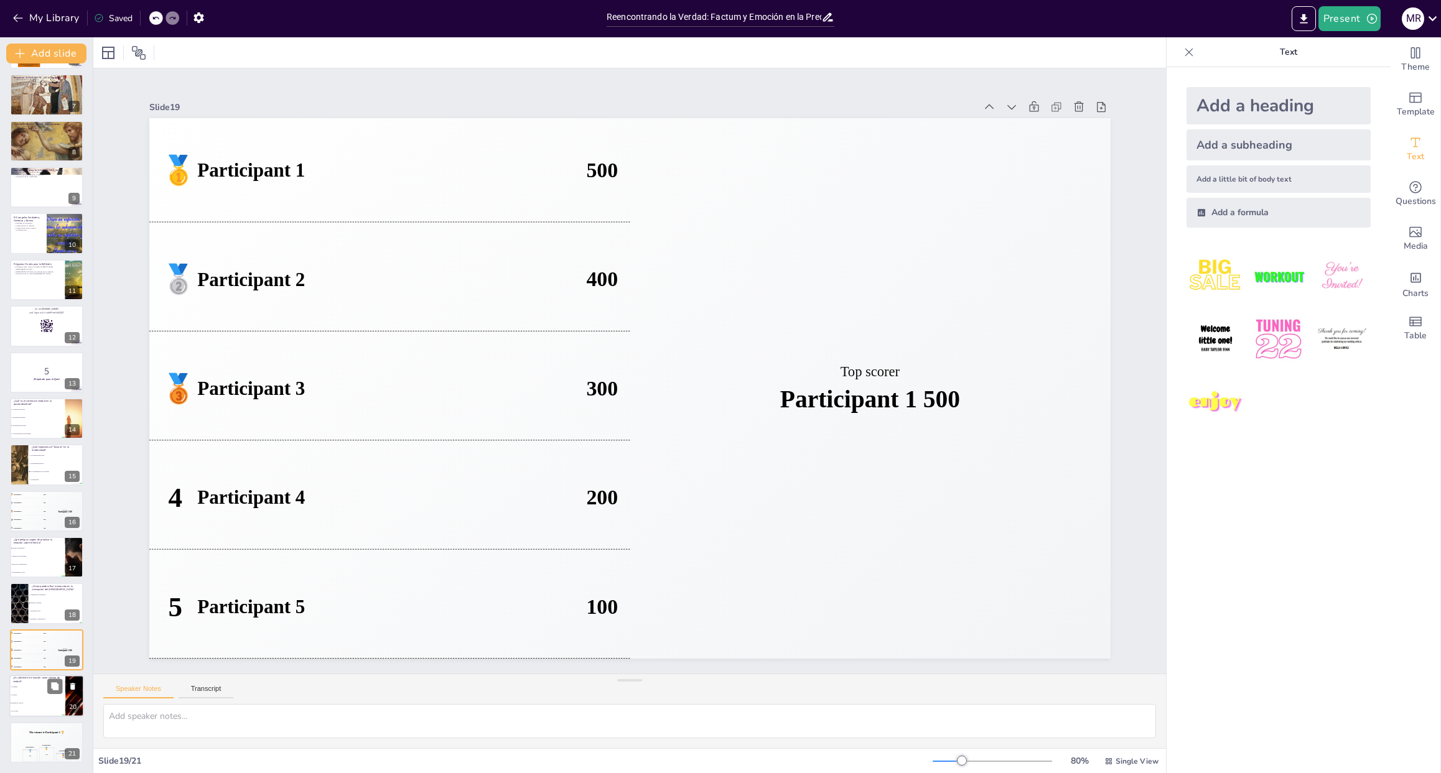
click at [38, 704] on span "Depende del contexto" at bounding box center [37, 704] width 53 height 2
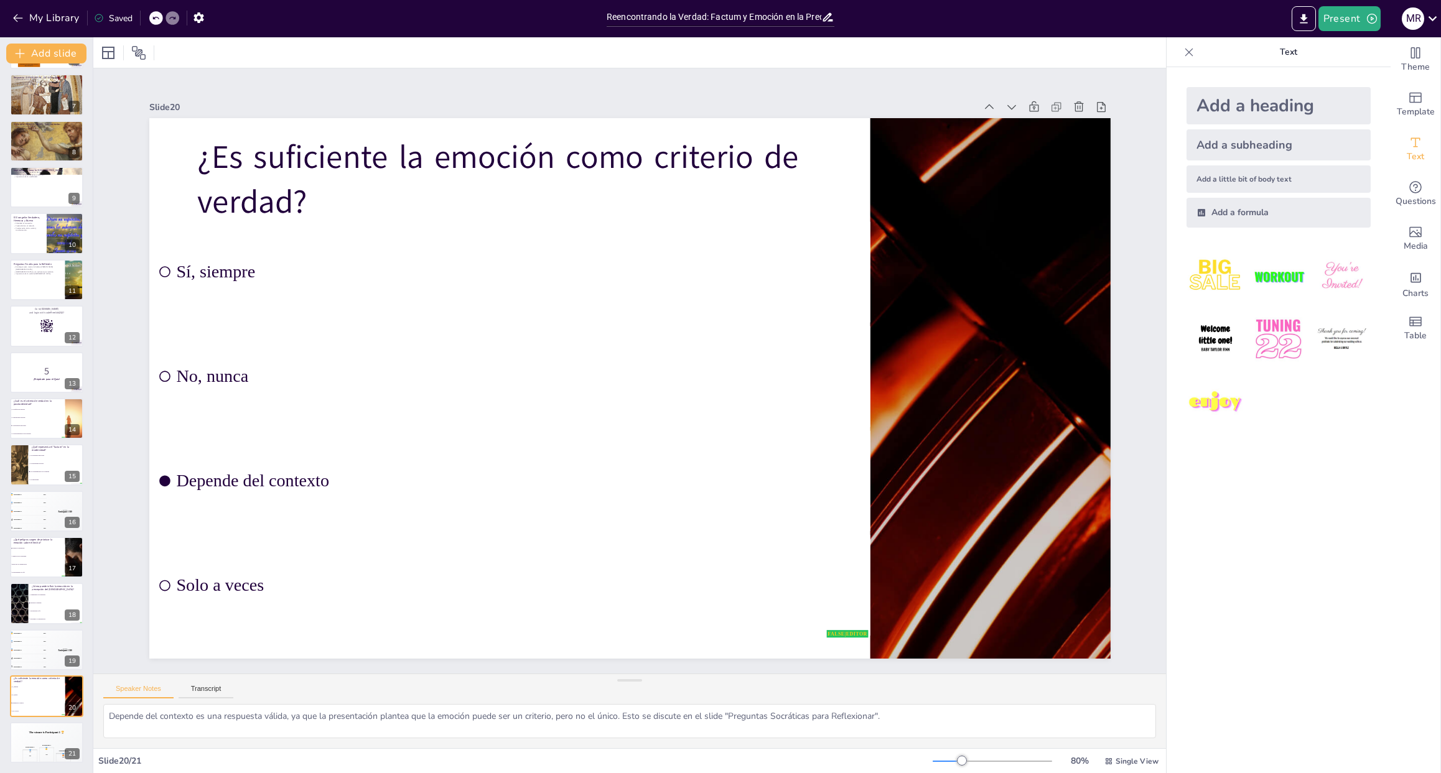
click at [33, 717] on div "Reencontrando la Verdad: Factum y Emoción en la [DEMOGRAPHIC_DATA] Actual Esta …" at bounding box center [46, 280] width 93 height 967
click at [35, 743] on div "Participant 2 🥈 400 Participant 1 🥇 500 Participant 3 🥉 300" at bounding box center [46, 753] width 75 height 21
